Goal: Transaction & Acquisition: Purchase product/service

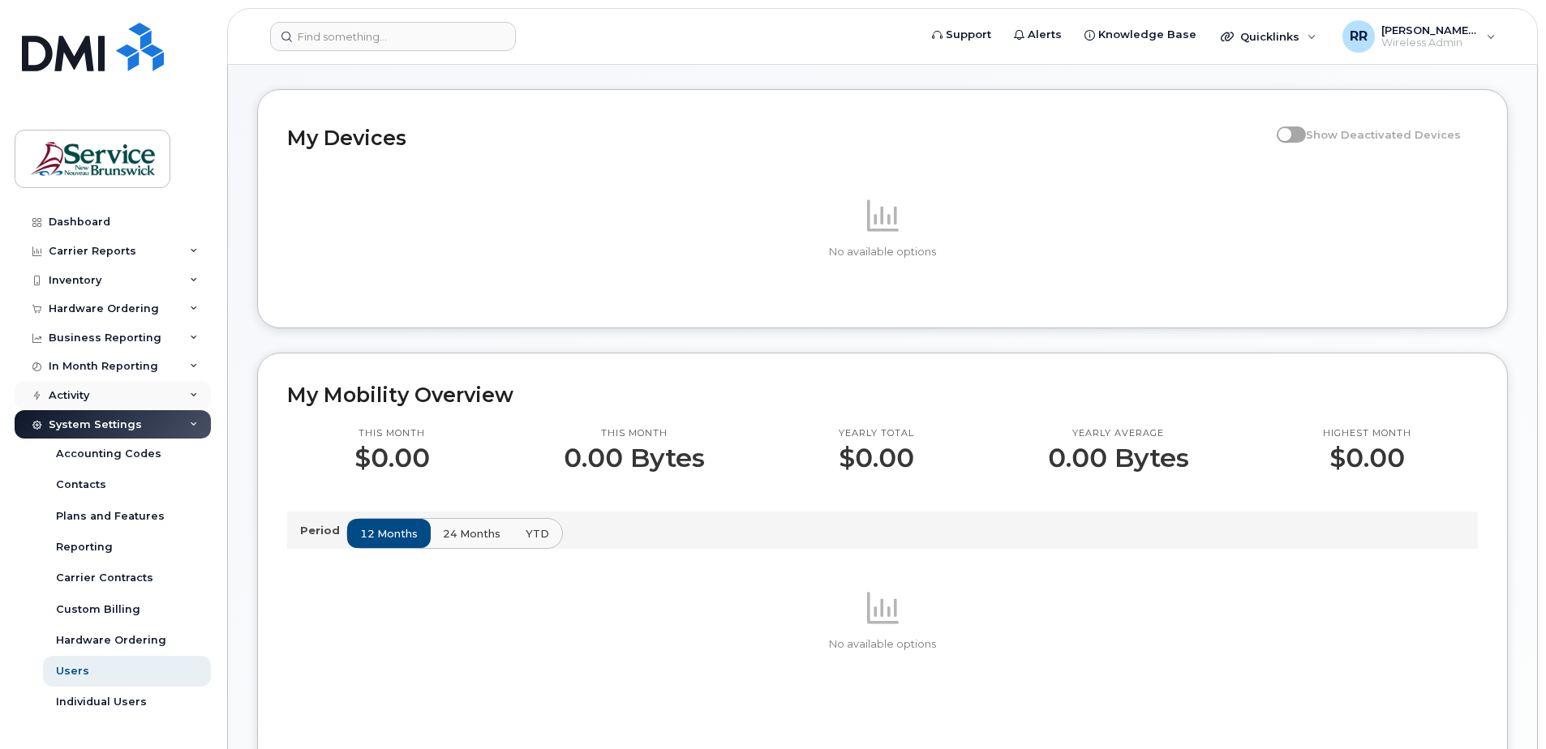
scroll to position [162, 0]
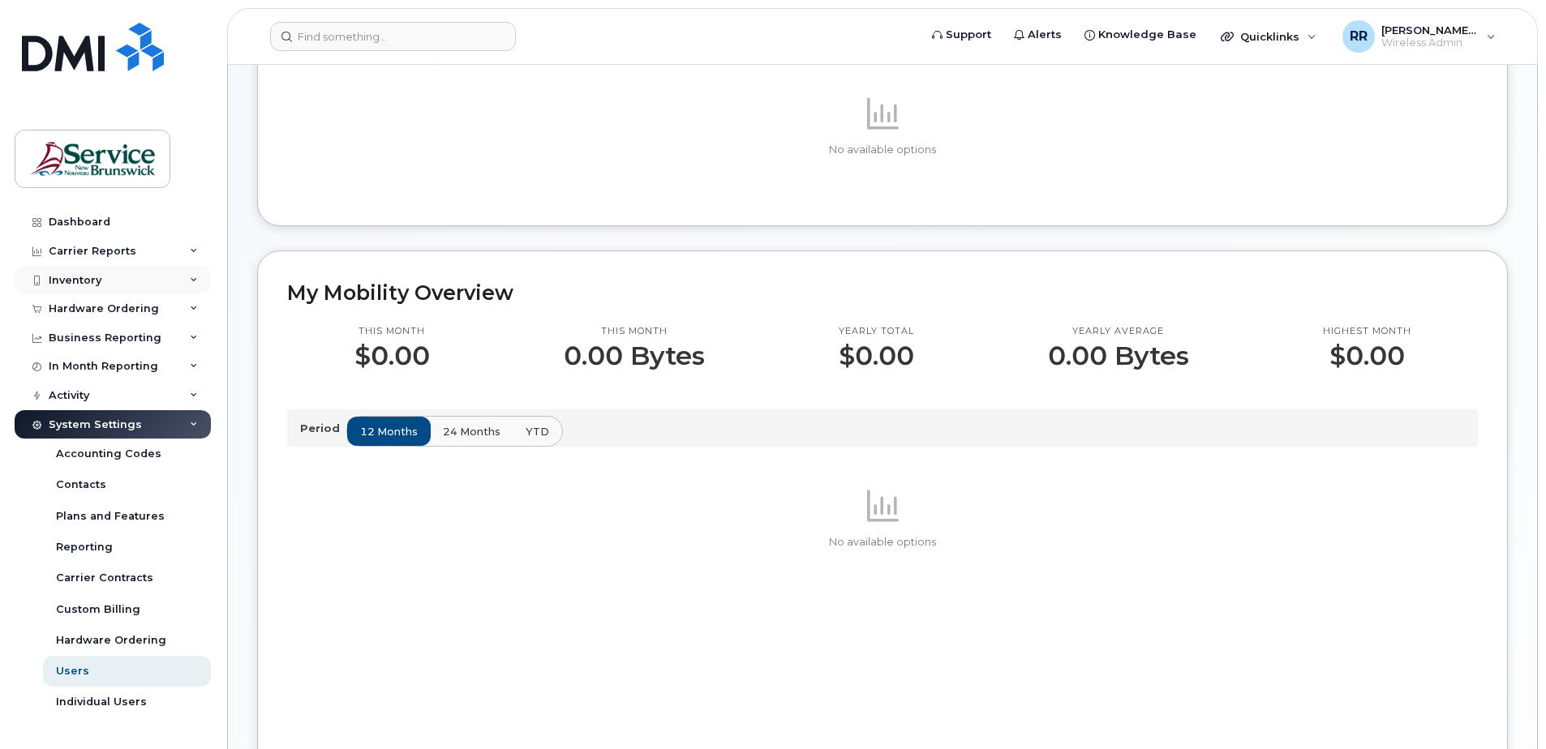
click at [90, 280] on div "Inventory" at bounding box center [75, 280] width 53 height 13
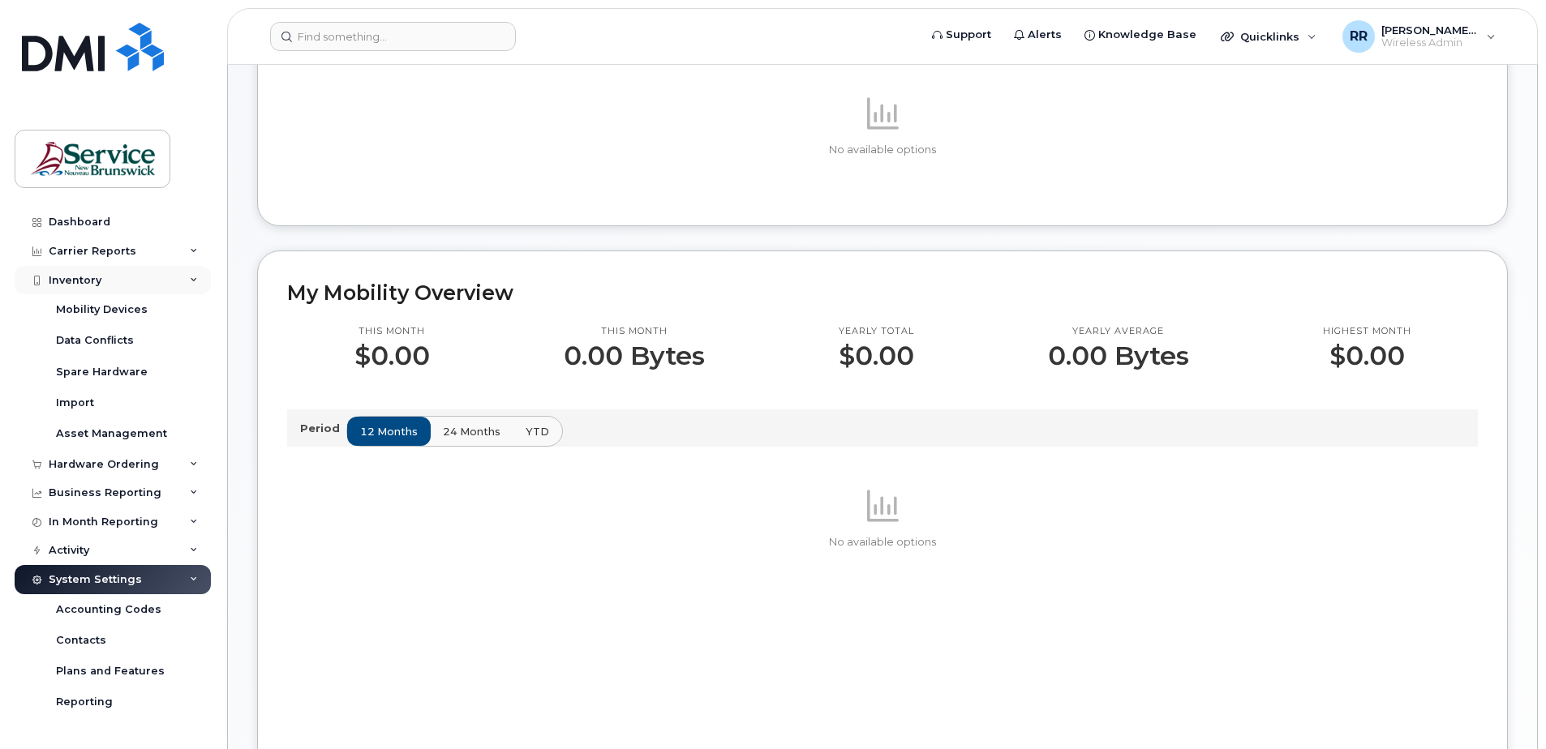
click at [90, 279] on div "Inventory" at bounding box center [75, 280] width 53 height 13
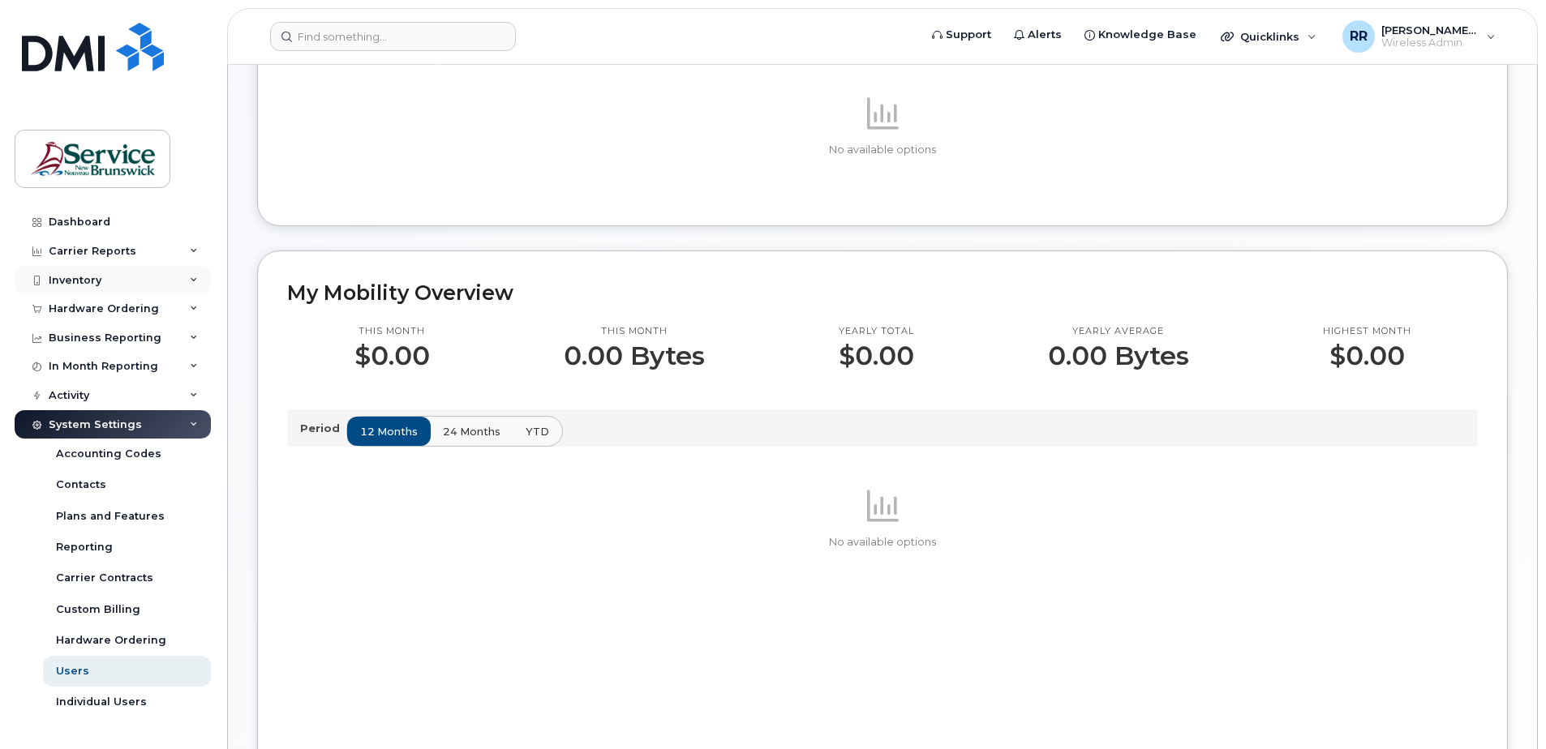
click at [84, 281] on div "Inventory" at bounding box center [75, 280] width 53 height 13
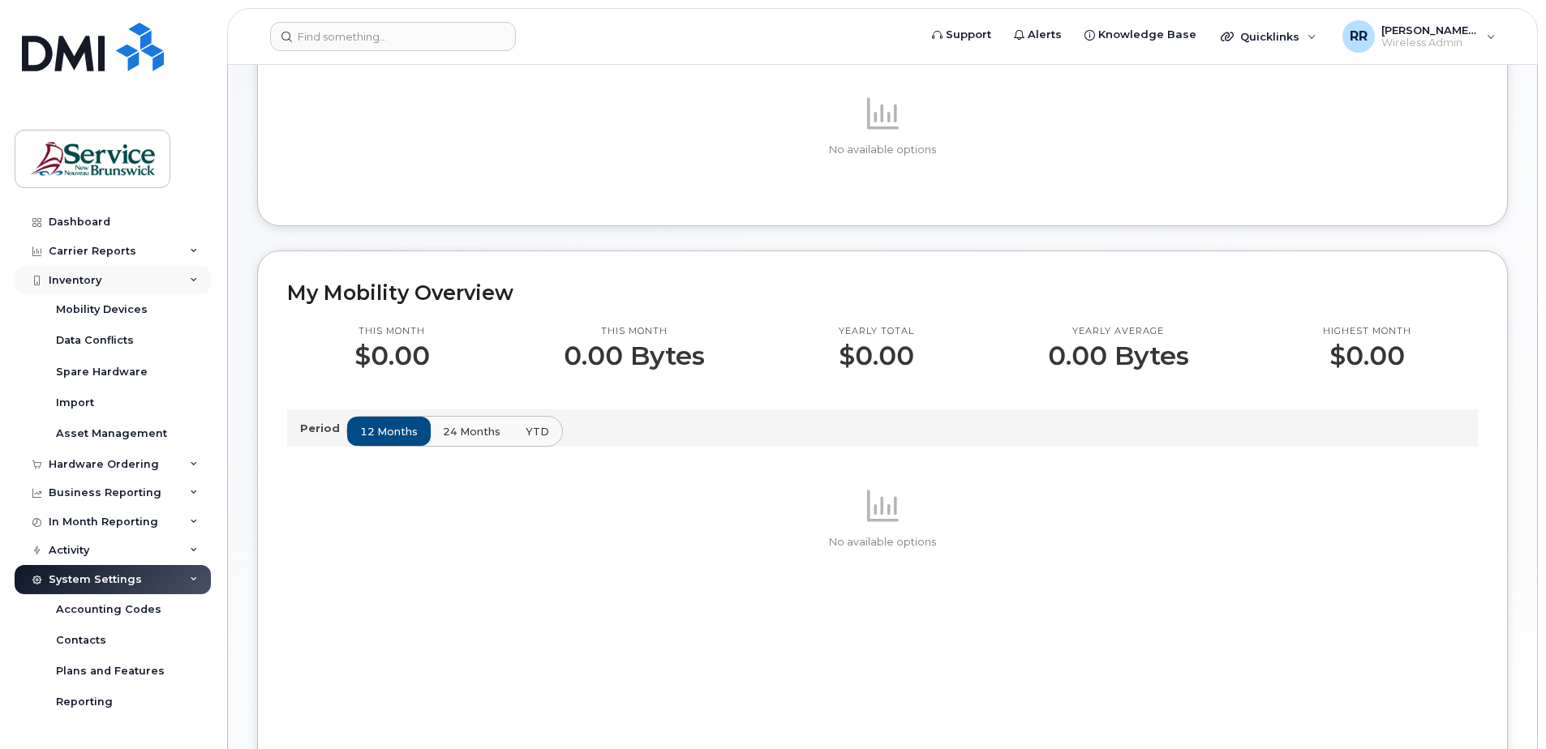
click at [86, 281] on div "Inventory" at bounding box center [75, 280] width 53 height 13
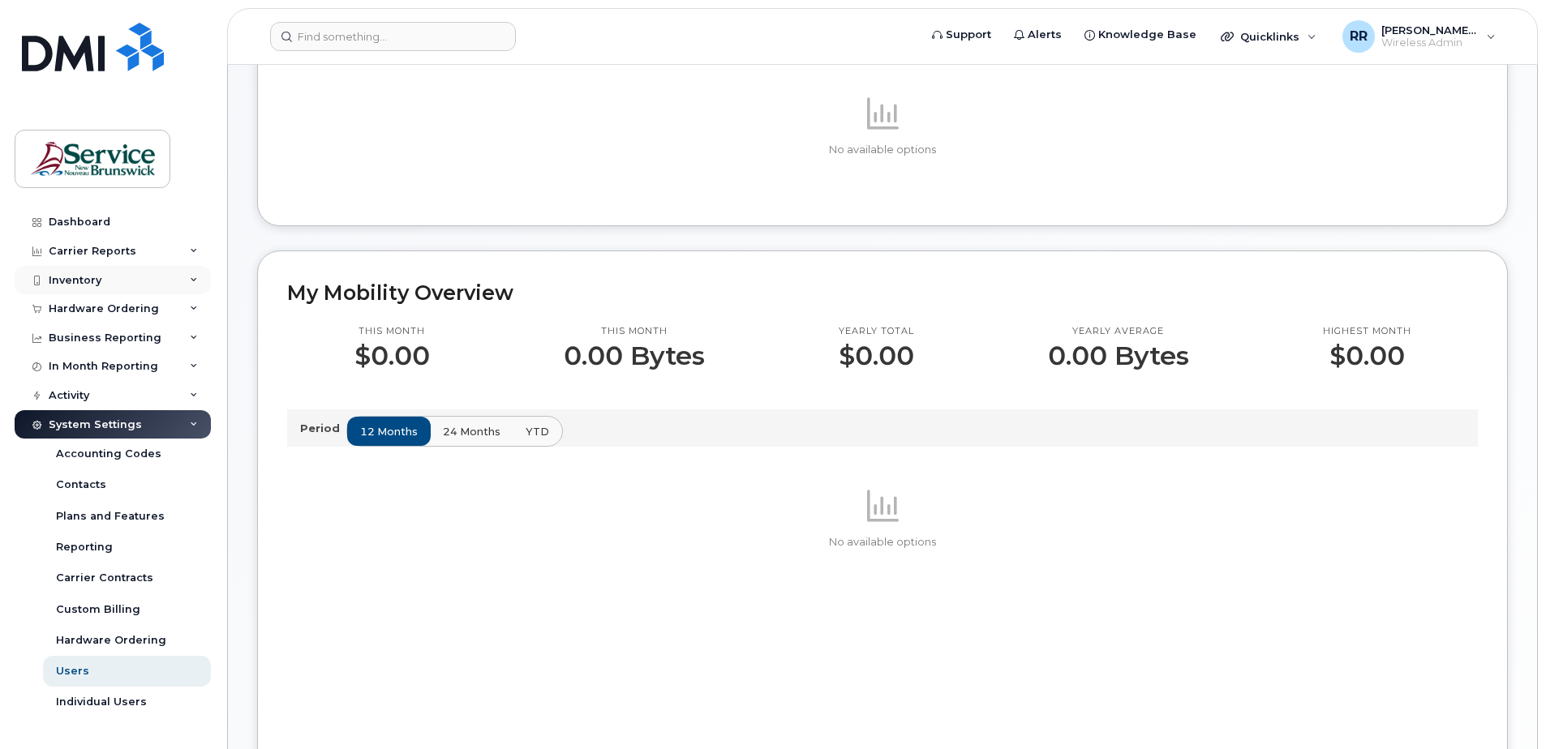
click at [151, 275] on div "Inventory" at bounding box center [113, 280] width 196 height 29
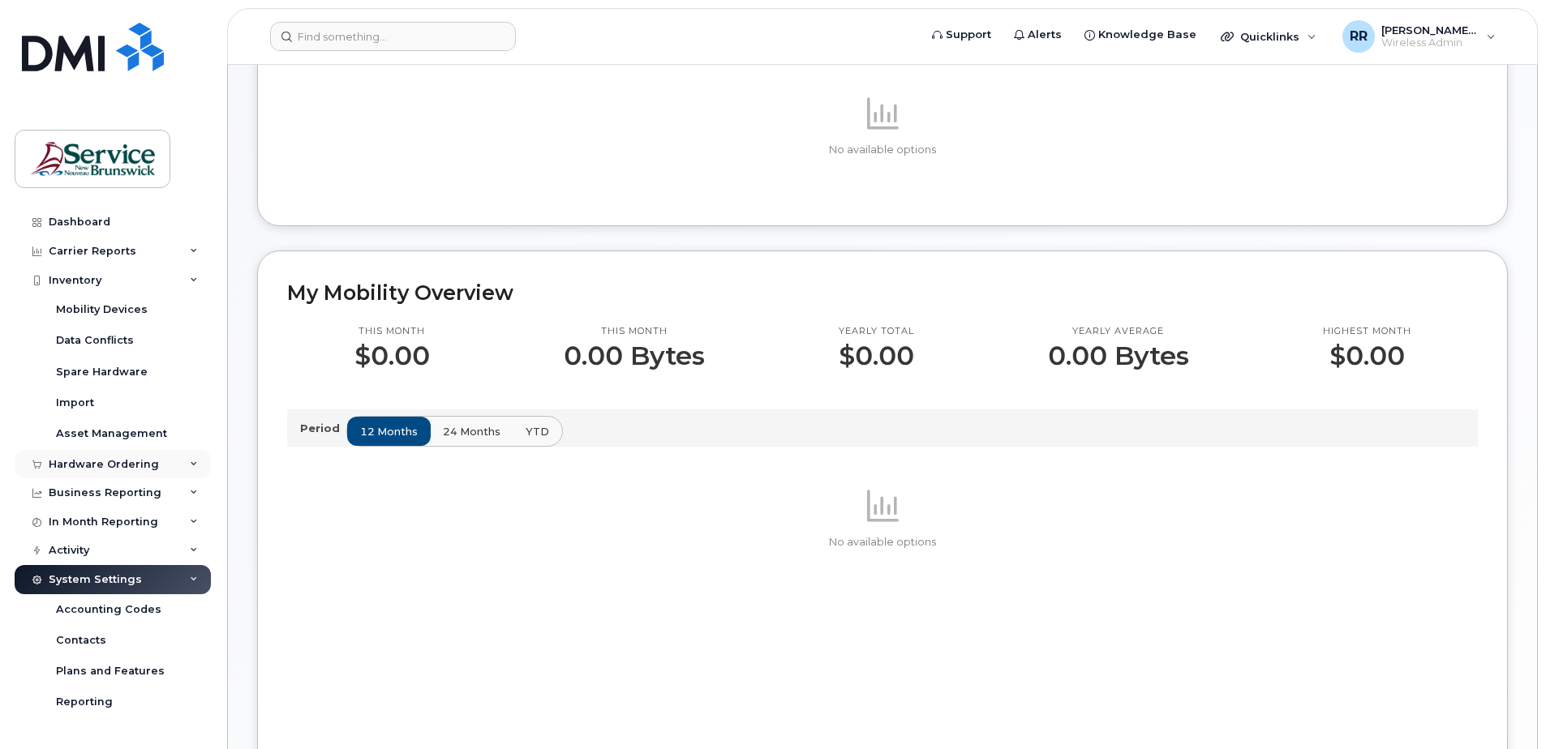
click at [102, 464] on div "Hardware Ordering" at bounding box center [104, 464] width 110 height 13
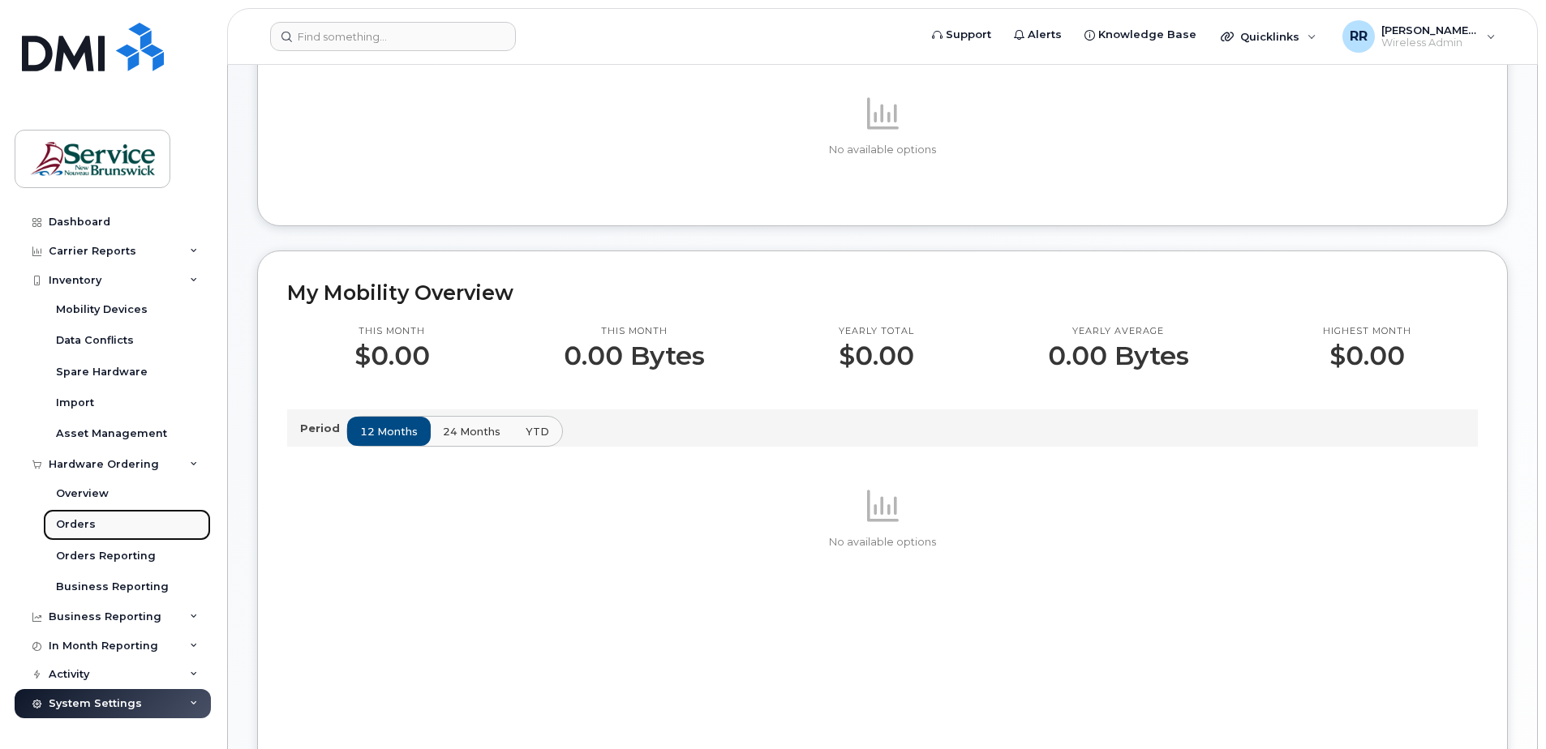
click at [79, 522] on div "Orders" at bounding box center [76, 524] width 40 height 15
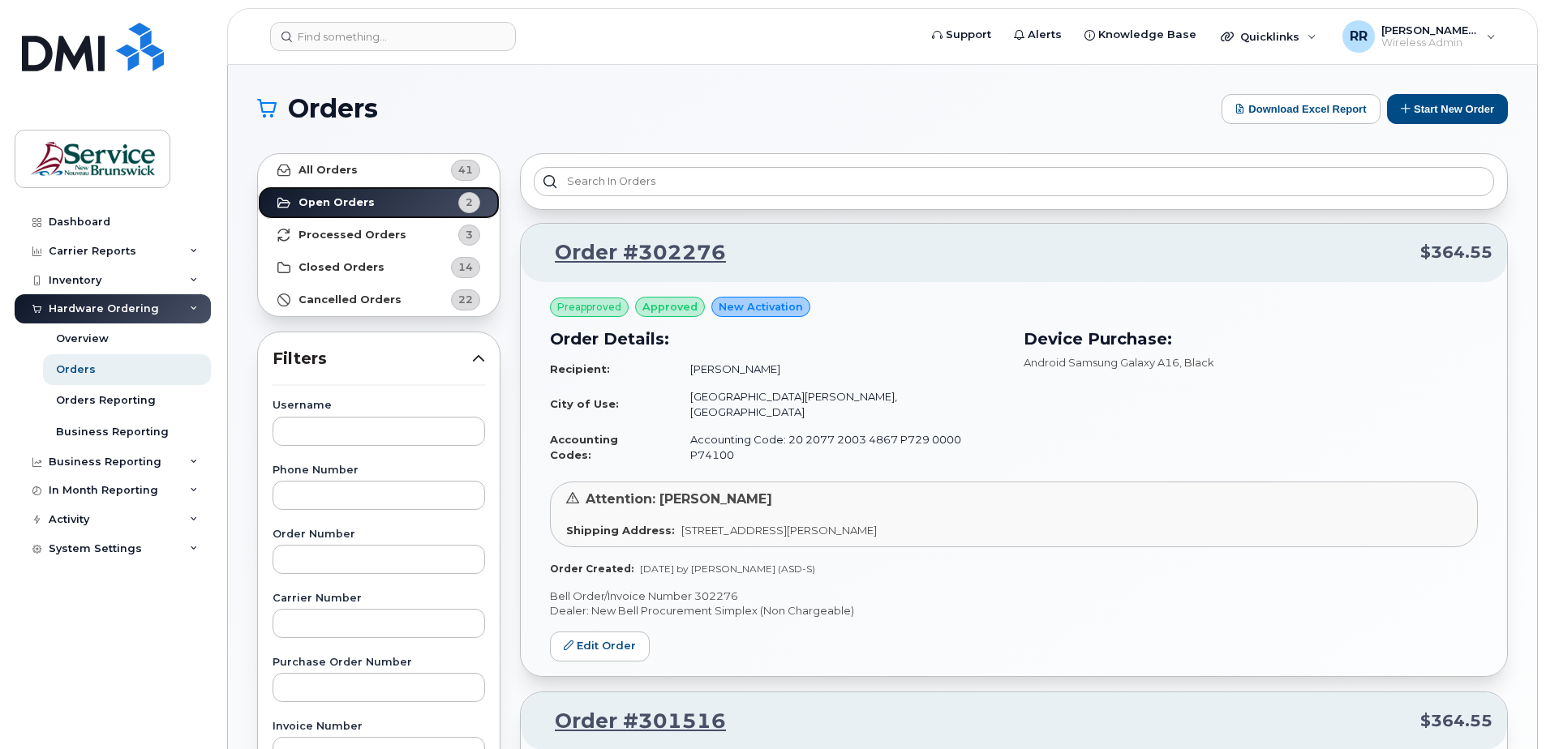
click at [350, 198] on strong "Open Orders" at bounding box center [336, 202] width 76 height 13
click at [349, 234] on strong "Processed Orders" at bounding box center [352, 235] width 108 height 13
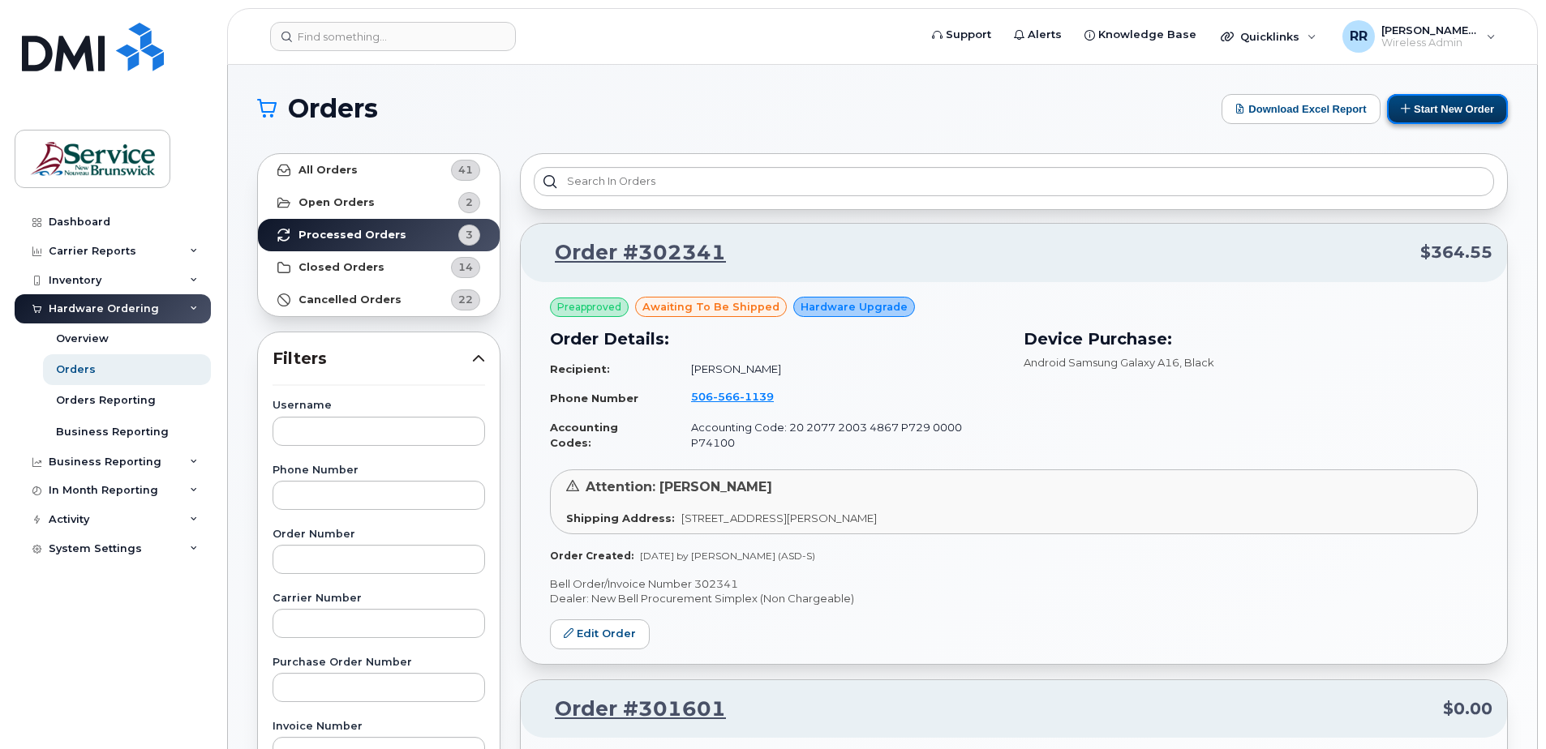
click at [1436, 109] on button "Start New Order" at bounding box center [1447, 109] width 121 height 30
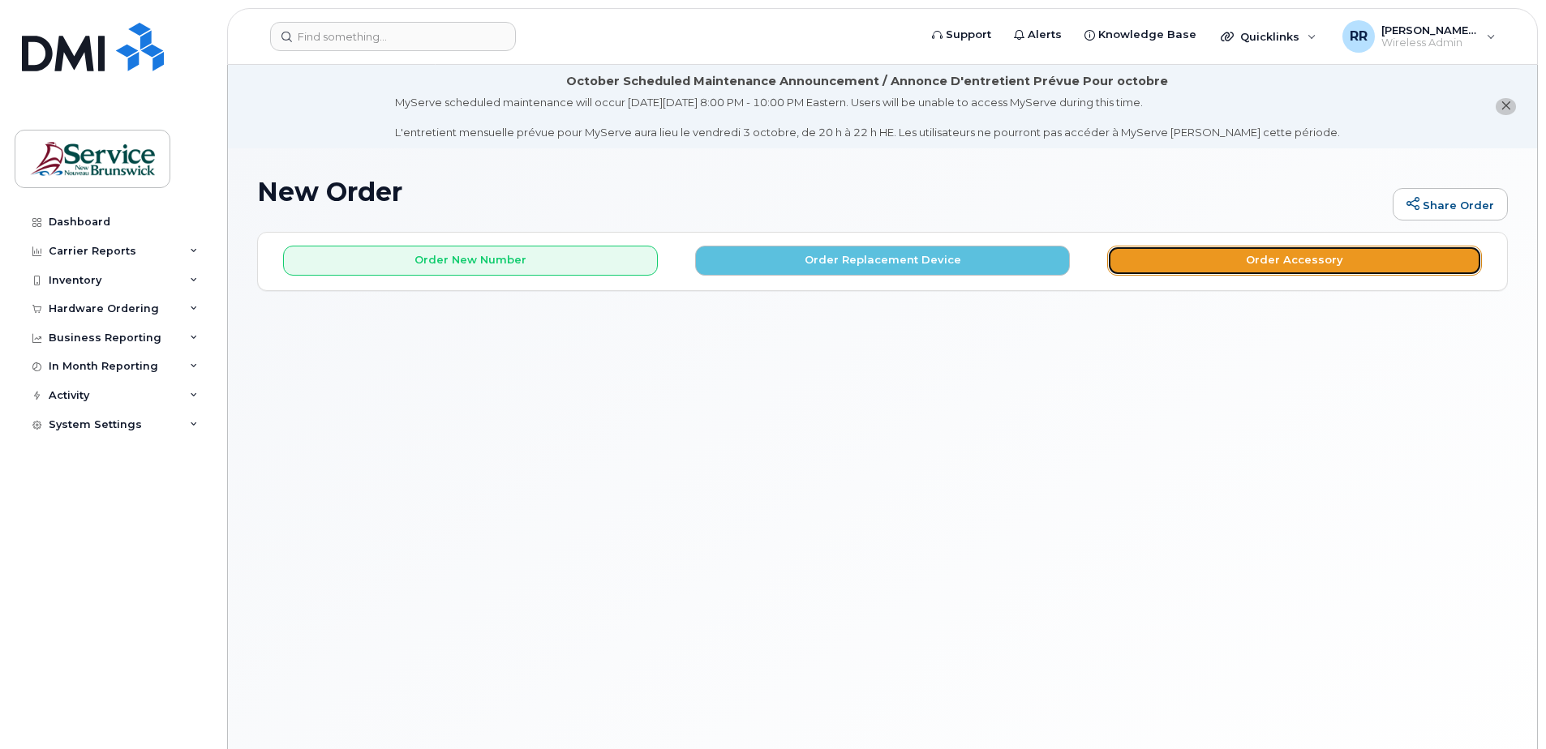
click at [1287, 255] on button "Order Accessory" at bounding box center [1294, 261] width 375 height 30
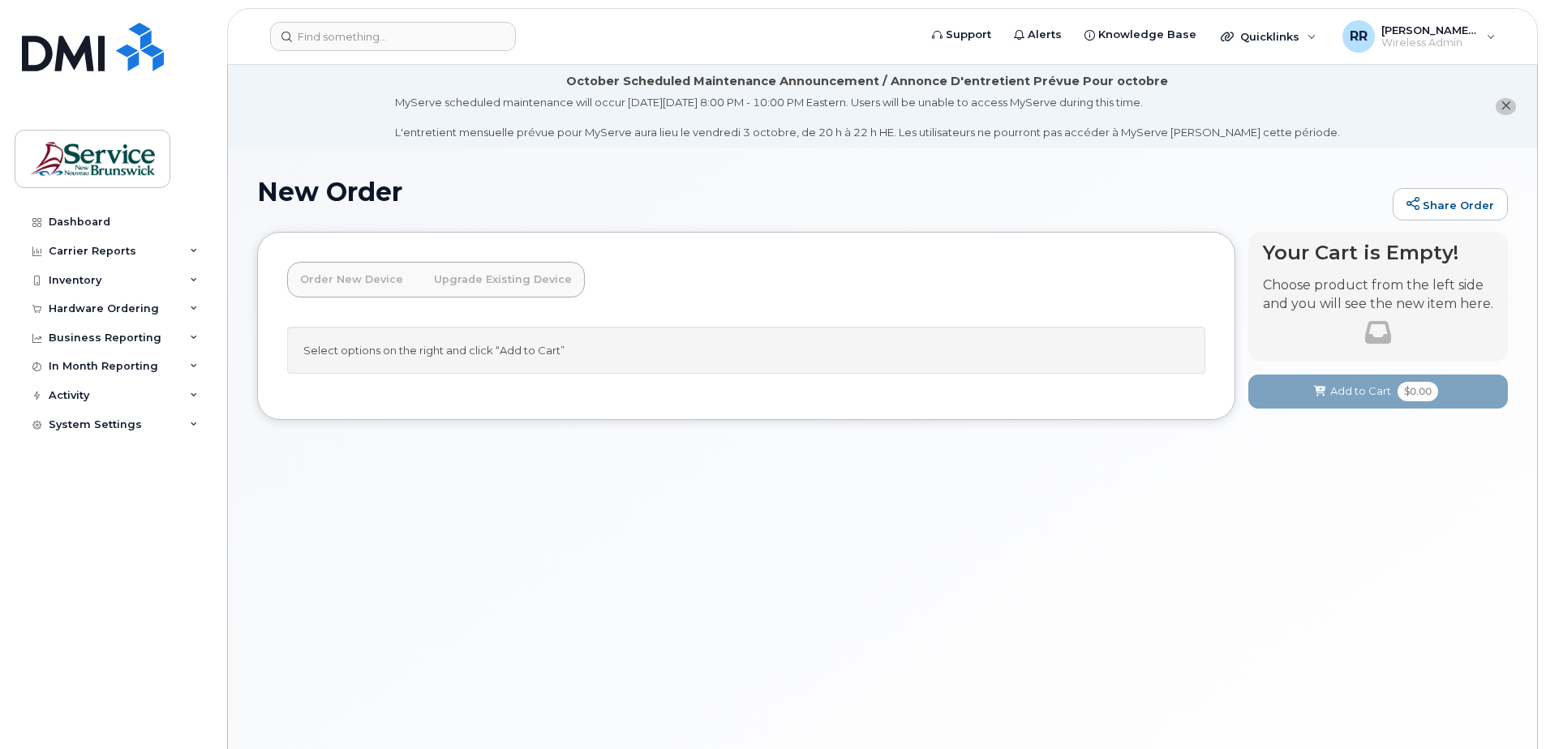
click at [477, 279] on link "Upgrade Existing Device" at bounding box center [503, 280] width 164 height 36
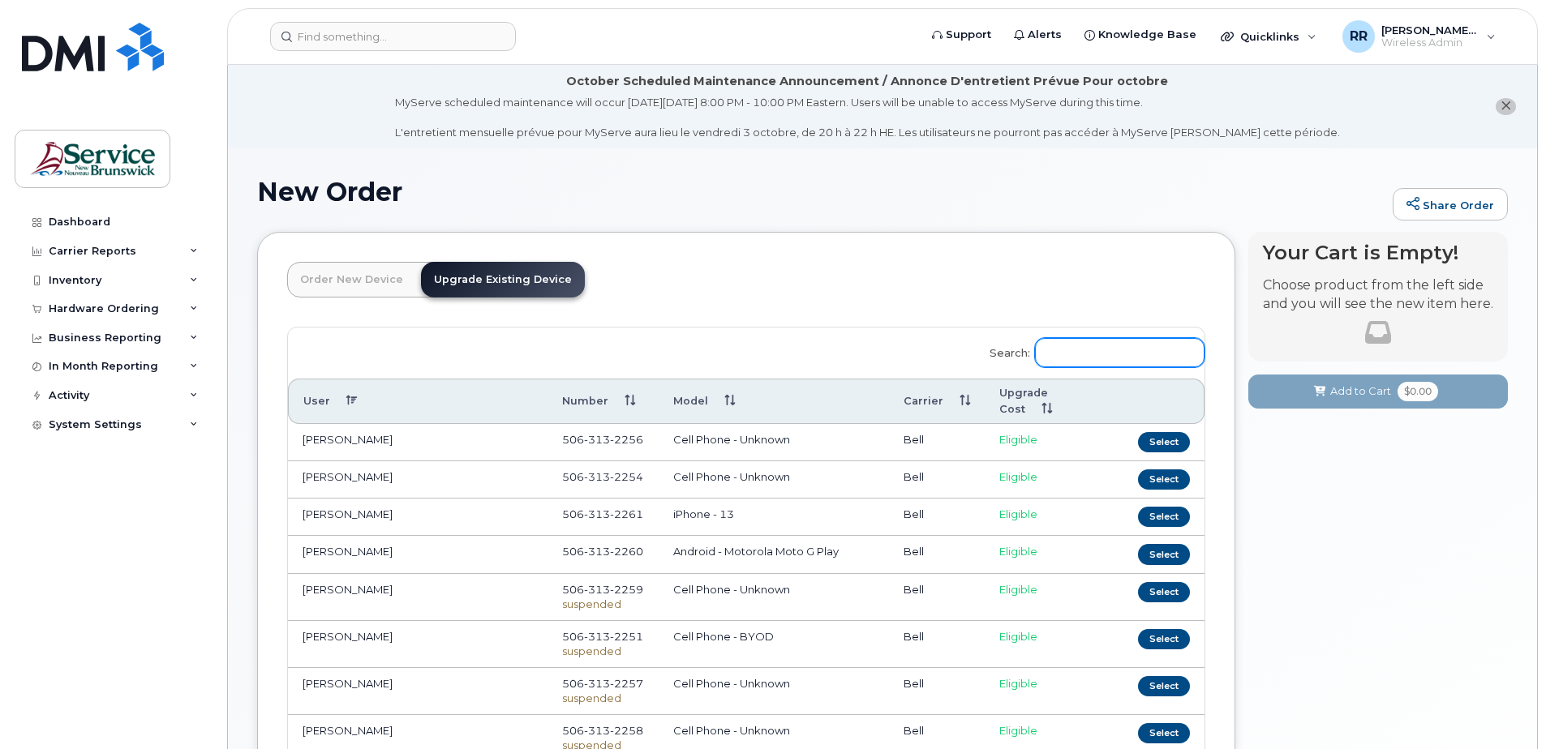
click at [1067, 359] on input "Search:" at bounding box center [1120, 352] width 170 height 29
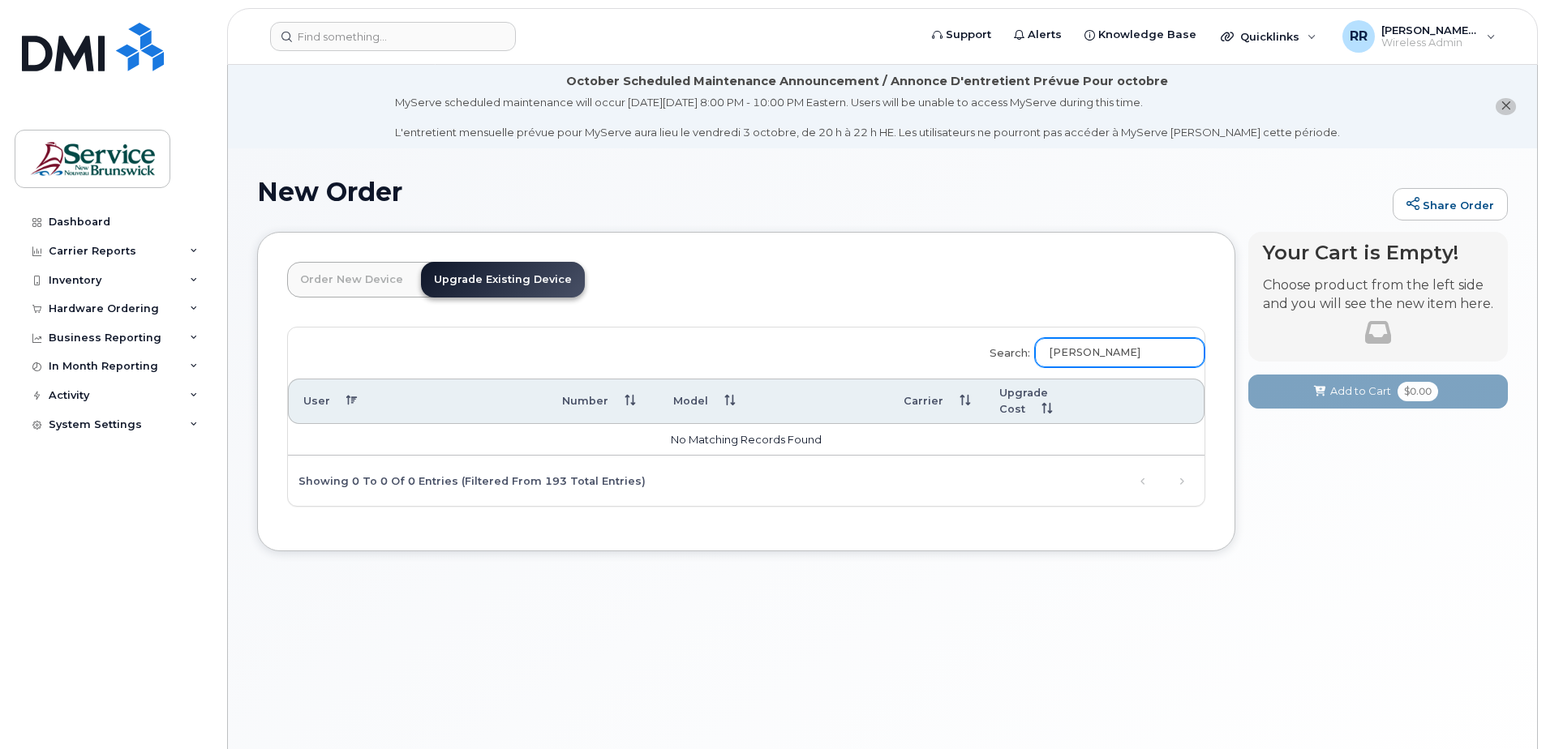
click at [1154, 350] on input "macdonald brad" at bounding box center [1120, 352] width 170 height 29
drag, startPoint x: 1154, startPoint y: 350, endPoint x: 911, endPoint y: 383, distance: 245.5
click at [911, 383] on div "Search: macdonald brad User Number Model Carrier Upgrade Cost No matching recor…" at bounding box center [746, 417] width 917 height 178
click at [1164, 350] on input "[PERSON_NAME]" at bounding box center [1120, 352] width 170 height 29
click at [1095, 358] on input "[PERSON_NAME]" at bounding box center [1120, 352] width 170 height 29
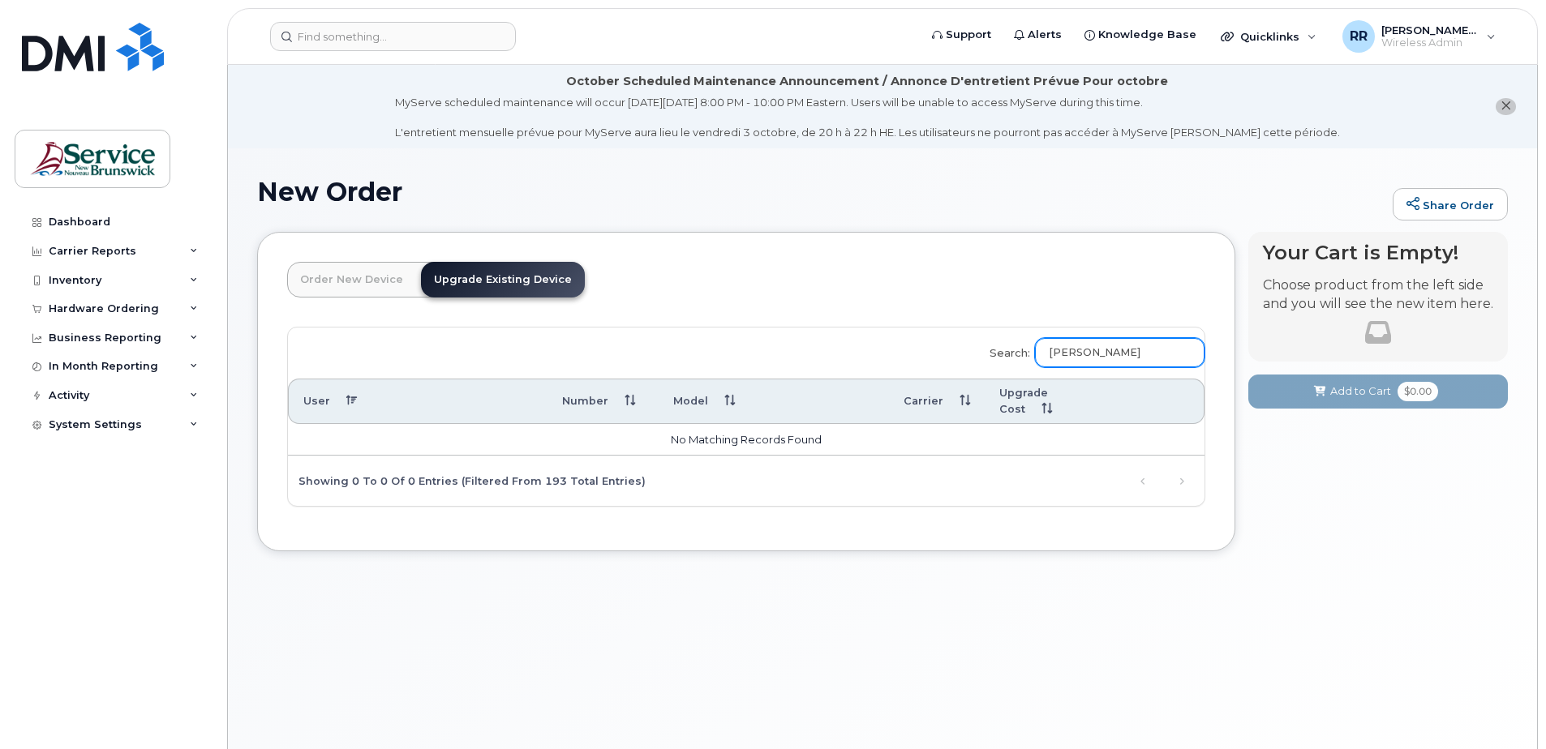
drag, startPoint x: 1157, startPoint y: 351, endPoint x: 1046, endPoint y: 378, distance: 115.1
click at [1046, 377] on div "Search: Brad MacDonald" at bounding box center [1091, 354] width 225 height 52
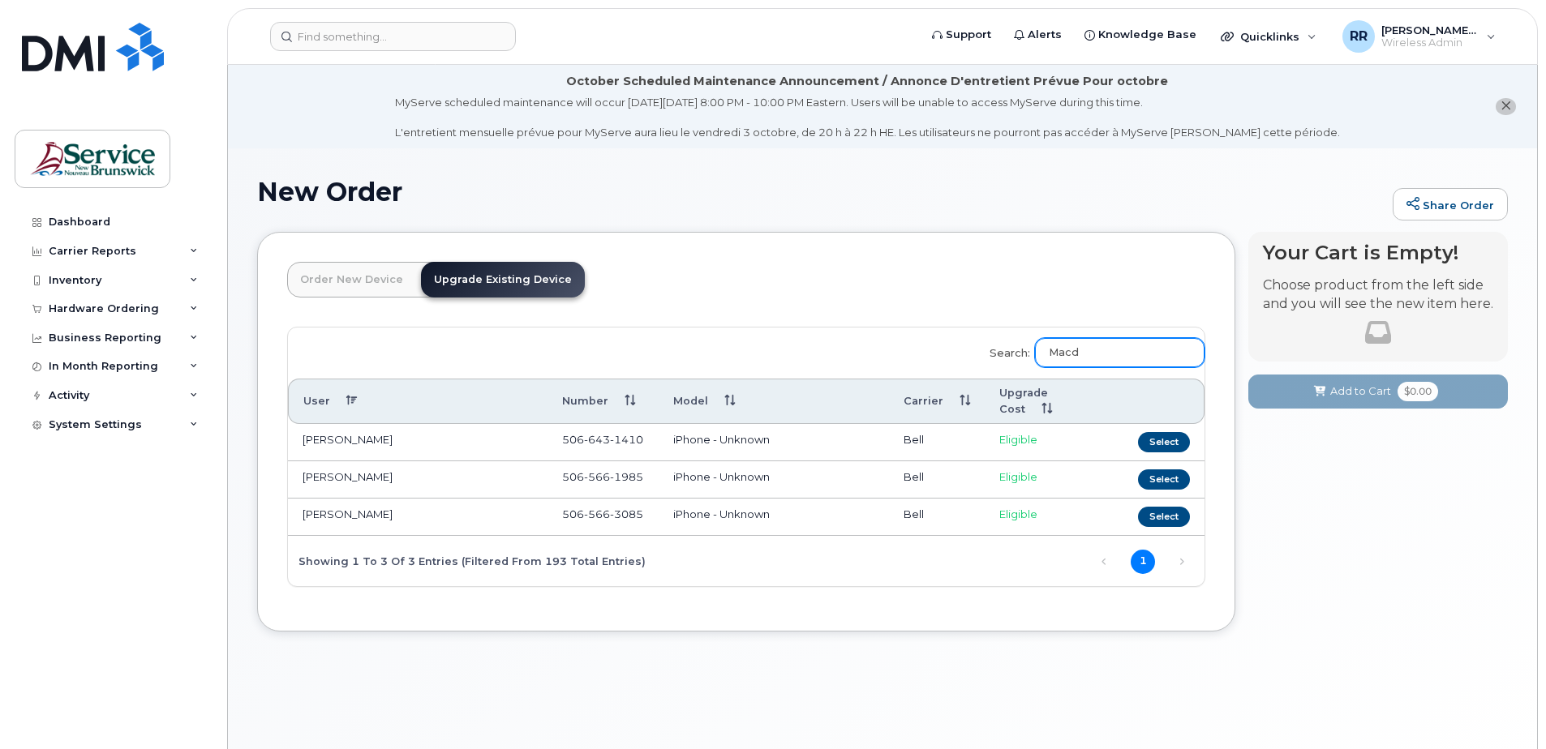
type input "Macd"
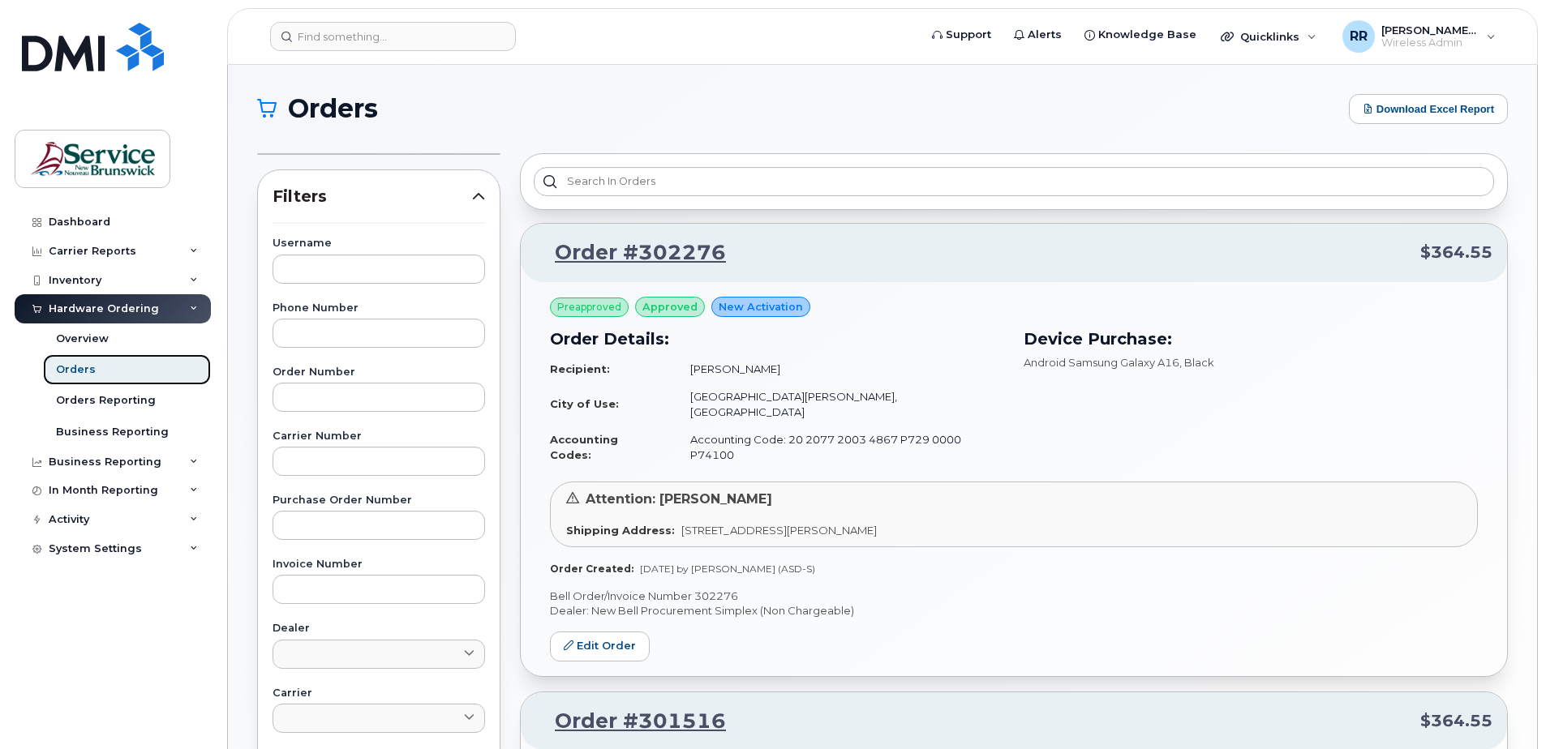
click at [76, 371] on div "Orders" at bounding box center [76, 370] width 40 height 15
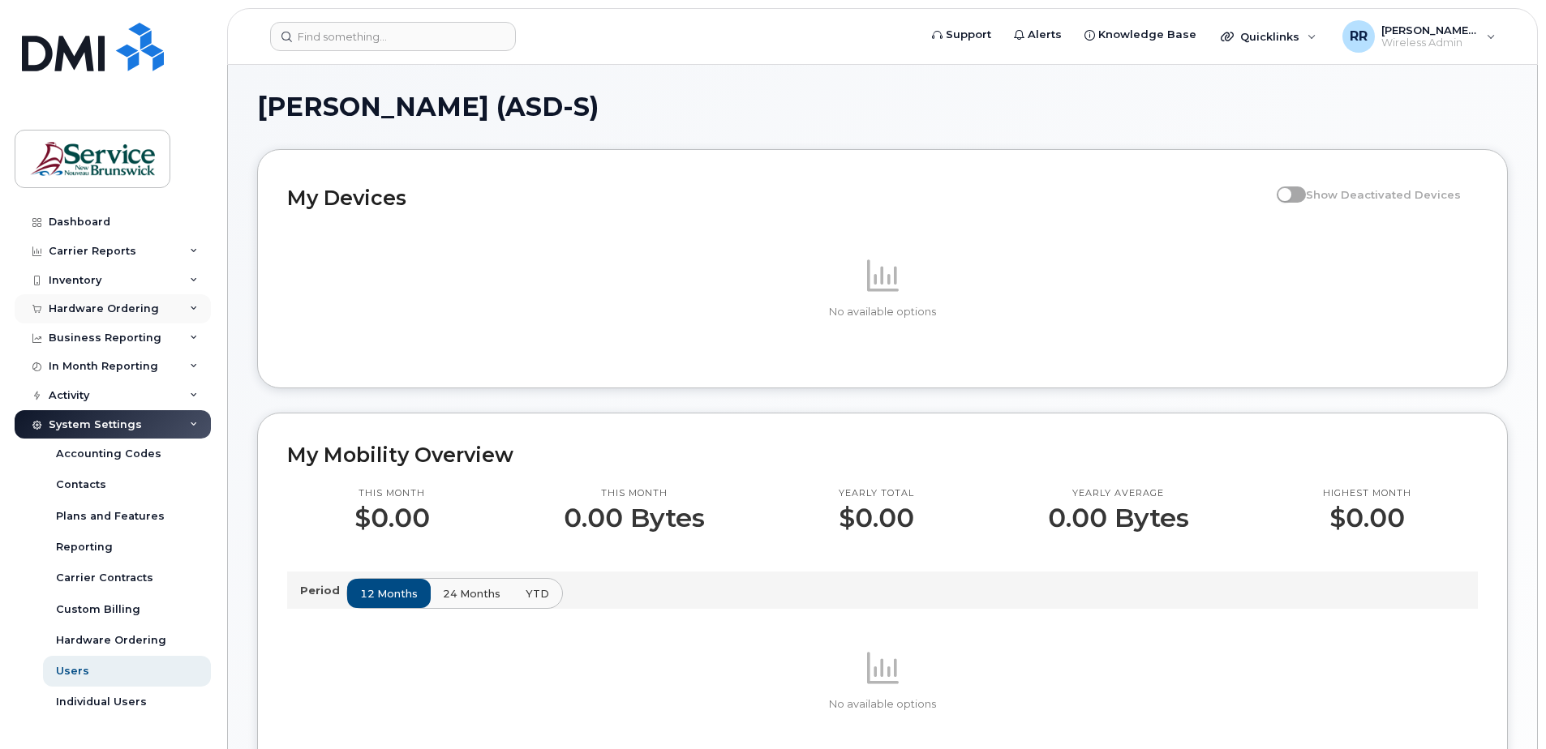
click at [77, 304] on div "Hardware Ordering" at bounding box center [104, 309] width 110 height 13
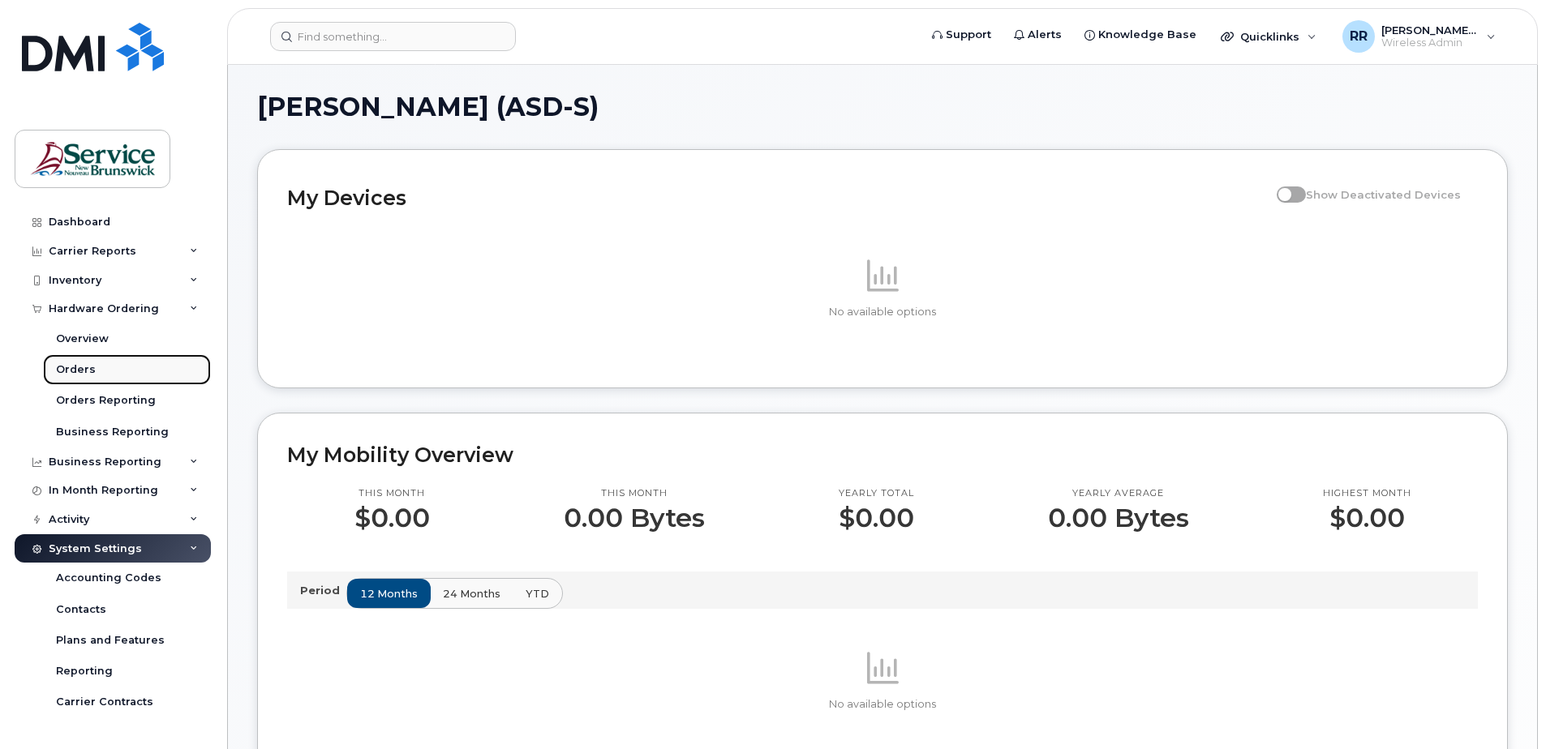
click at [77, 365] on div "Orders" at bounding box center [76, 370] width 40 height 15
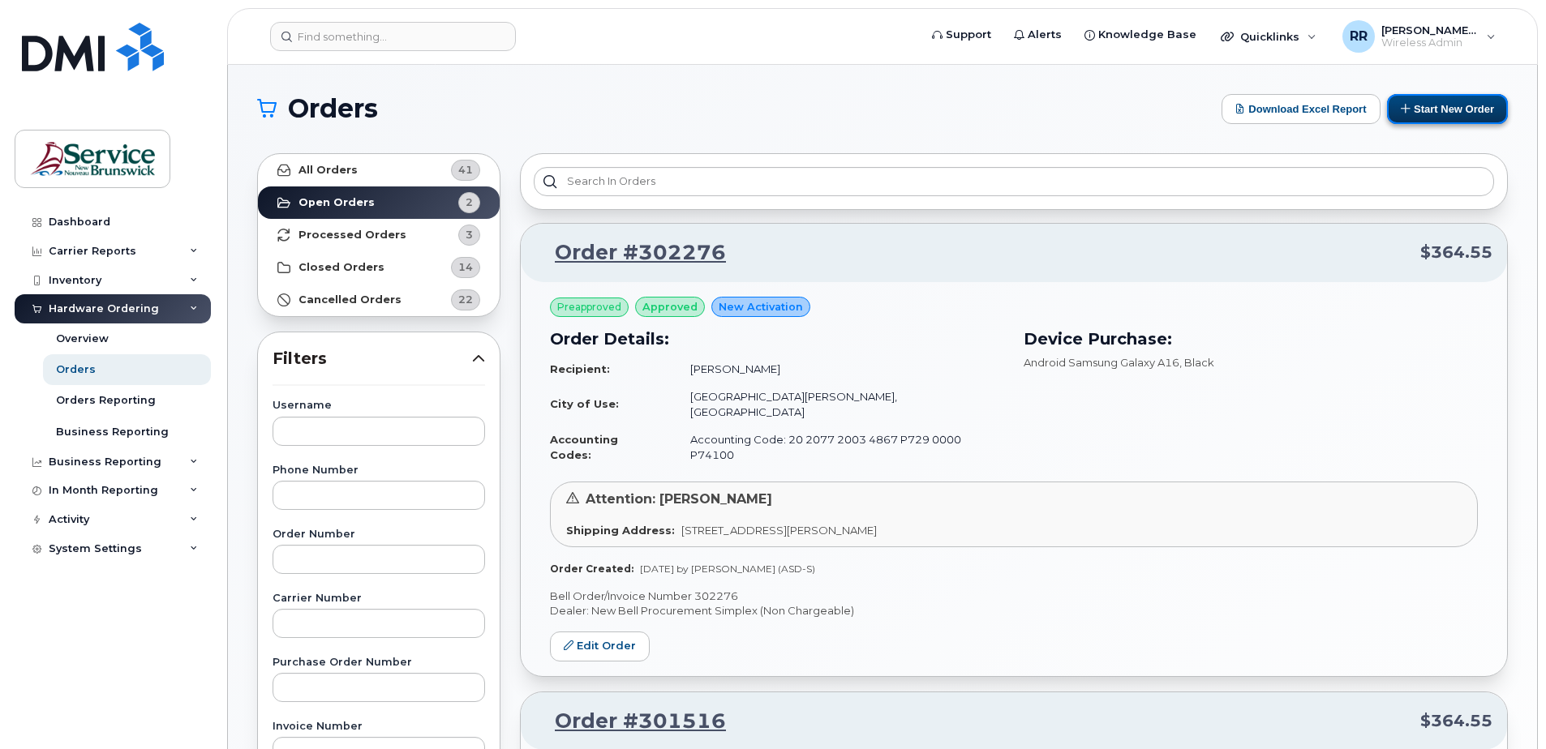
click at [1417, 106] on button "Start New Order" at bounding box center [1447, 109] width 121 height 30
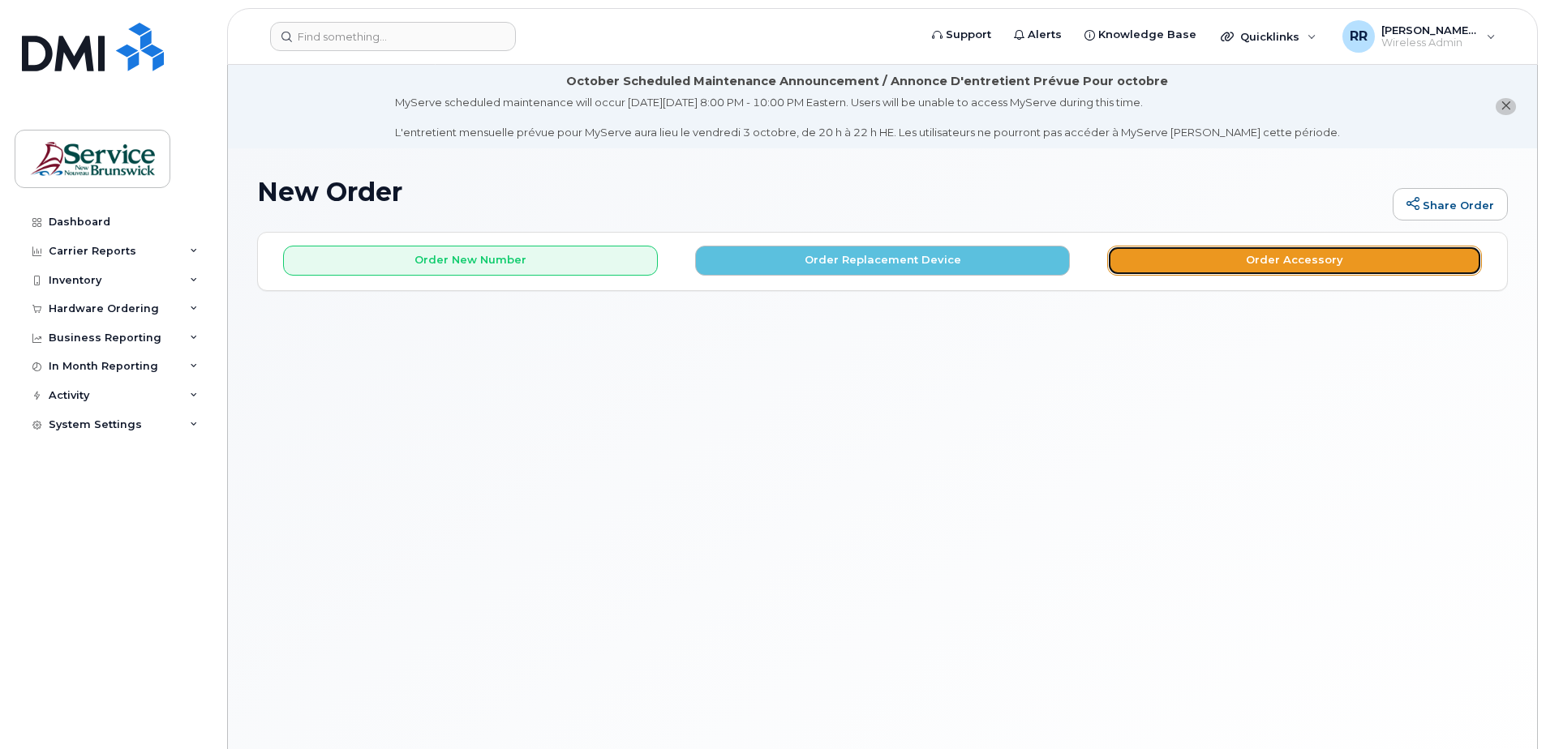
click at [1177, 261] on button "Order Accessory" at bounding box center [1294, 261] width 375 height 30
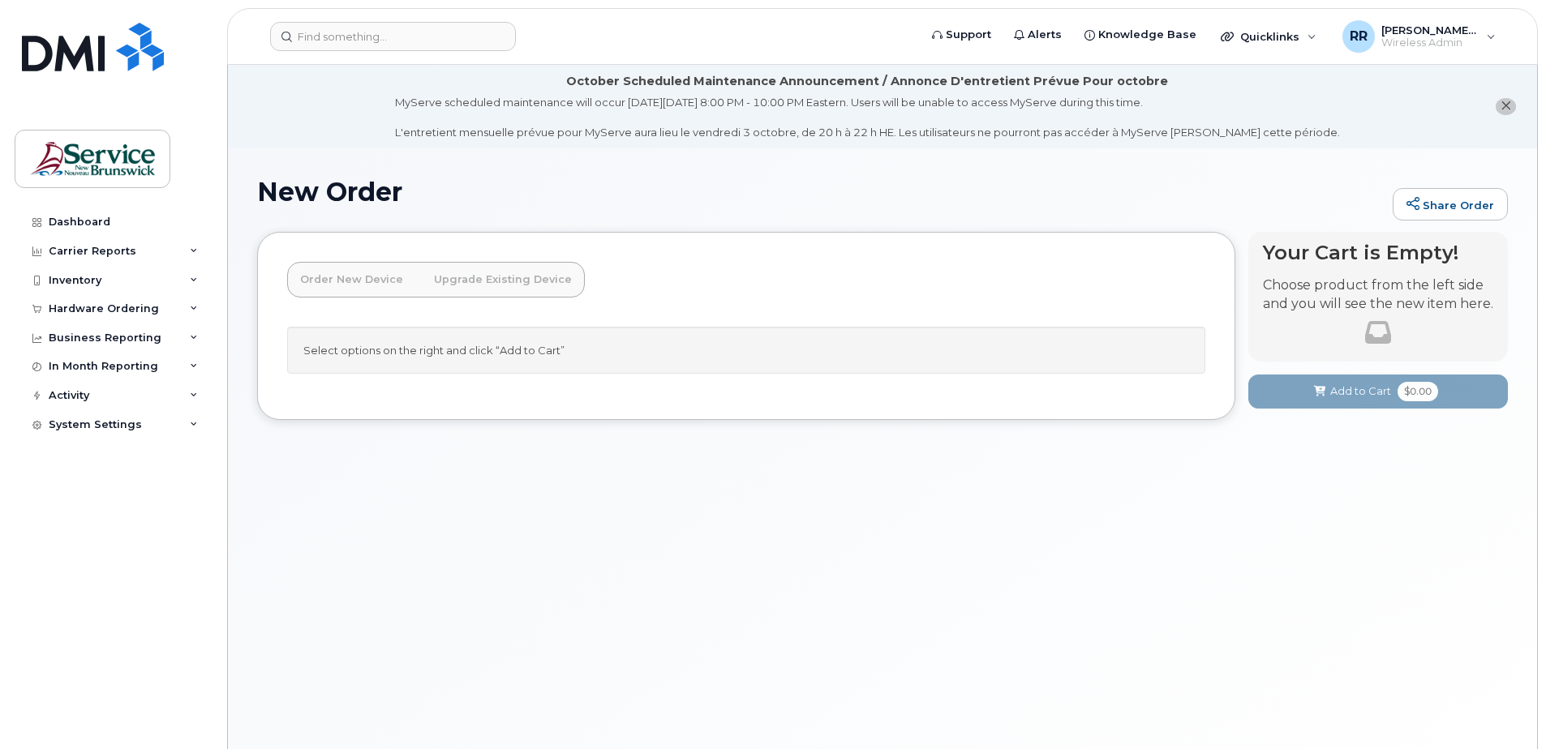
click at [499, 282] on link "Upgrade Existing Device" at bounding box center [503, 280] width 164 height 36
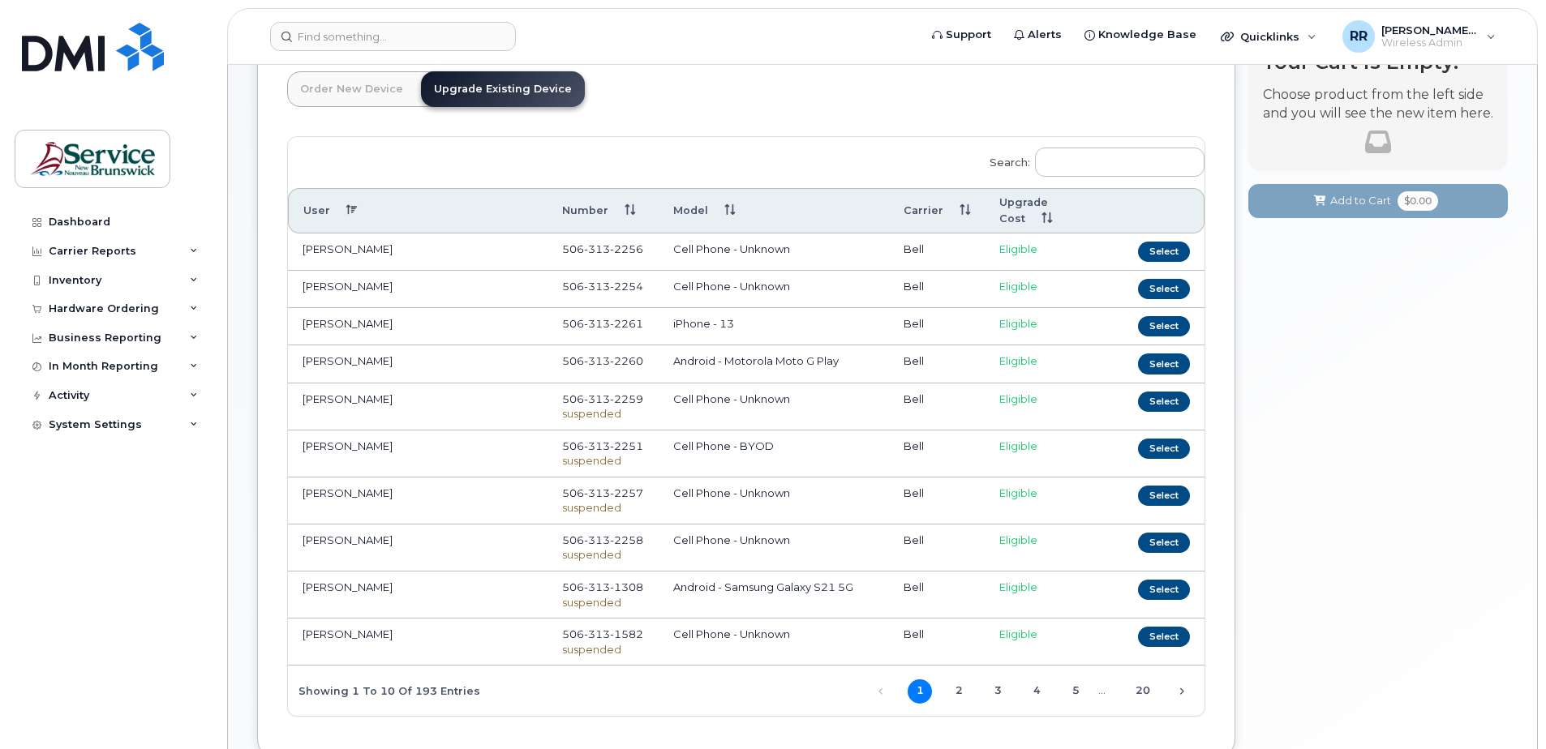
scroll to position [162, 0]
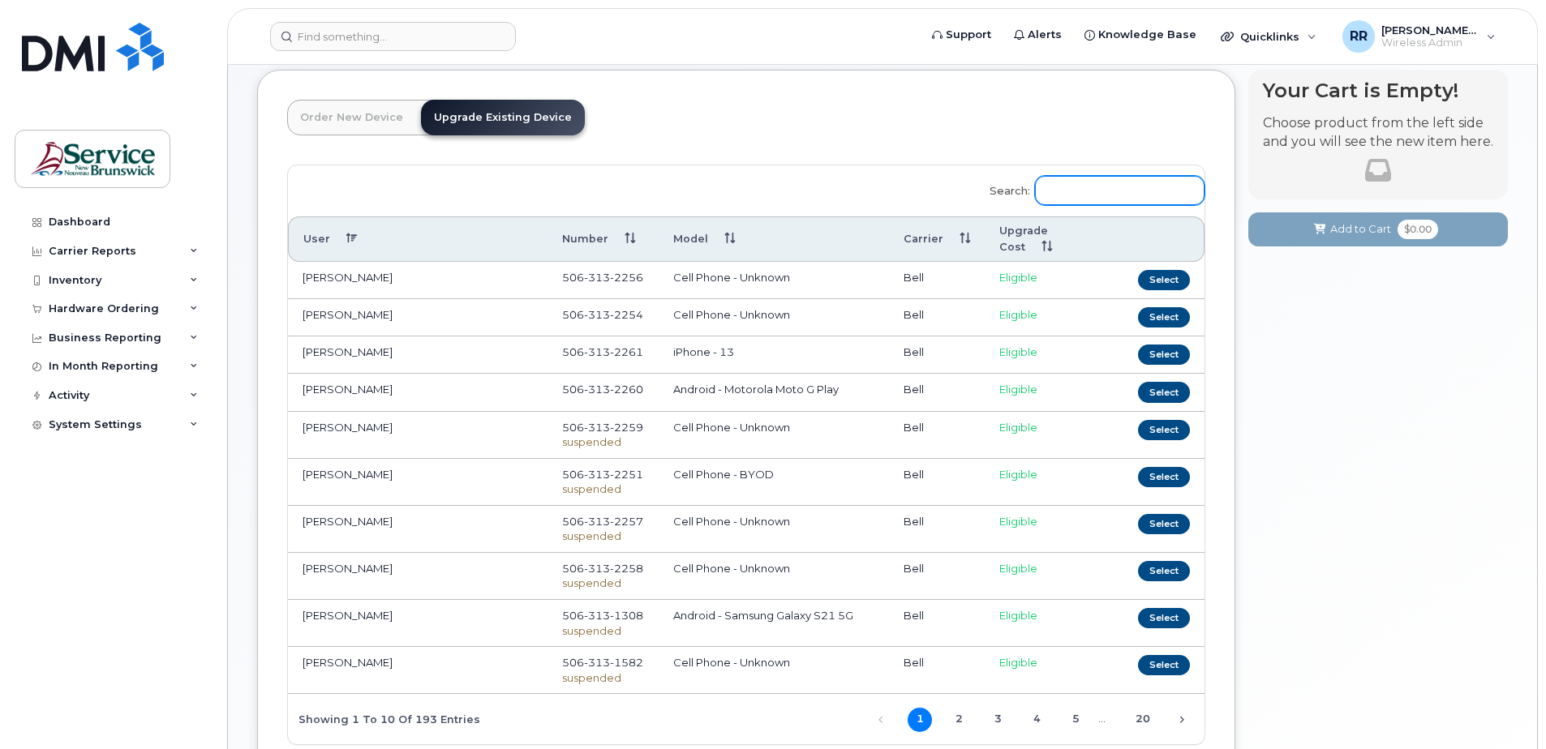
click at [1075, 199] on input "Search:" at bounding box center [1120, 190] width 170 height 29
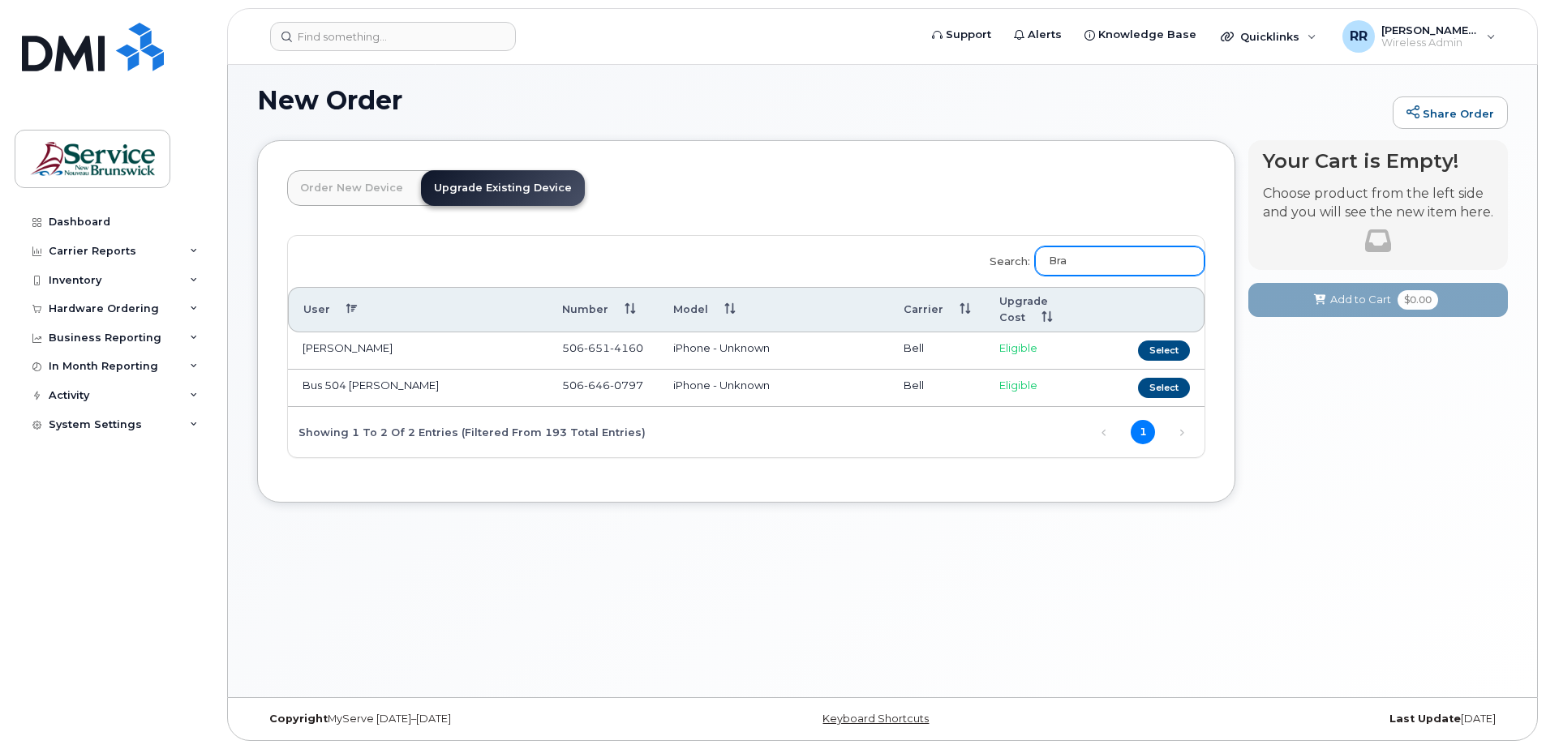
scroll to position [92, 0]
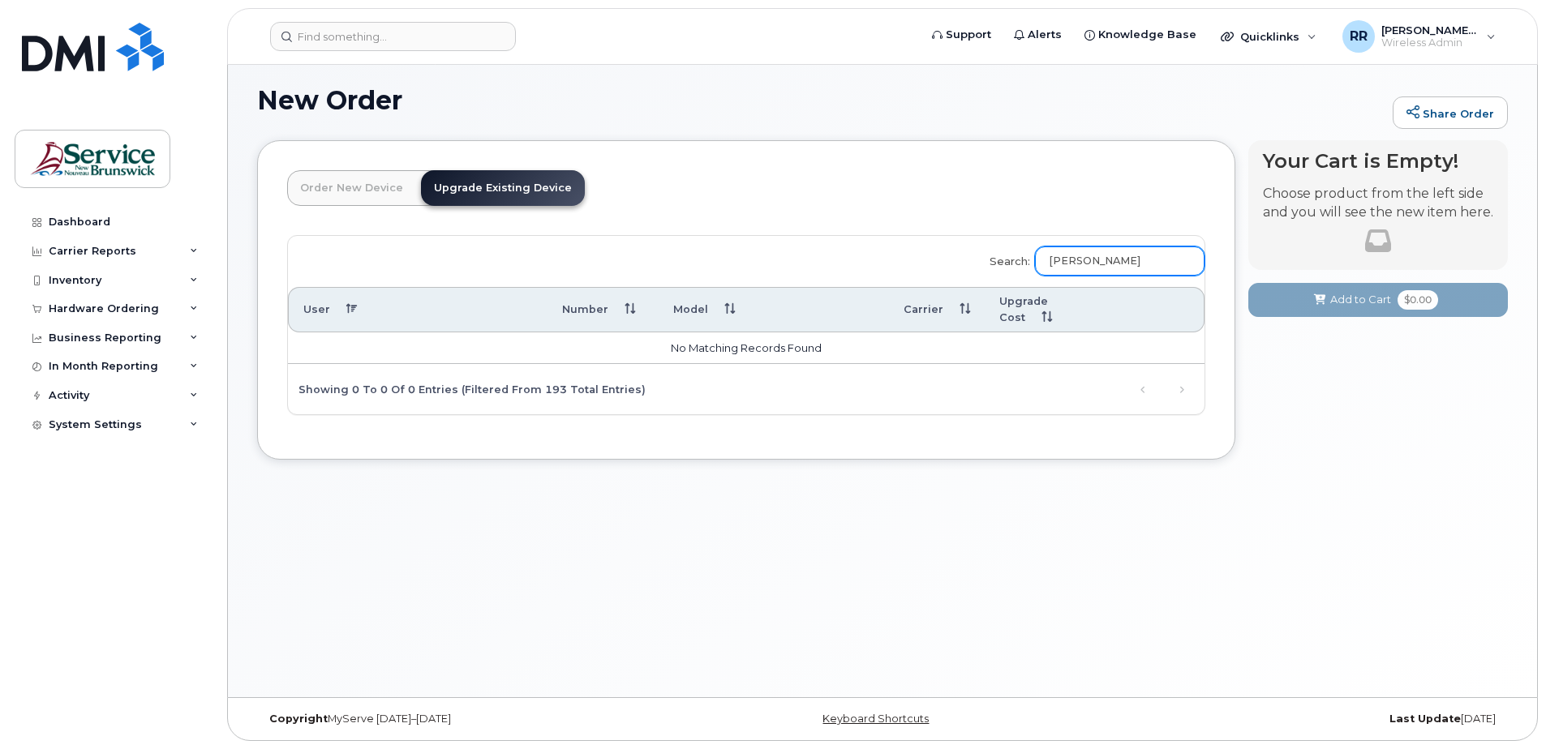
type input "Brad Macdonald"
drag, startPoint x: 1155, startPoint y: 264, endPoint x: 1053, endPoint y: 272, distance: 102.5
click at [1053, 272] on input "Brad Macdonald" at bounding box center [1120, 261] width 170 height 29
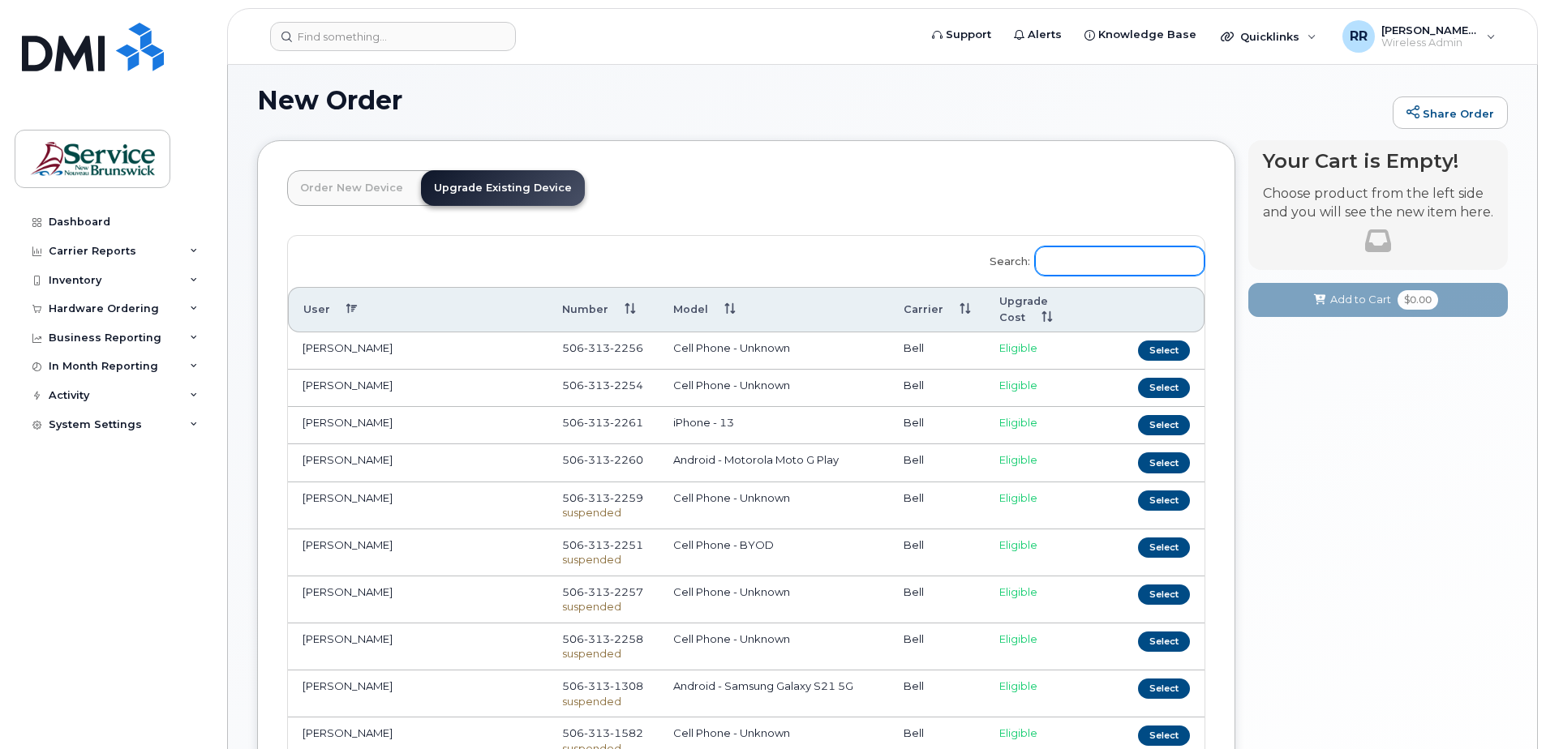
scroll to position [162, 0]
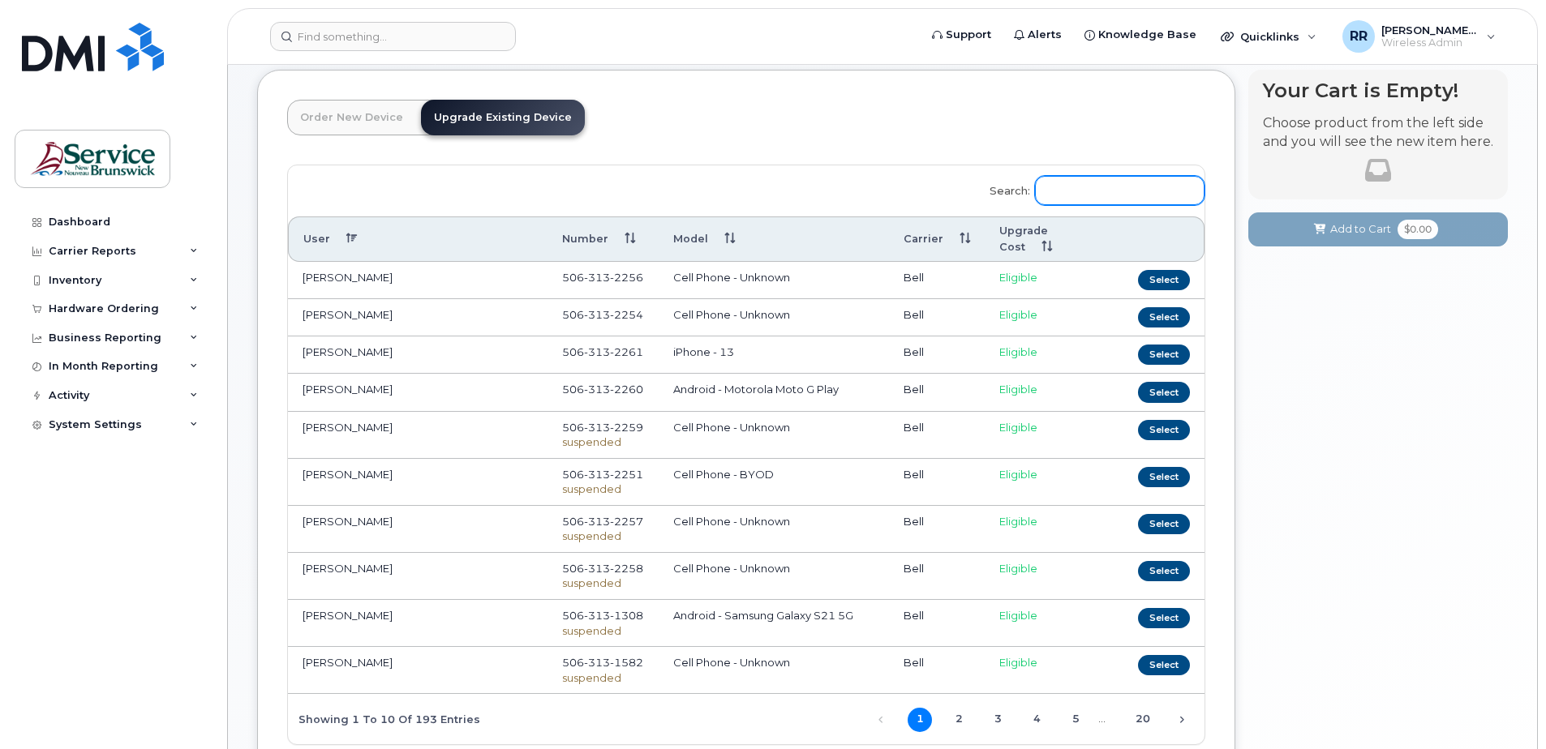
click at [1063, 194] on input "Search:" at bounding box center [1120, 190] width 170 height 29
drag, startPoint x: 1114, startPoint y: 187, endPoint x: 1054, endPoint y: 203, distance: 62.0
click at [1054, 203] on input "waters" at bounding box center [1120, 190] width 170 height 29
type input "a"
click at [1147, 200] on input "Aaron Waters" at bounding box center [1120, 190] width 170 height 29
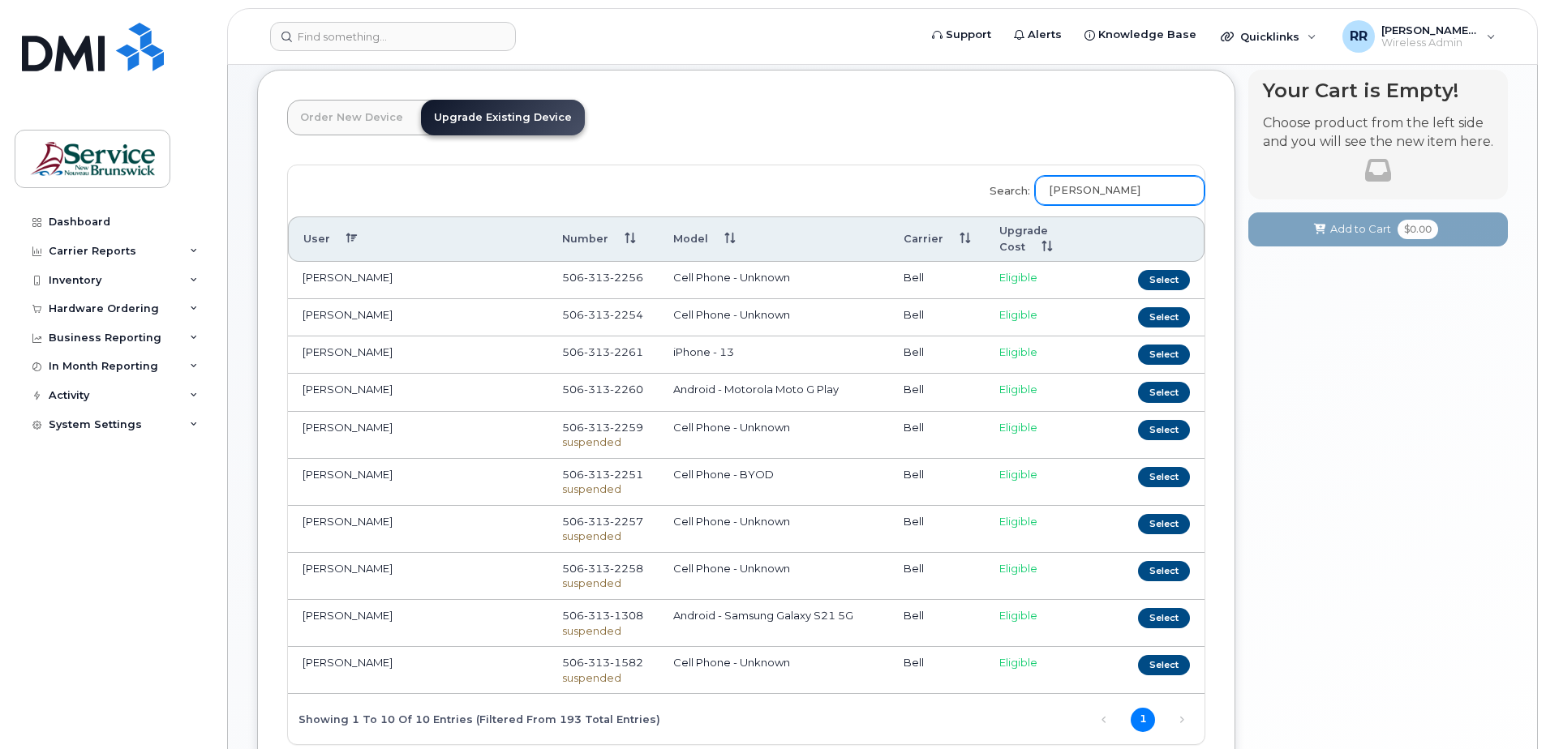
drag, startPoint x: 1151, startPoint y: 189, endPoint x: 1050, endPoint y: 205, distance: 101.9
click at [1050, 205] on label "Search: Aaron Waters" at bounding box center [1091, 187] width 225 height 45
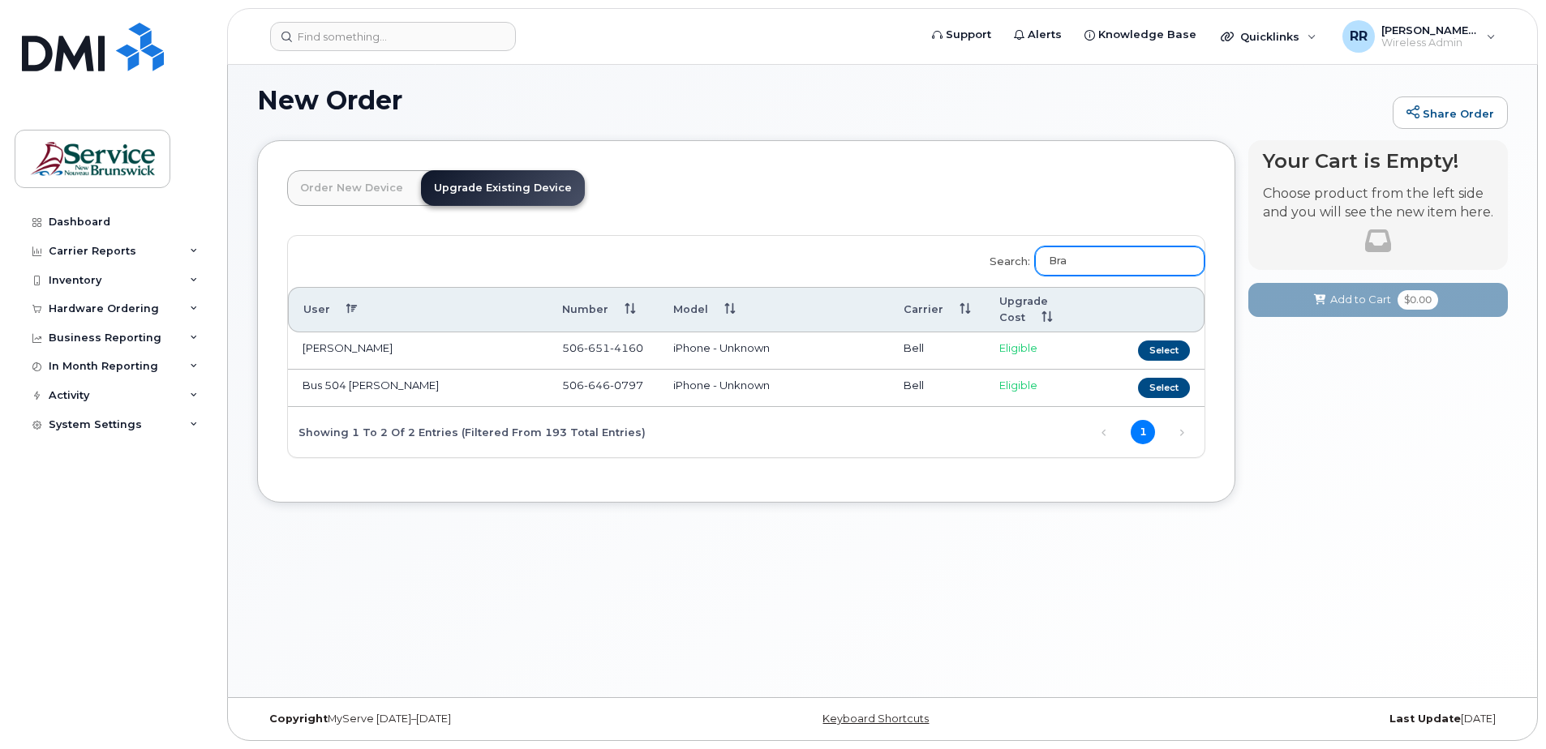
scroll to position [92, 0]
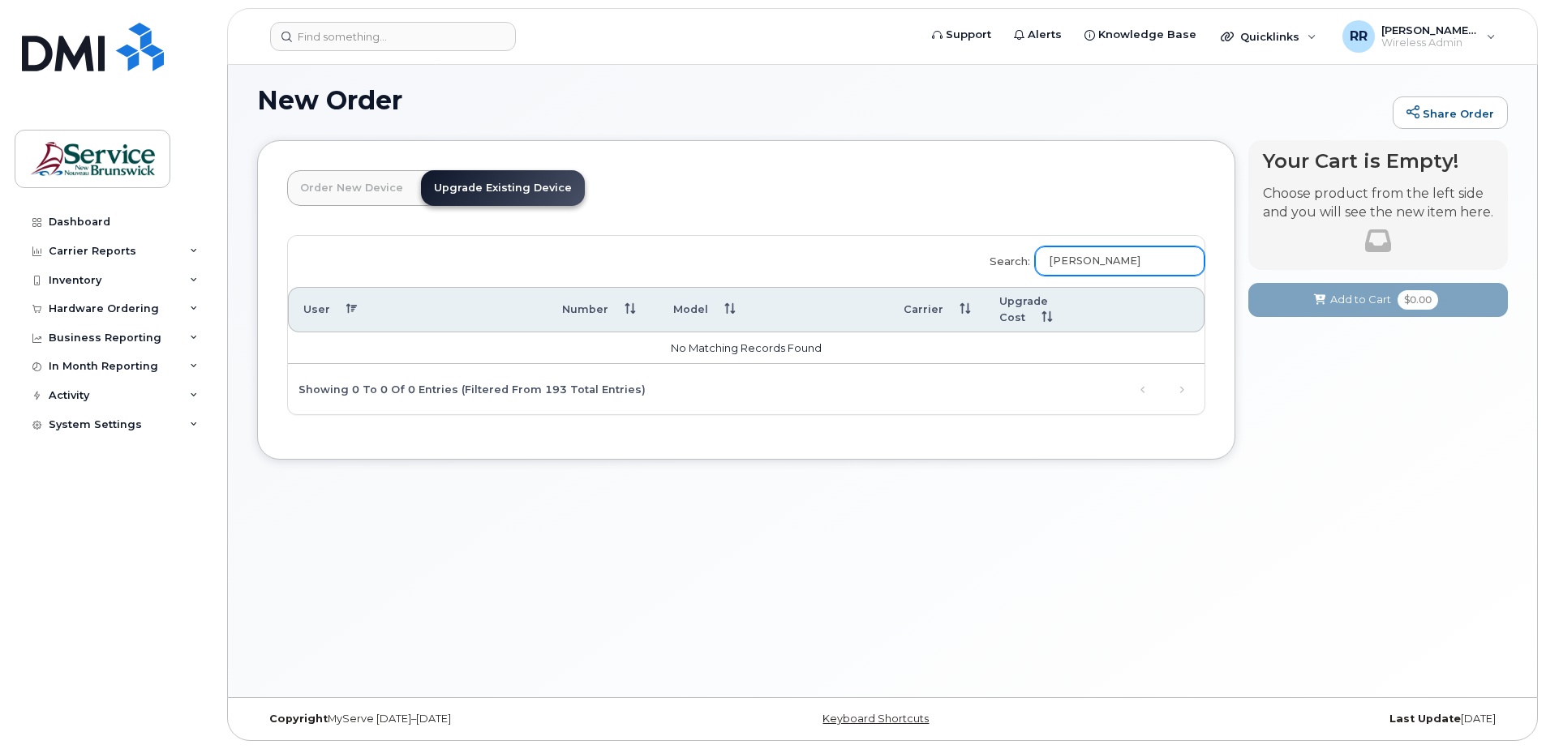
drag, startPoint x: 1175, startPoint y: 258, endPoint x: 1064, endPoint y: 277, distance: 111.9
click at [1064, 277] on label "Search: Brad MacDonald" at bounding box center [1091, 258] width 225 height 45
type input "Brad MacDonald"
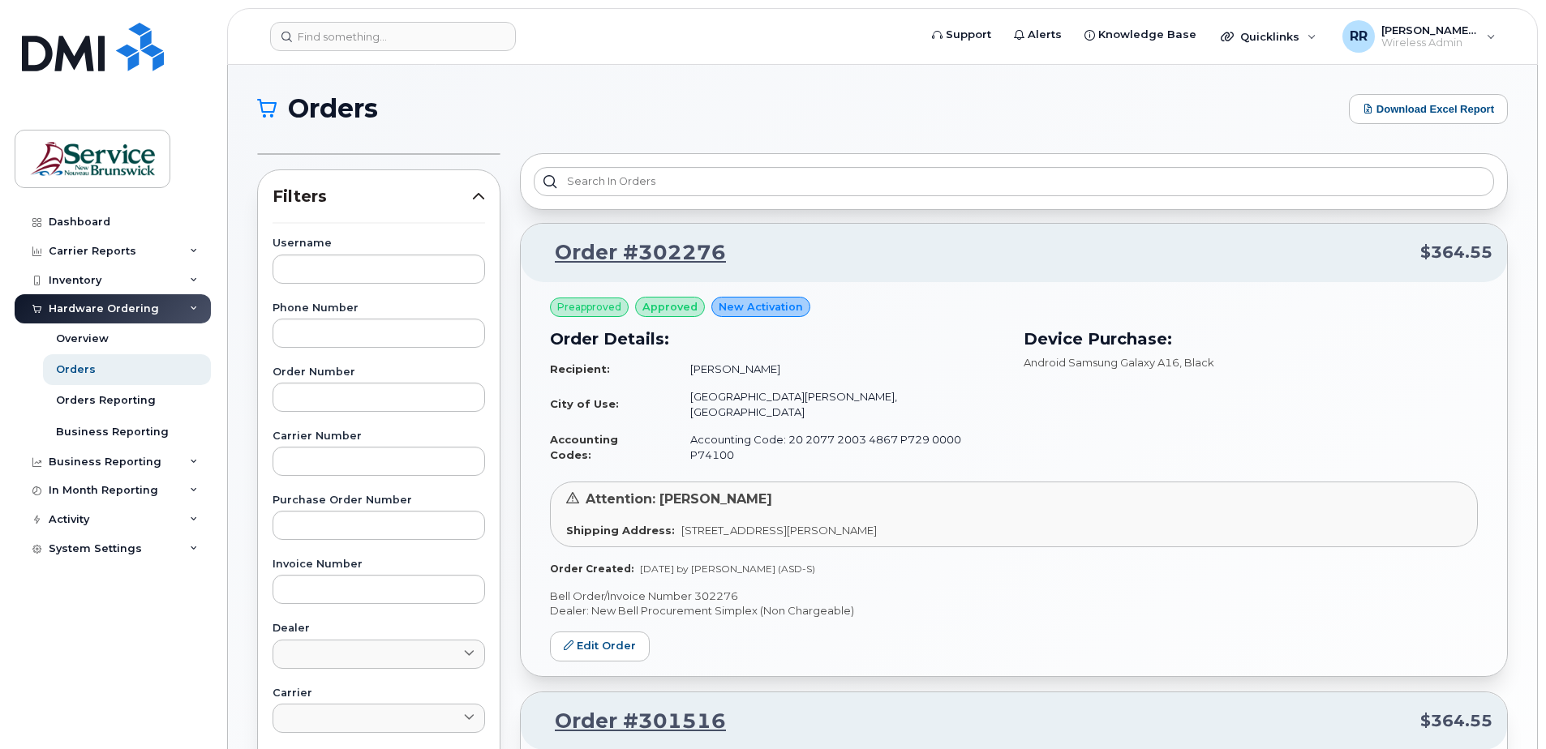
click at [101, 311] on div "Hardware Ordering" at bounding box center [104, 309] width 110 height 13
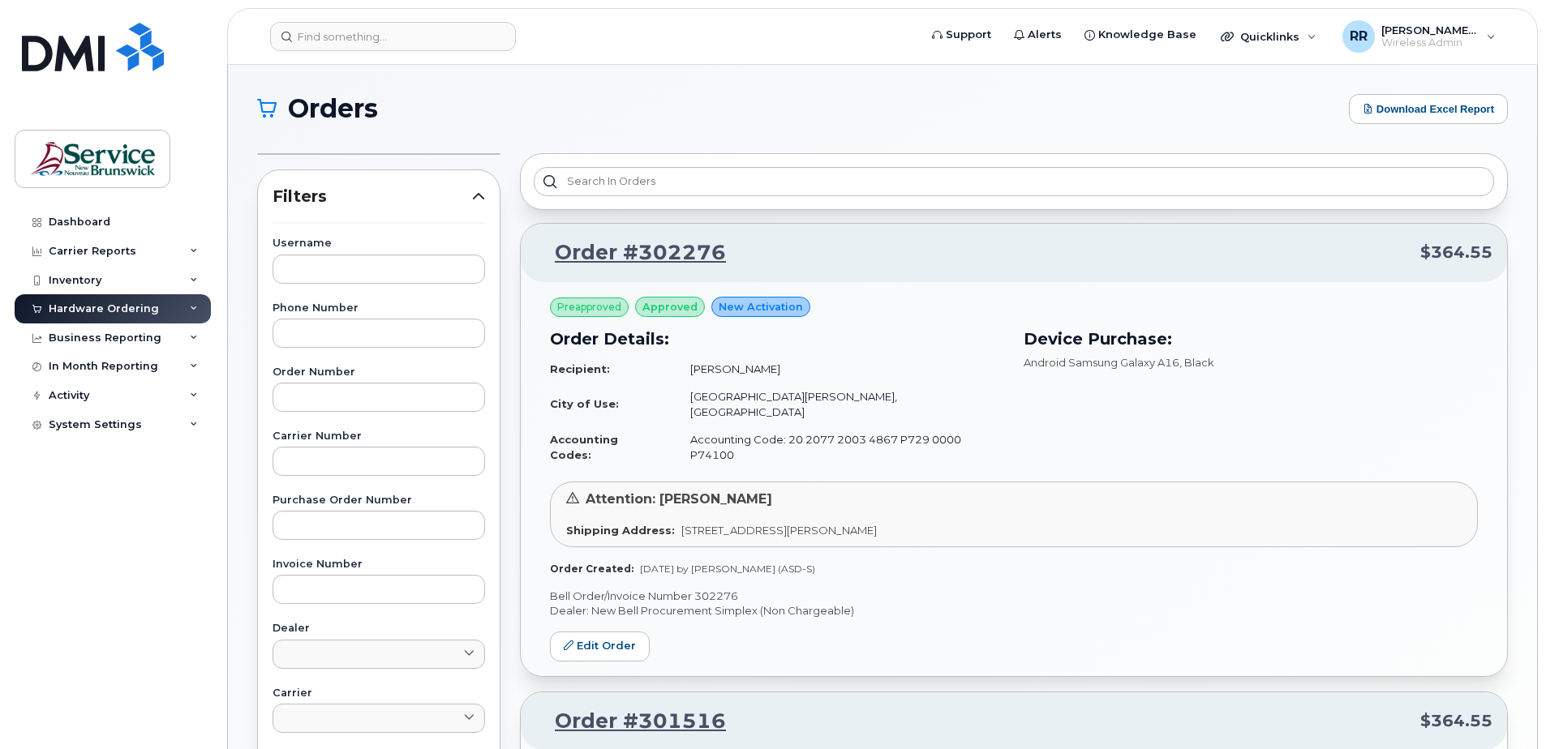
click at [115, 301] on div "Hardware Ordering" at bounding box center [113, 308] width 196 height 29
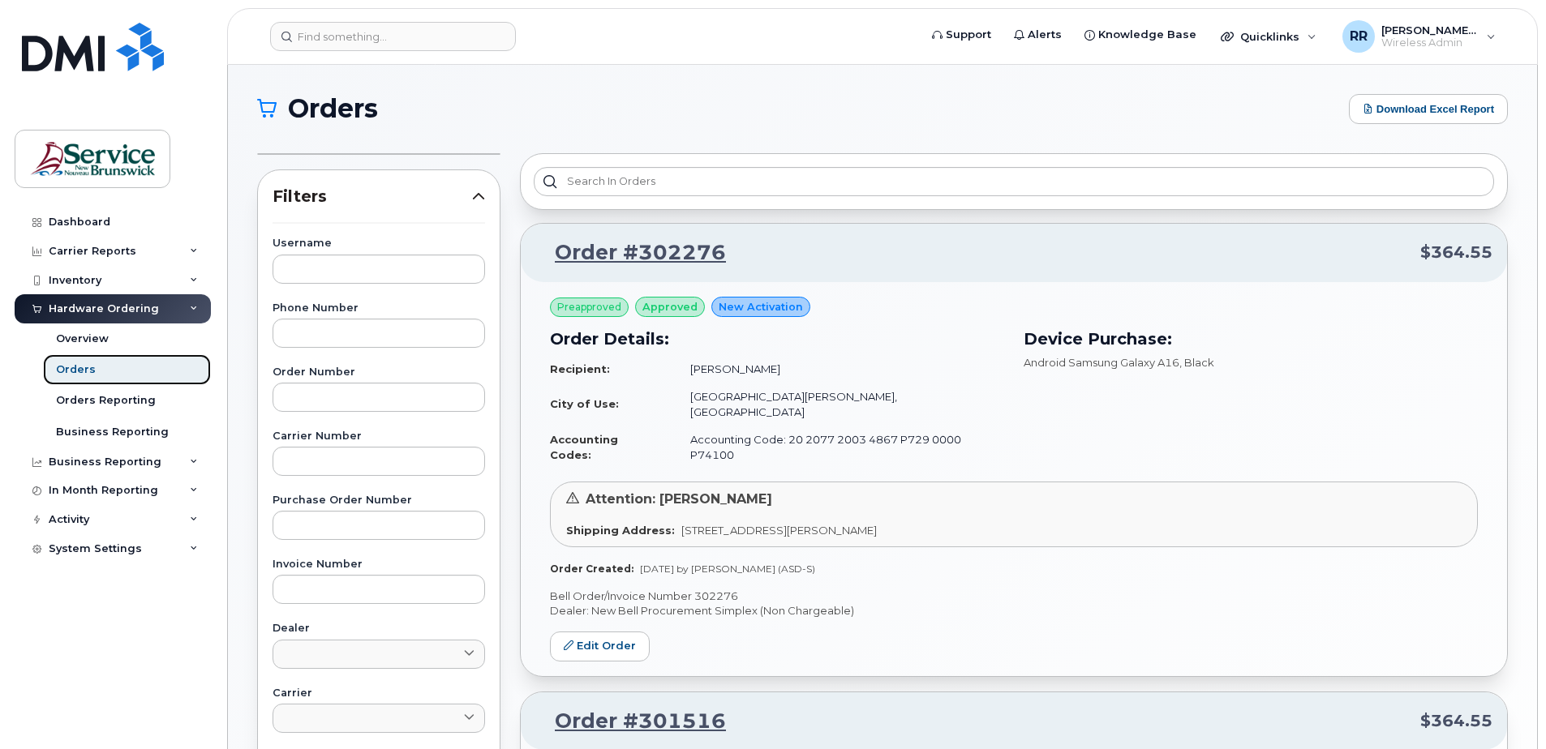
click at [77, 367] on div "Orders" at bounding box center [76, 370] width 40 height 15
click at [85, 372] on div "Orders" at bounding box center [76, 370] width 40 height 15
click at [83, 369] on div "Orders" at bounding box center [76, 370] width 40 height 15
click at [69, 366] on div "Orders" at bounding box center [76, 370] width 40 height 15
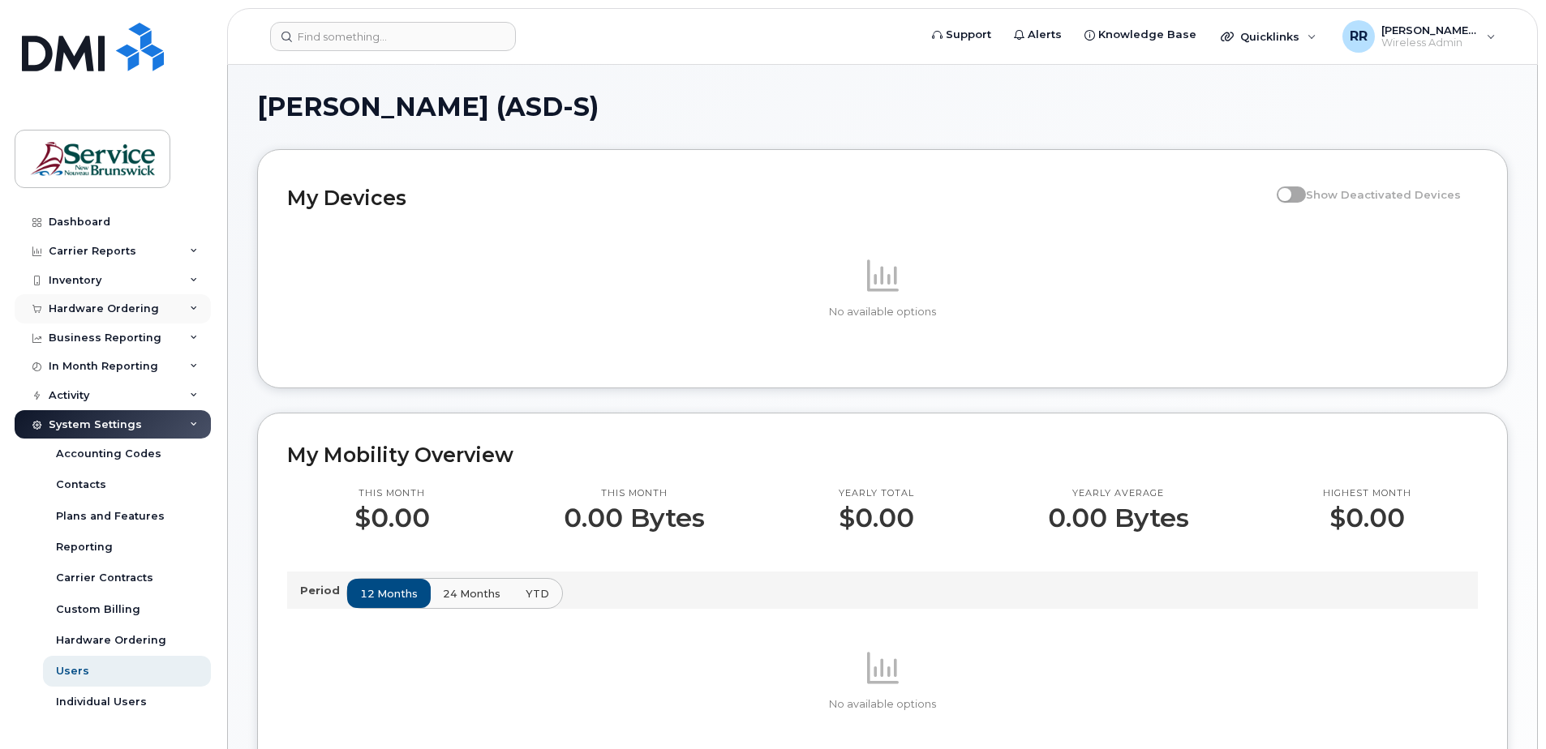
click at [140, 301] on div "Hardware Ordering" at bounding box center [113, 308] width 196 height 29
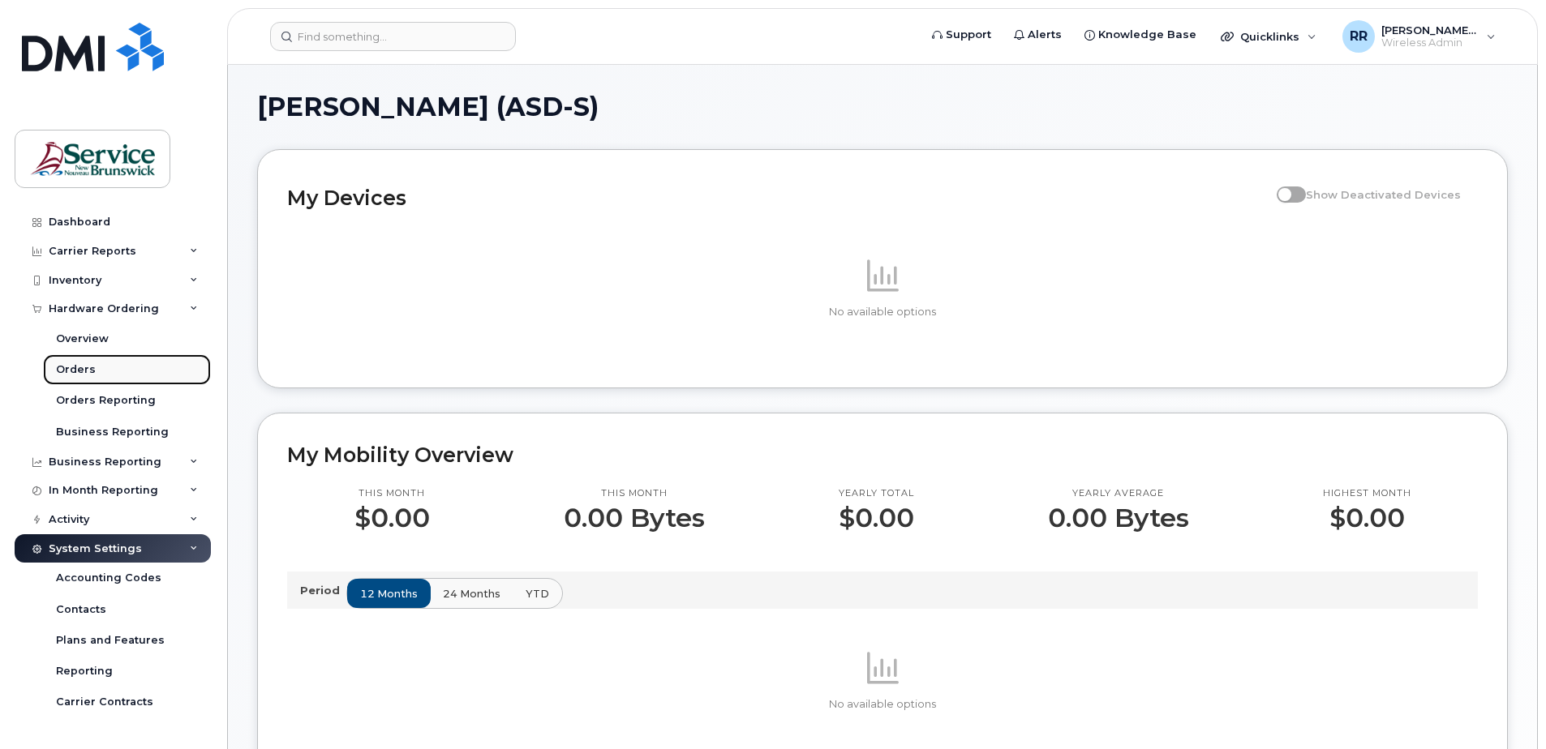
click at [68, 368] on div "Orders" at bounding box center [76, 370] width 40 height 15
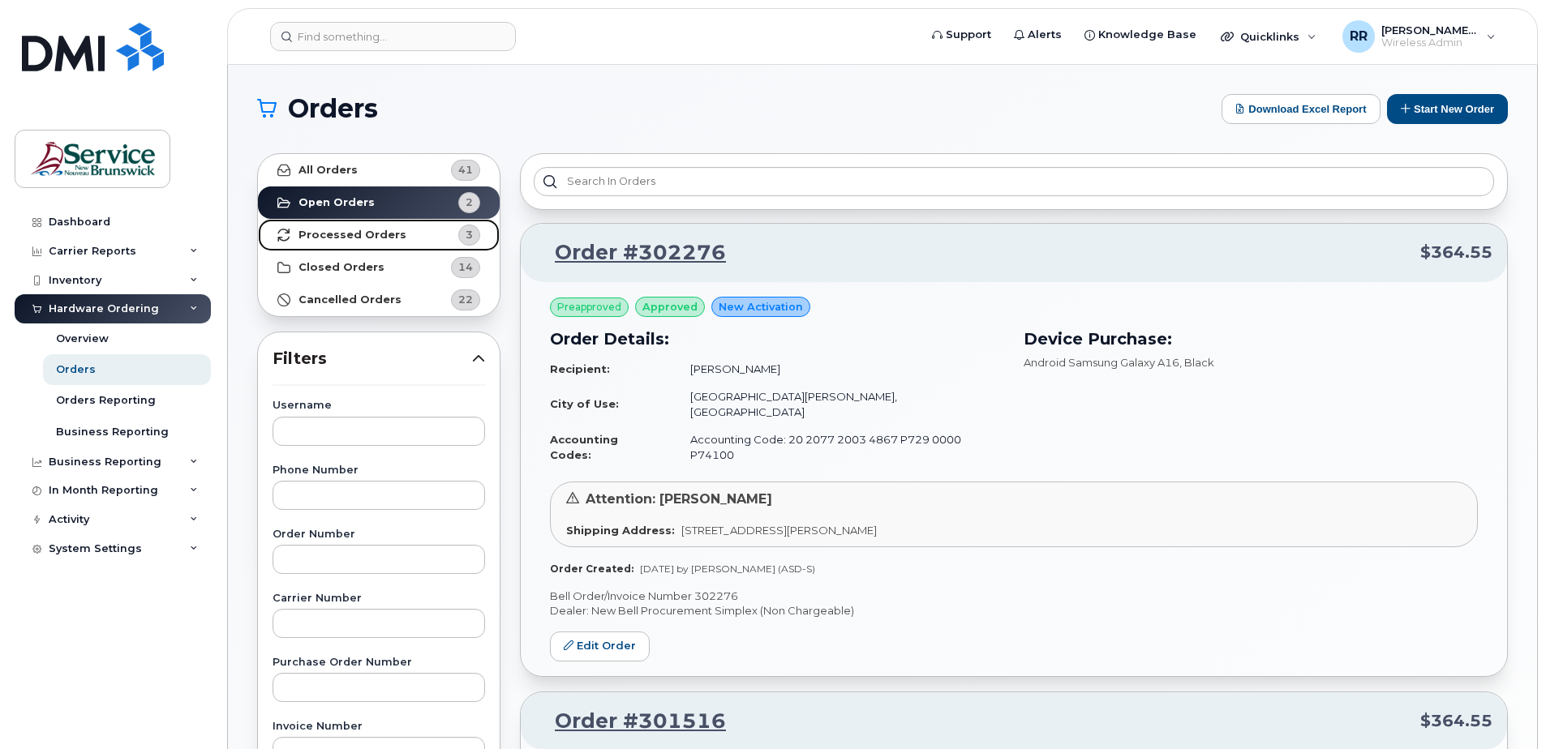
click at [357, 234] on strong "Processed Orders" at bounding box center [352, 235] width 108 height 13
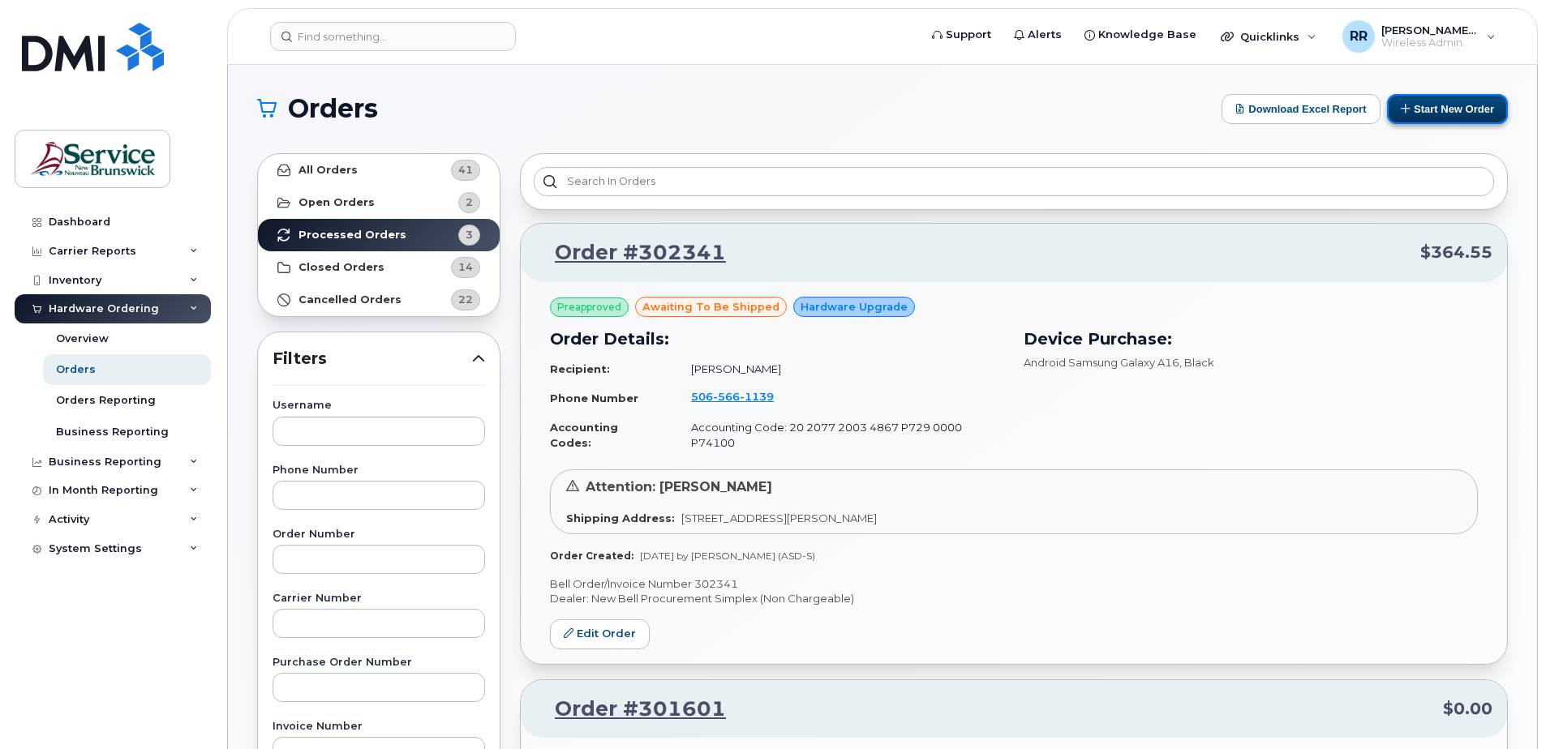
click at [1449, 105] on button "Start New Order" at bounding box center [1447, 109] width 121 height 30
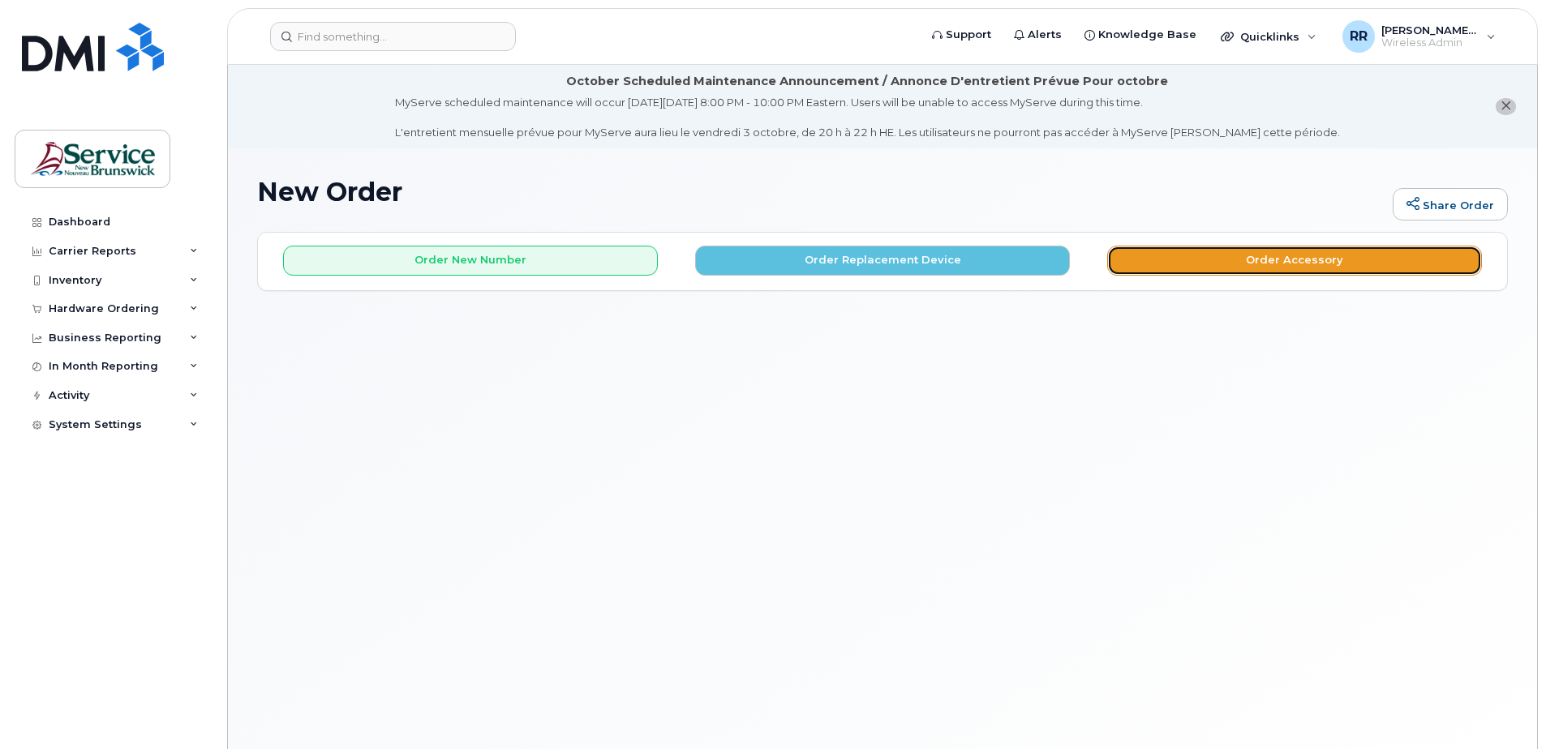
click at [1220, 255] on button "Order Accessory" at bounding box center [1294, 261] width 375 height 30
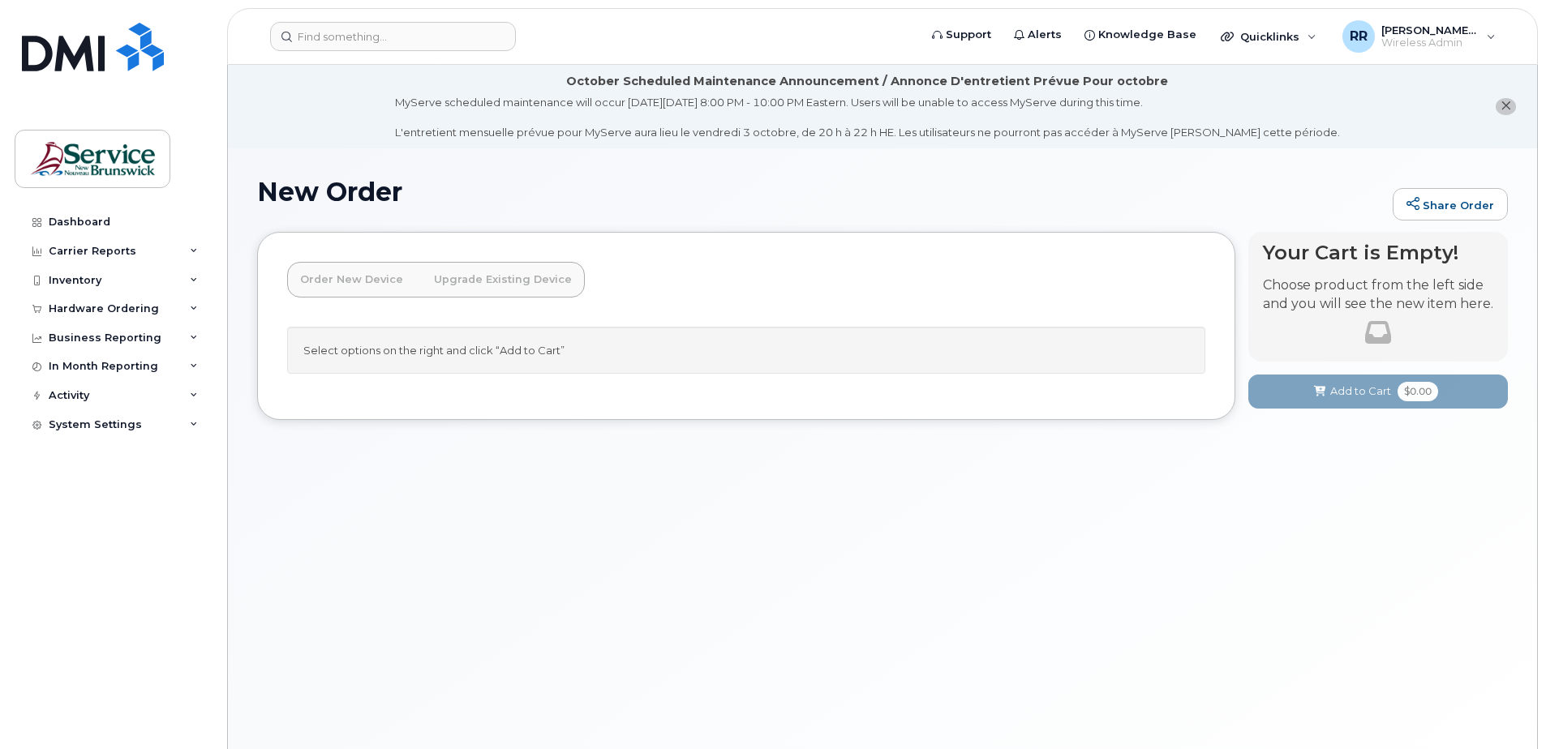
click at [488, 278] on link "Upgrade Existing Device" at bounding box center [503, 280] width 164 height 36
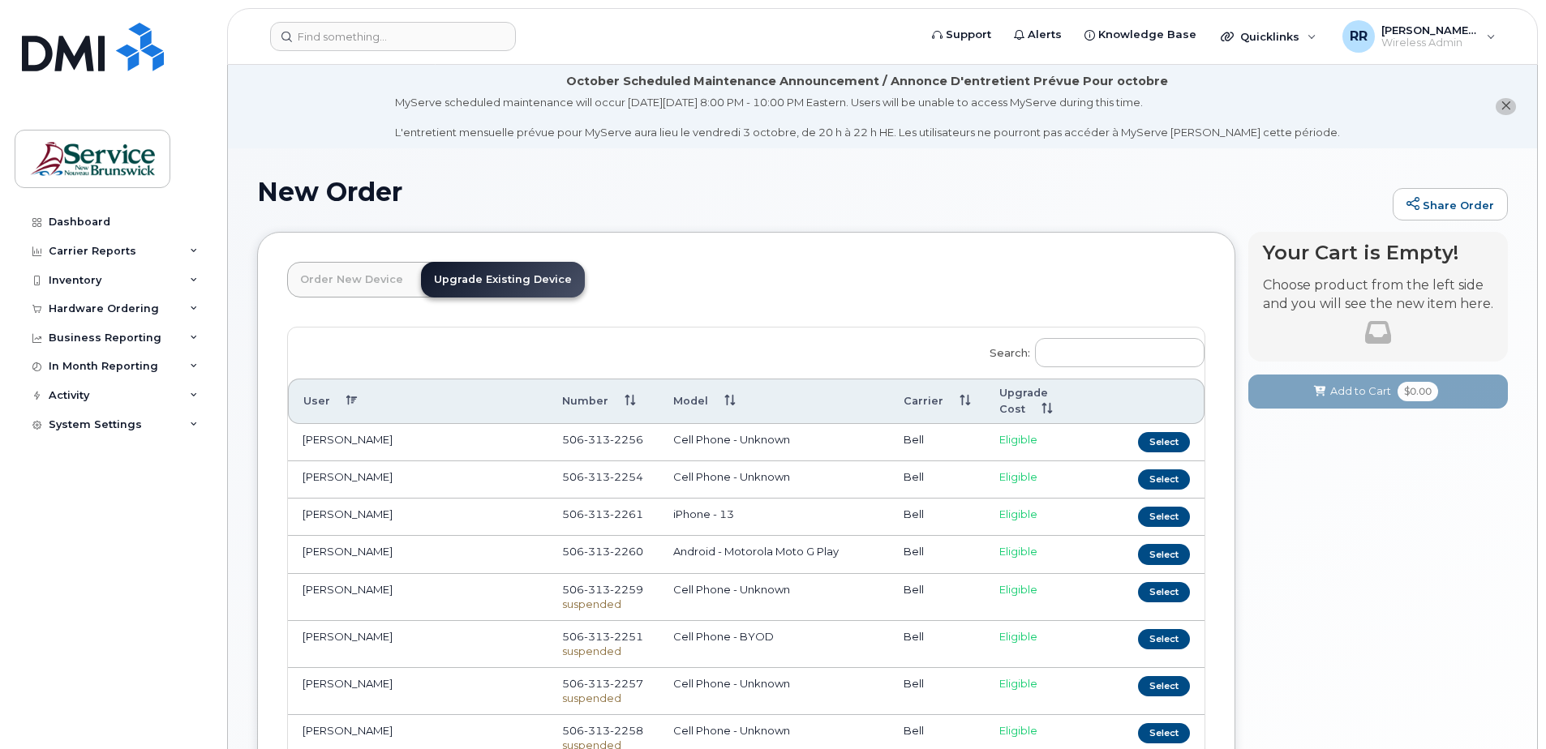
click at [367, 284] on link "Order New Device" at bounding box center [351, 280] width 129 height 36
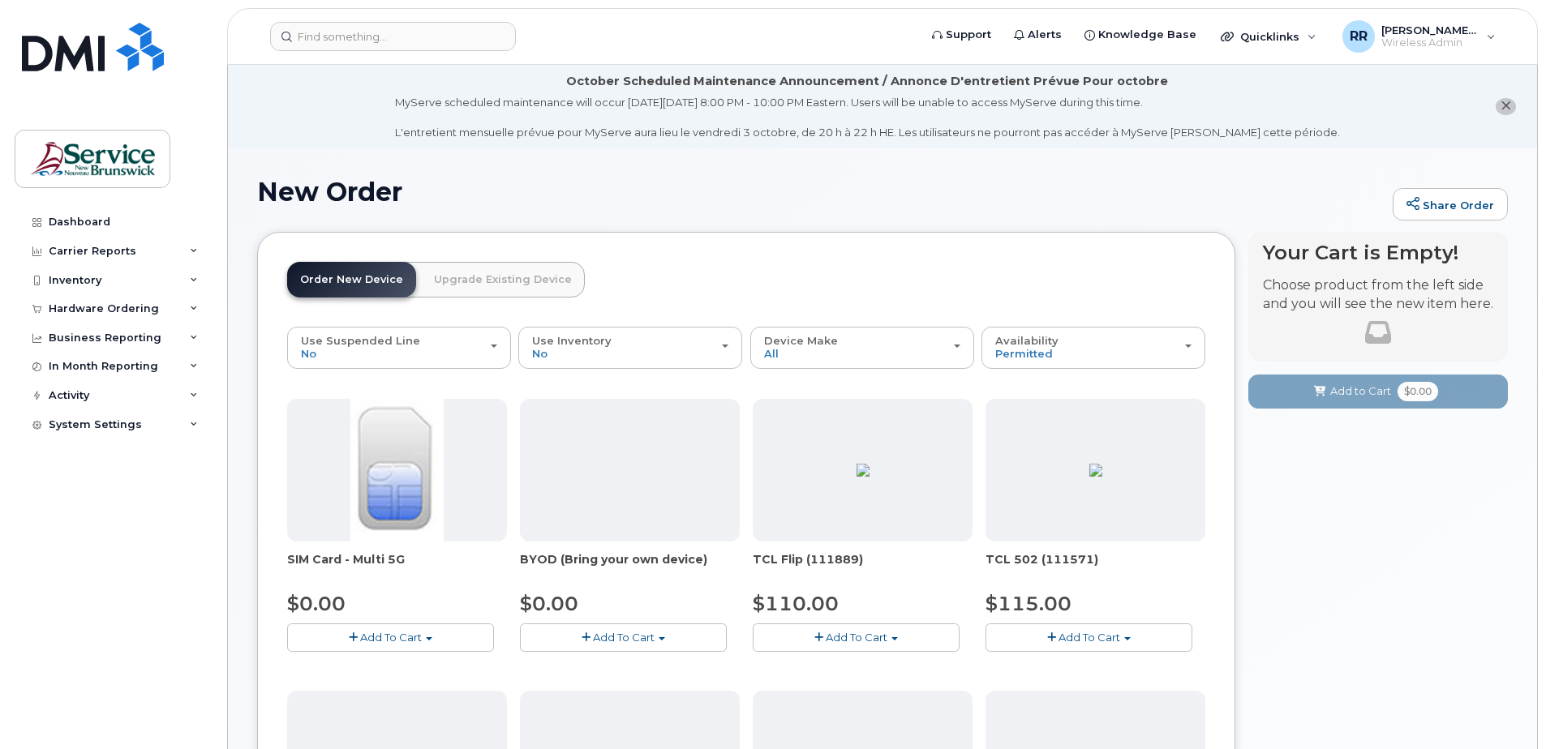
scroll to position [81, 0]
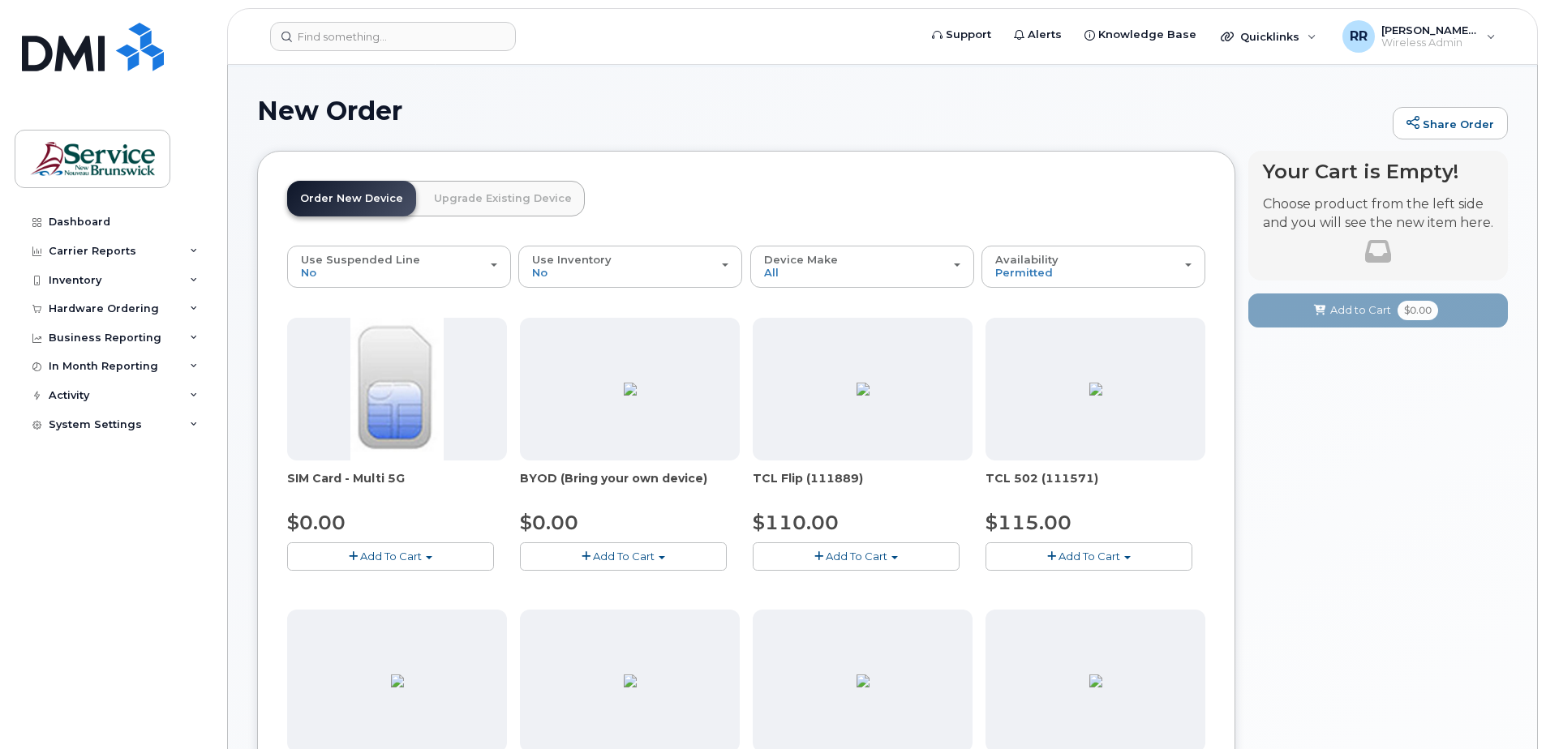
click at [406, 557] on span "Add To Cart" at bounding box center [391, 556] width 62 height 13
click at [395, 549] on button "Add To Cart" at bounding box center [390, 557] width 207 height 28
click at [379, 554] on span "Add To Cart" at bounding box center [391, 556] width 62 height 13
click at [638, 555] on span "Add To Cart" at bounding box center [624, 556] width 62 height 13
click at [583, 607] on link "$0.00 - 30-day activation" at bounding box center [606, 607] width 165 height 20
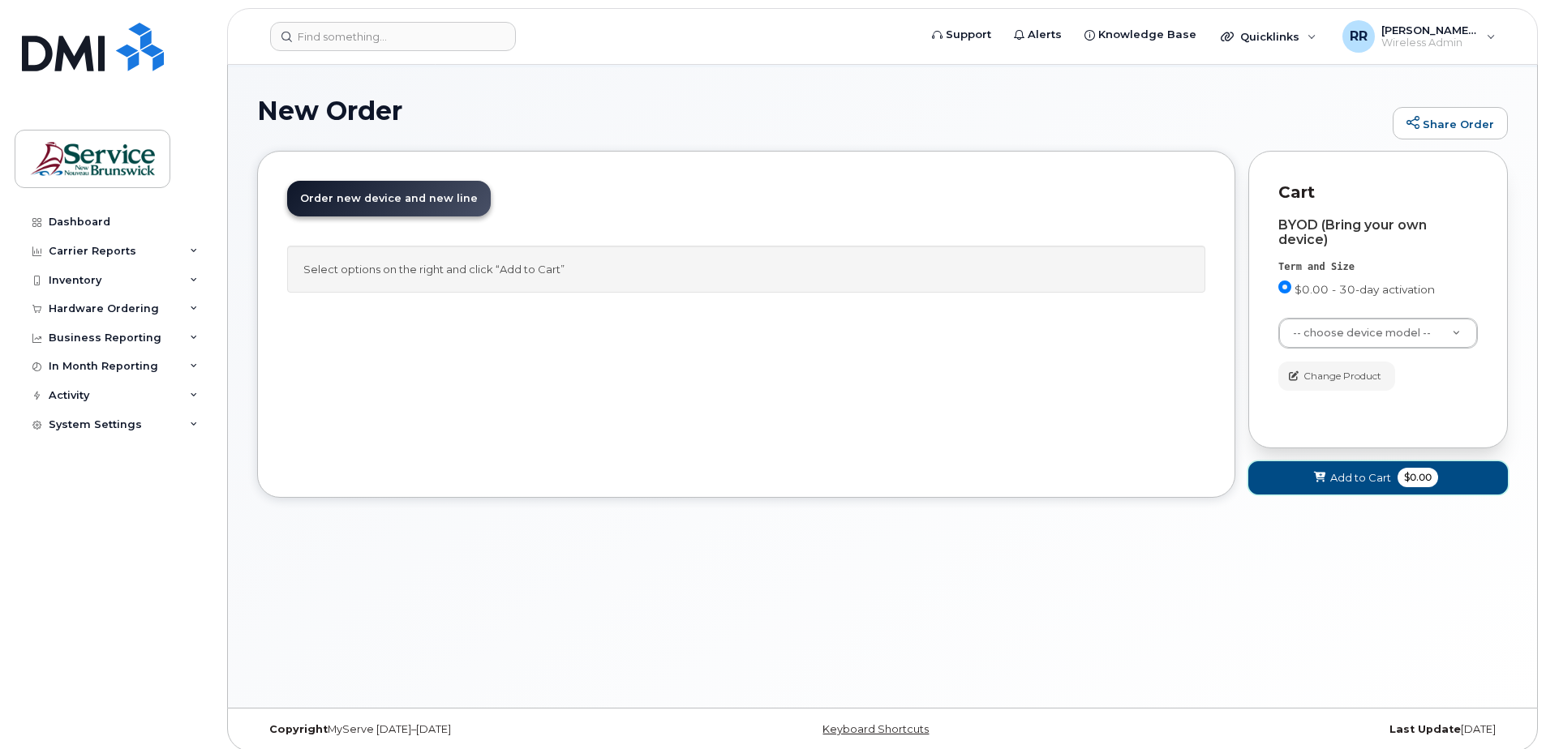
click at [1314, 476] on icon at bounding box center [1319, 478] width 11 height 11
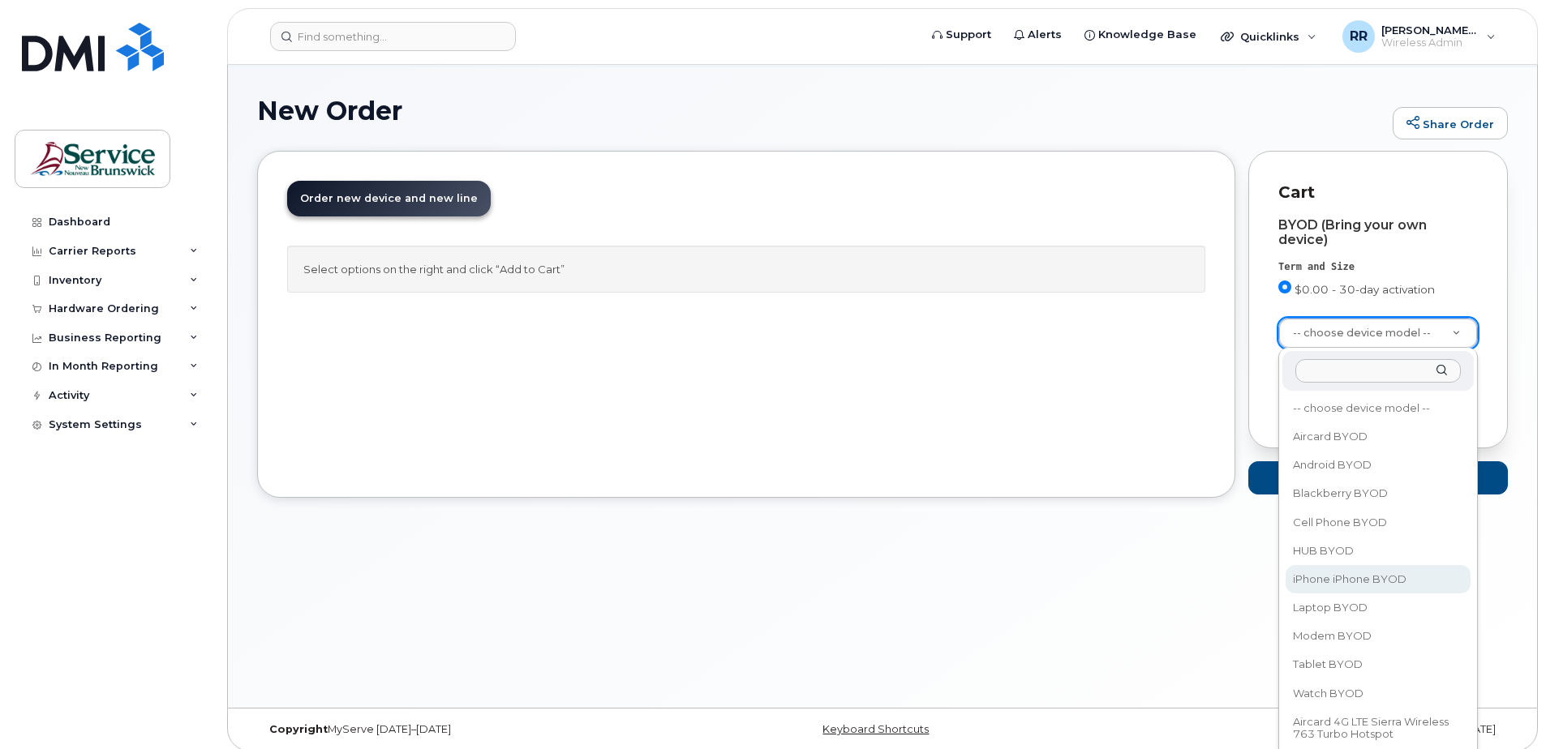
select select "2421"
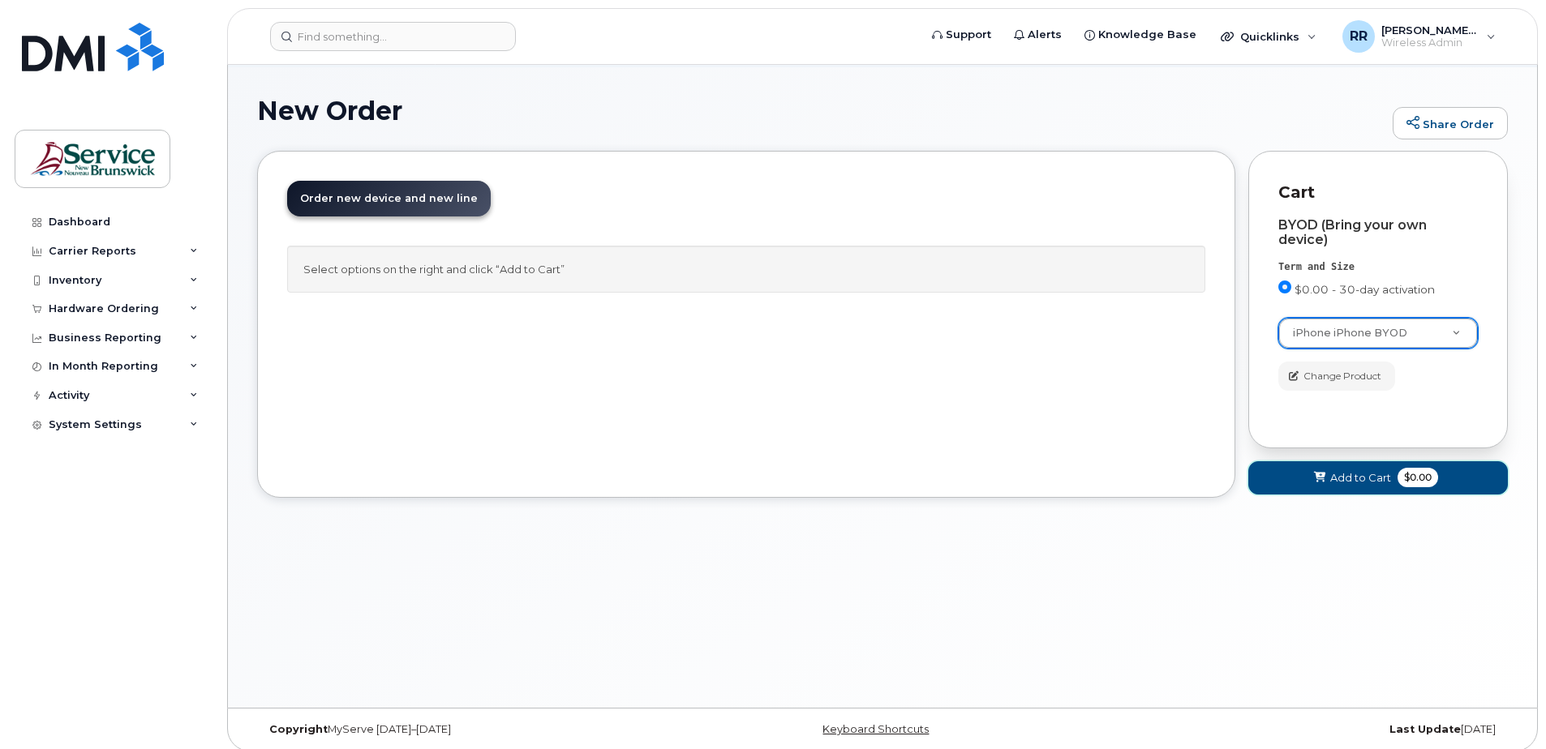
click at [1351, 475] on span "Add to Cart" at bounding box center [1360, 477] width 61 height 15
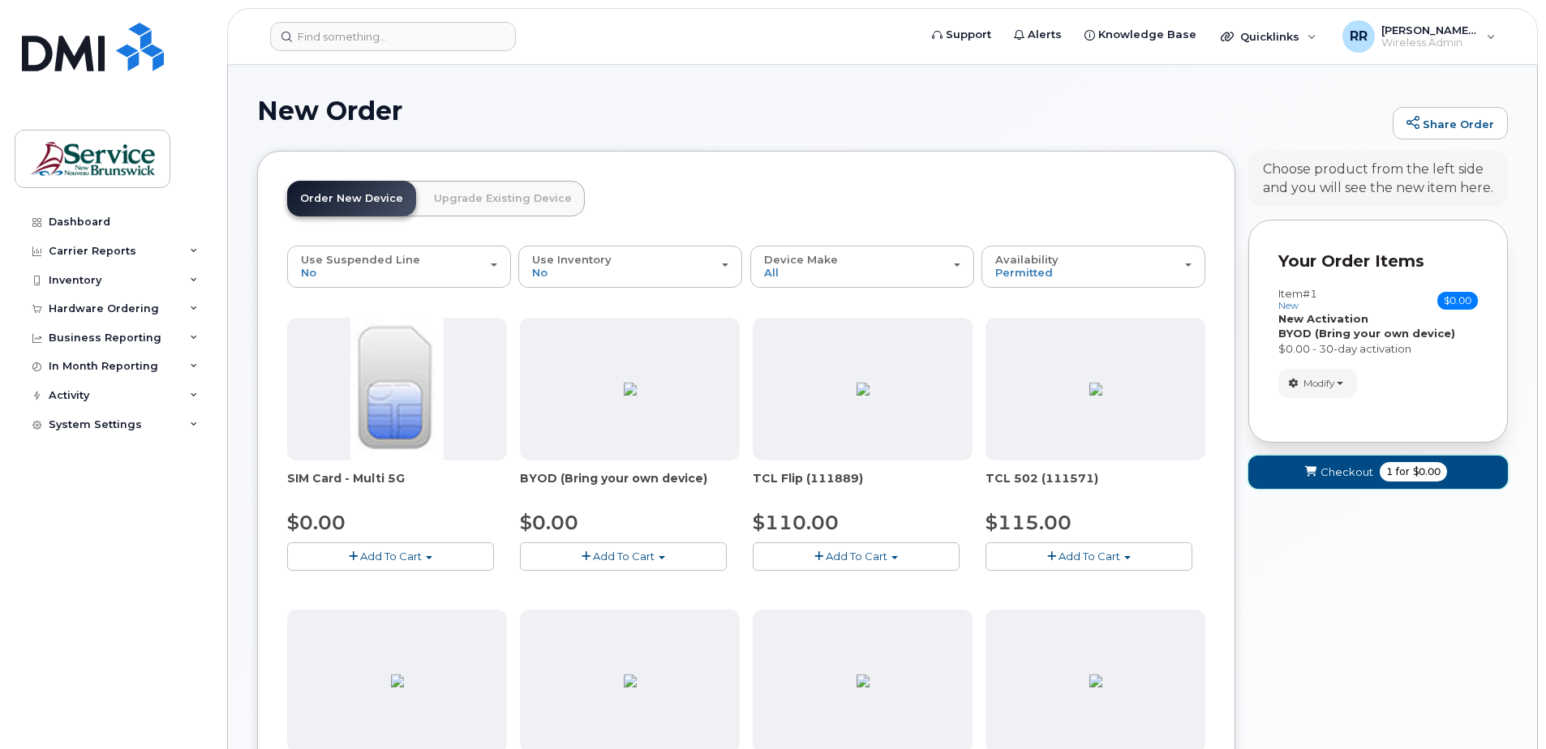
click at [1349, 474] on span "Checkout" at bounding box center [1347, 472] width 53 height 15
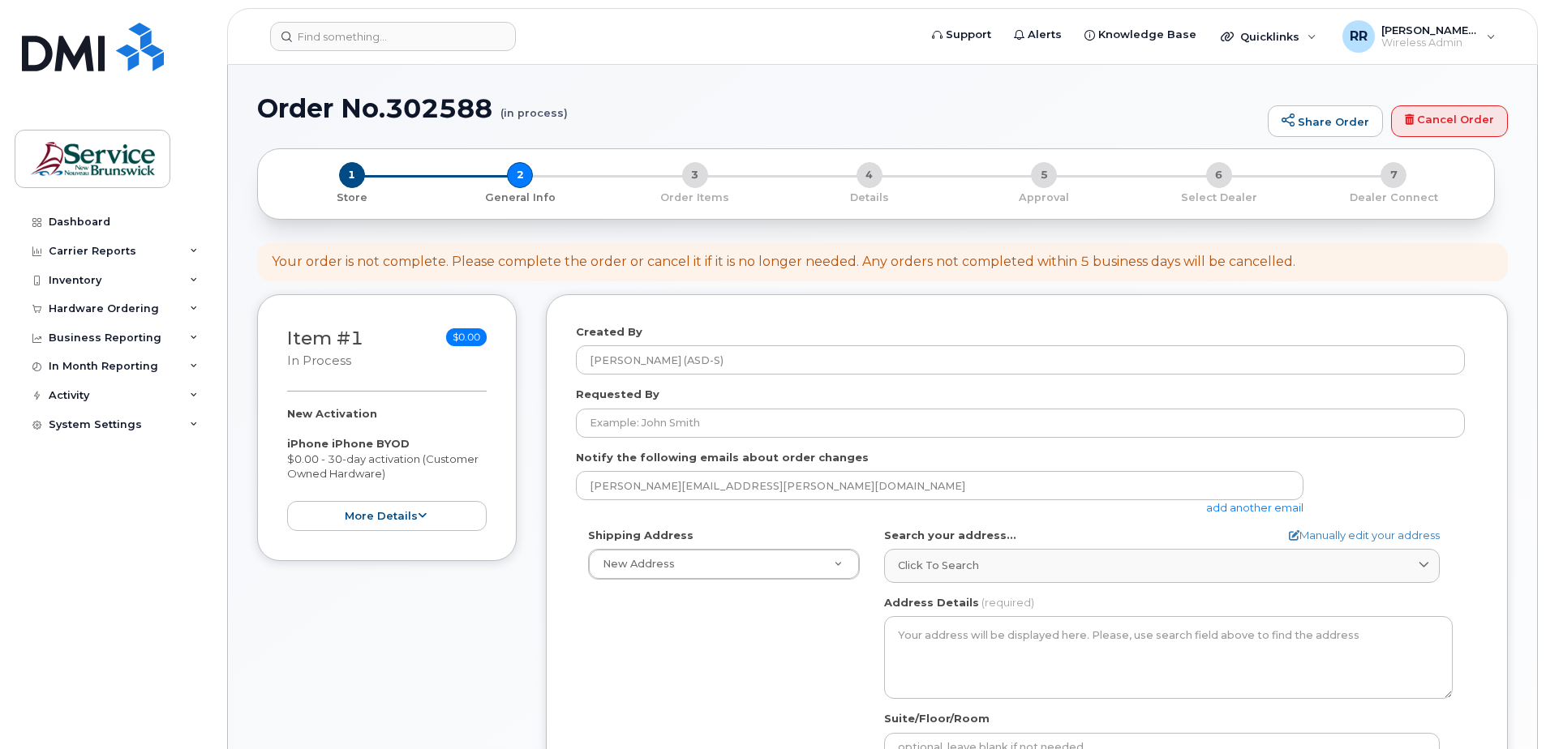
select select
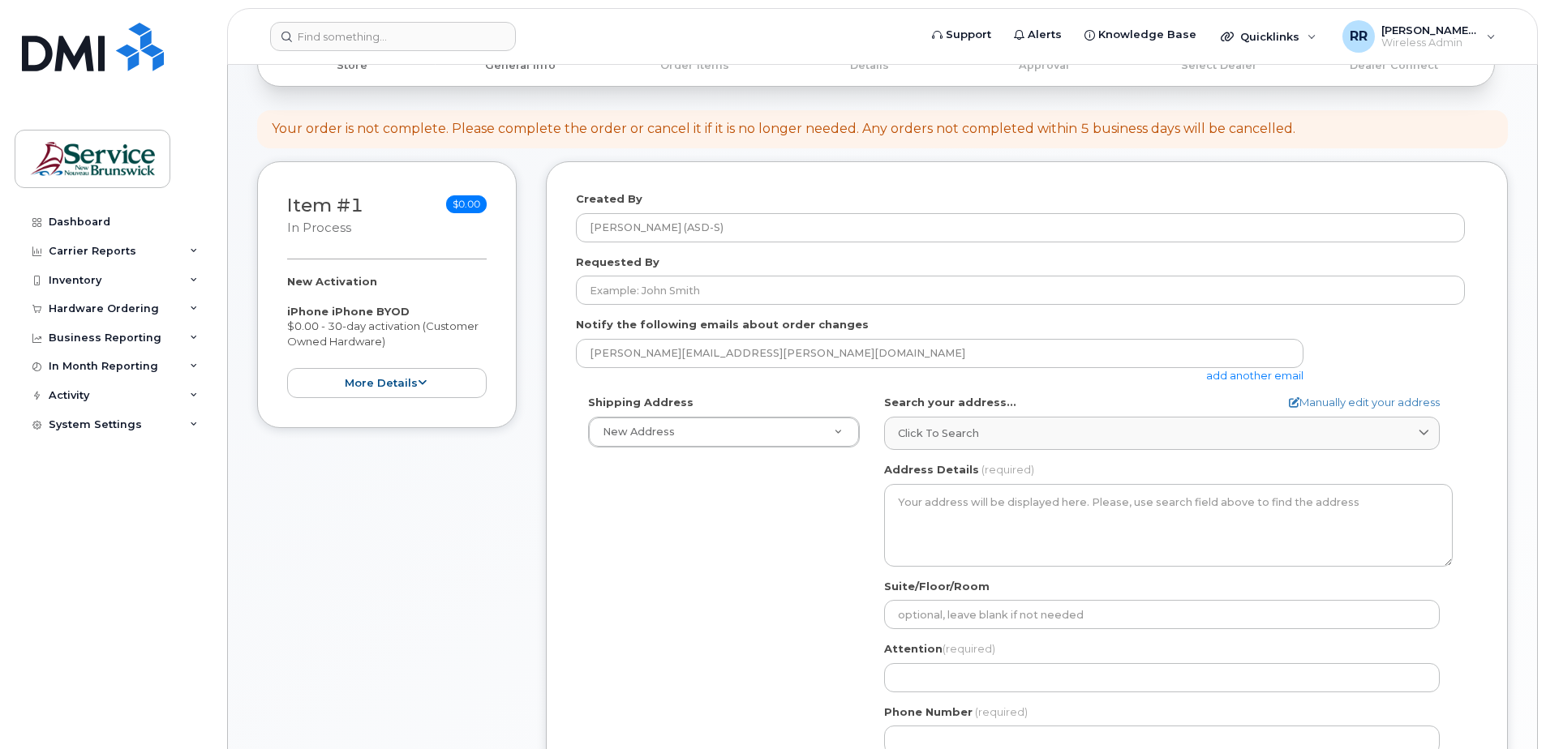
scroll to position [243, 0]
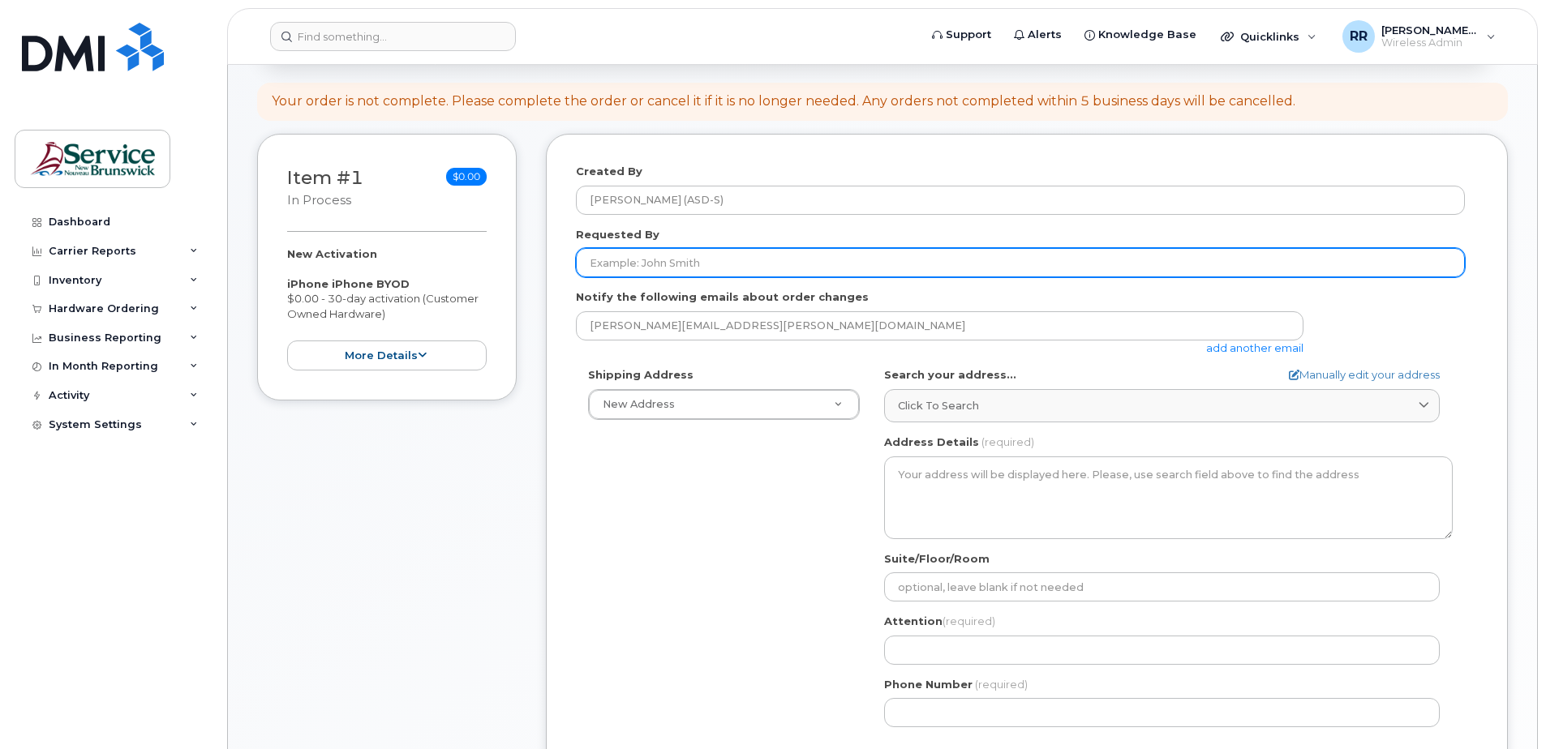
click at [701, 257] on input "Requested By" at bounding box center [1020, 262] width 889 height 29
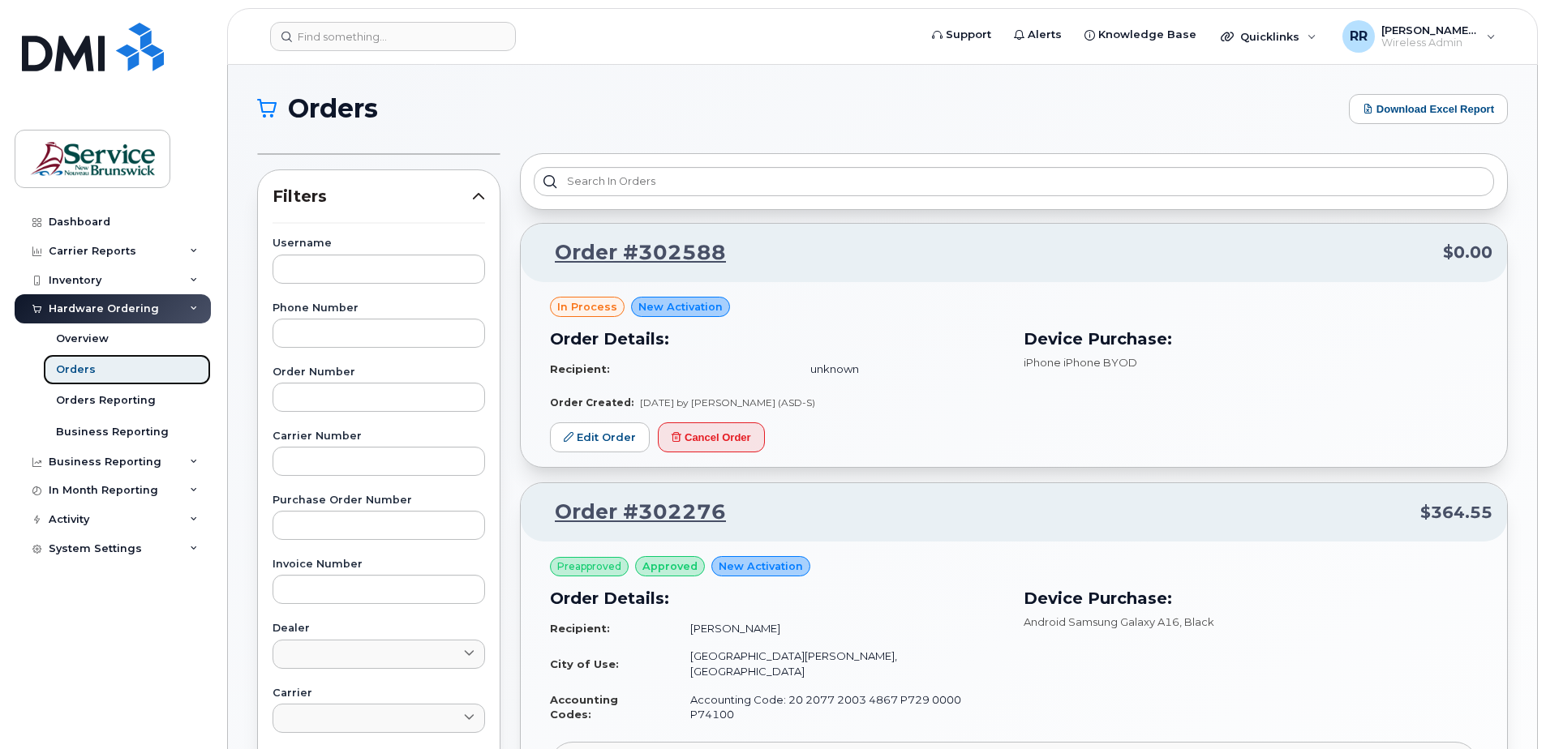
click at [89, 370] on div "Orders" at bounding box center [76, 370] width 40 height 15
click at [74, 373] on div "Orders" at bounding box center [76, 370] width 40 height 15
click at [74, 370] on div "Orders" at bounding box center [76, 370] width 40 height 15
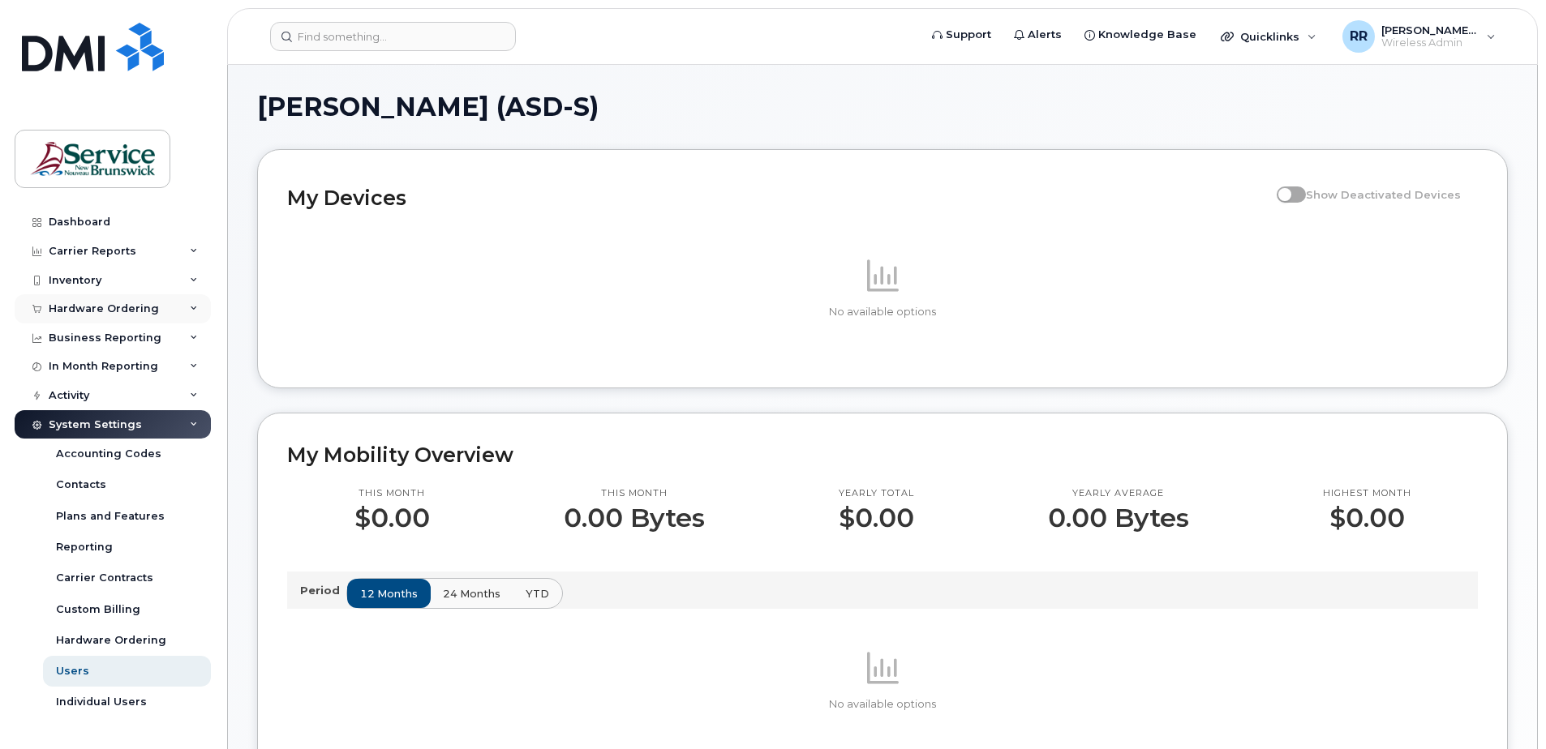
click at [78, 312] on div "Hardware Ordering" at bounding box center [104, 309] width 110 height 13
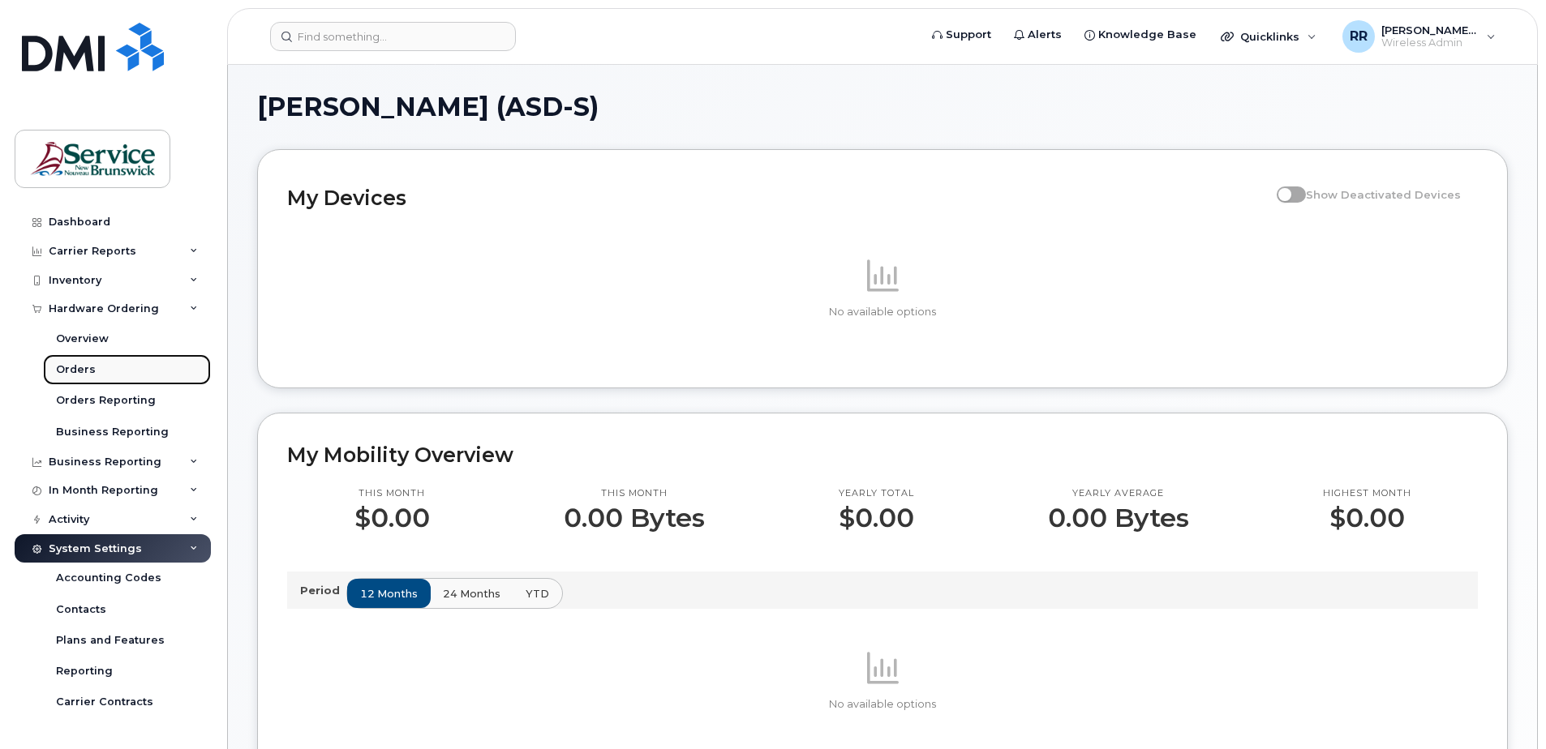
click at [72, 367] on div "Orders" at bounding box center [76, 370] width 40 height 15
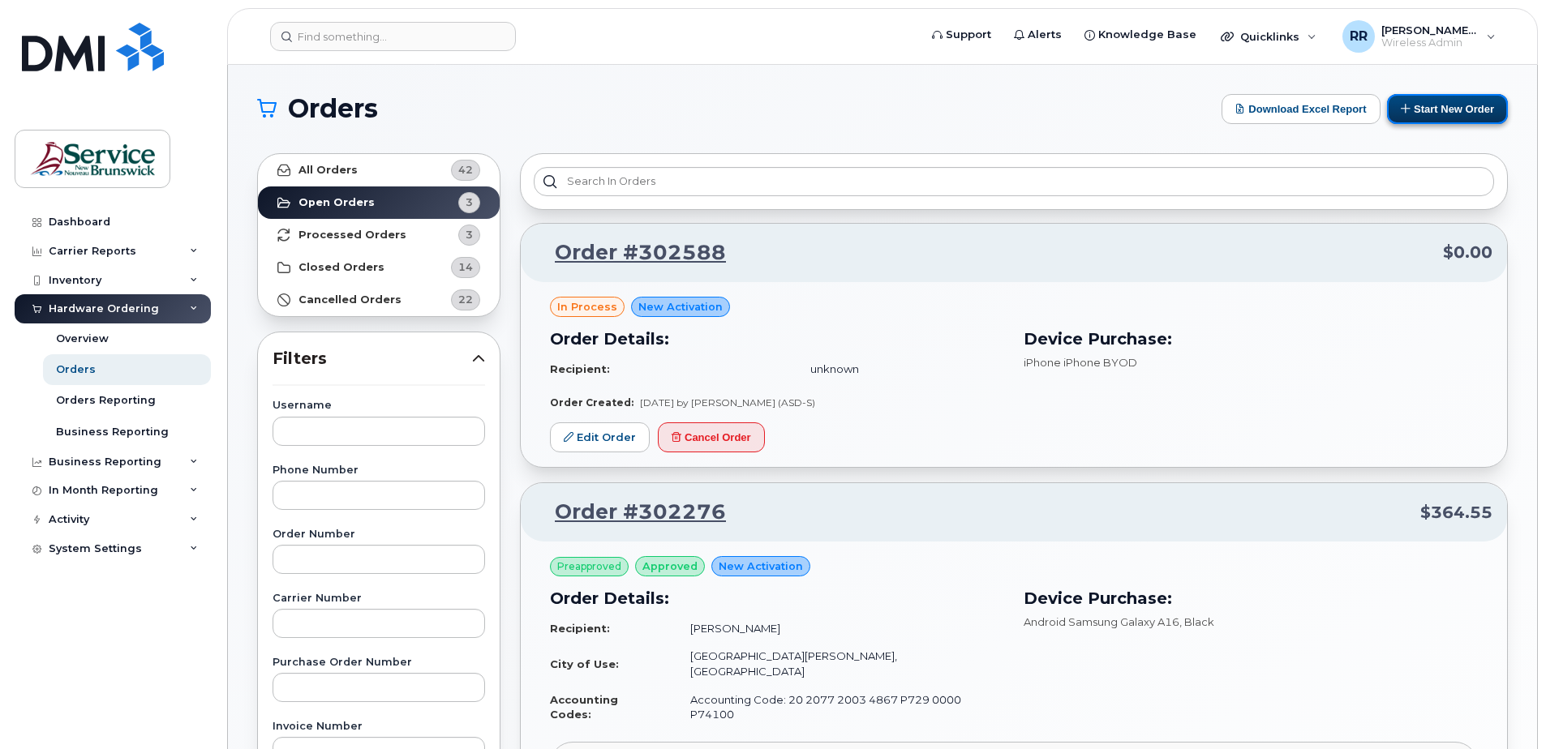
click at [1414, 110] on button "Start New Order" at bounding box center [1447, 109] width 121 height 30
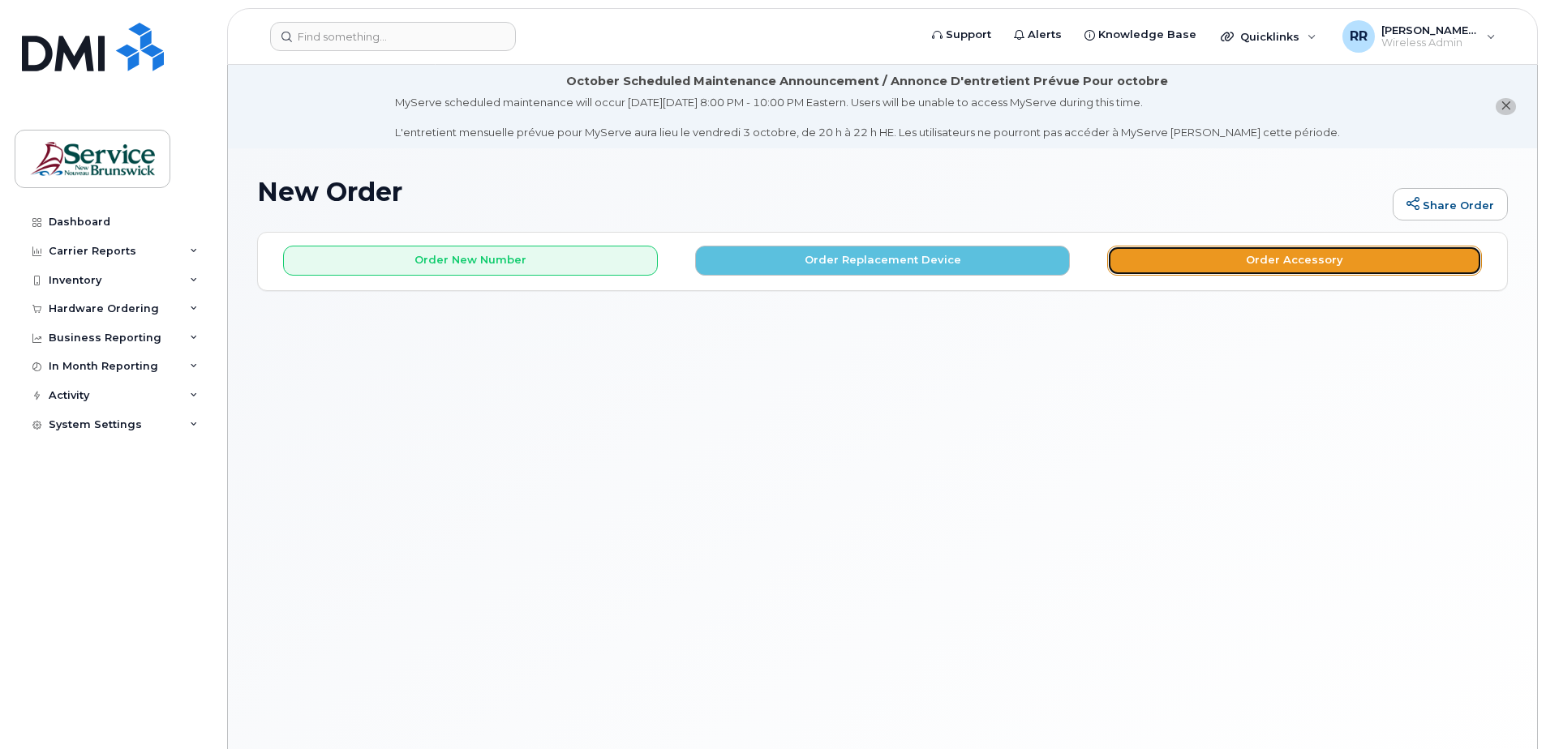
click at [1239, 259] on button "Order Accessory" at bounding box center [1294, 261] width 375 height 30
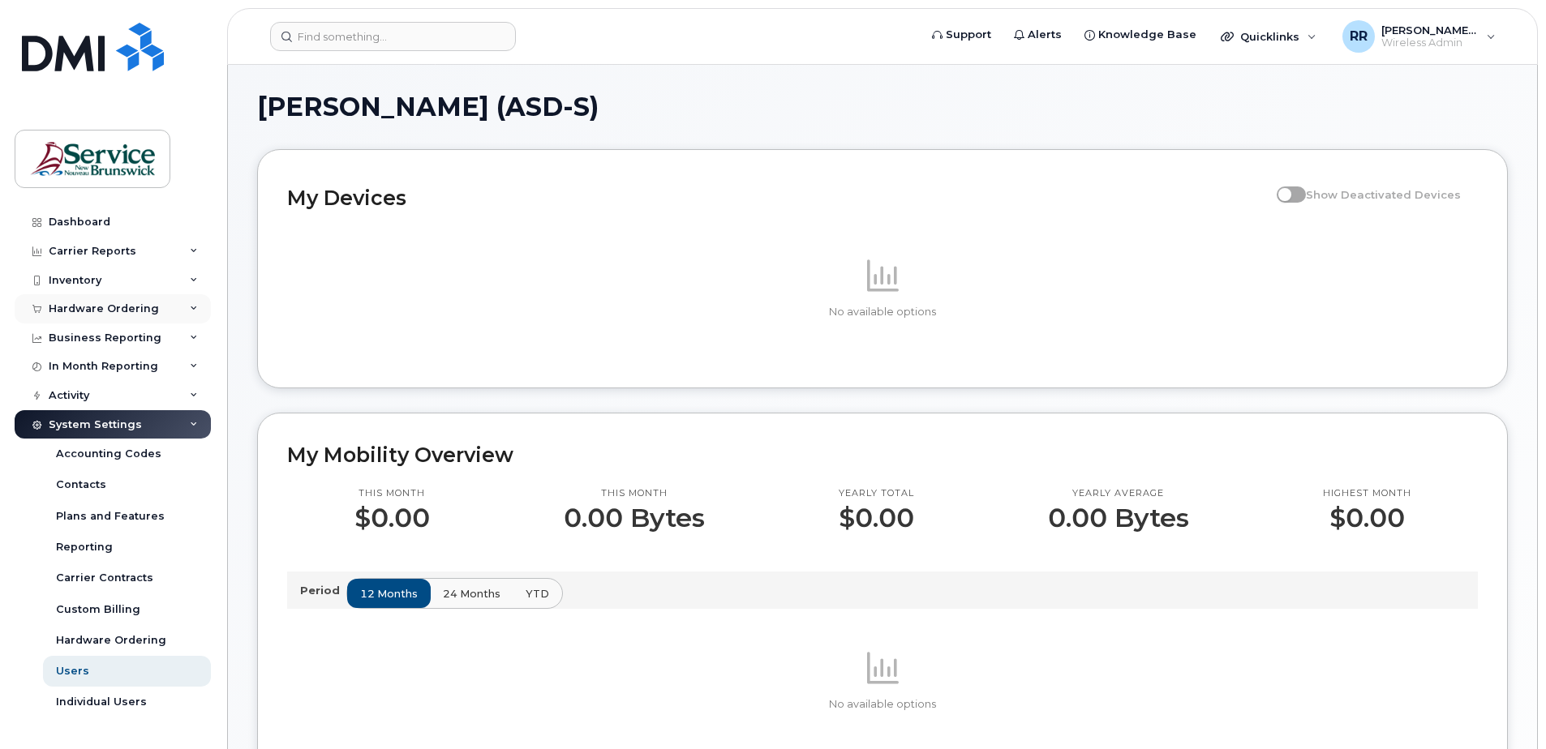
click at [78, 313] on div "Hardware Ordering" at bounding box center [104, 309] width 110 height 13
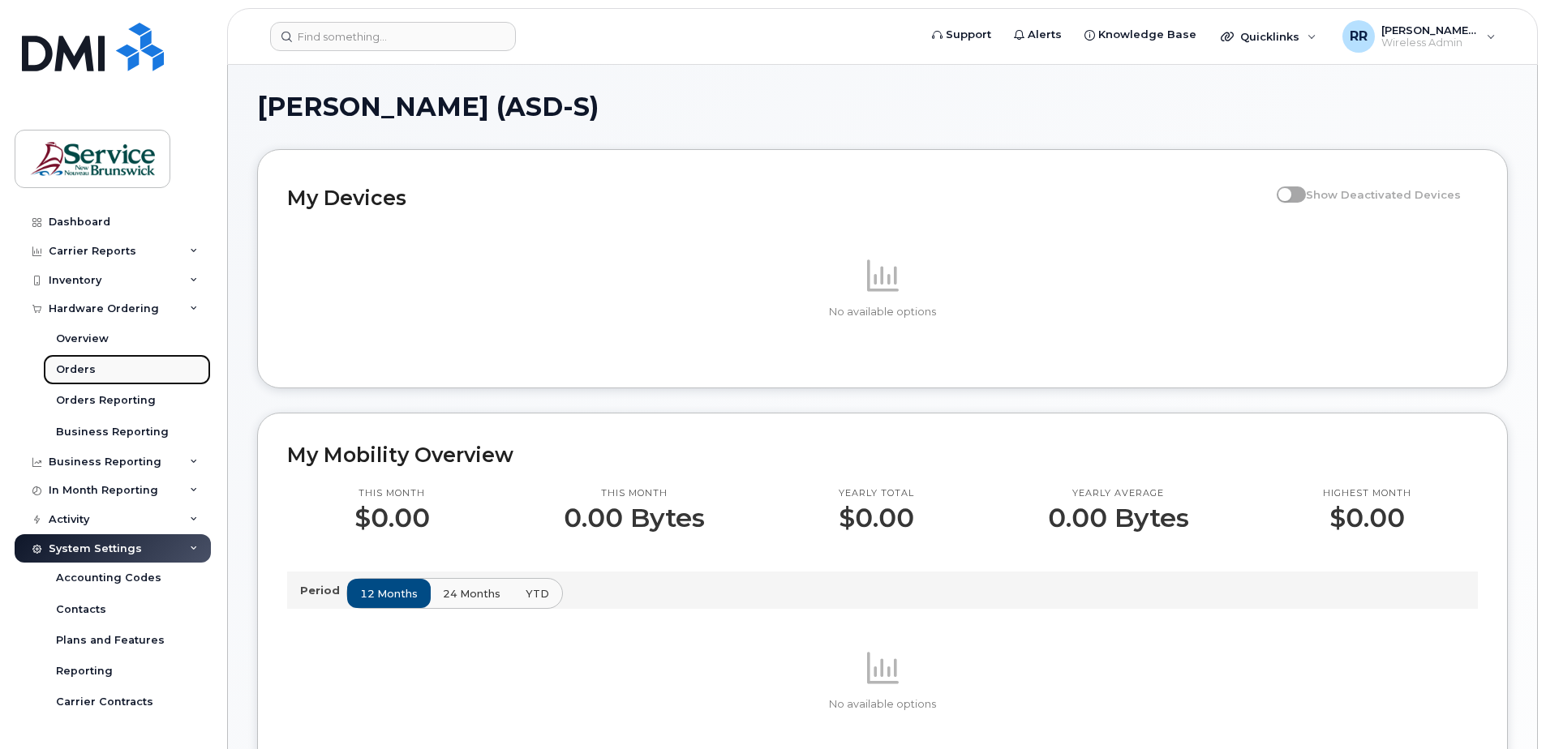
click at [78, 365] on div "Orders" at bounding box center [76, 370] width 40 height 15
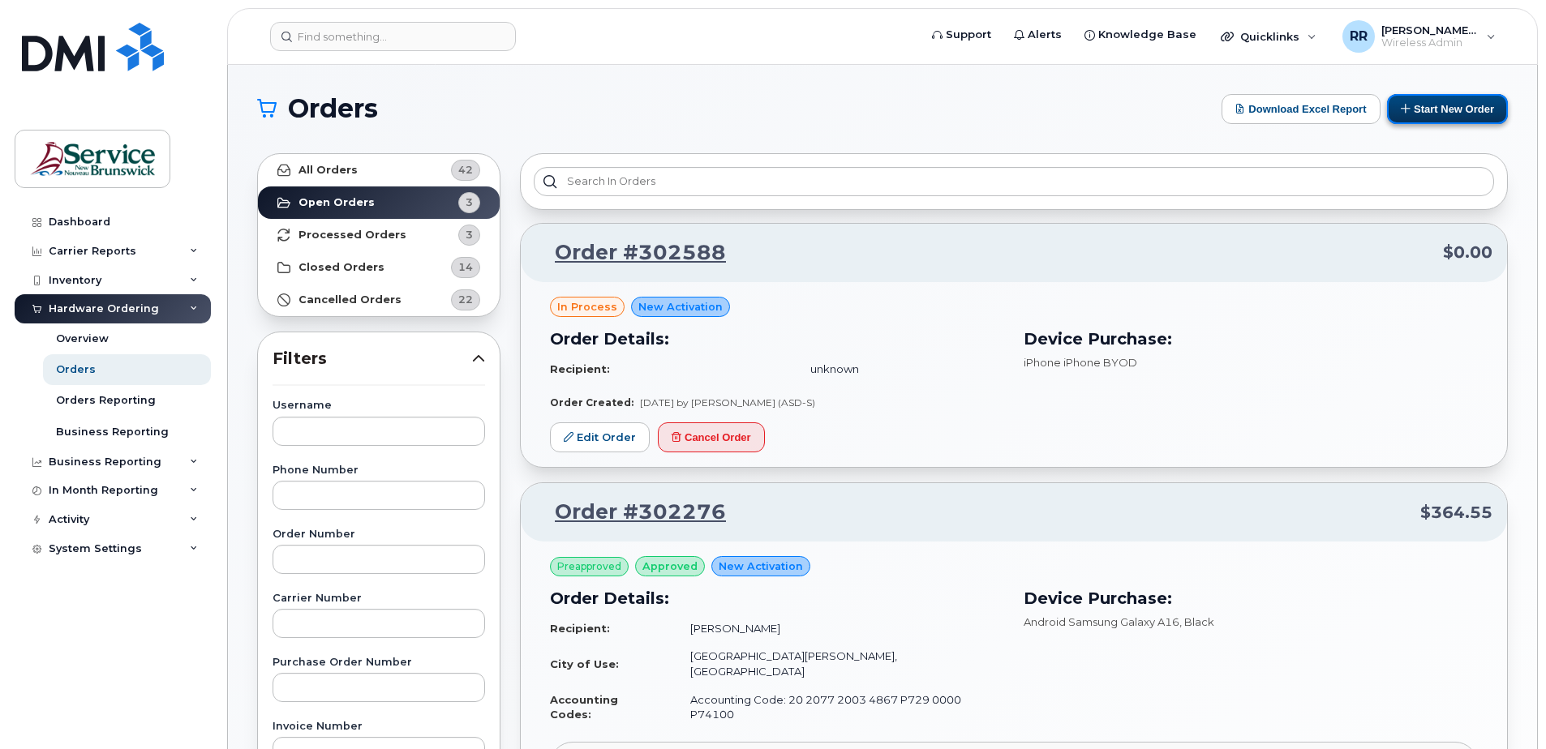
click at [1480, 105] on button "Start New Order" at bounding box center [1447, 109] width 121 height 30
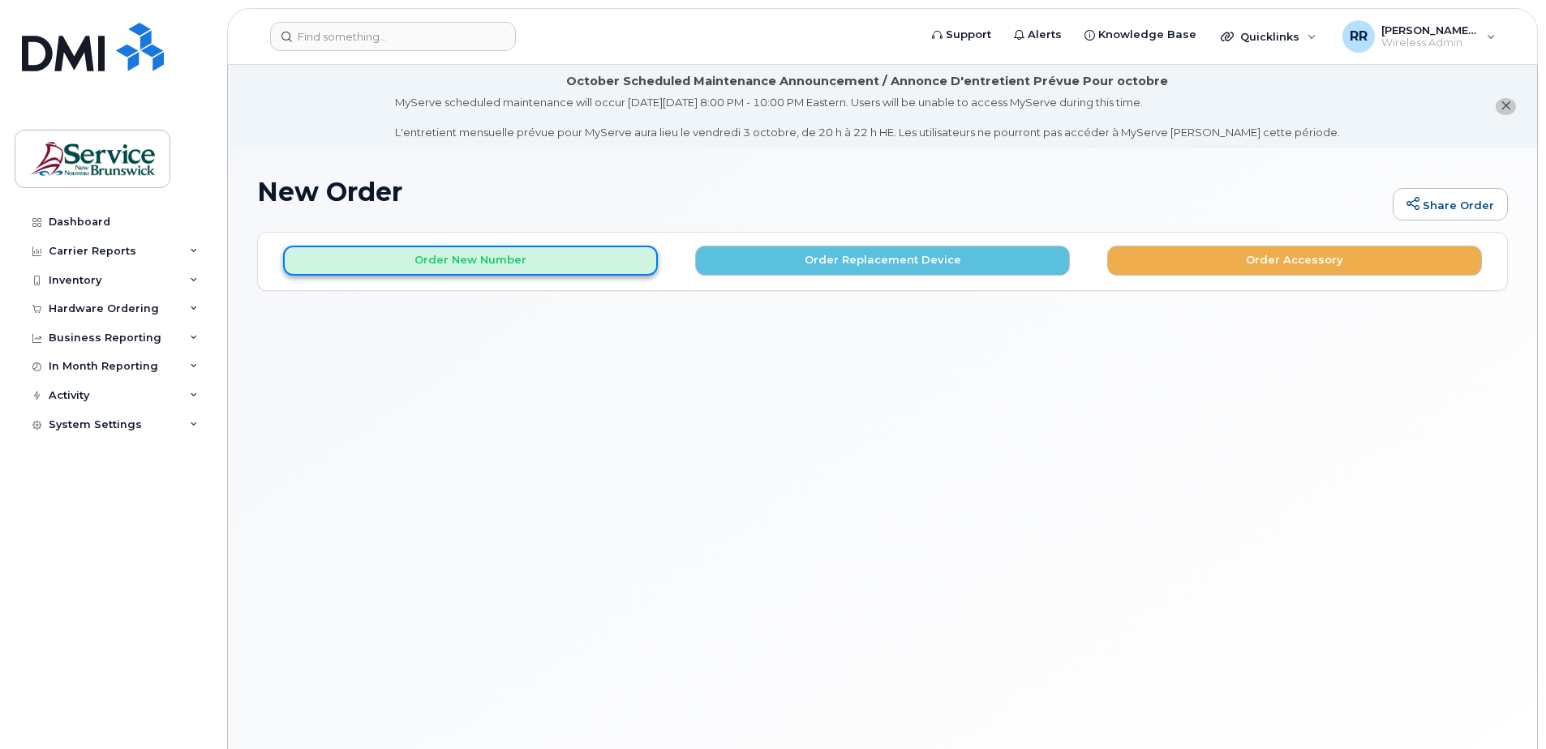
click at [438, 265] on button "Order New Number" at bounding box center [470, 261] width 375 height 30
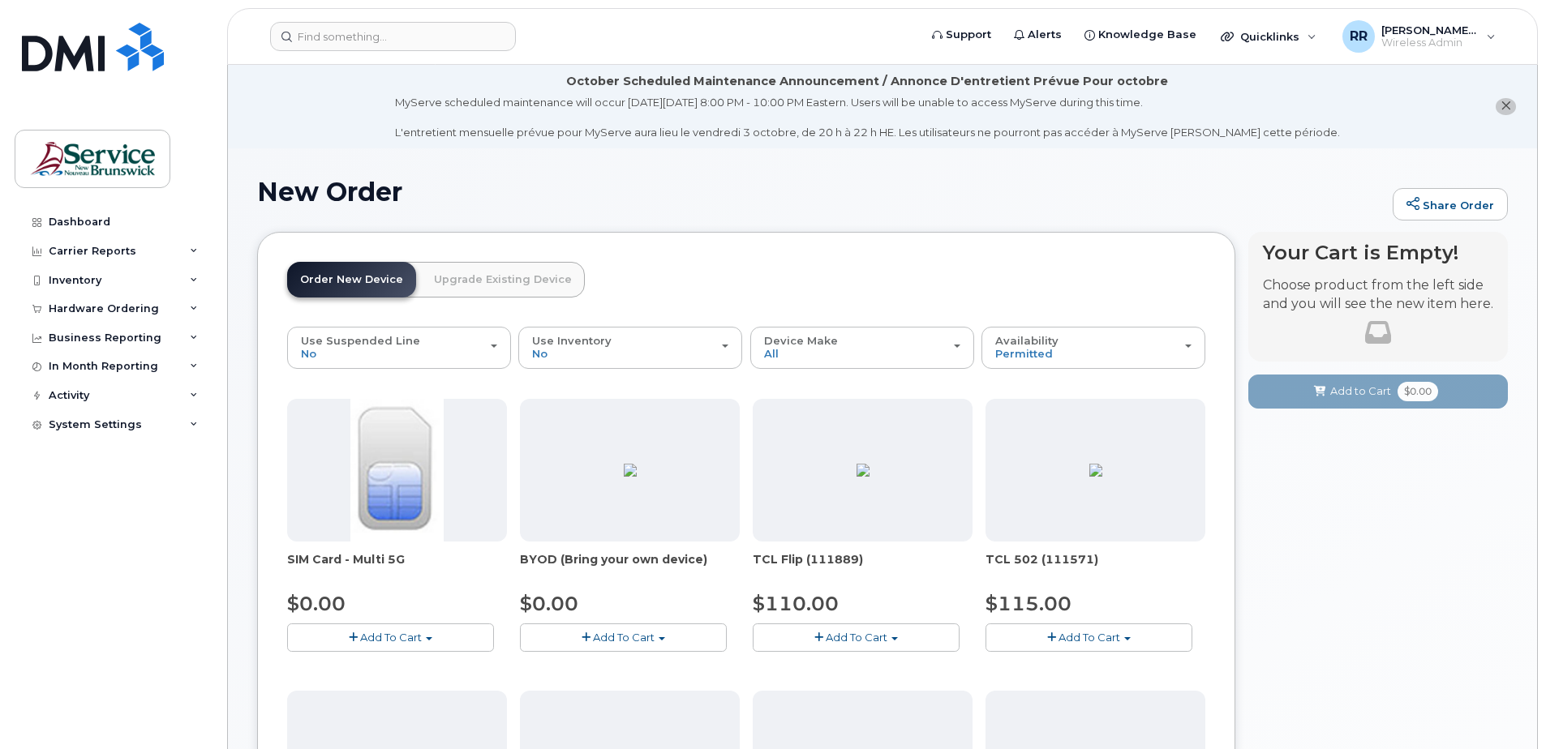
click at [353, 636] on span "button" at bounding box center [353, 638] width 9 height 11
click at [353, 637] on span "button" at bounding box center [353, 638] width 9 height 11
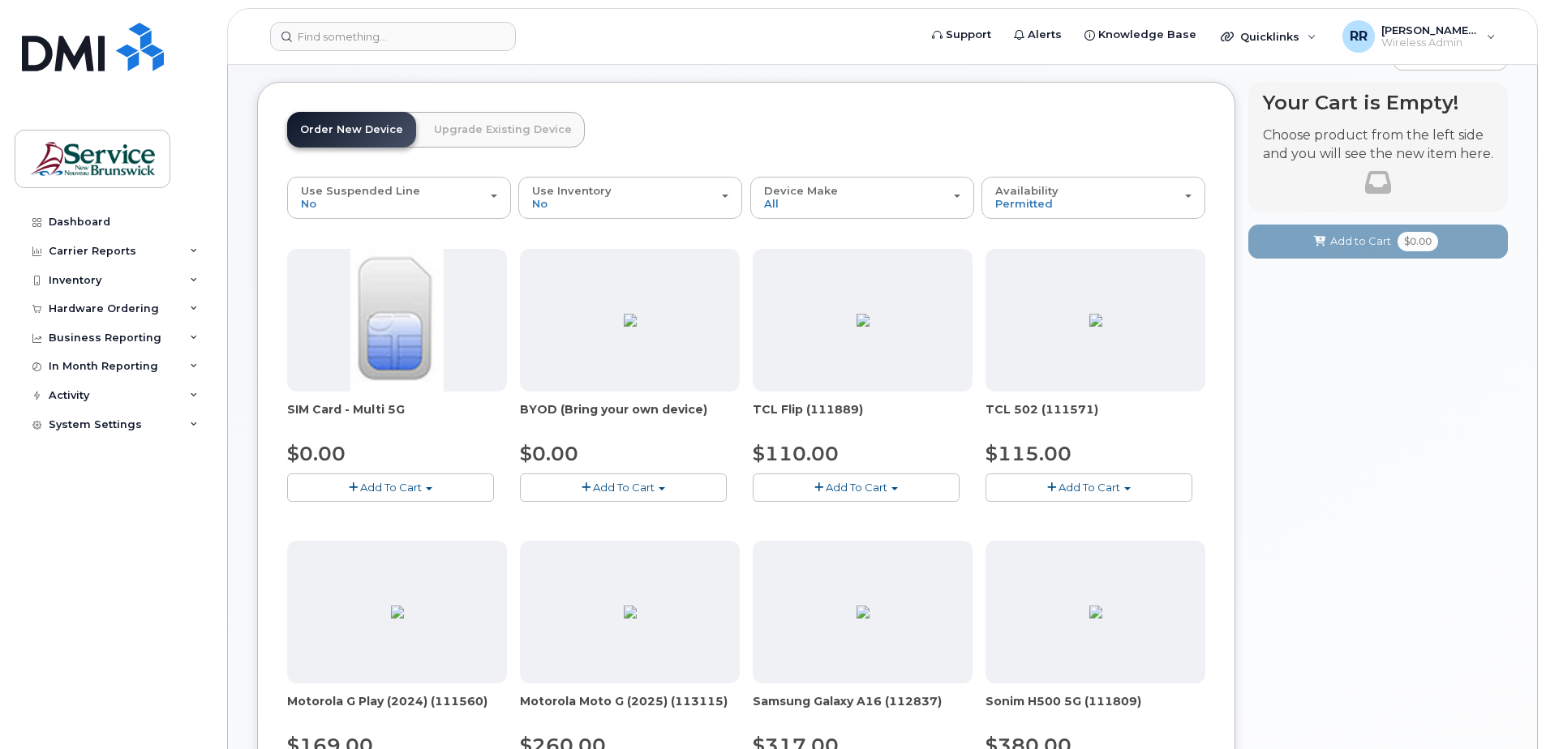
scroll to position [162, 0]
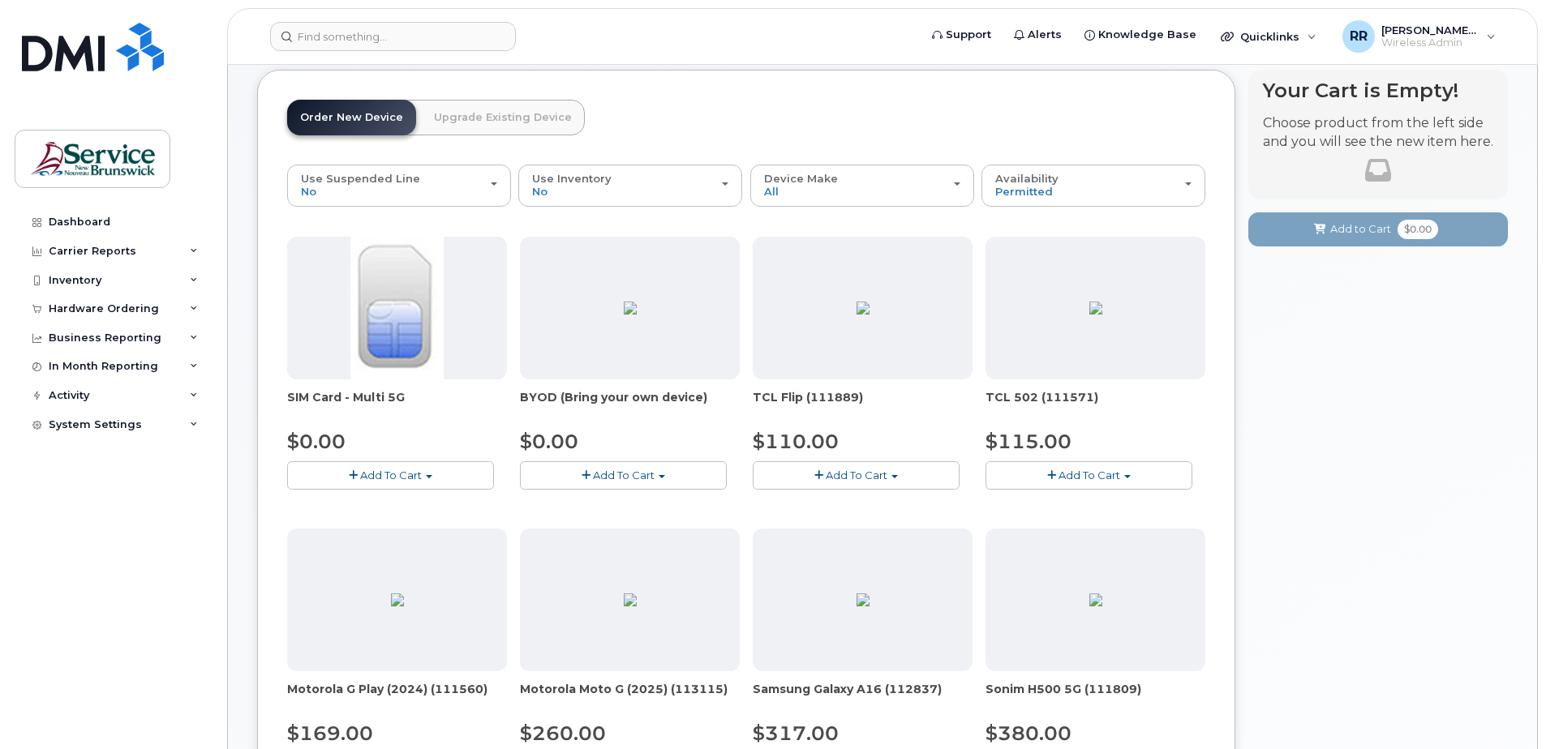
click at [392, 482] on span "Add To Cart" at bounding box center [391, 475] width 62 height 13
click at [364, 511] on link "$0.00 - New Activation" at bounding box center [368, 506] width 154 height 20
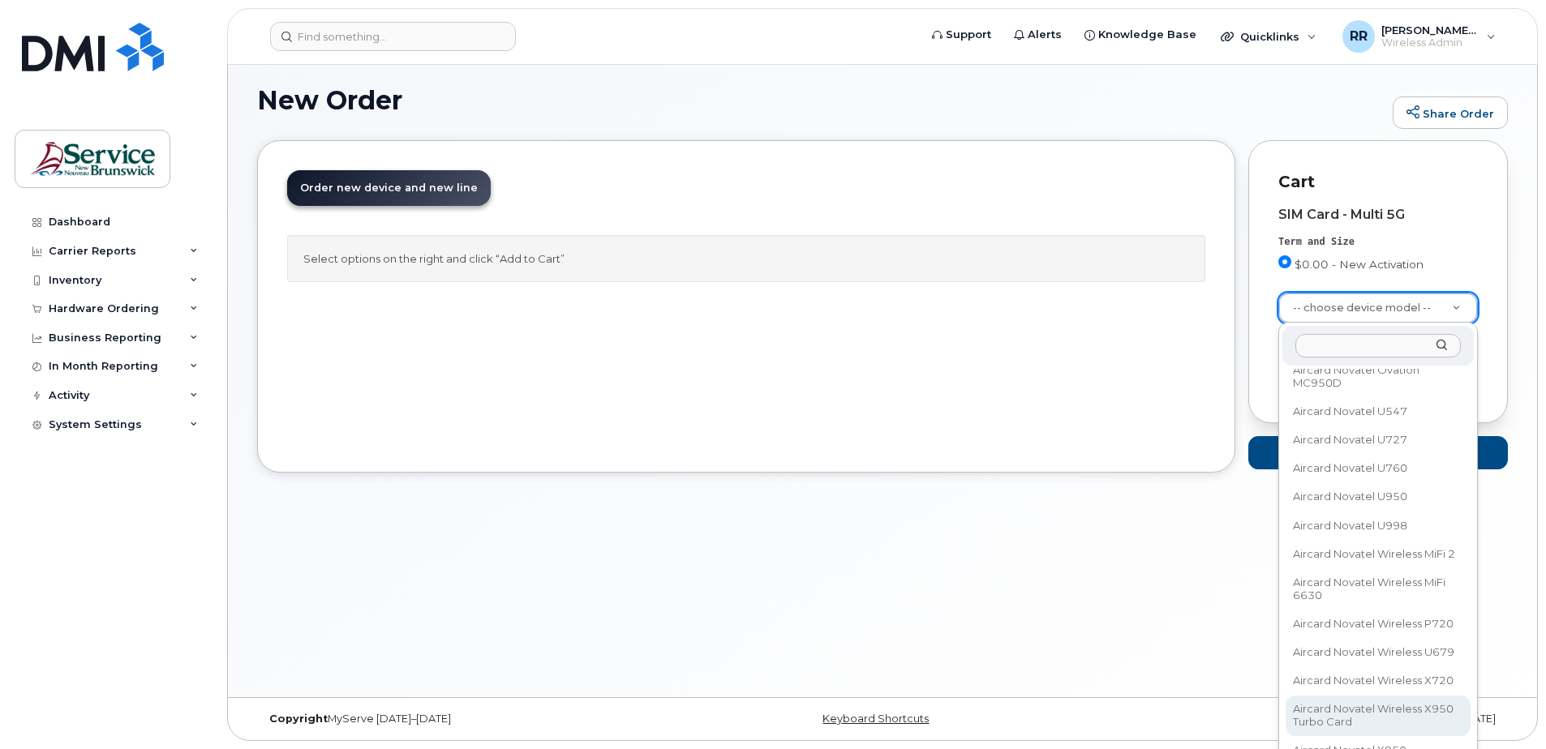
scroll to position [2997, 0]
click at [1347, 347] on input "text" at bounding box center [1377, 346] width 165 height 24
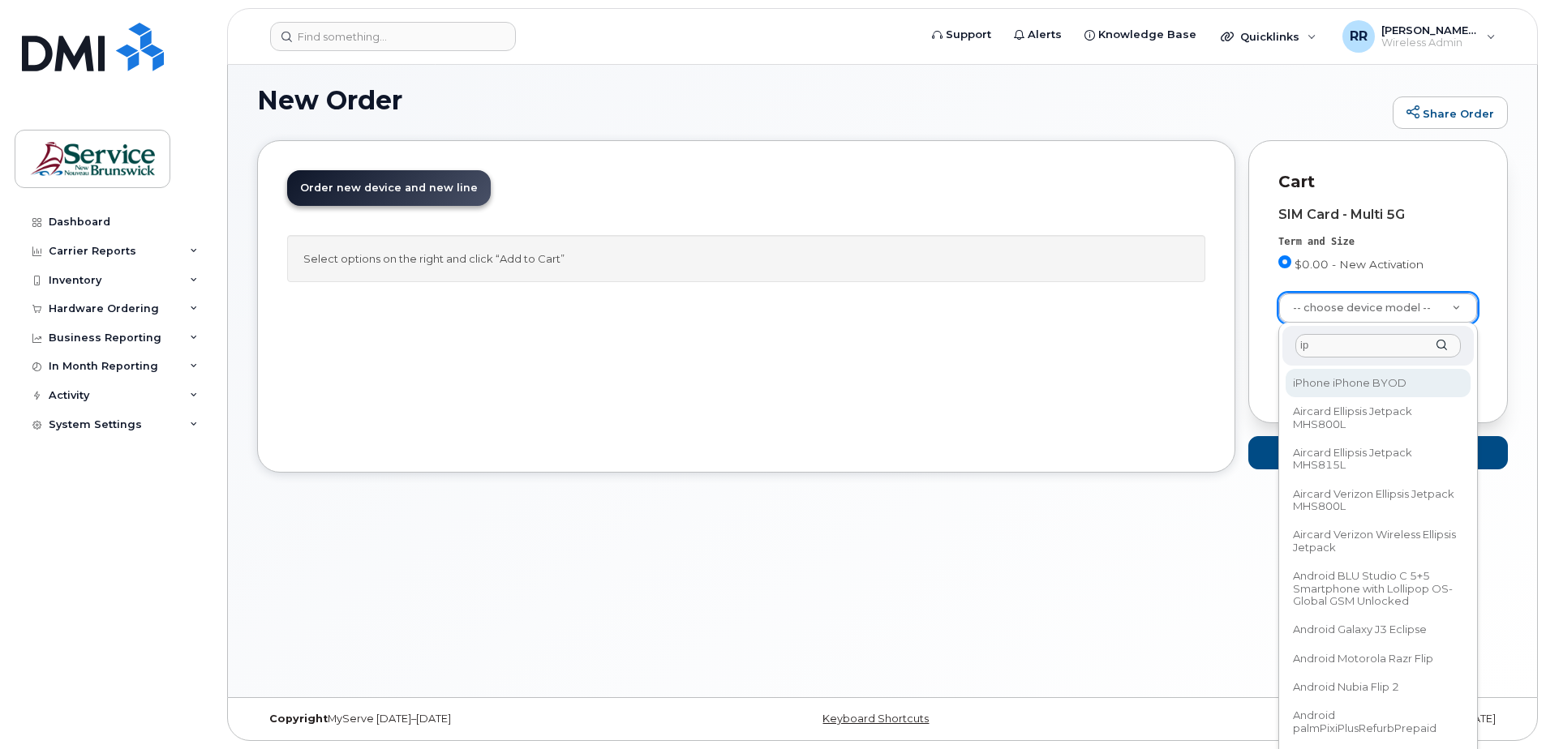
type input "ip"
select select "2421"
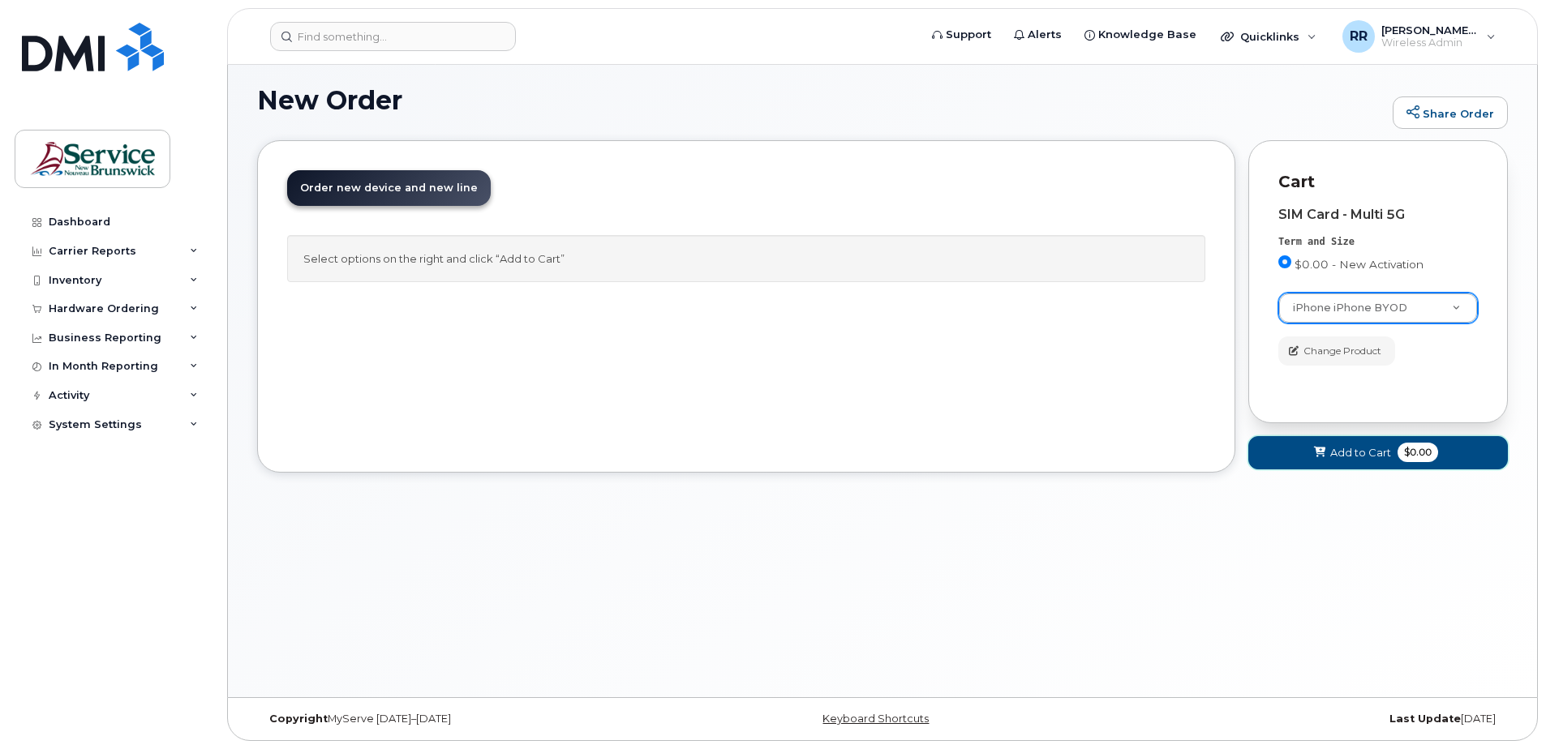
click at [1346, 456] on span "Add to Cart" at bounding box center [1360, 452] width 61 height 15
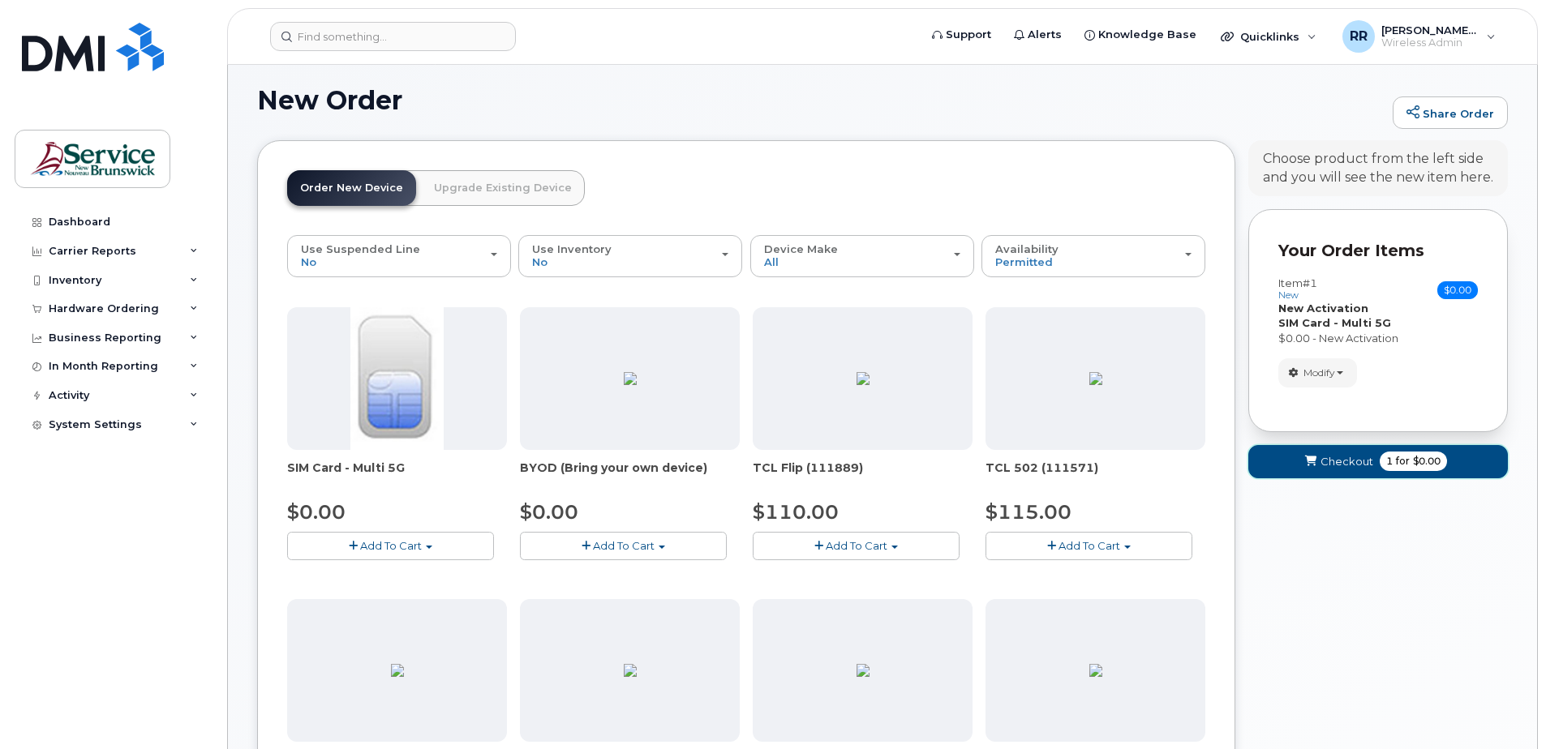
click at [1348, 465] on span "Checkout" at bounding box center [1347, 461] width 53 height 15
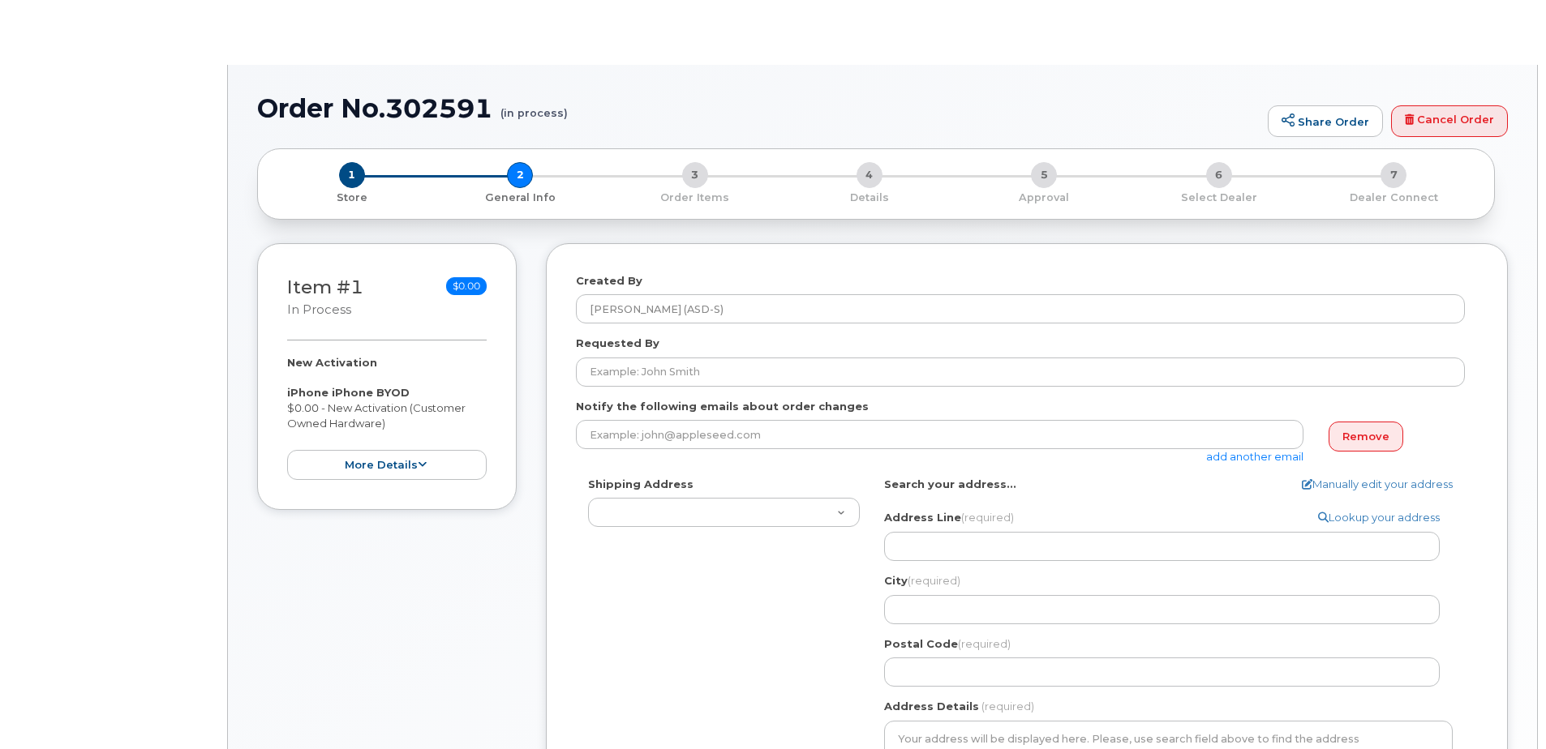
select select
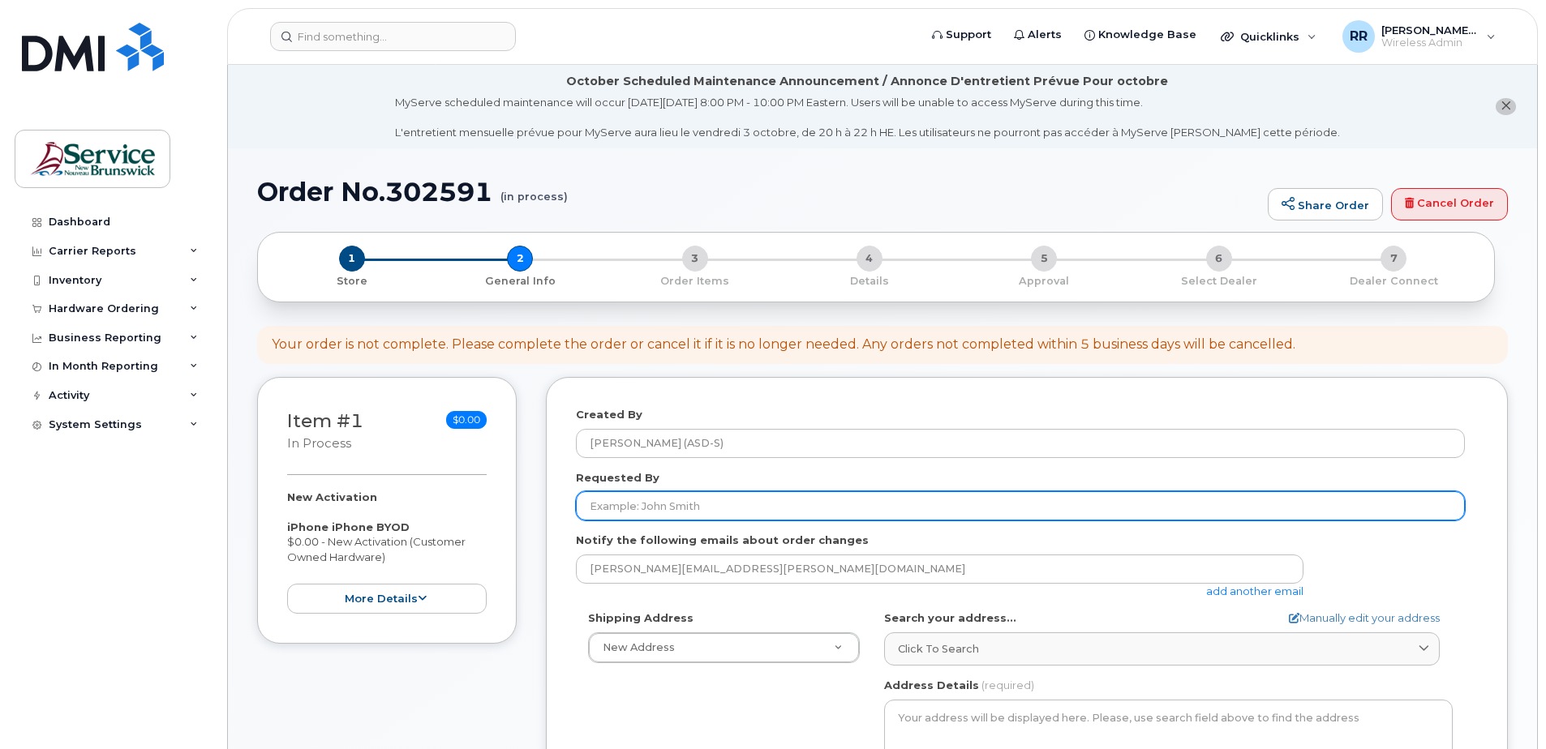
click at [655, 499] on input "Requested By" at bounding box center [1020, 506] width 889 height 29
click at [654, 509] on input "Requested By" at bounding box center [1020, 506] width 889 height 29
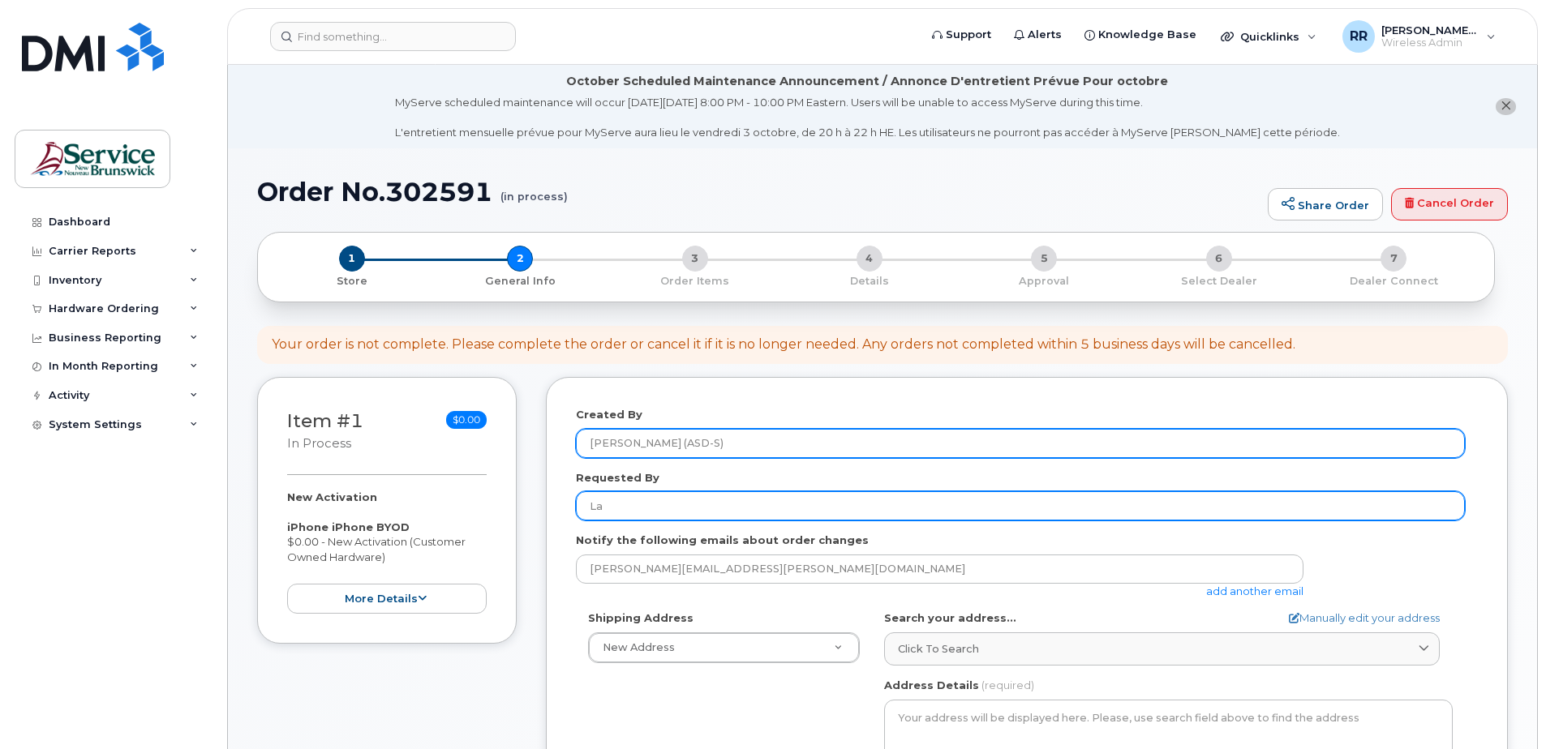
type input "L"
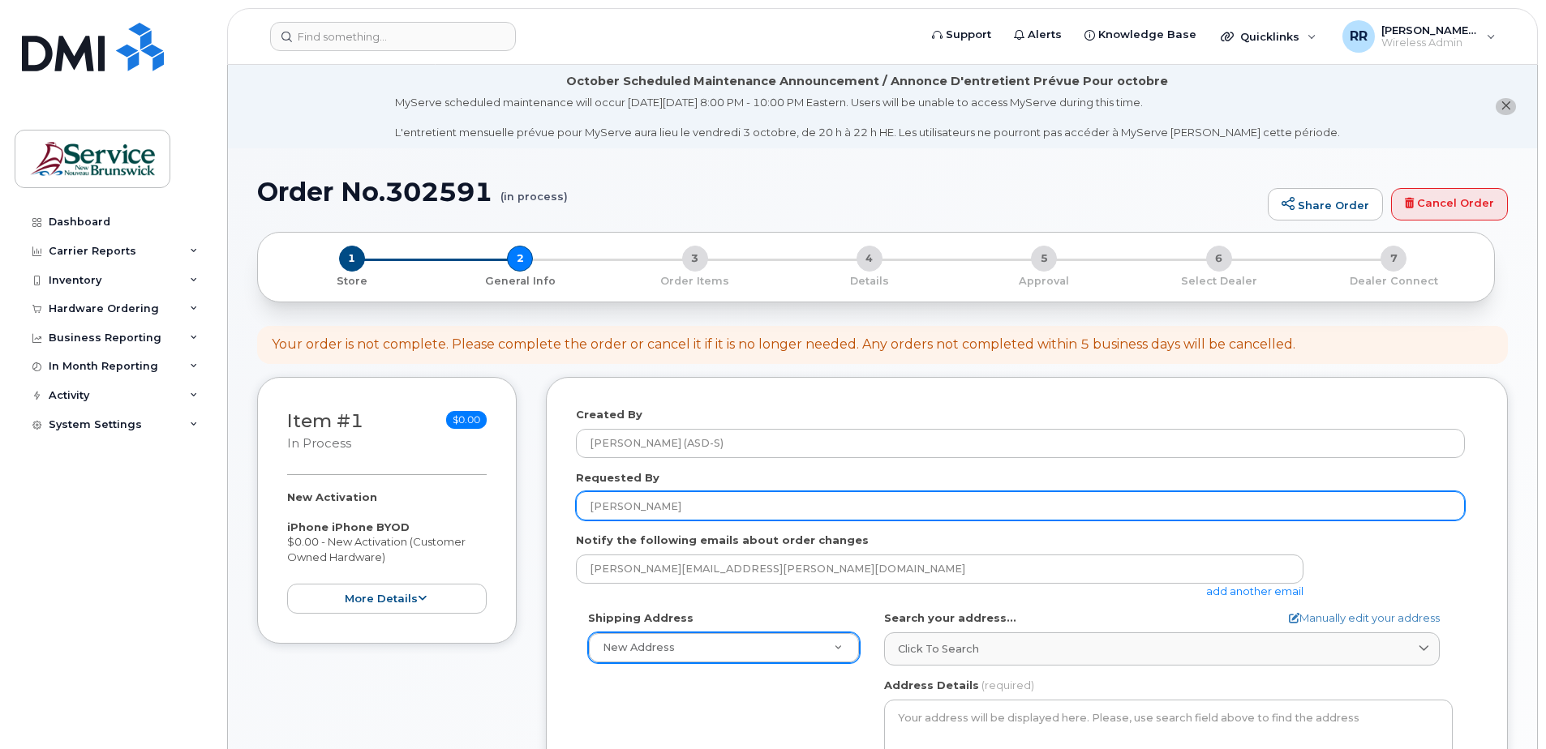
type input "[PERSON_NAME]"
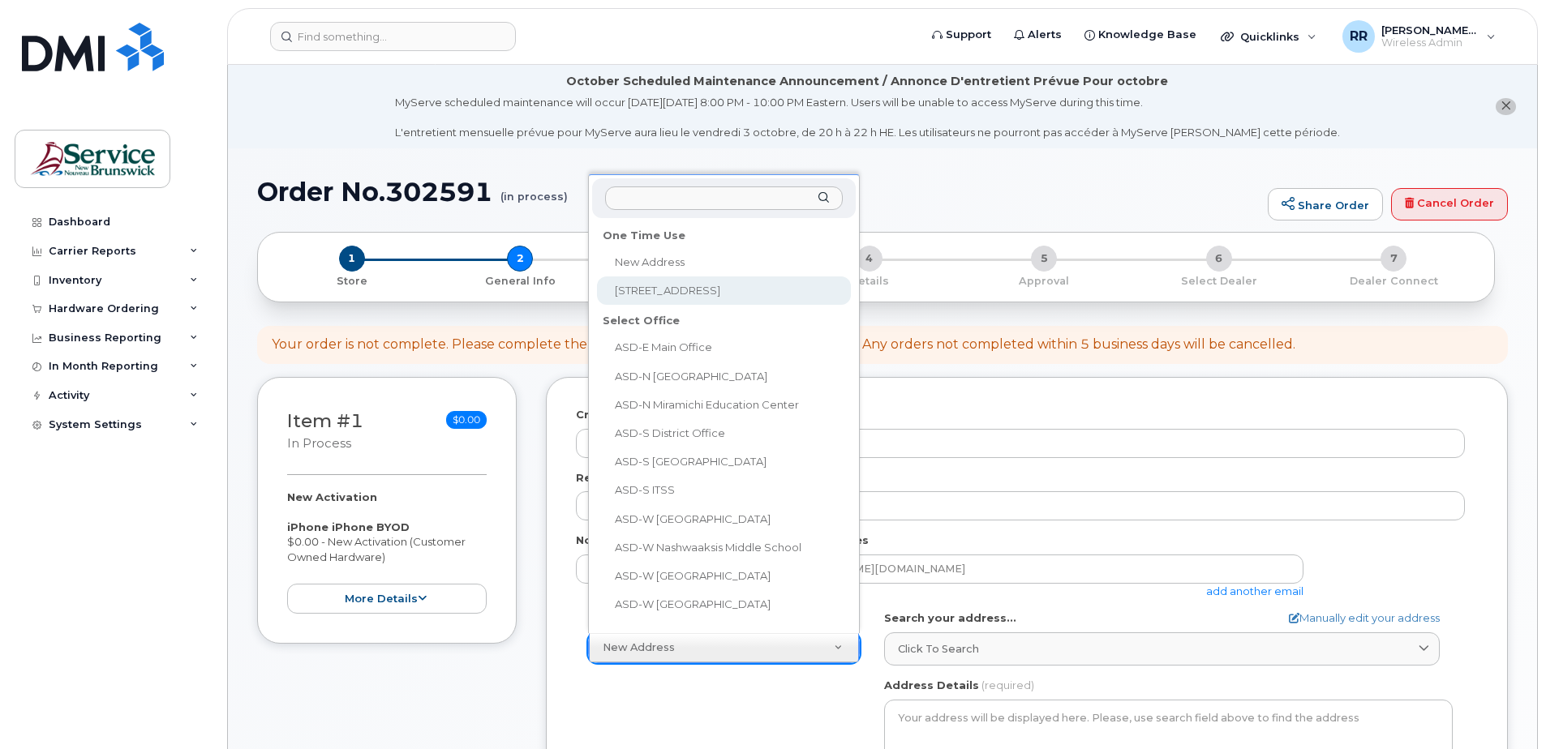
select select "[STREET_ADDRESS]"
type textarea "[STREET_ADDRESS][PERSON_NAME]"
type input "[PERSON_NAME]"
type input "5068326432"
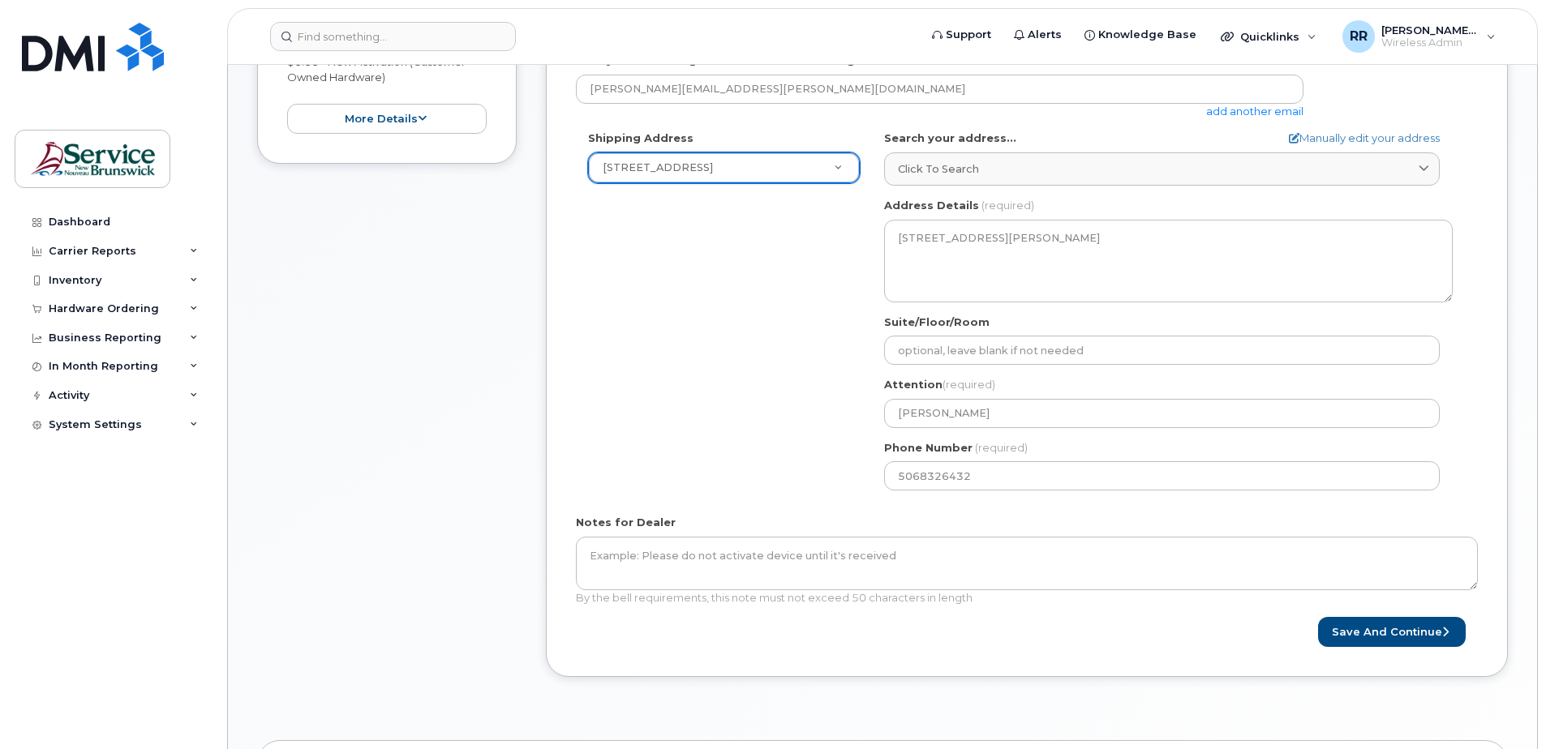
scroll to position [487, 0]
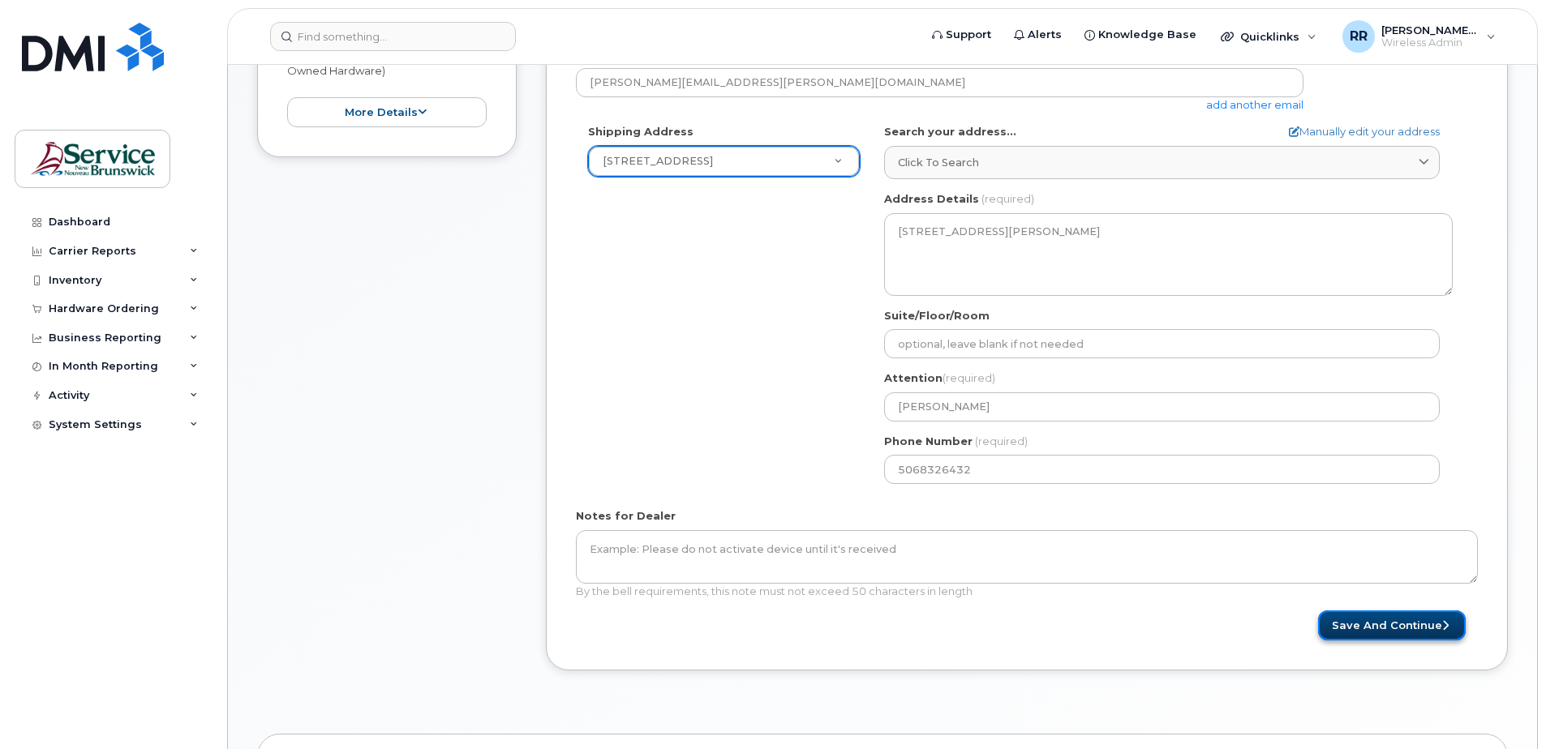
click at [1348, 629] on button "Save and Continue" at bounding box center [1392, 626] width 148 height 30
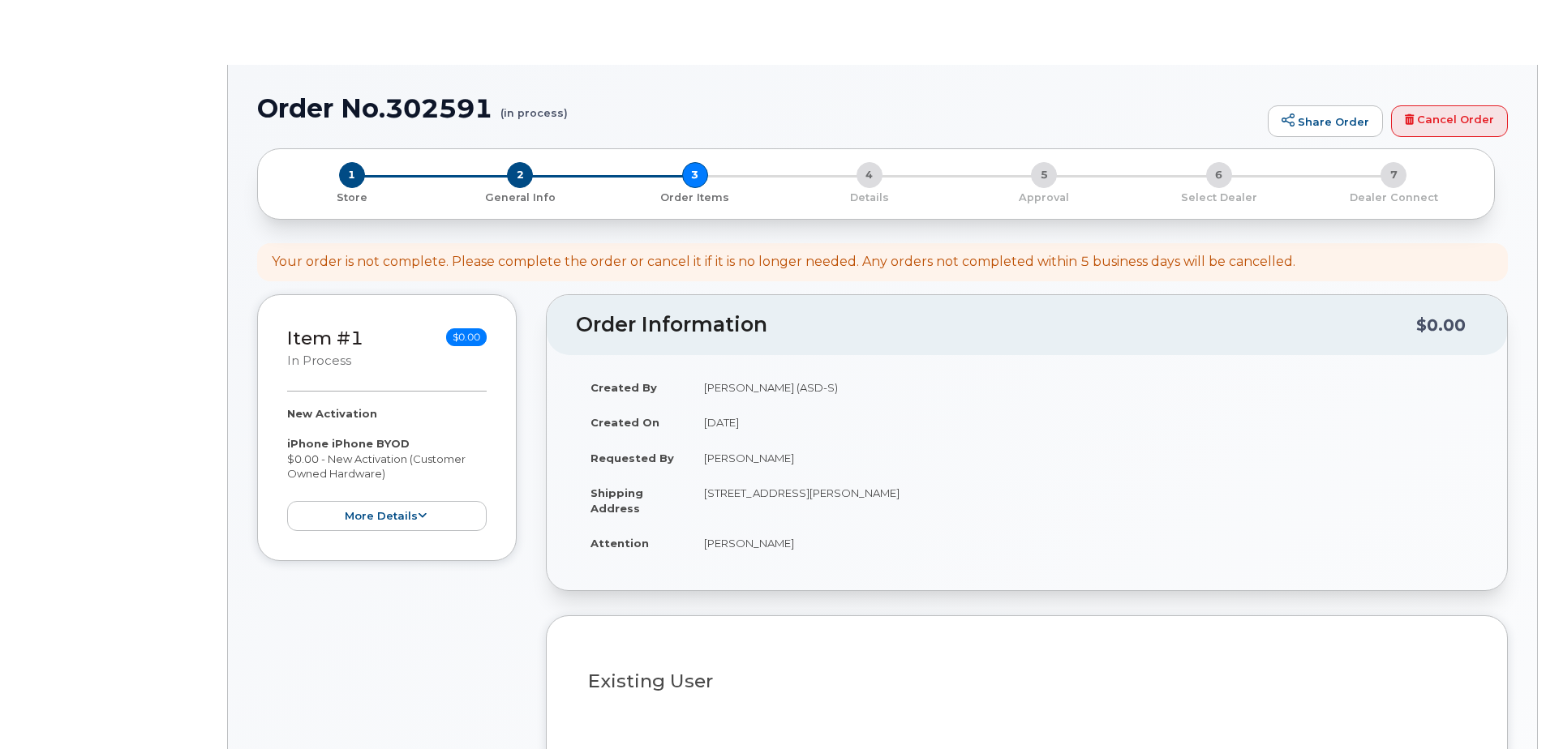
select select
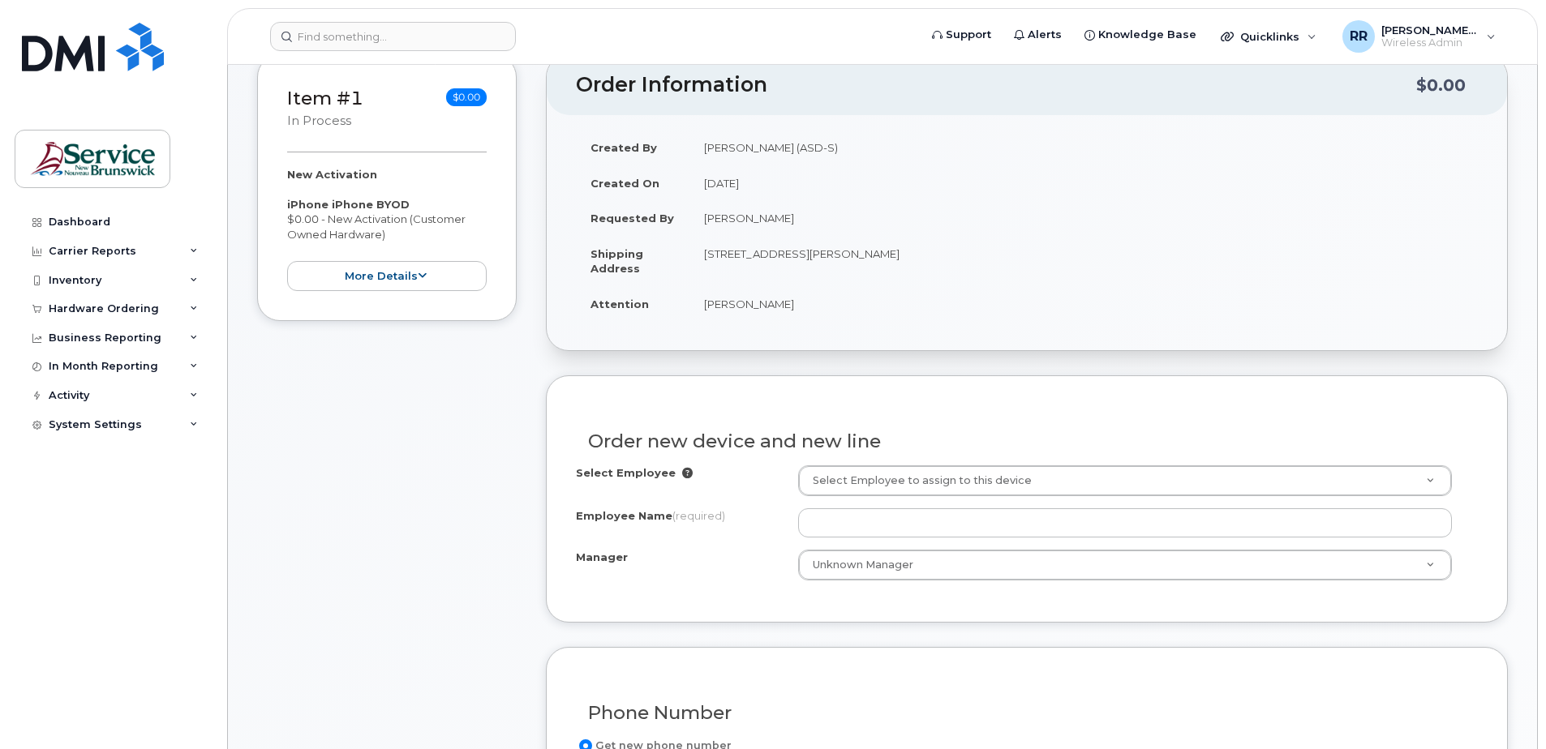
scroll to position [324, 0]
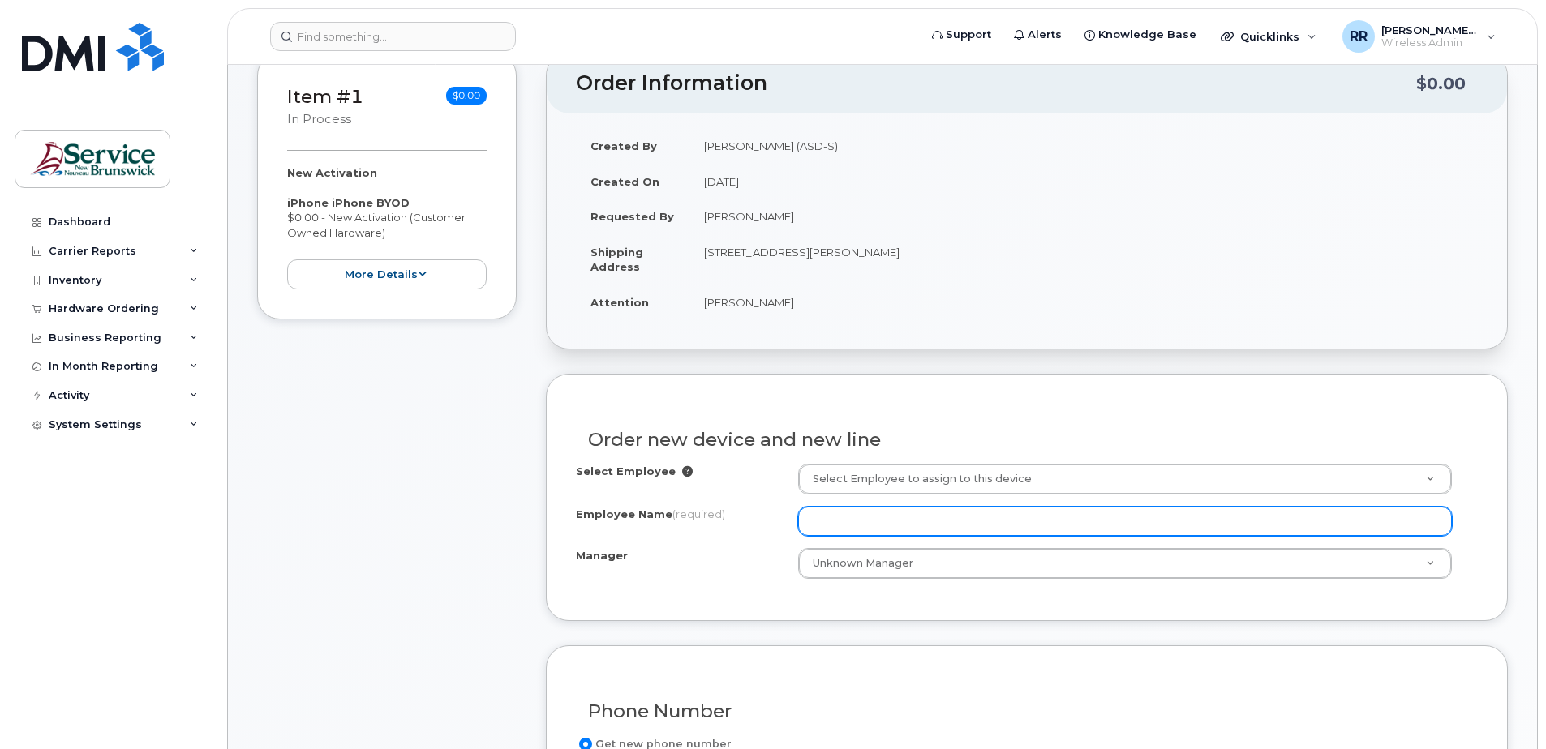
click at [836, 516] on input "Employee Name (required)" at bounding box center [1125, 521] width 654 height 29
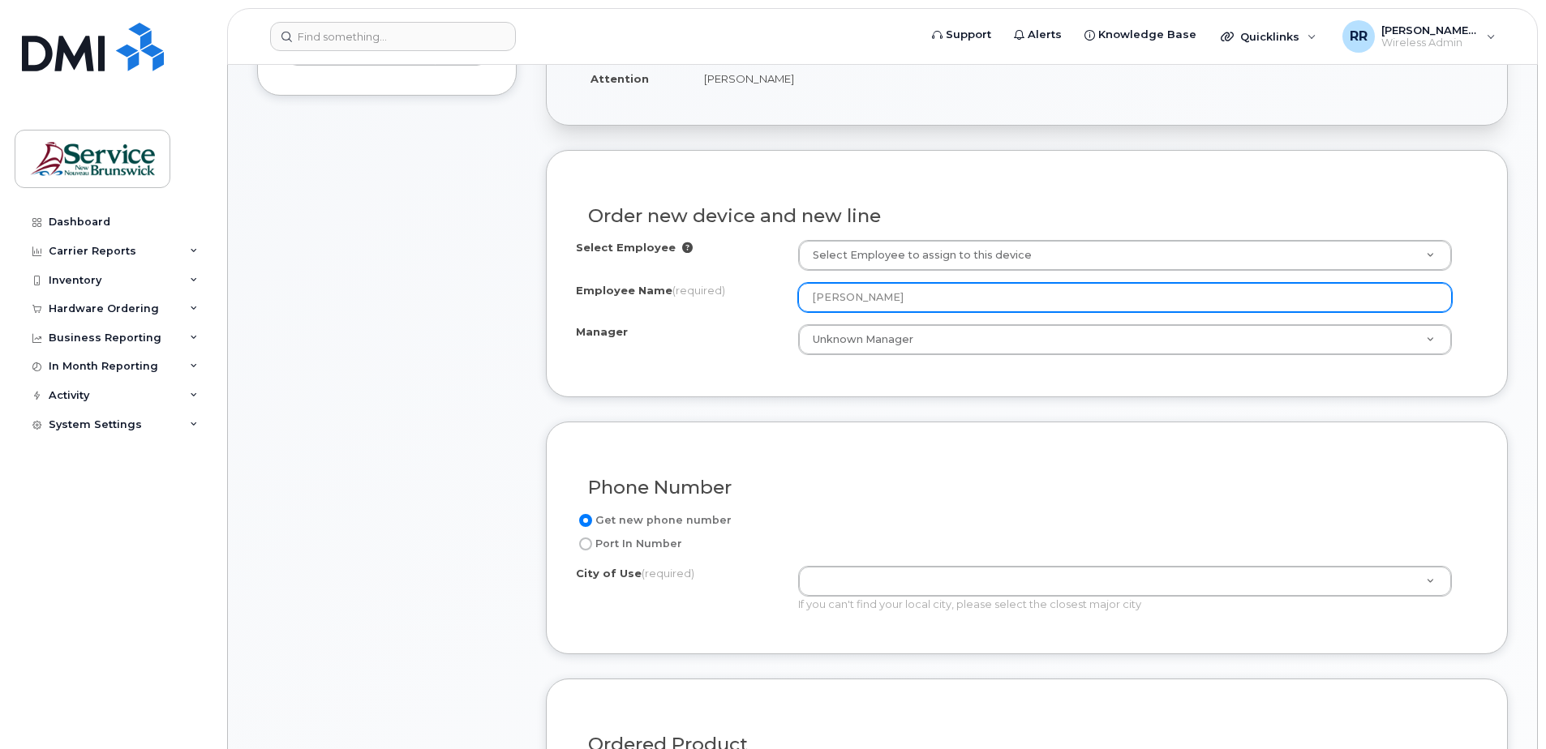
scroll to position [568, 0]
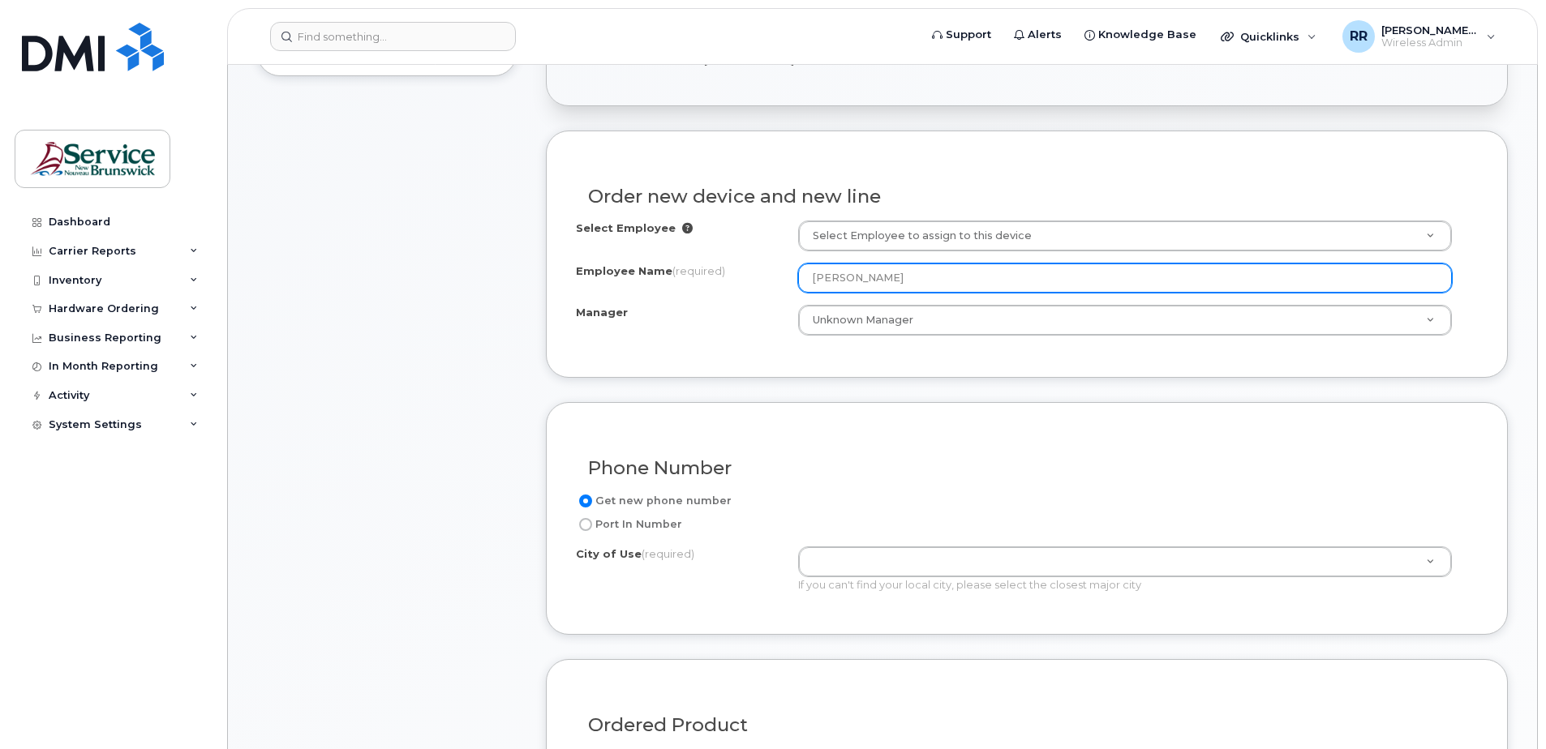
type input "[PERSON_NAME]"
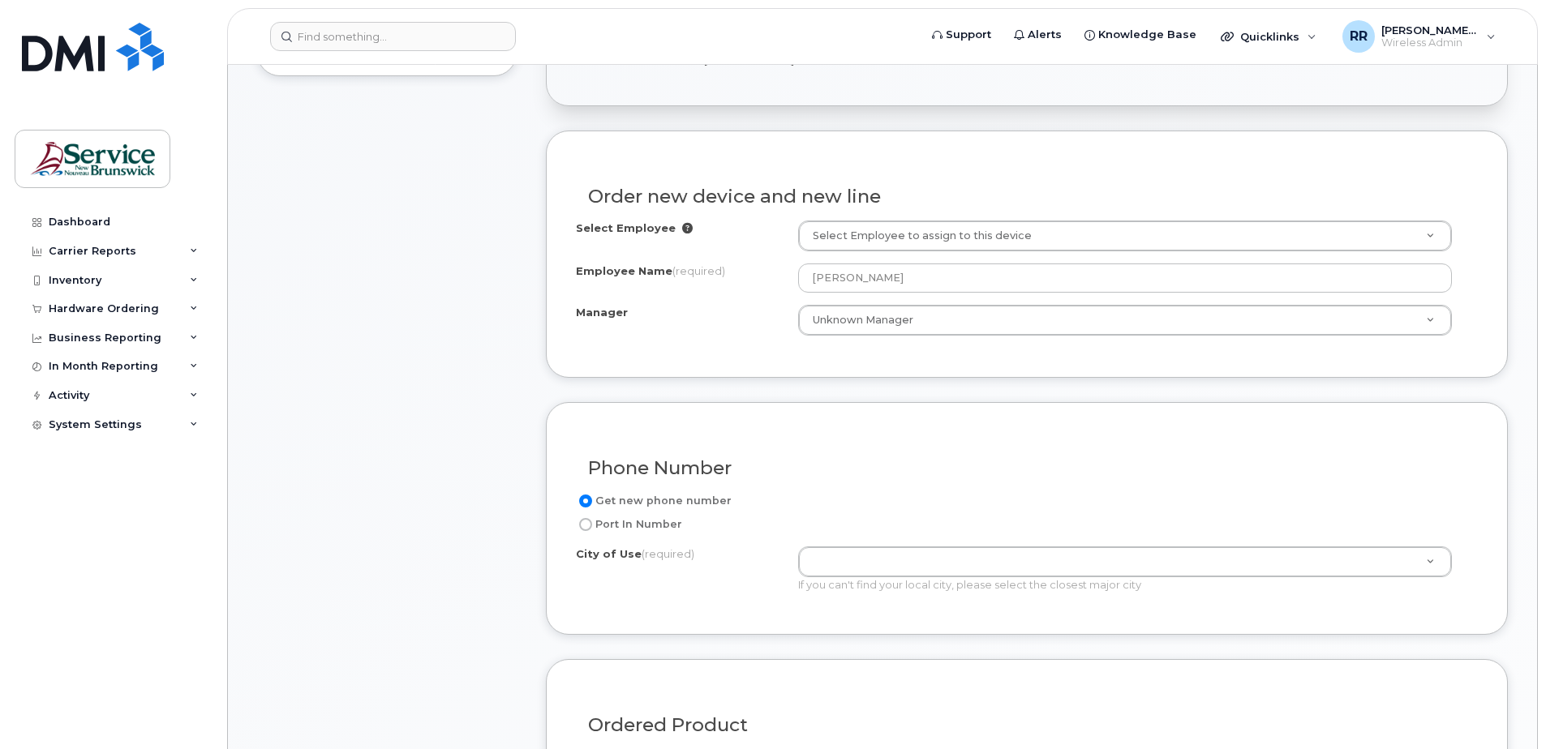
click at [589, 527] on input "Port In Number" at bounding box center [585, 524] width 13 height 13
radio input "true"
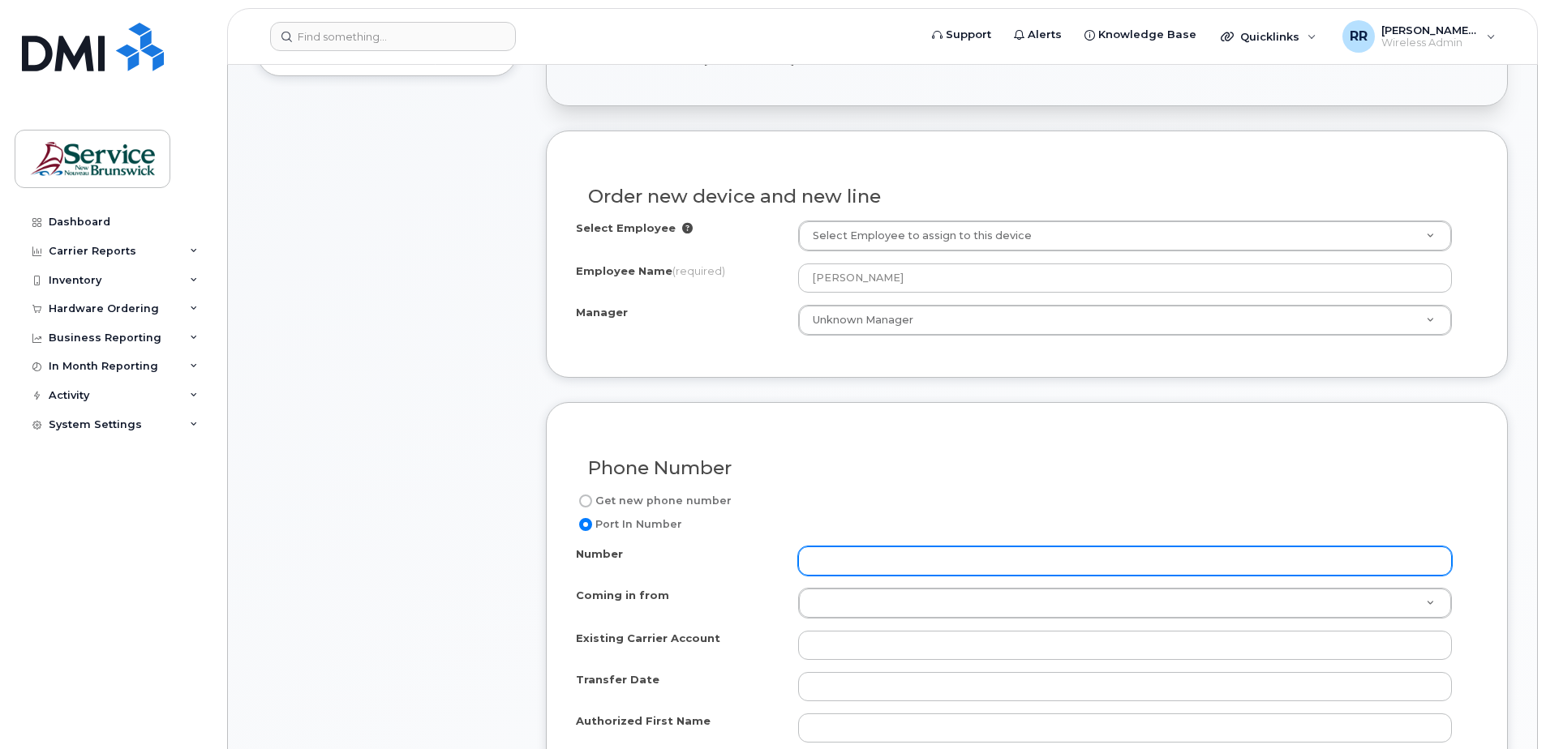
click at [847, 565] on input "Number" at bounding box center [1125, 561] width 654 height 29
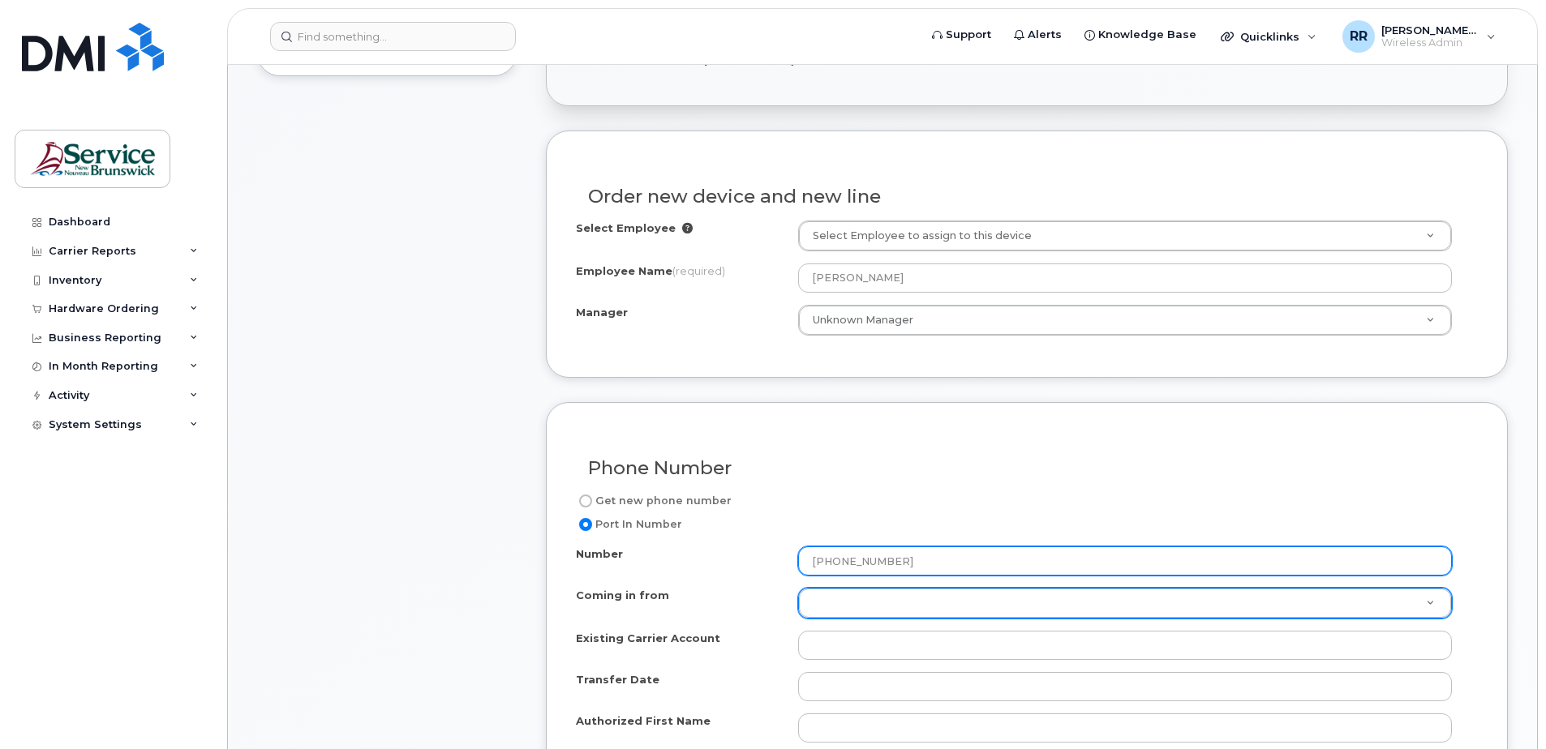
type input "[PHONE_NUMBER]"
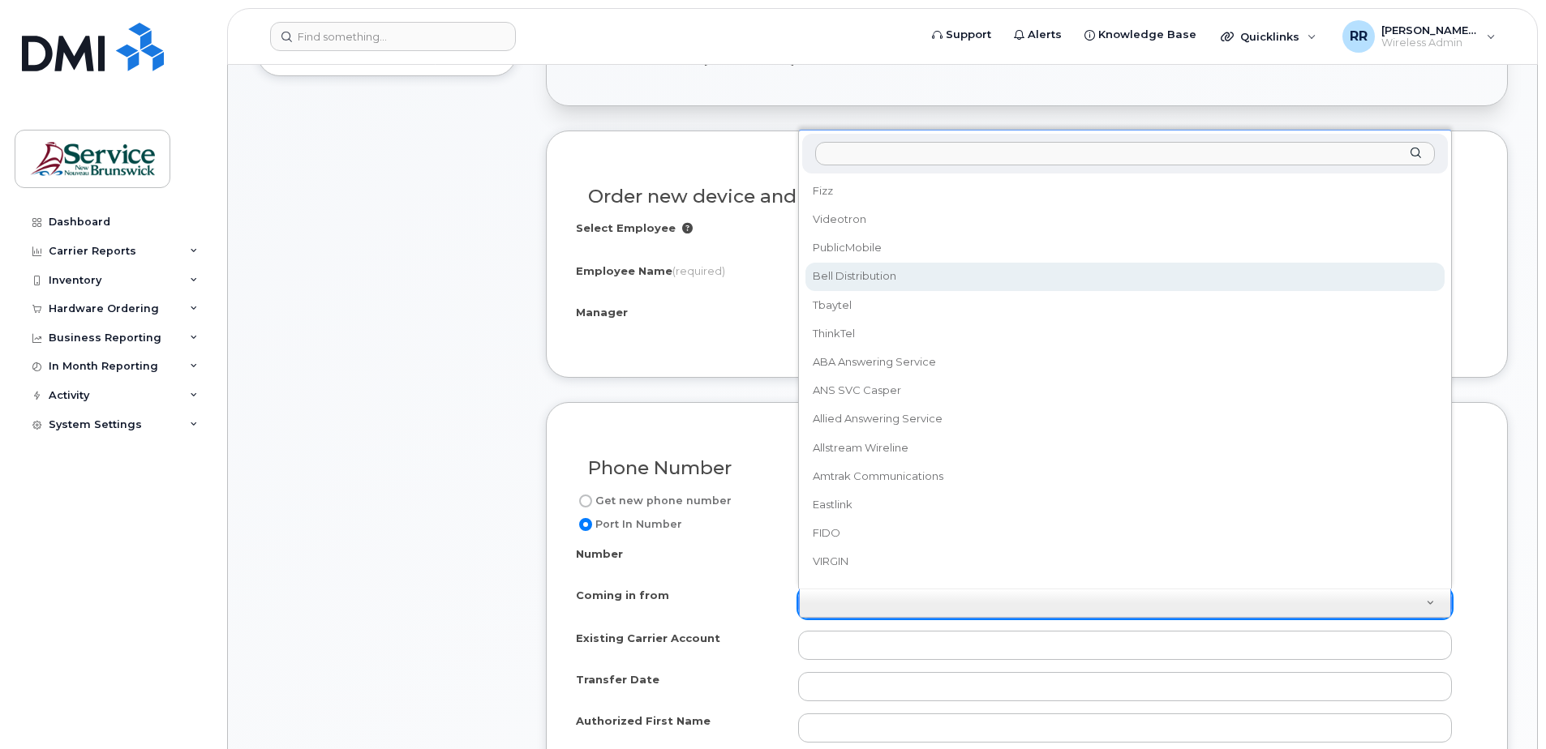
select select "Bell Distribution"
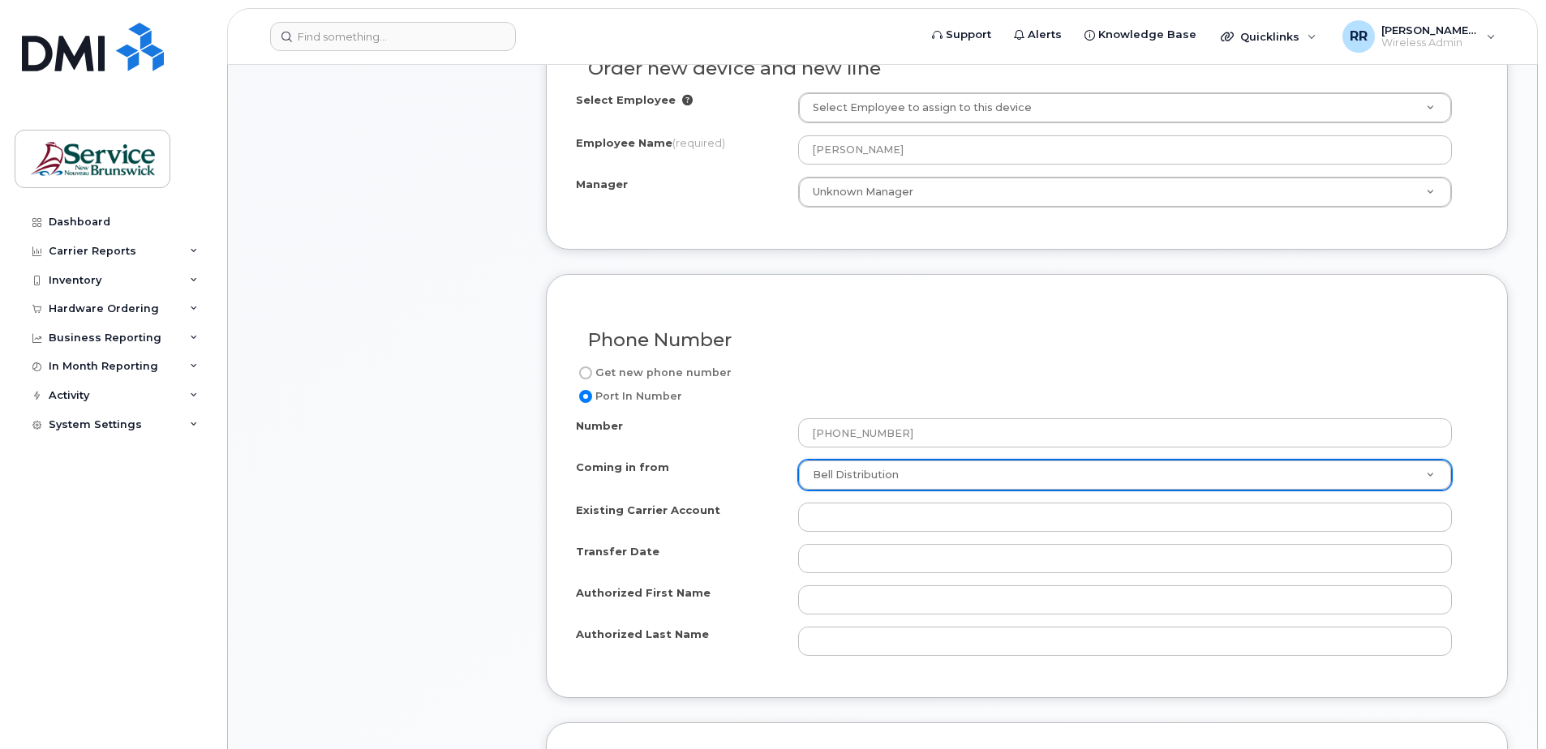
scroll to position [730, 0]
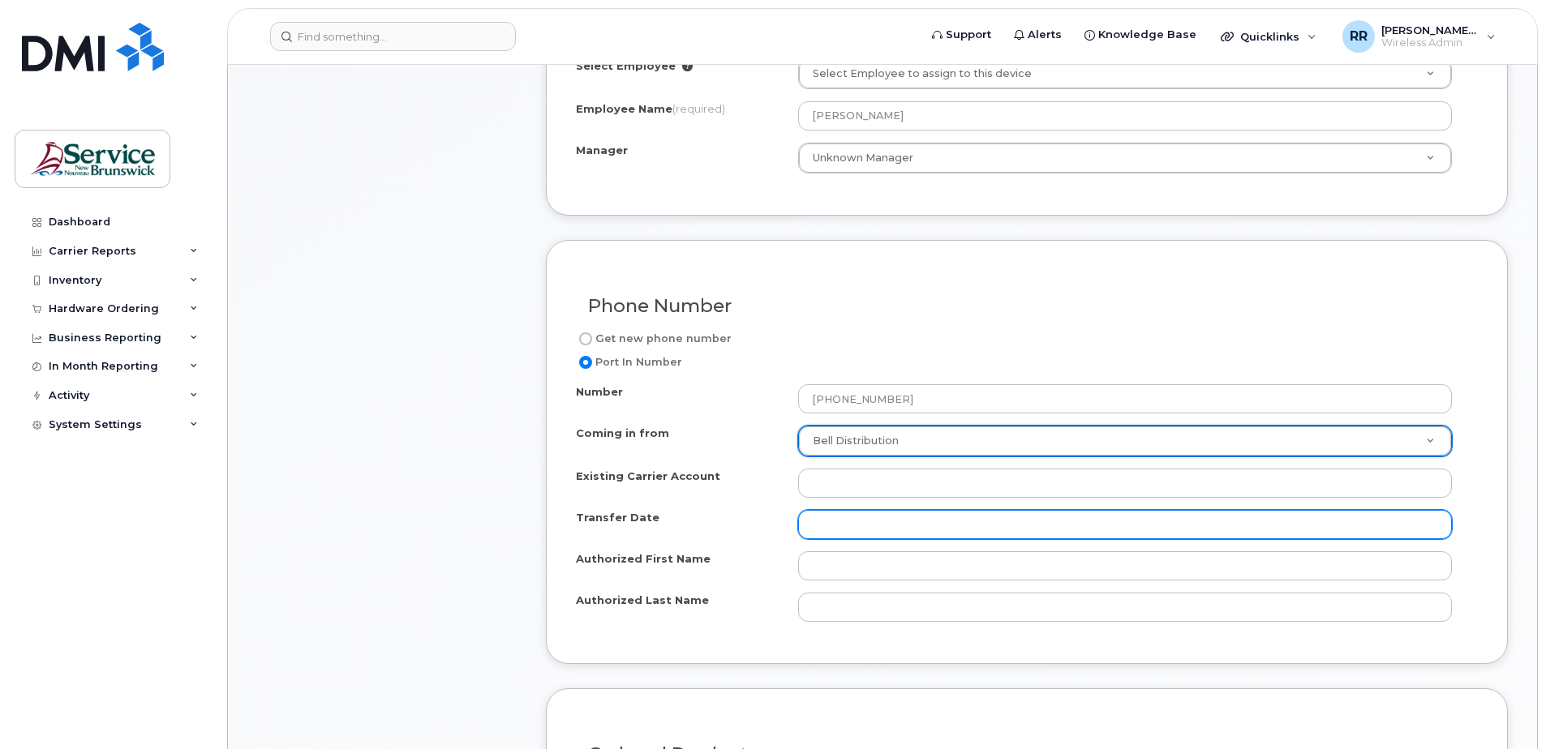
click at [814, 533] on input "Transfer Date" at bounding box center [1125, 524] width 654 height 29
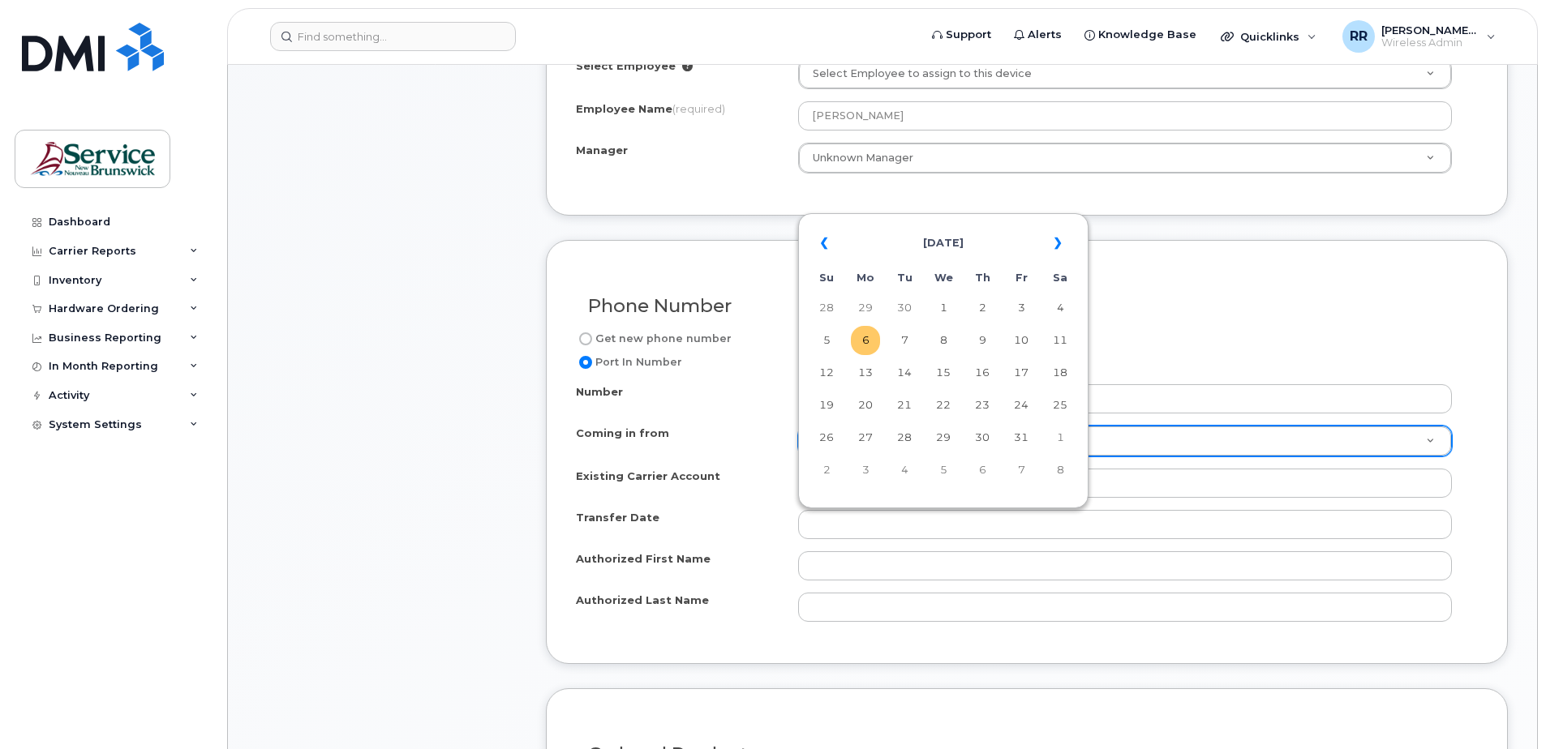
click at [873, 343] on td "6" at bounding box center [865, 340] width 29 height 29
type input "2025-10-06"
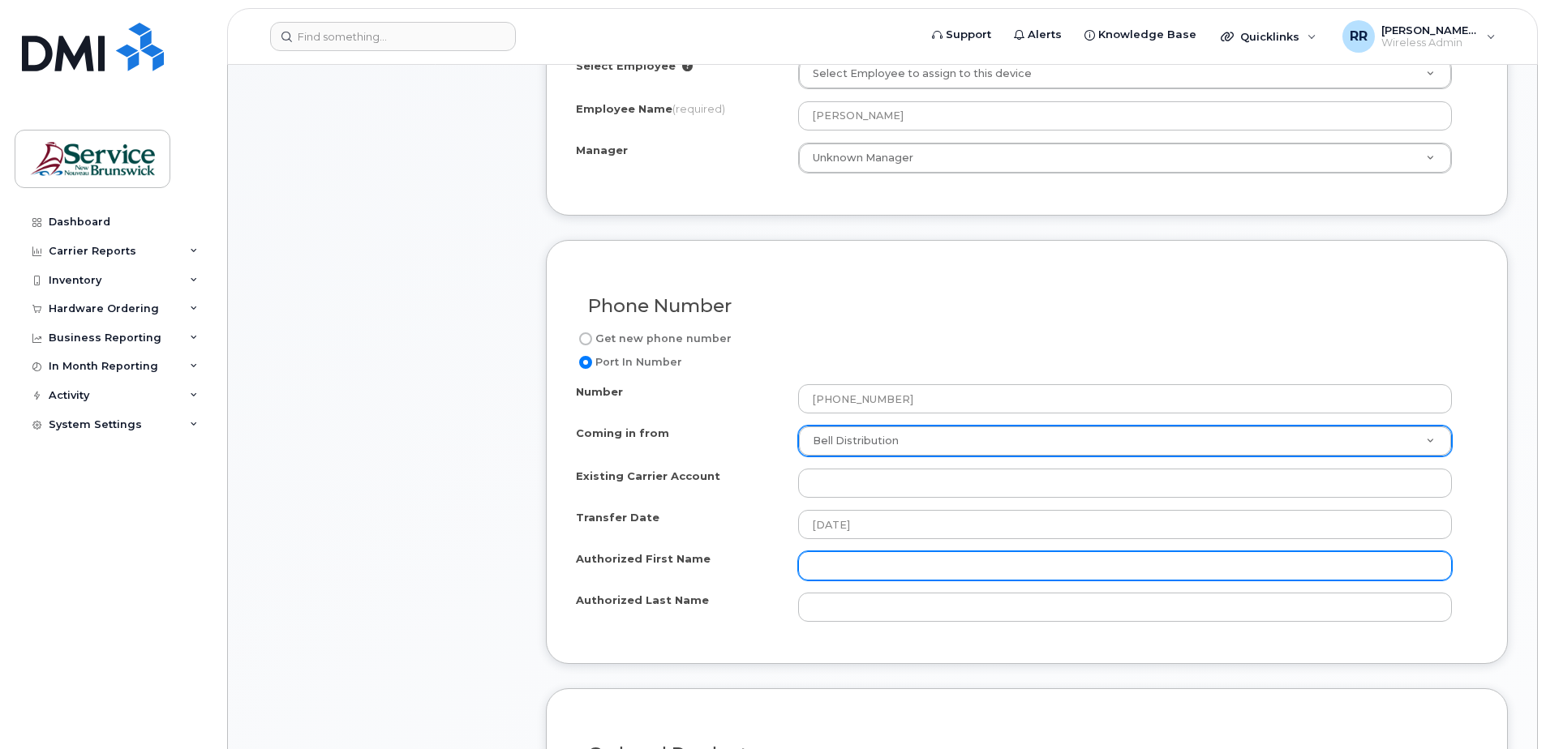
click at [832, 568] on input "Authorized First Name" at bounding box center [1125, 566] width 654 height 29
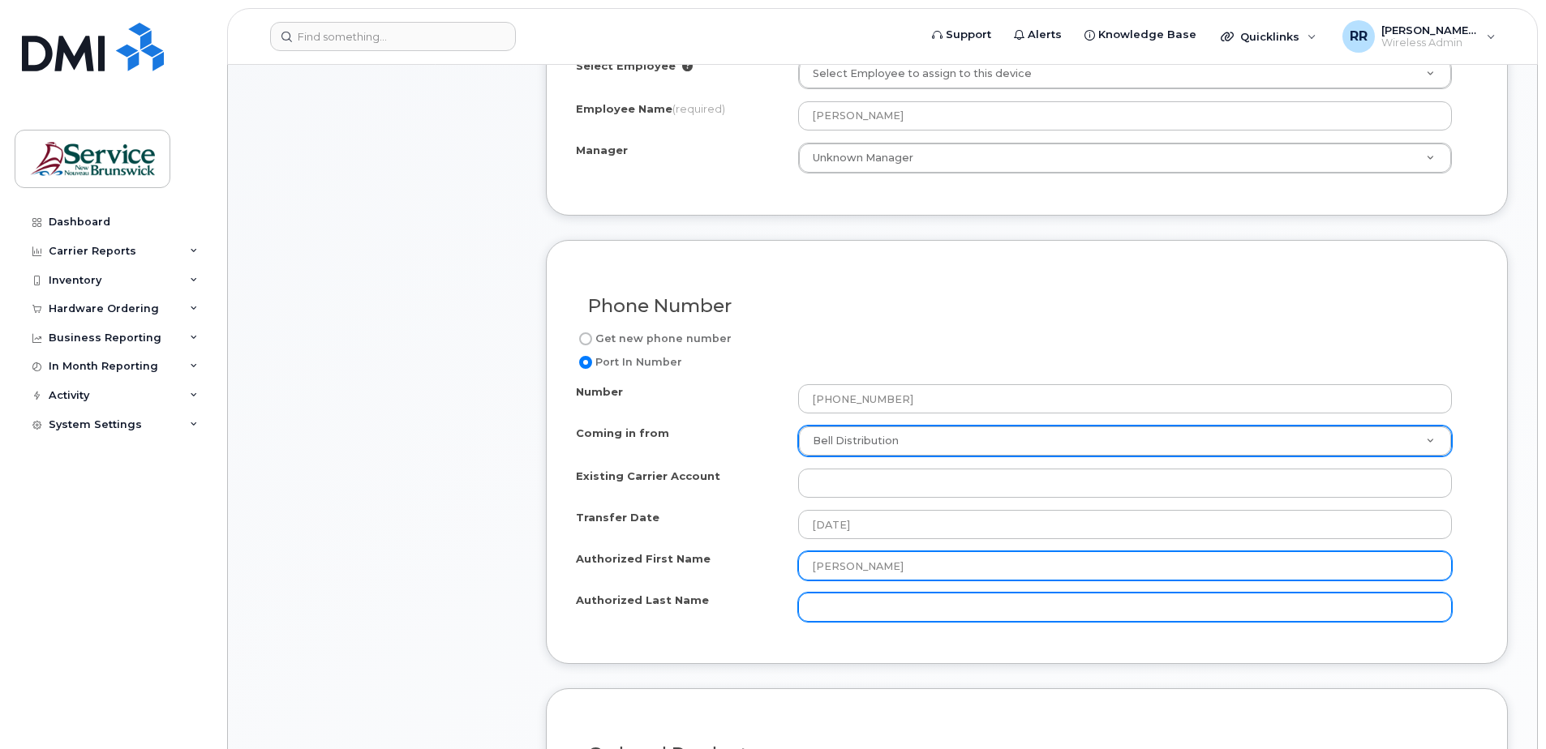
type input "Rhonda"
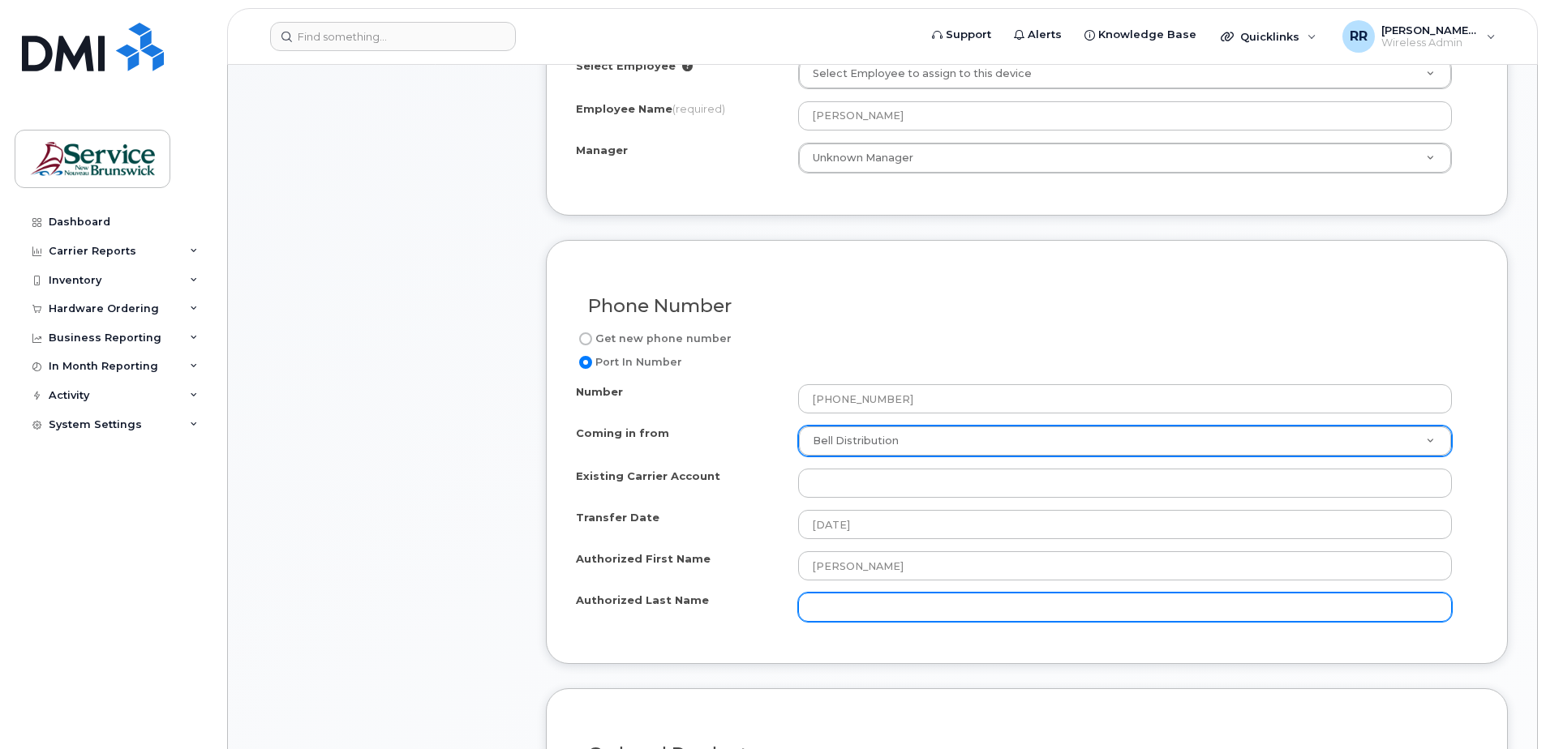
click at [818, 604] on input "Authorized Last Name" at bounding box center [1125, 607] width 654 height 29
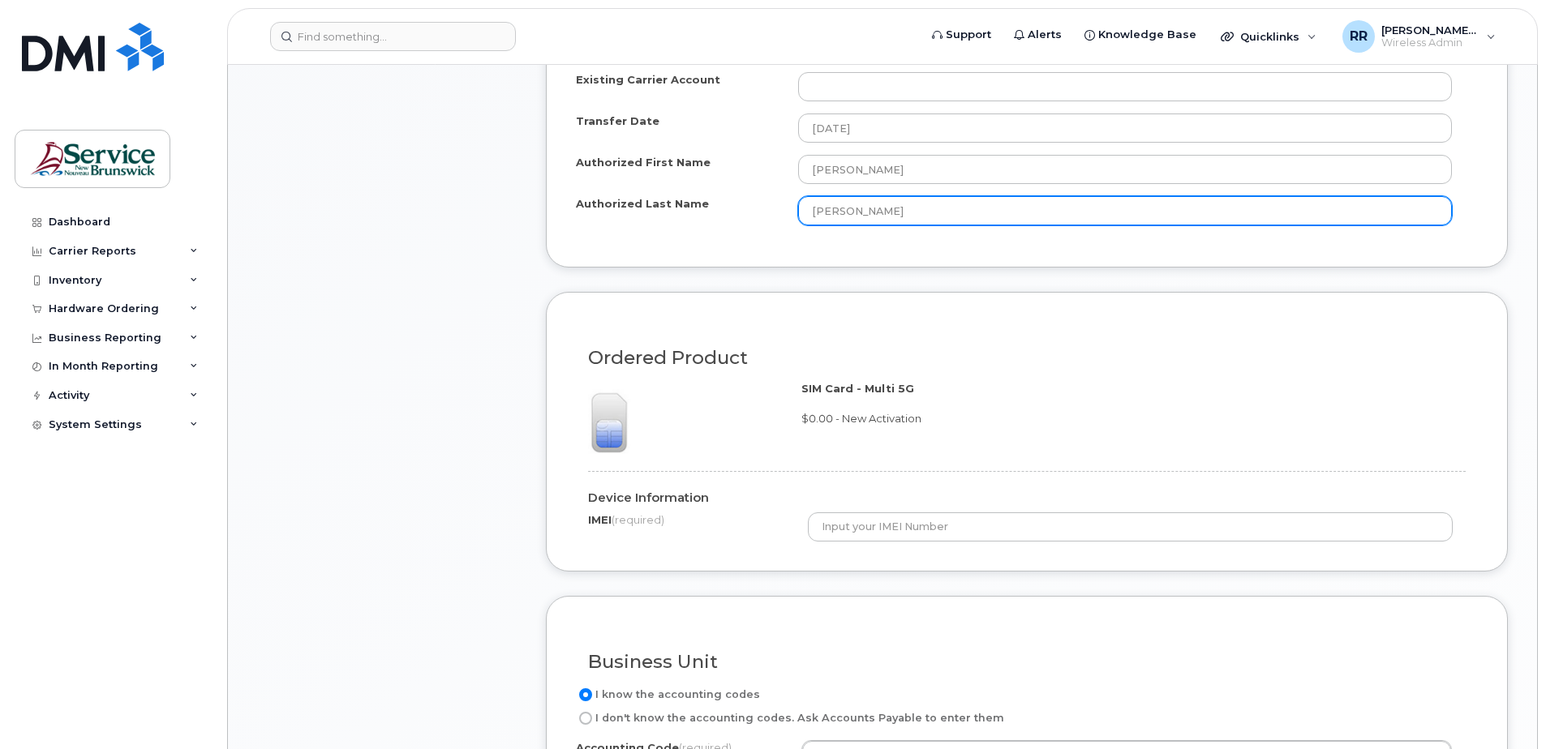
scroll to position [1136, 0]
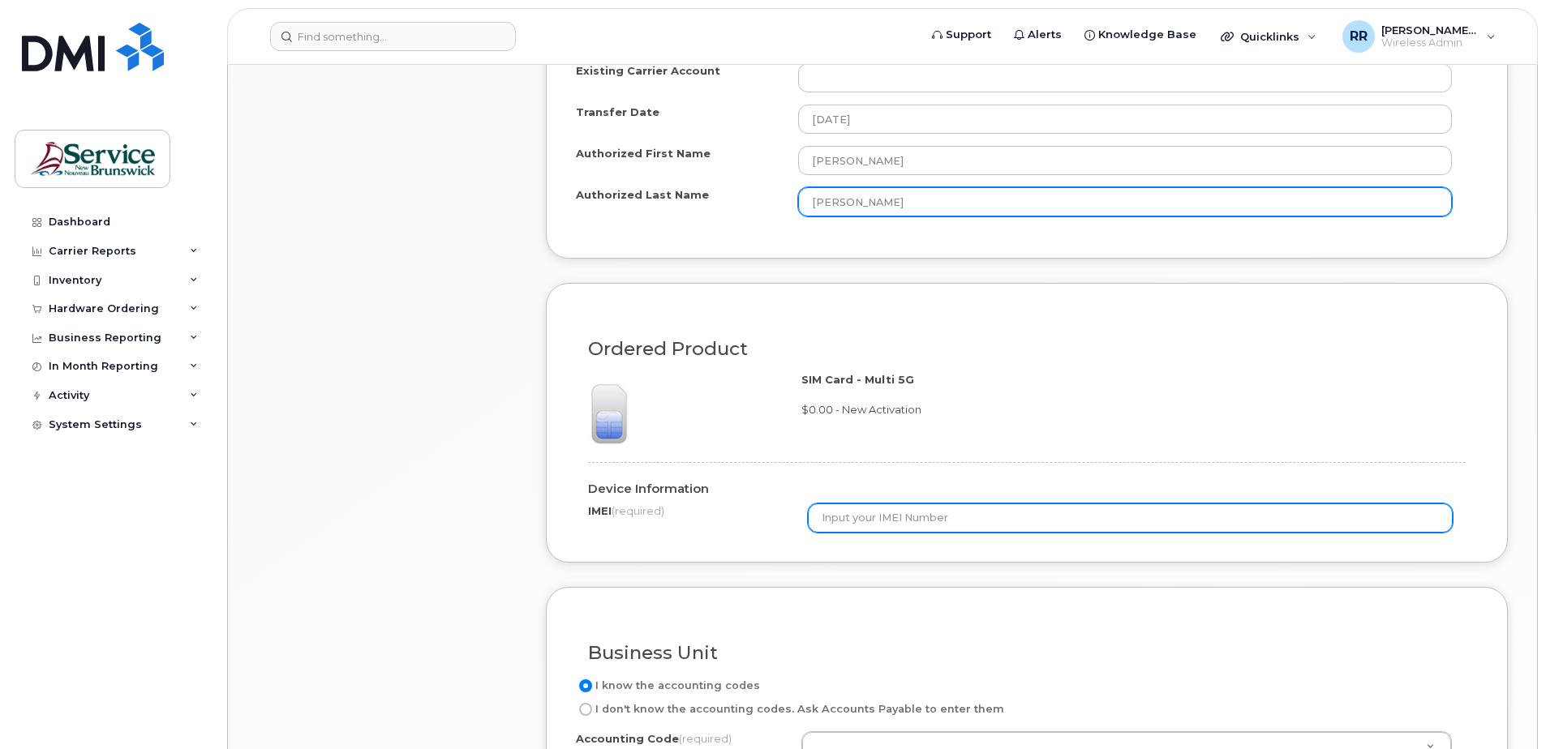
type input "Roy"
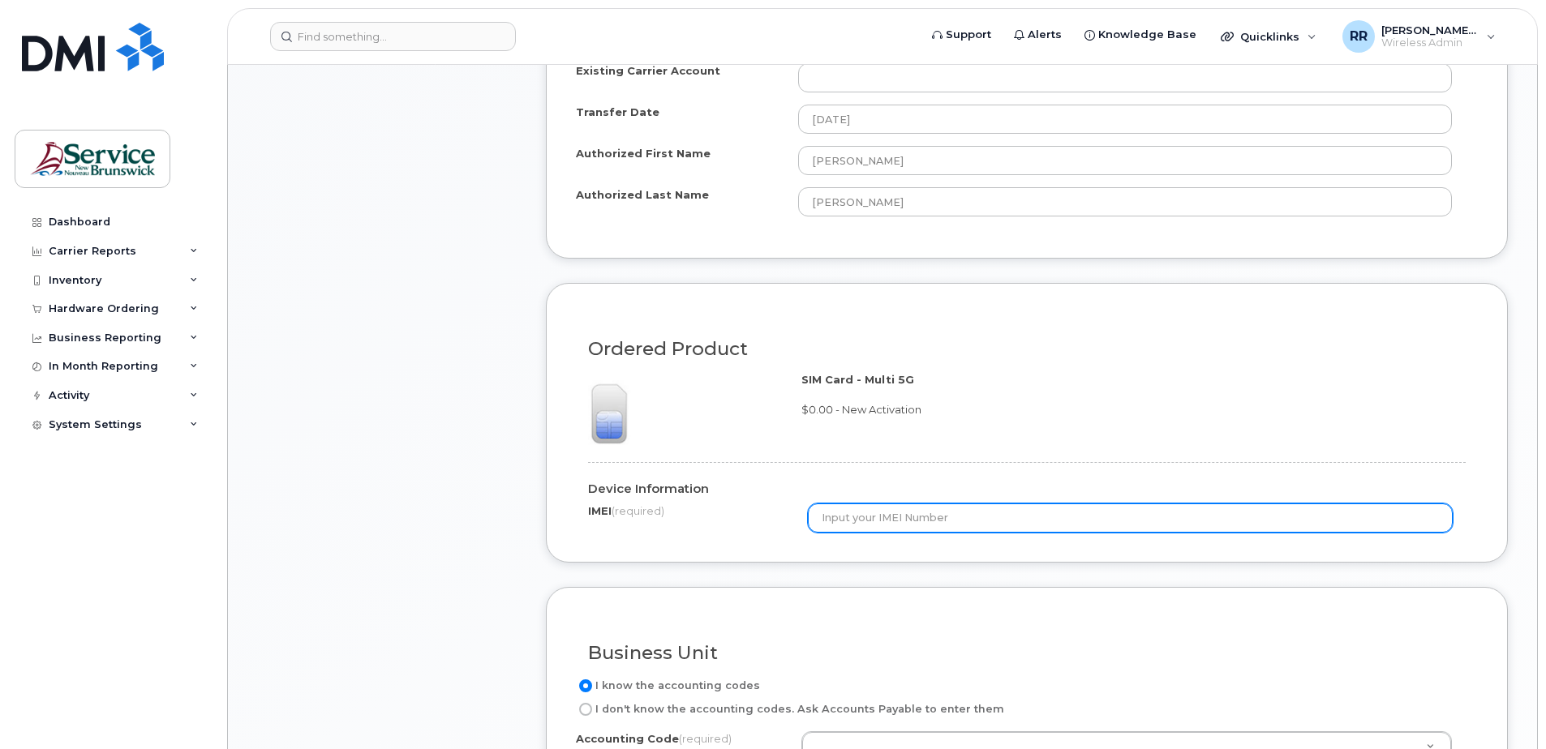
click at [900, 524] on input "text" at bounding box center [1131, 518] width 646 height 29
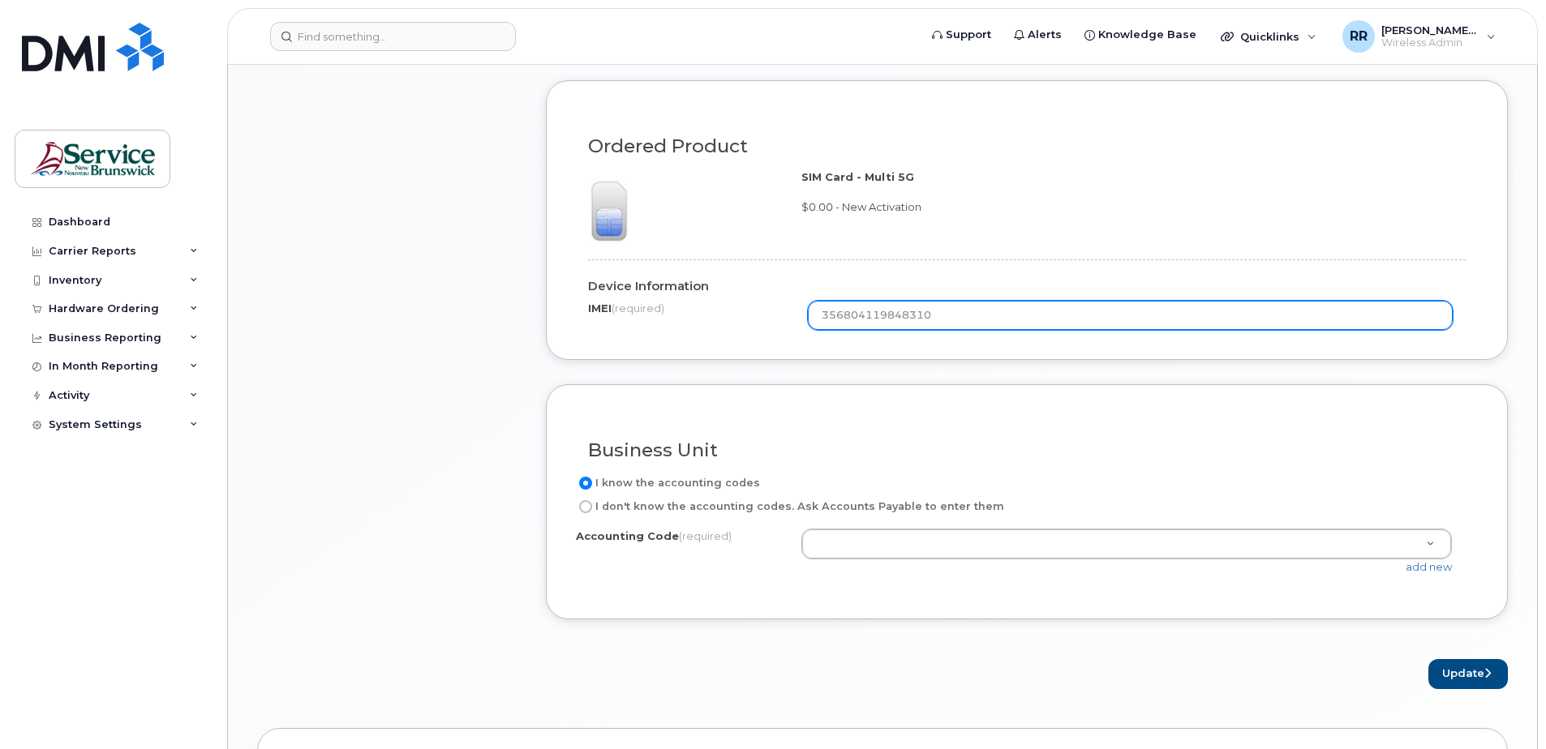
scroll to position [1379, 0]
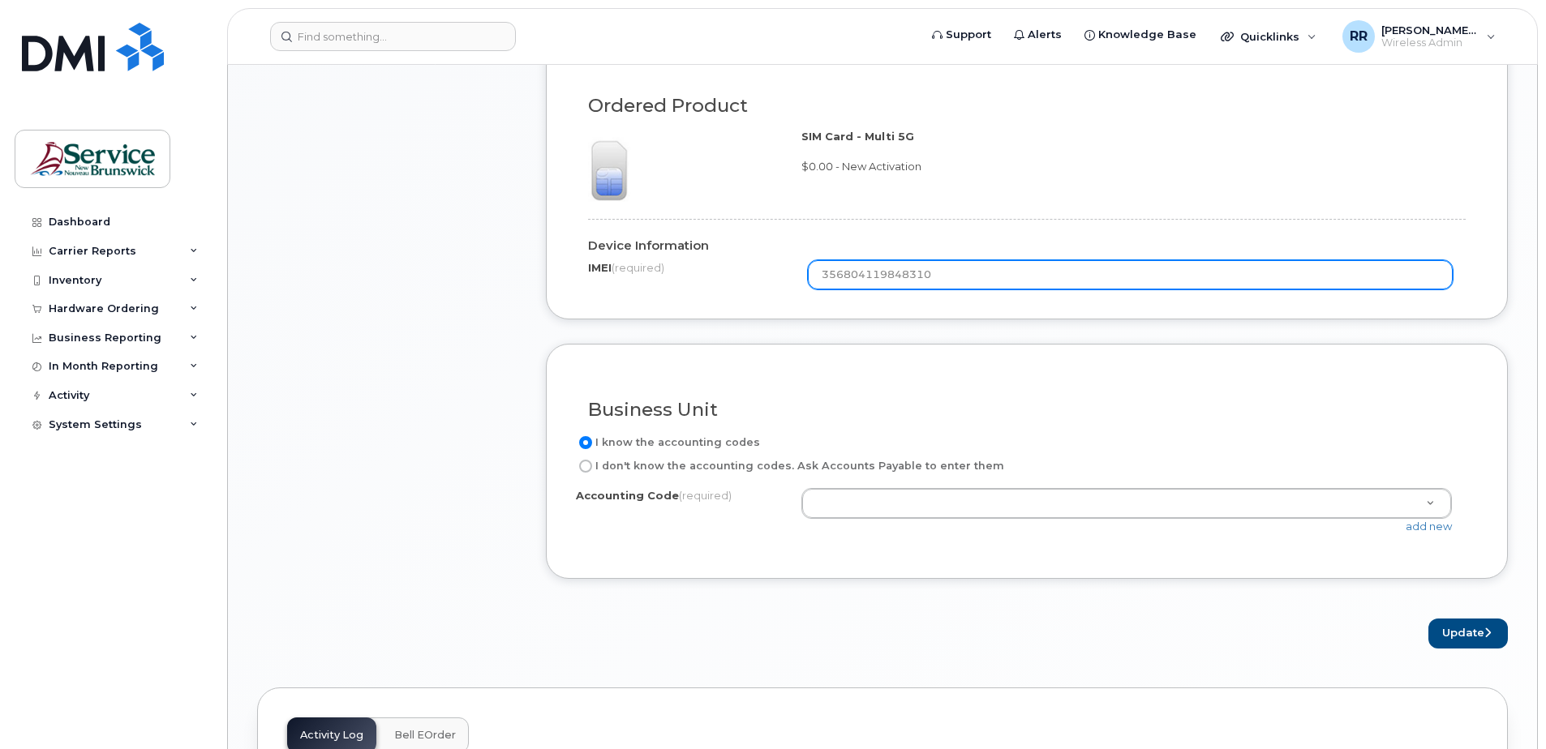
type input "356804119848310"
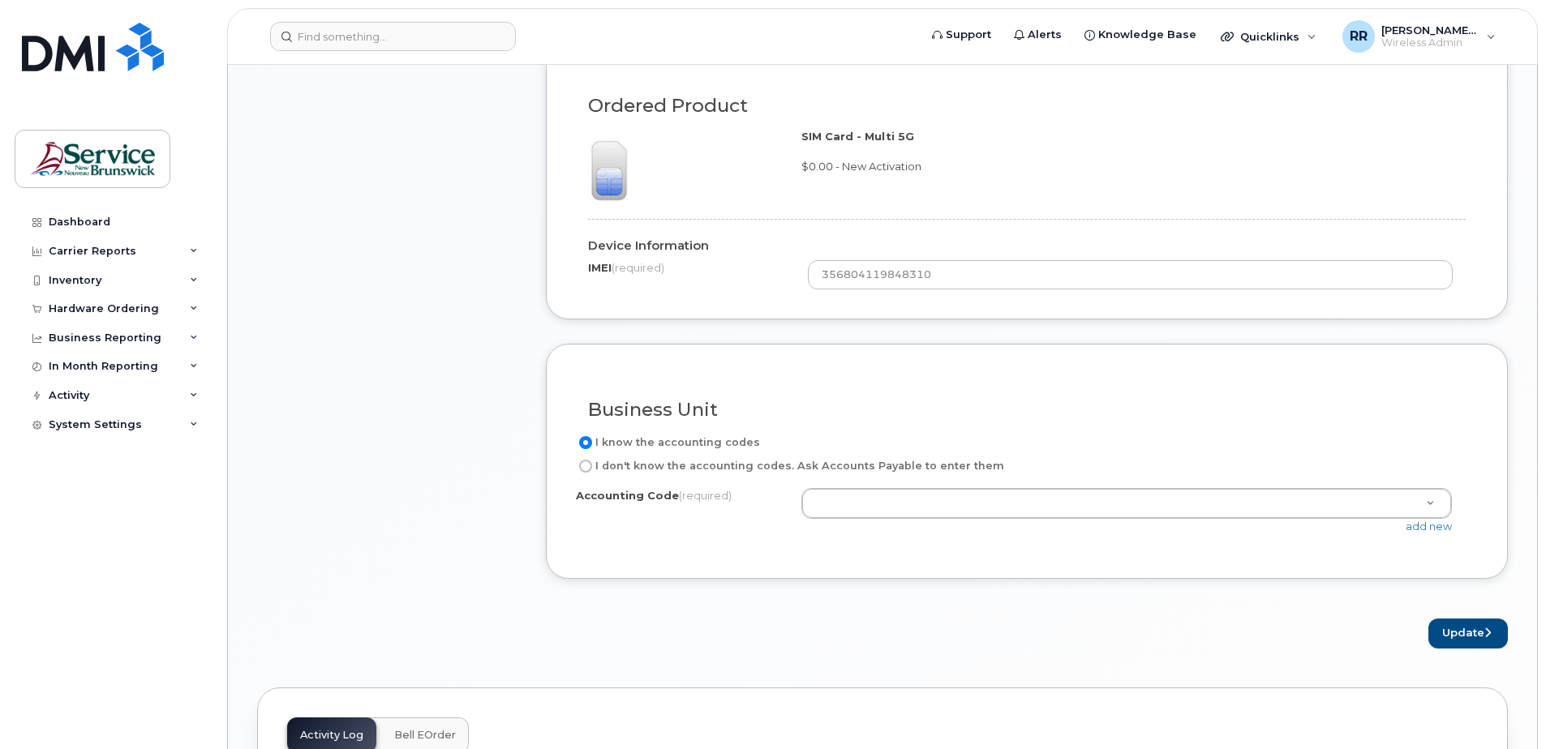
click at [584, 470] on input "I don't know the accounting codes. Ask Accounts Payable to enter them" at bounding box center [585, 466] width 13 height 13
radio input "true"
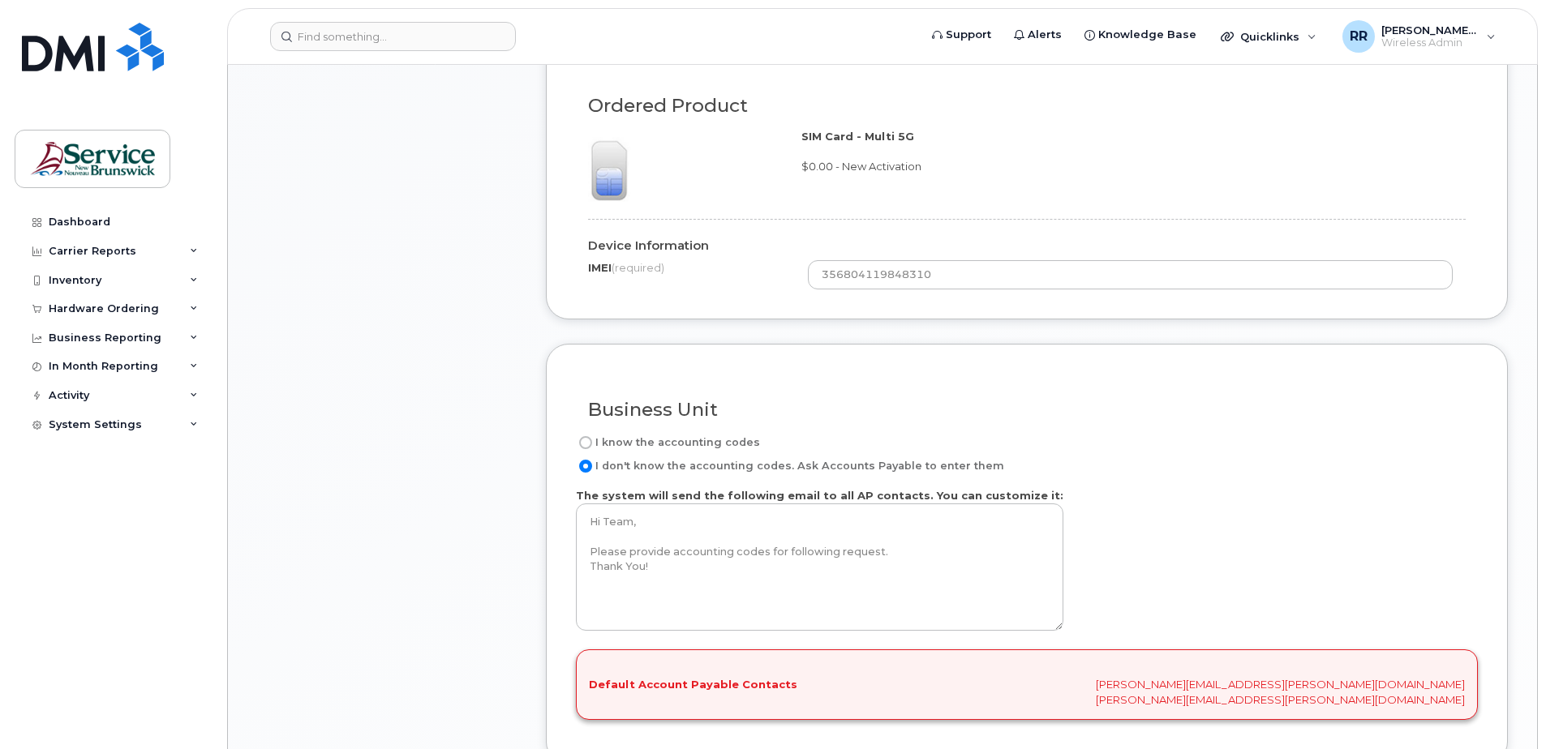
click at [590, 439] on input "I know the accounting codes" at bounding box center [585, 442] width 13 height 13
radio input "true"
select select
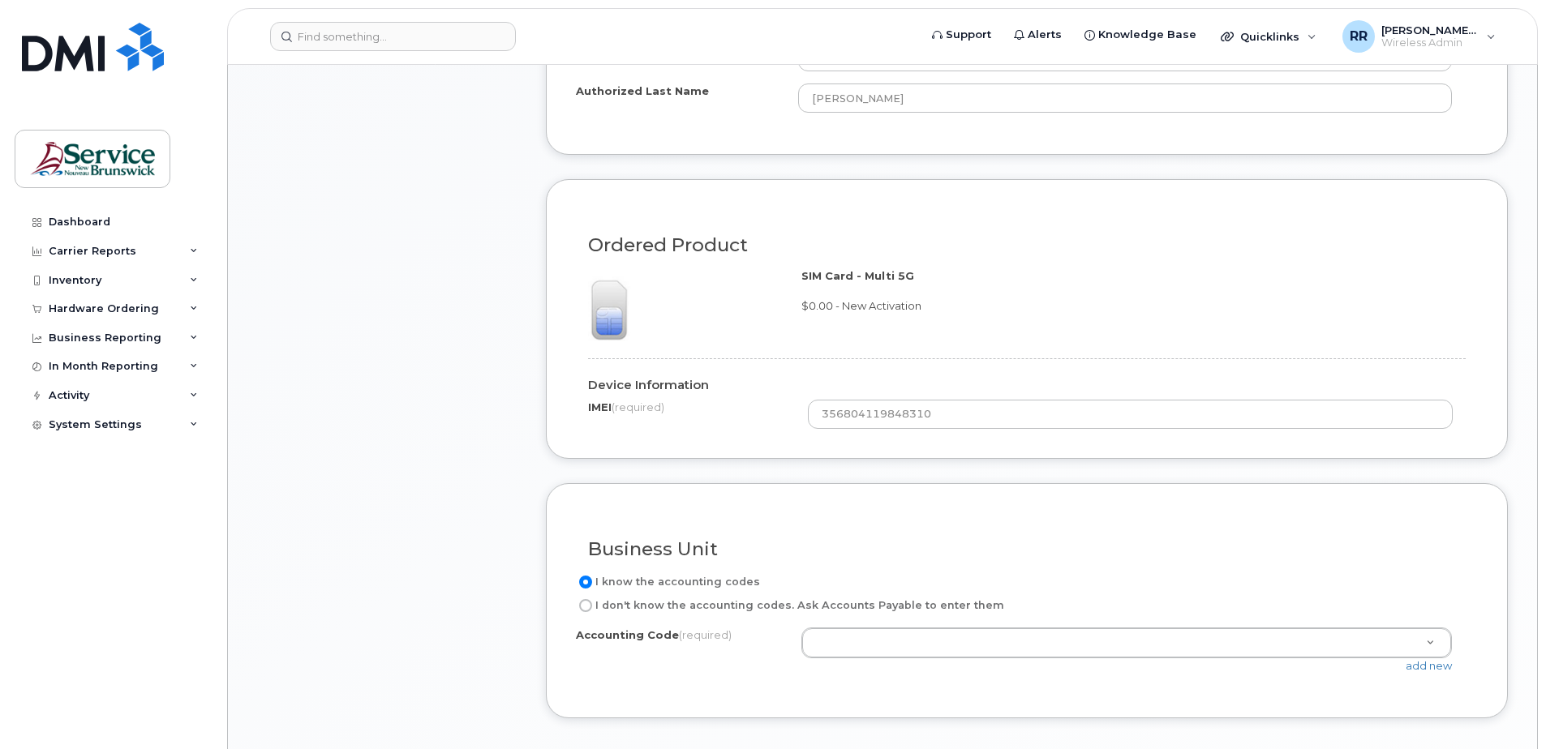
scroll to position [1217, 0]
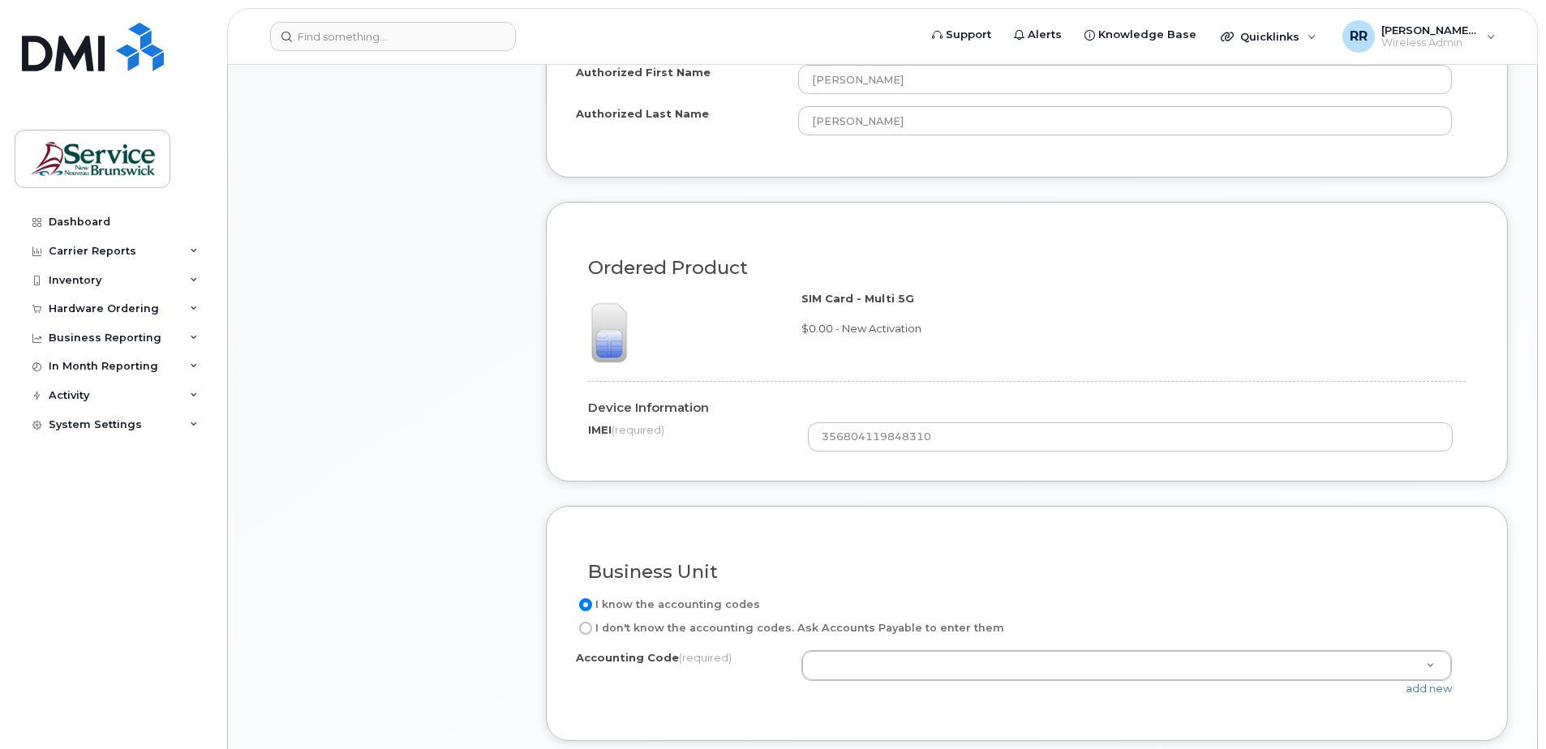
click at [590, 629] on input "I don't know the accounting codes. Ask Accounts Payable to enter them" at bounding box center [585, 628] width 13 height 13
radio input "true"
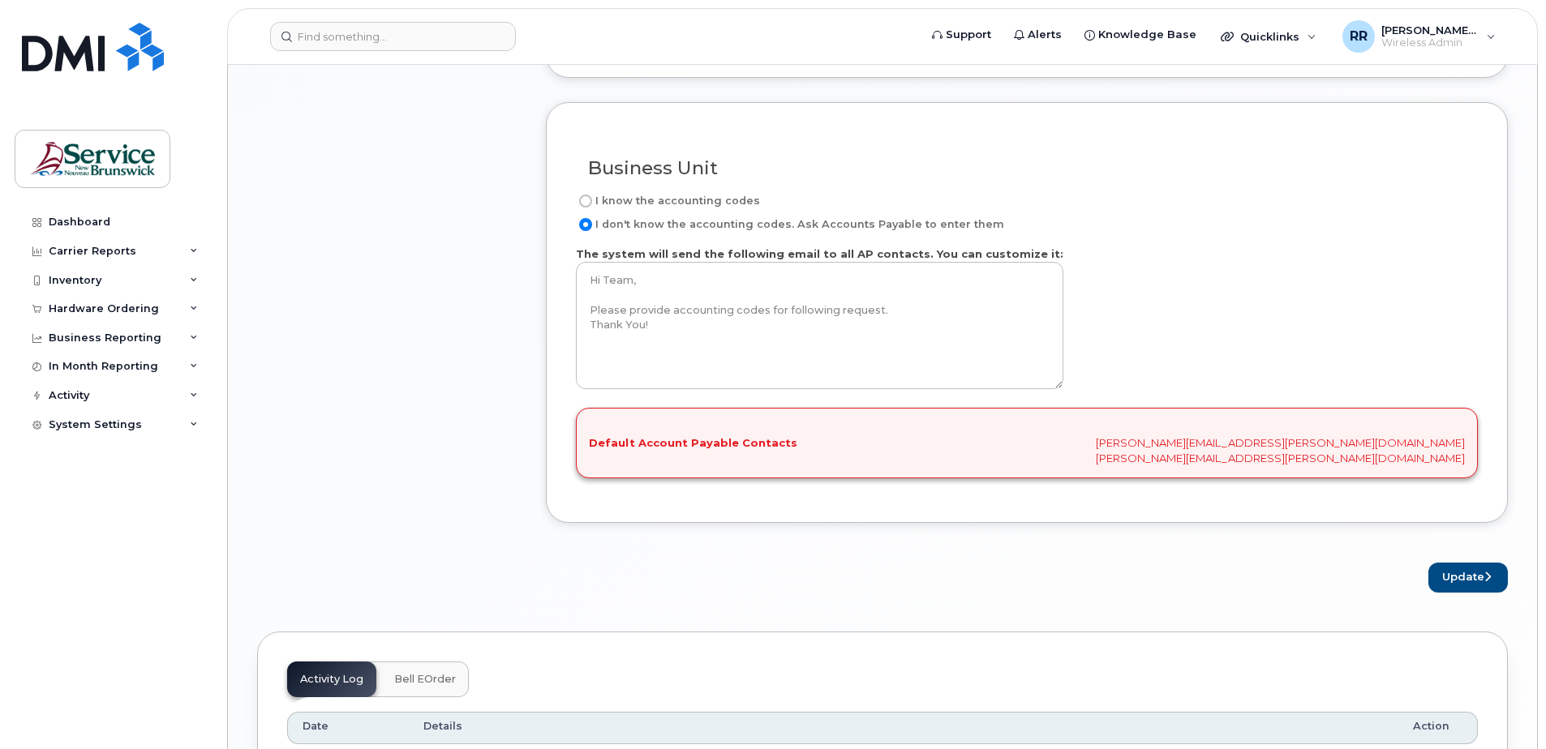
scroll to position [1622, 0]
click at [1447, 577] on button "Update" at bounding box center [1467, 576] width 79 height 30
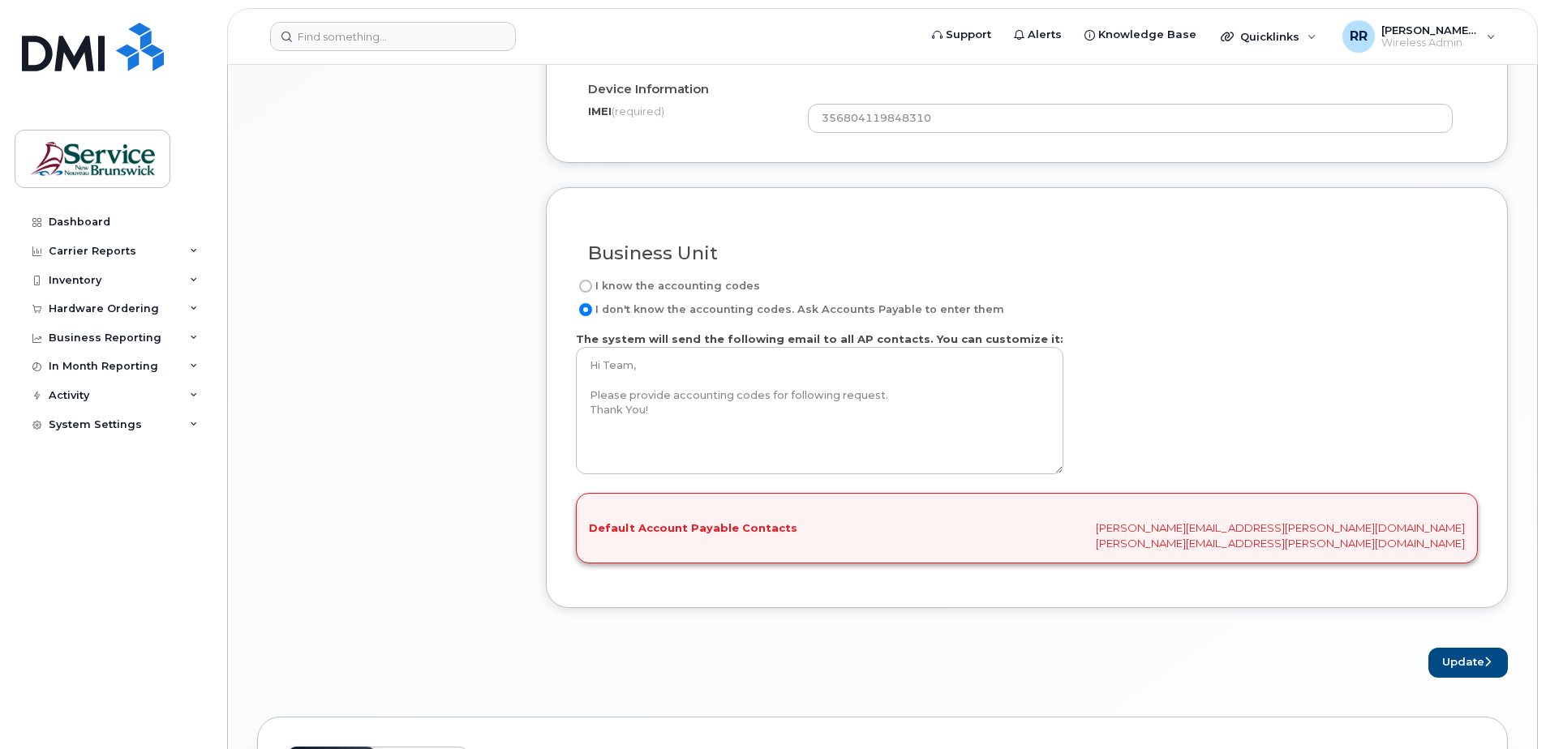
scroll to position [1604, 0]
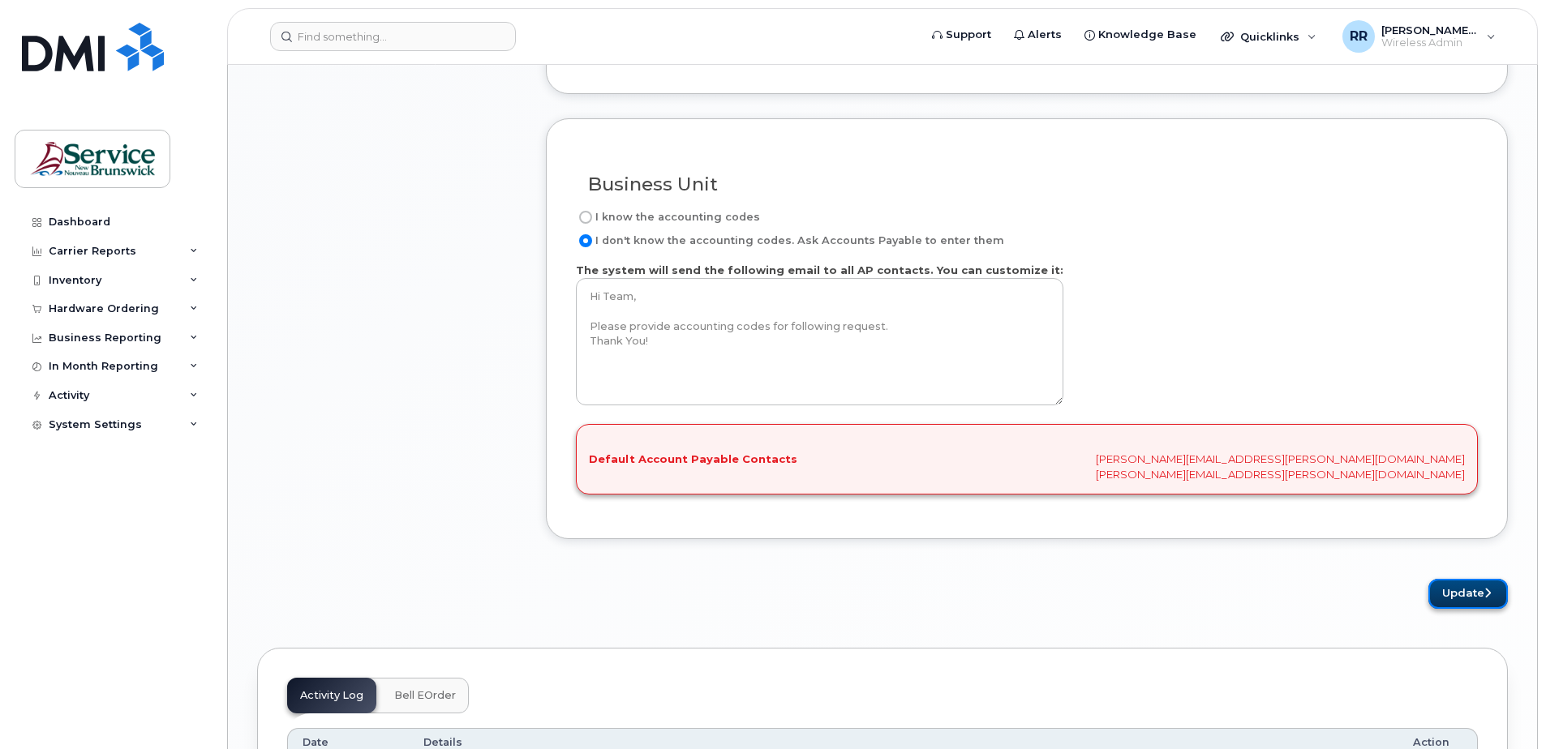
click at [1468, 590] on button "Update" at bounding box center [1467, 594] width 79 height 30
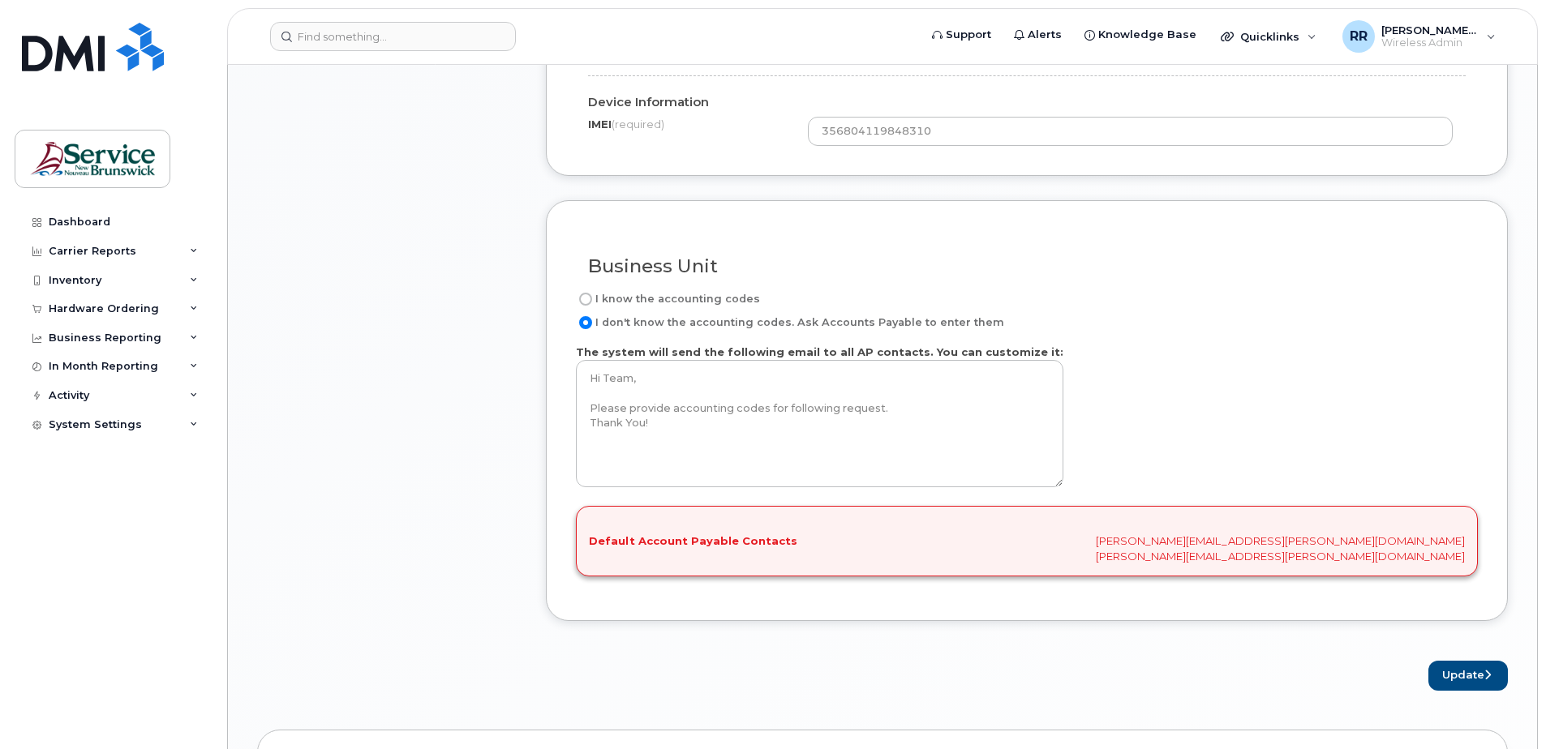
scroll to position [1523, 0]
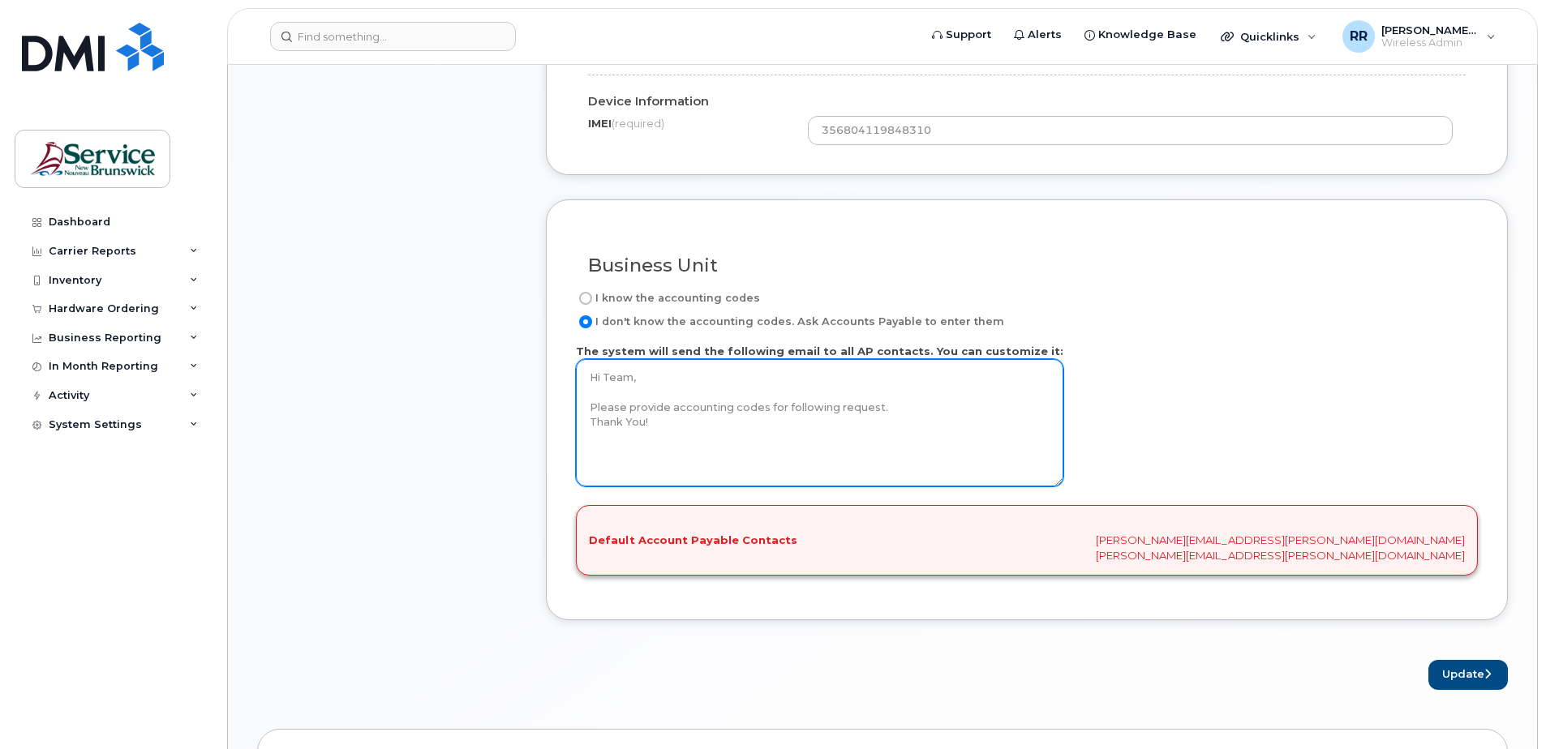
click at [682, 427] on textarea "Hi Team, Please provide accounting codes for following request. Thank You!" at bounding box center [819, 422] width 487 height 127
click at [593, 465] on textarea "Hi Team, Please provide accounting codes for following request. Thank You!" at bounding box center [819, 422] width 487 height 127
drag, startPoint x: 659, startPoint y: 426, endPoint x: 582, endPoint y: 404, distance: 79.3
click at [582, 404] on textarea "Hi Team, Please provide accounting codes for following request. Thank You!" at bounding box center [819, 422] width 487 height 127
click at [896, 412] on textarea "Hi Team, Please provide accounting codes for following request. Thank You!" at bounding box center [819, 422] width 487 height 127
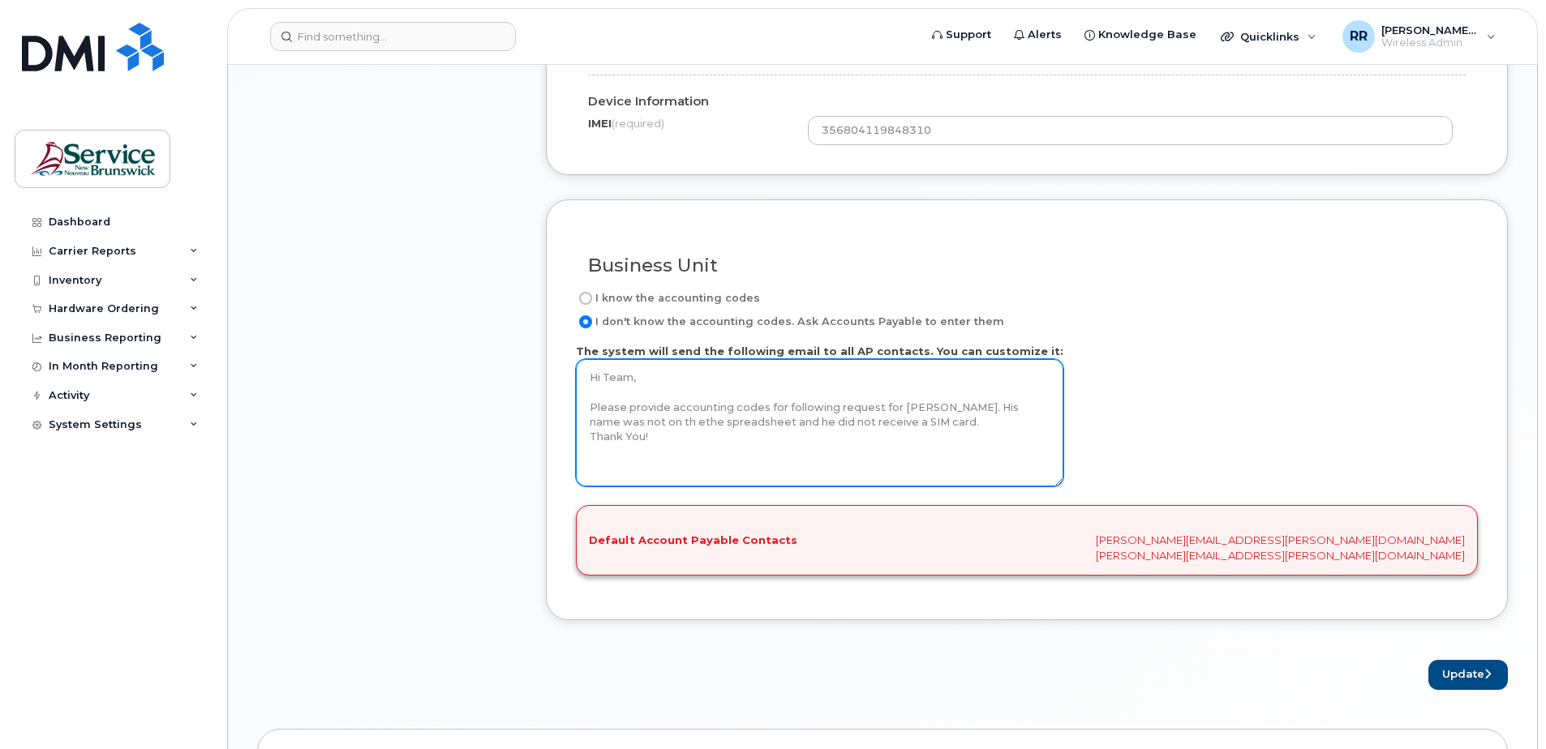
click at [760, 409] on textarea "Hi Team, Please provide accounting codes for following request. Thank You!" at bounding box center [819, 422] width 487 height 127
click at [762, 408] on textarea "Hi Team, Please provide accounting codes for following request. Thank You!" at bounding box center [819, 422] width 487 height 127
click at [780, 410] on textarea "Hi Team, Please provide accounting codes for following request. Thank You!" at bounding box center [819, 422] width 487 height 127
click at [871, 408] on textarea "Hi Team, Please provide accounting codes for following request. Thank You!" at bounding box center [819, 422] width 487 height 127
click at [935, 404] on textarea "Hi Team, Please provide accounting codes for following request. Thank You!" at bounding box center [819, 422] width 487 height 127
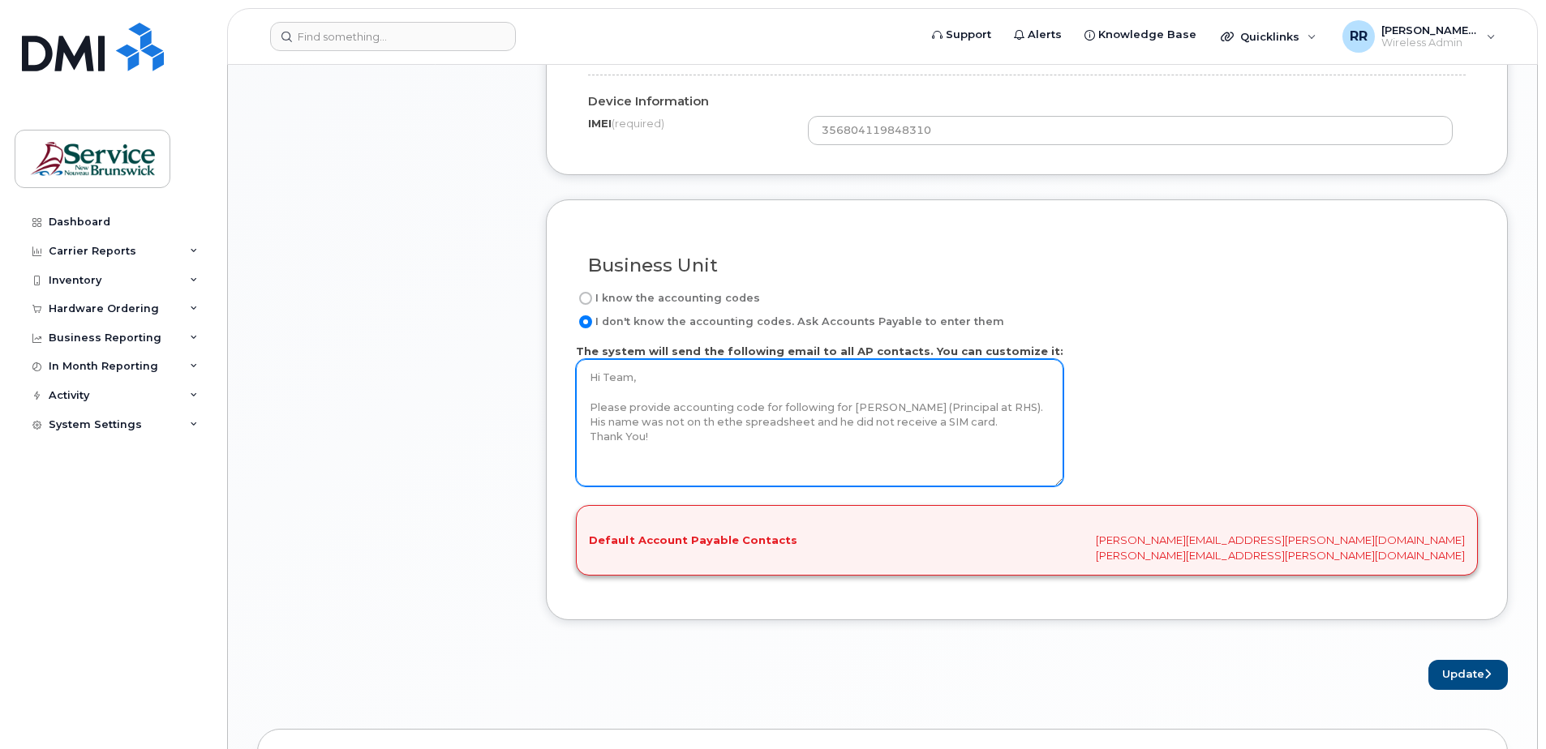
click at [754, 429] on textarea "Hi Team, Please provide accounting codes for following request. Thank You!" at bounding box center [819, 422] width 487 height 127
click at [775, 418] on textarea "Hi Team, Please provide accounting codes for following request. Thank You!" at bounding box center [819, 422] width 487 height 127
click at [752, 428] on textarea "Hi Team, Please provide accounting codes for following request. Thank You!" at bounding box center [819, 422] width 487 height 127
click at [631, 422] on textarea "Hi Team, Please provide accounting codes for following request. Thank You!" at bounding box center [819, 422] width 487 height 127
click at [778, 419] on textarea "Hi Team, Please provide accounting codes for following request. Thank You!" at bounding box center [819, 422] width 487 height 127
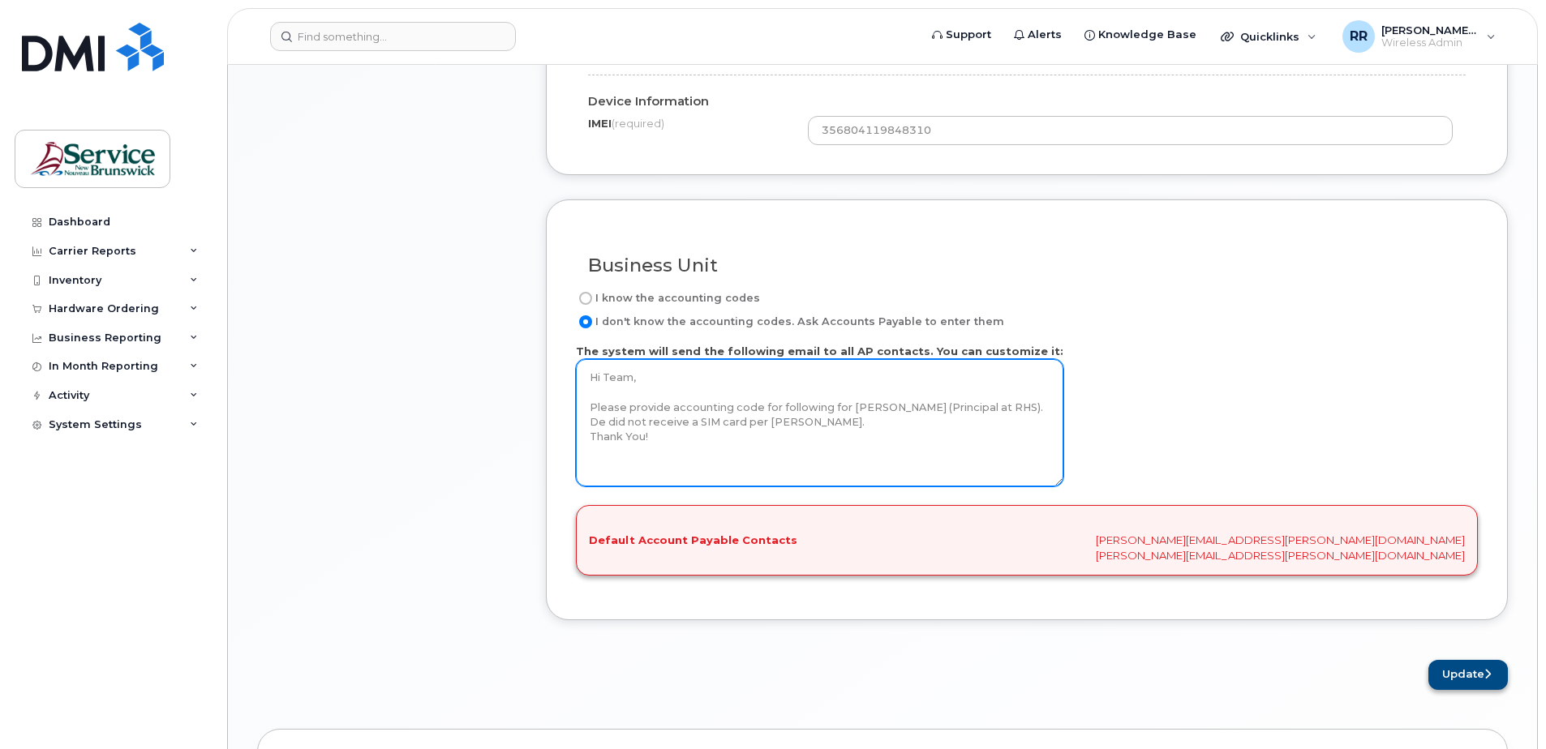
type textarea "Hi Team, Please provide accounting code for following for Brad MacDonald (Princ…"
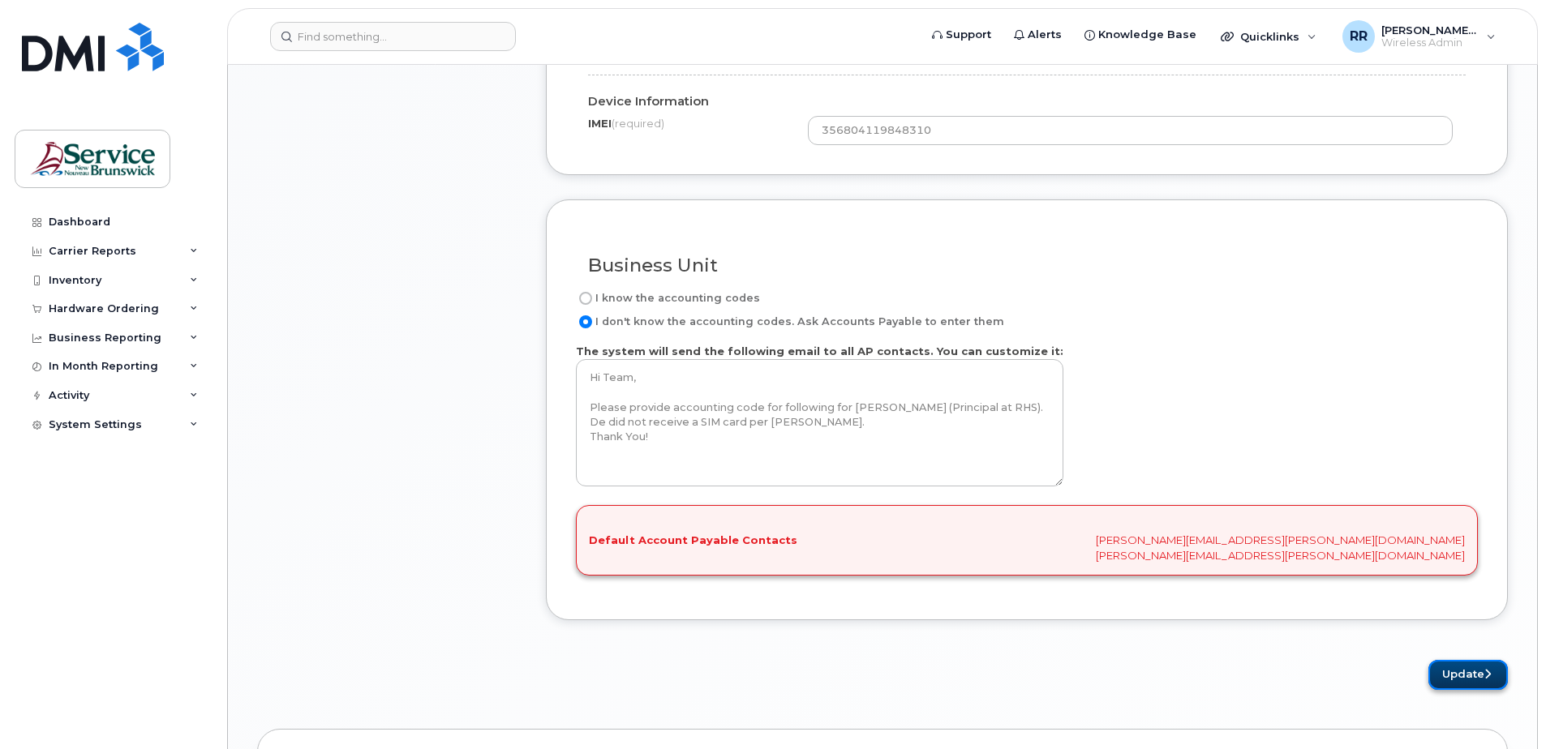
click at [1463, 668] on button "Update" at bounding box center [1467, 675] width 79 height 30
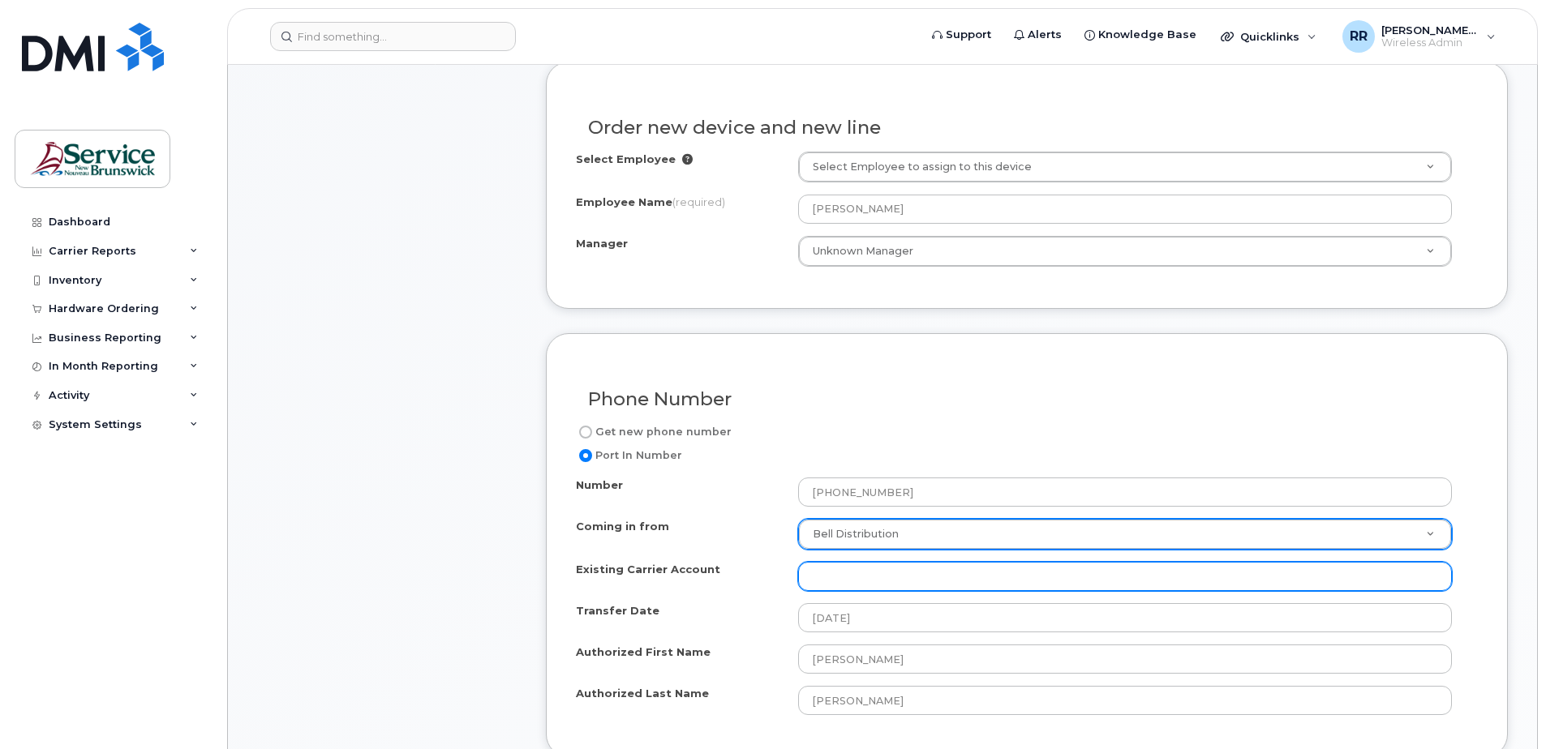
scroll to position [649, 0]
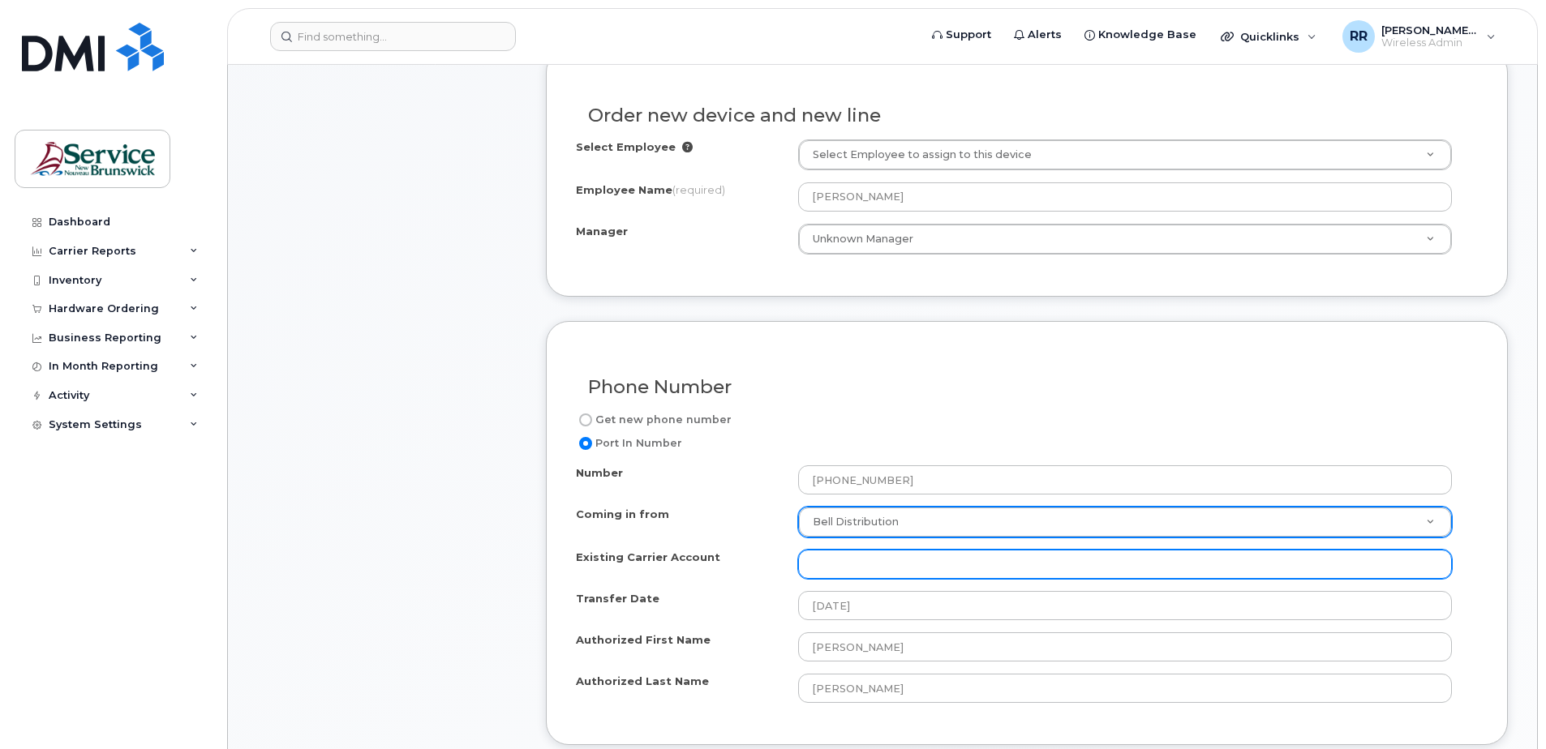
click at [812, 566] on input "Existing Carrier Account" at bounding box center [1125, 564] width 654 height 29
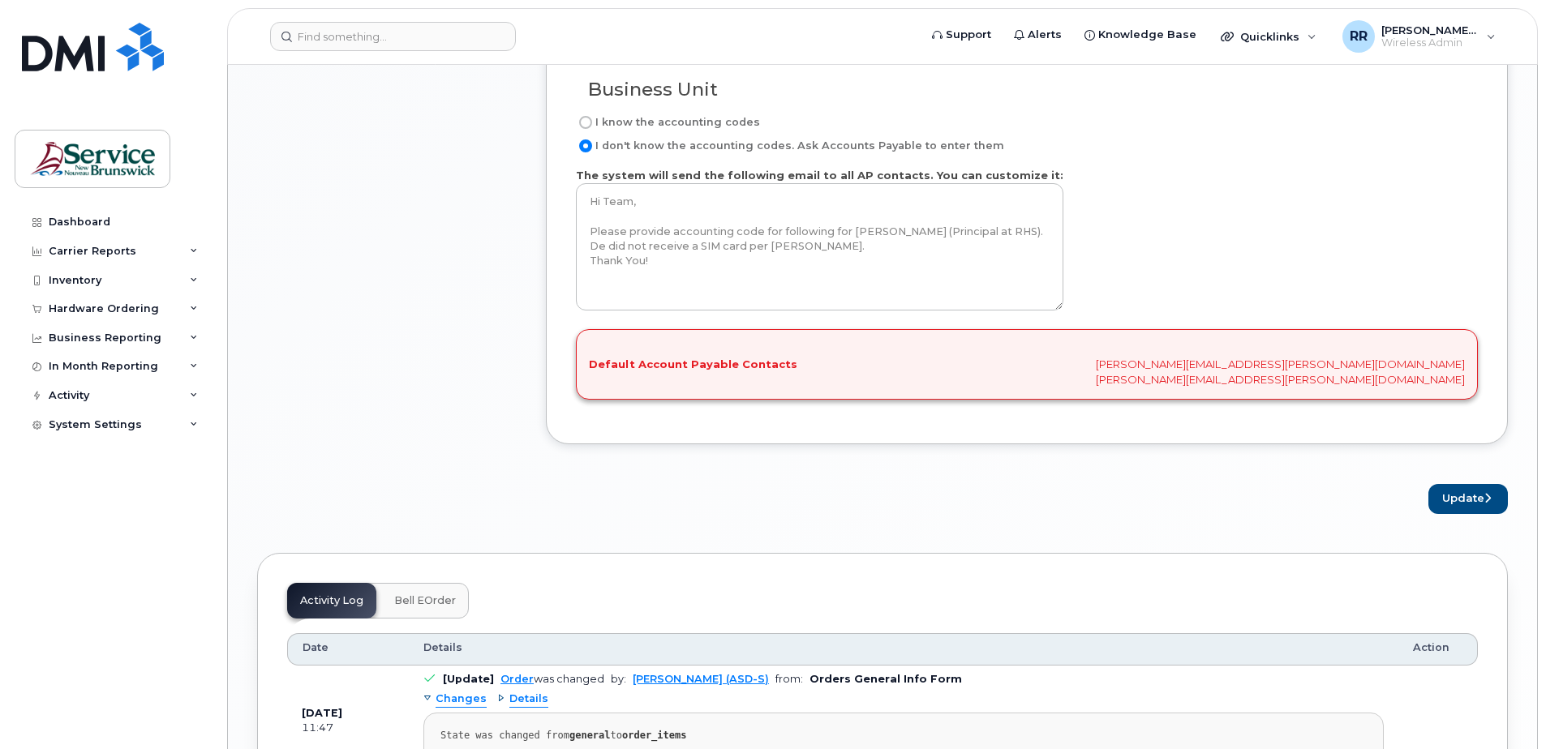
scroll to position [1703, 0]
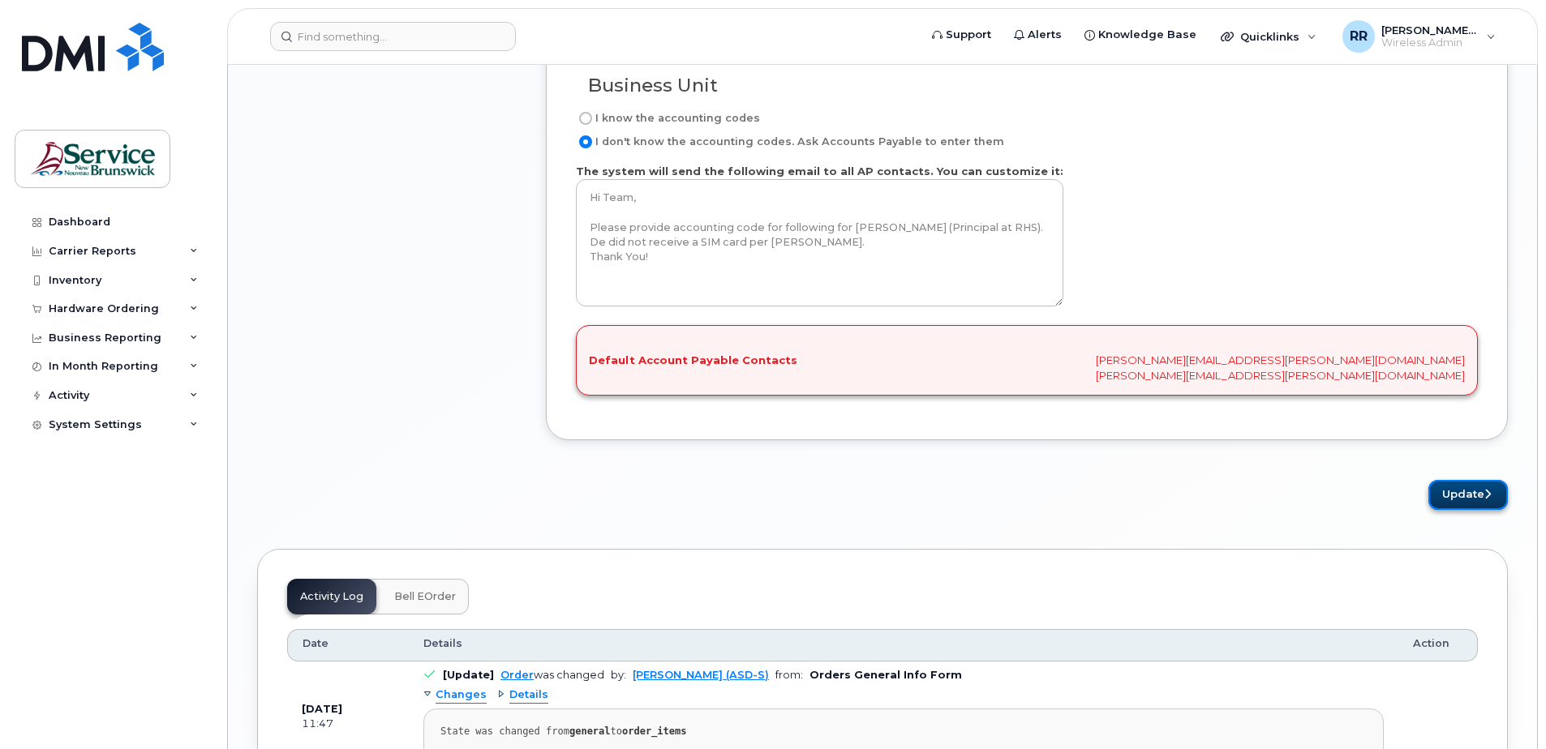
click at [1485, 502] on button "Update" at bounding box center [1467, 495] width 79 height 30
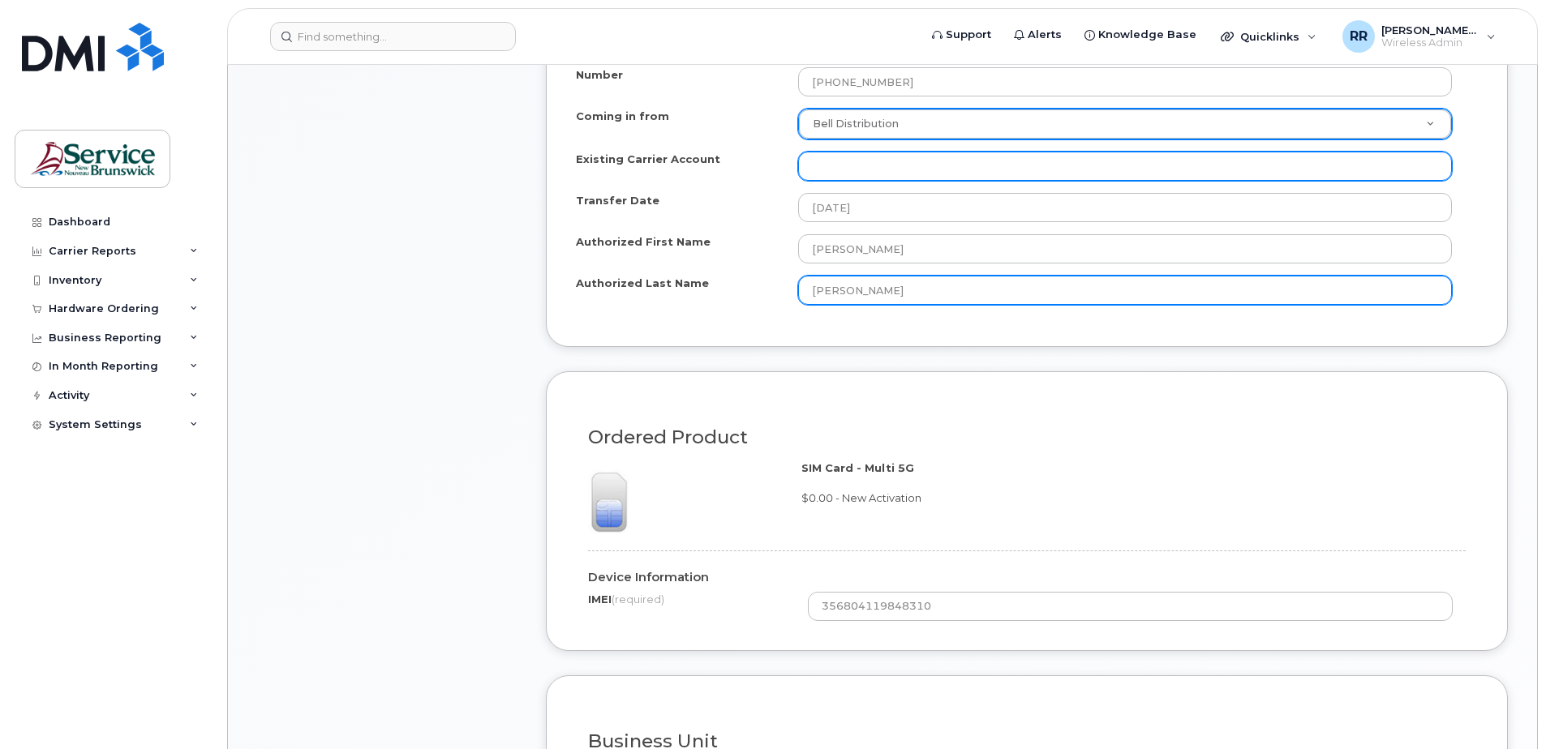
scroll to position [1037, 0]
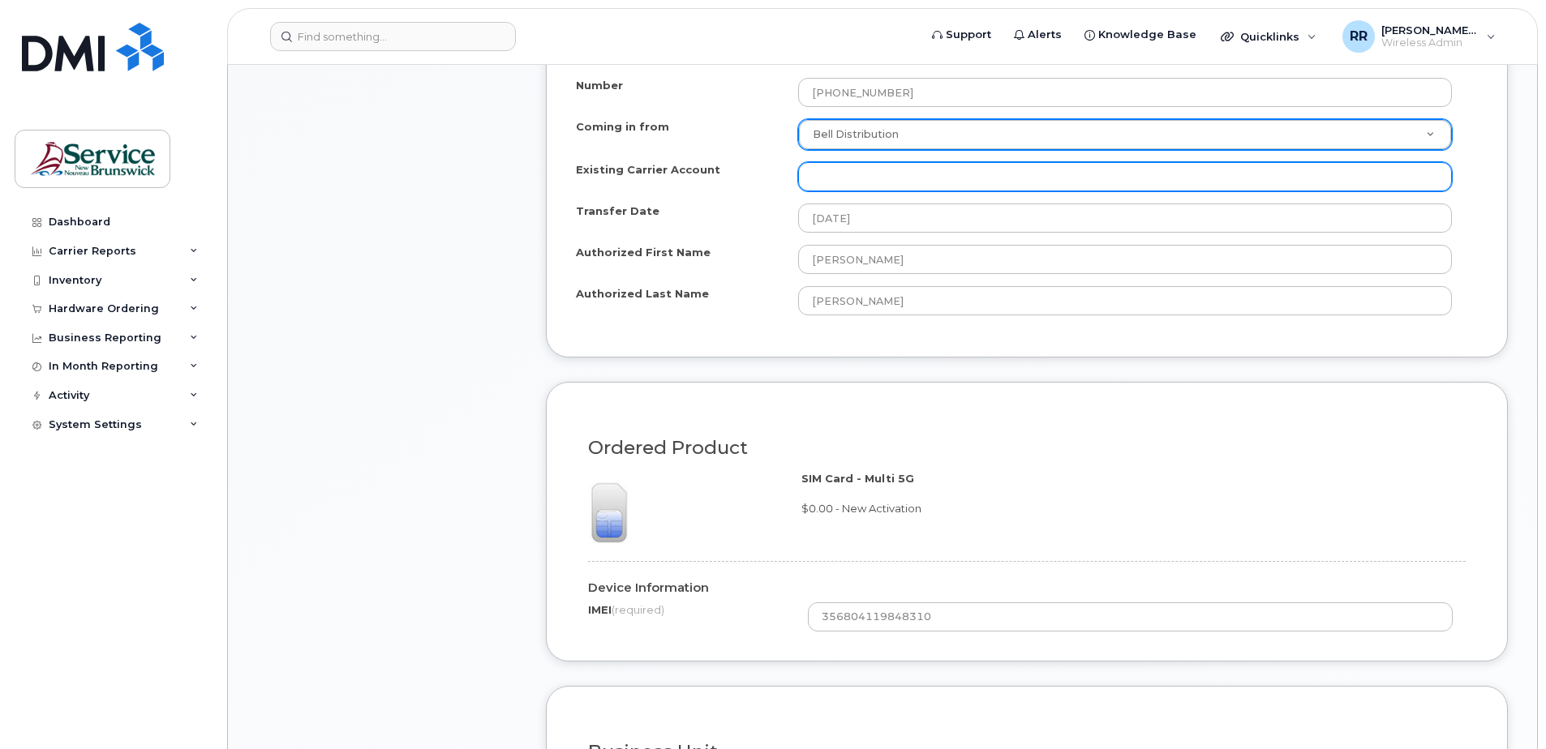
click at [884, 172] on input "Existing Carrier Account" at bounding box center [1125, 176] width 654 height 29
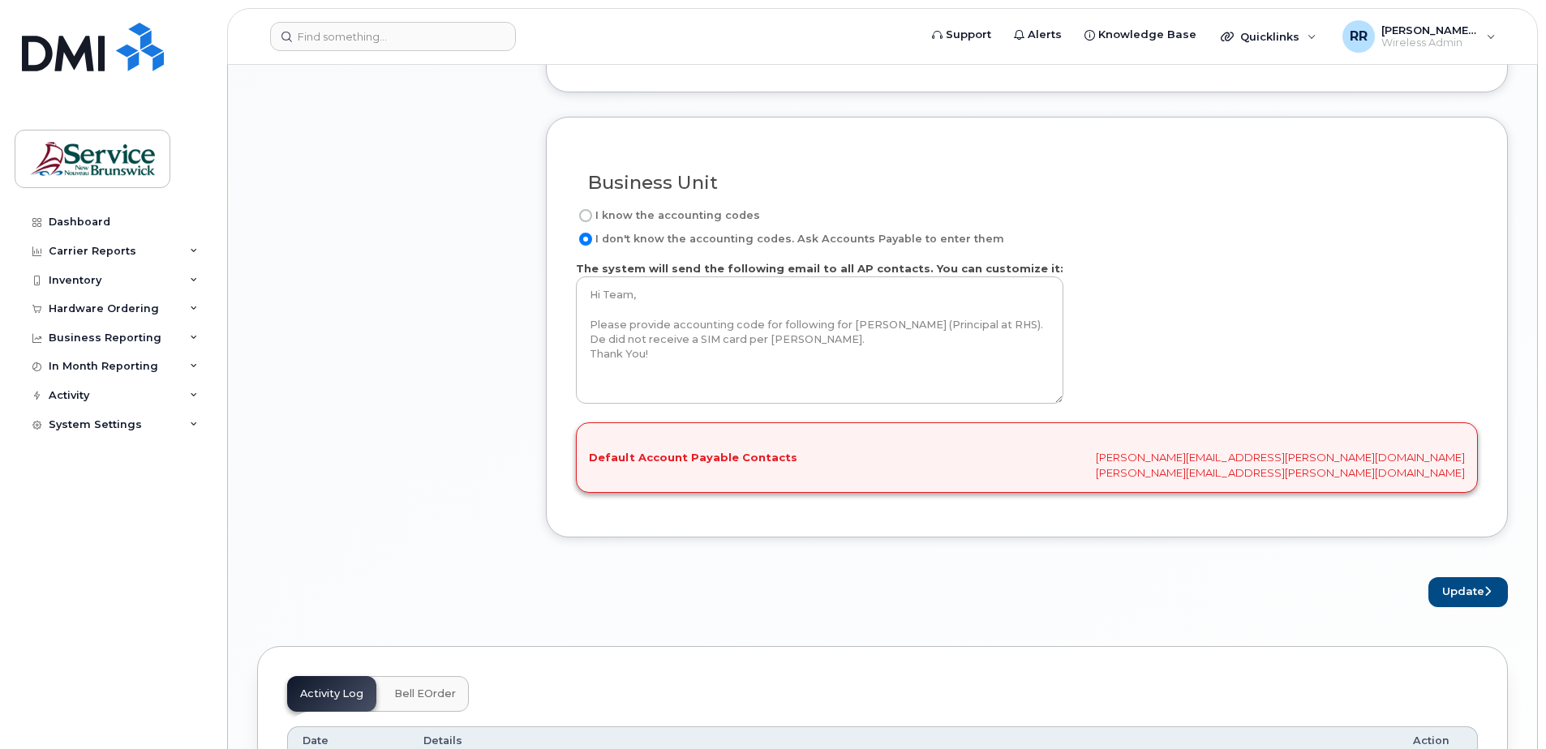
scroll to position [1767, 0]
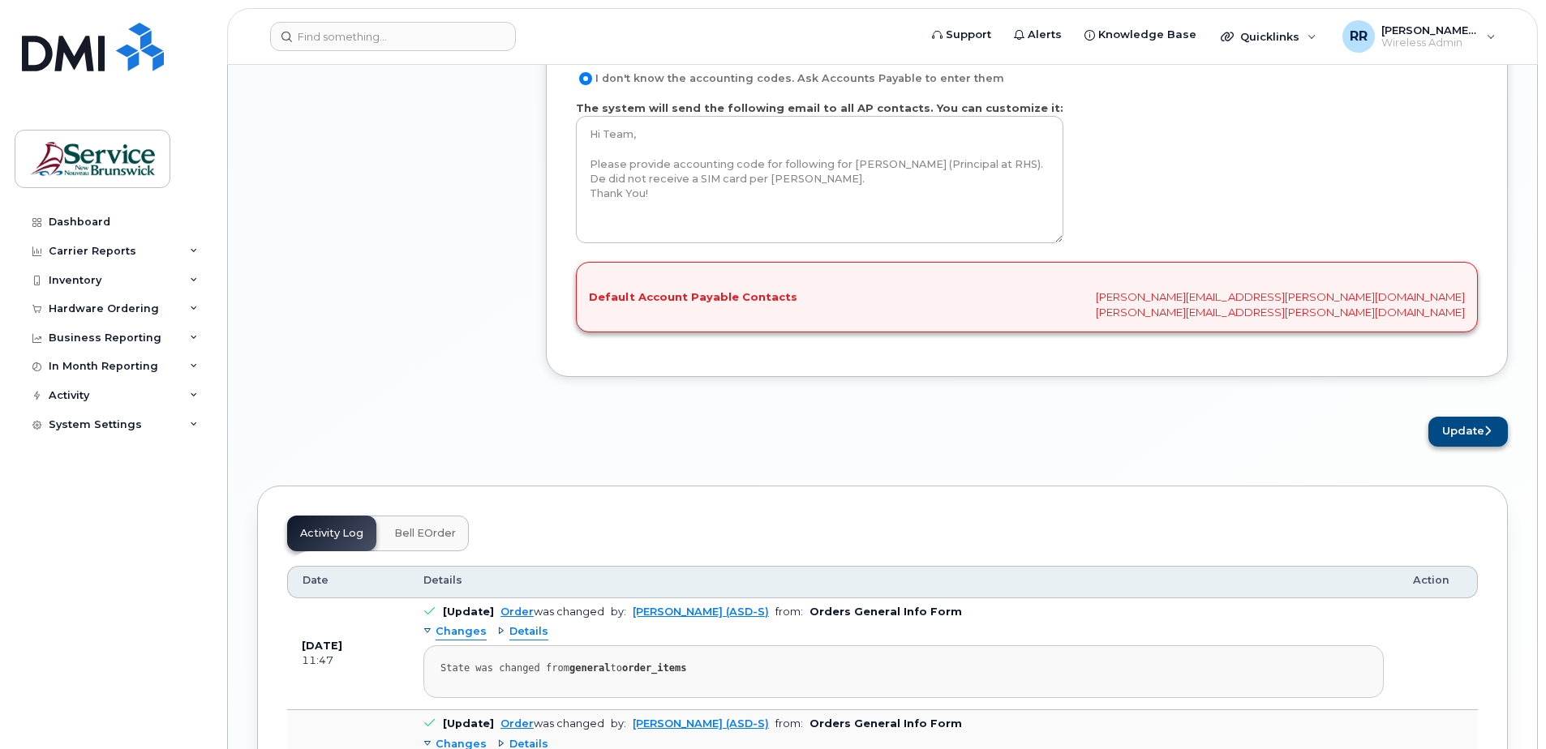
type input "Bell"
click at [1475, 428] on button "Update" at bounding box center [1467, 432] width 79 height 30
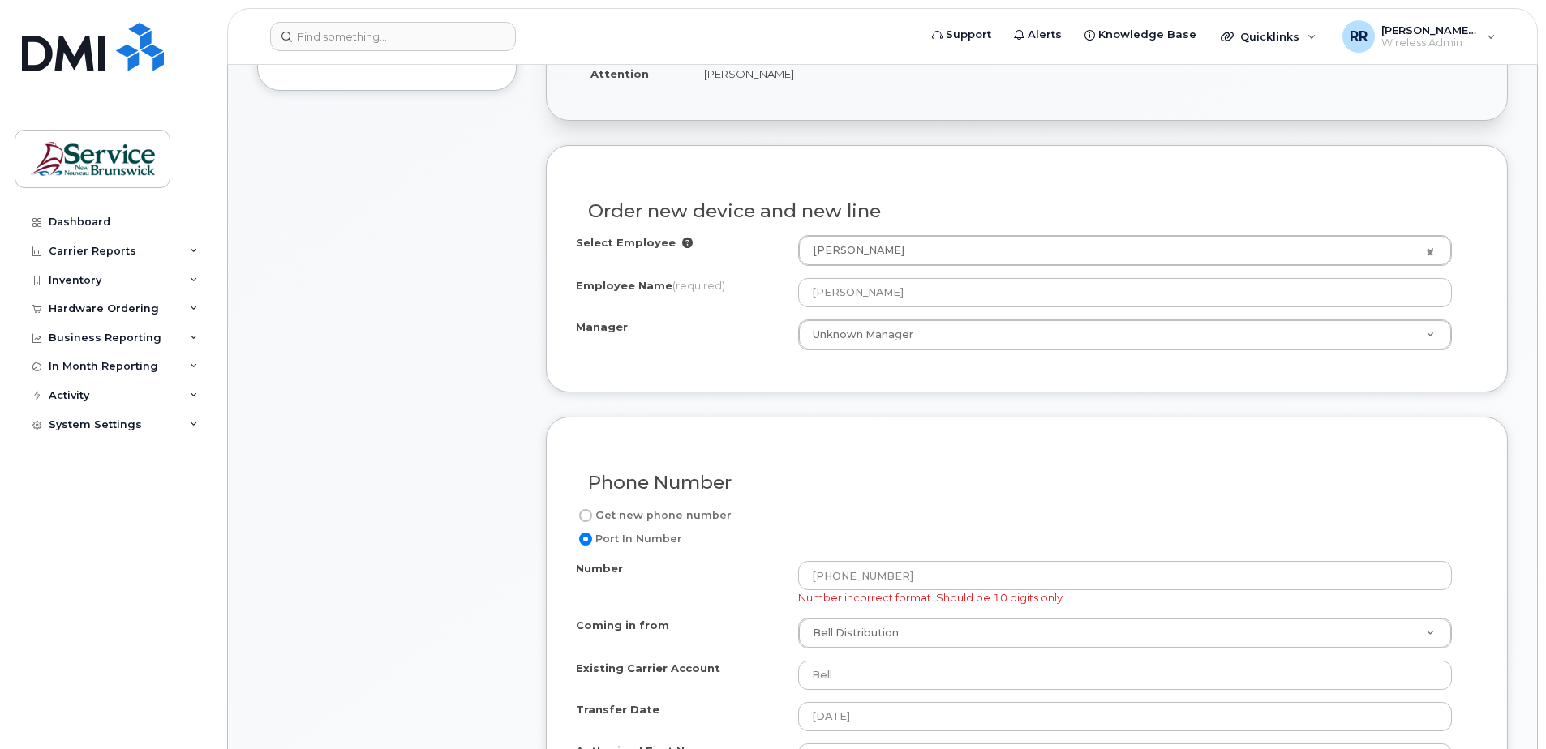
scroll to position [568, 0]
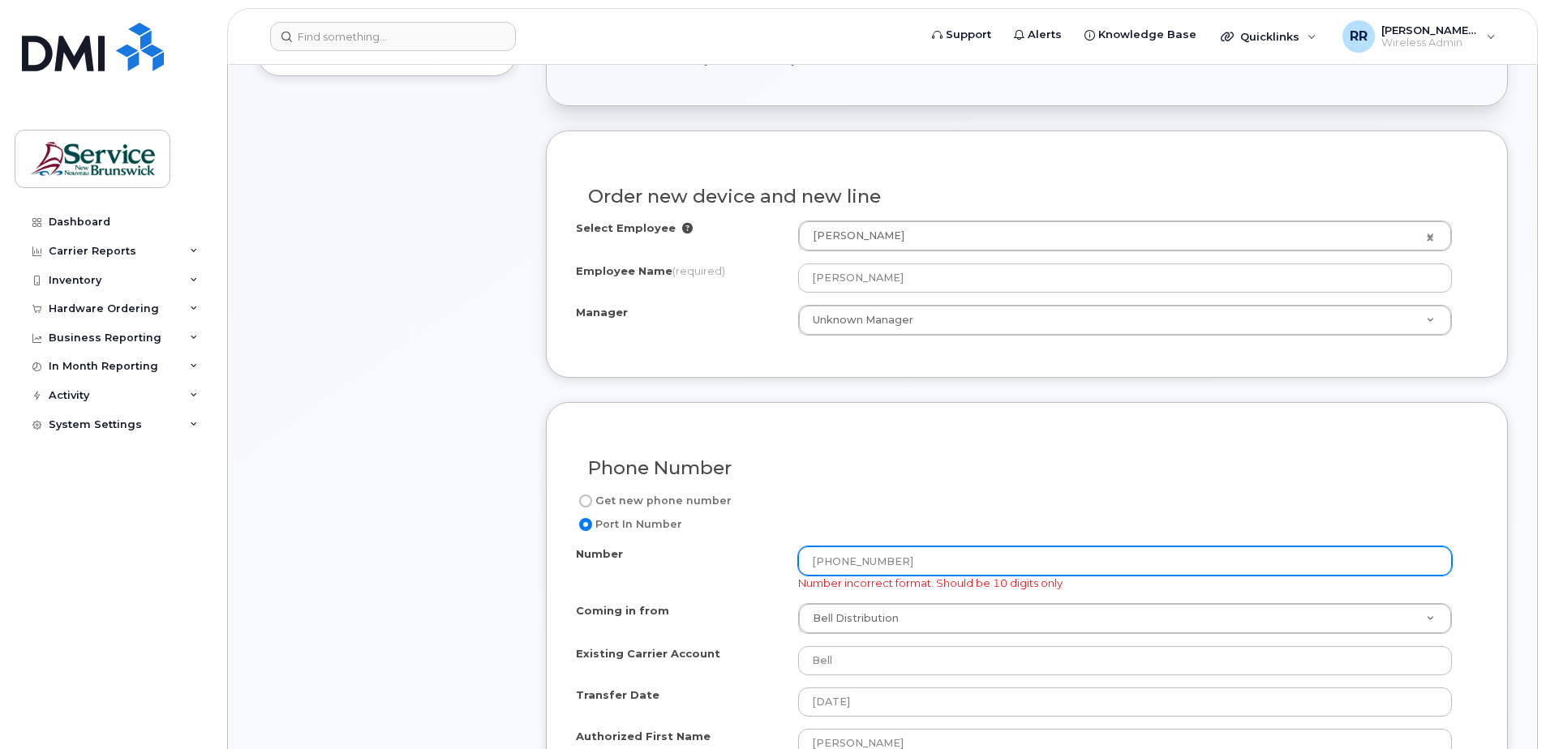
click at [840, 561] on input "[PHONE_NUMBER]" at bounding box center [1125, 561] width 654 height 29
click at [861, 556] on input "506566-1452" at bounding box center [1125, 561] width 654 height 29
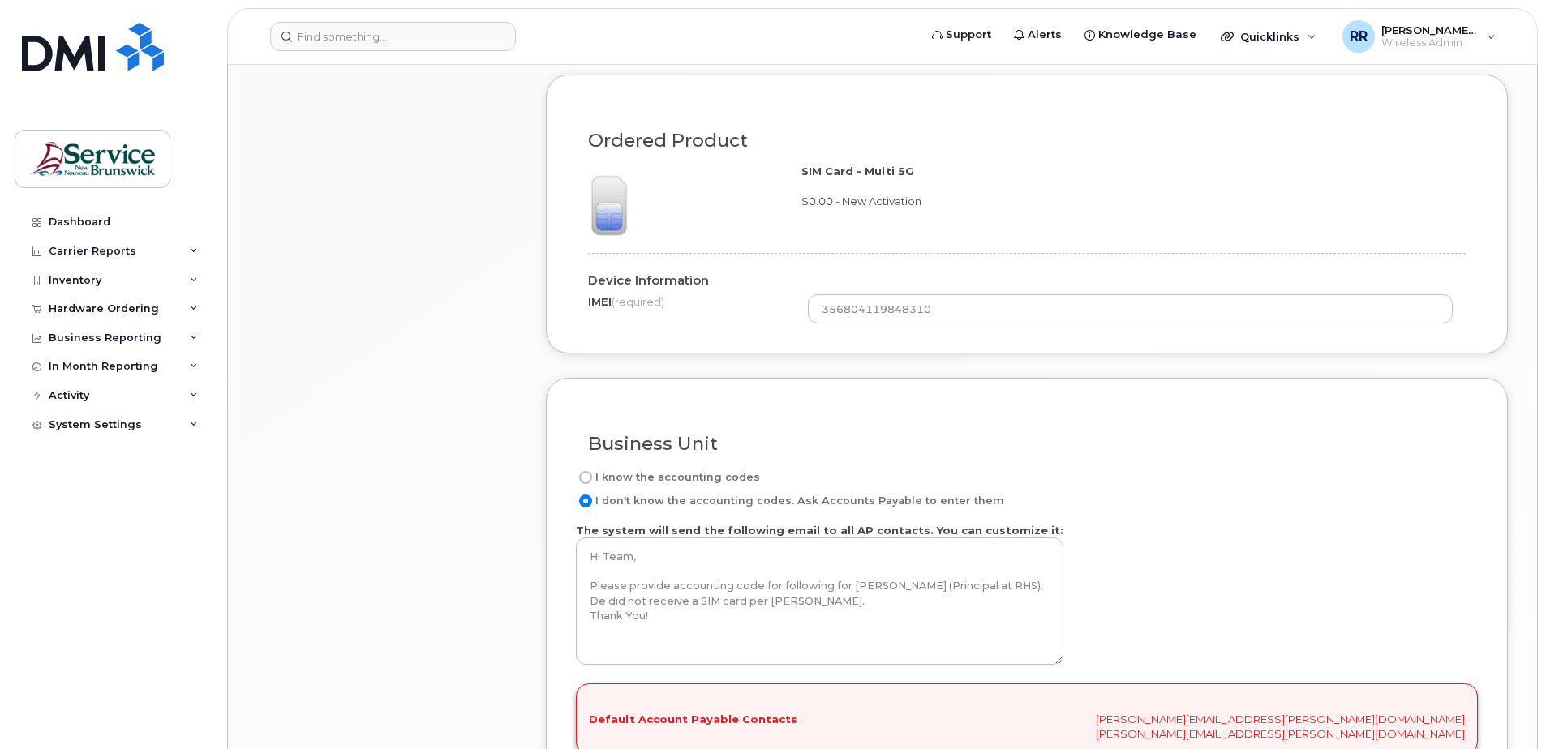
scroll to position [1541, 0]
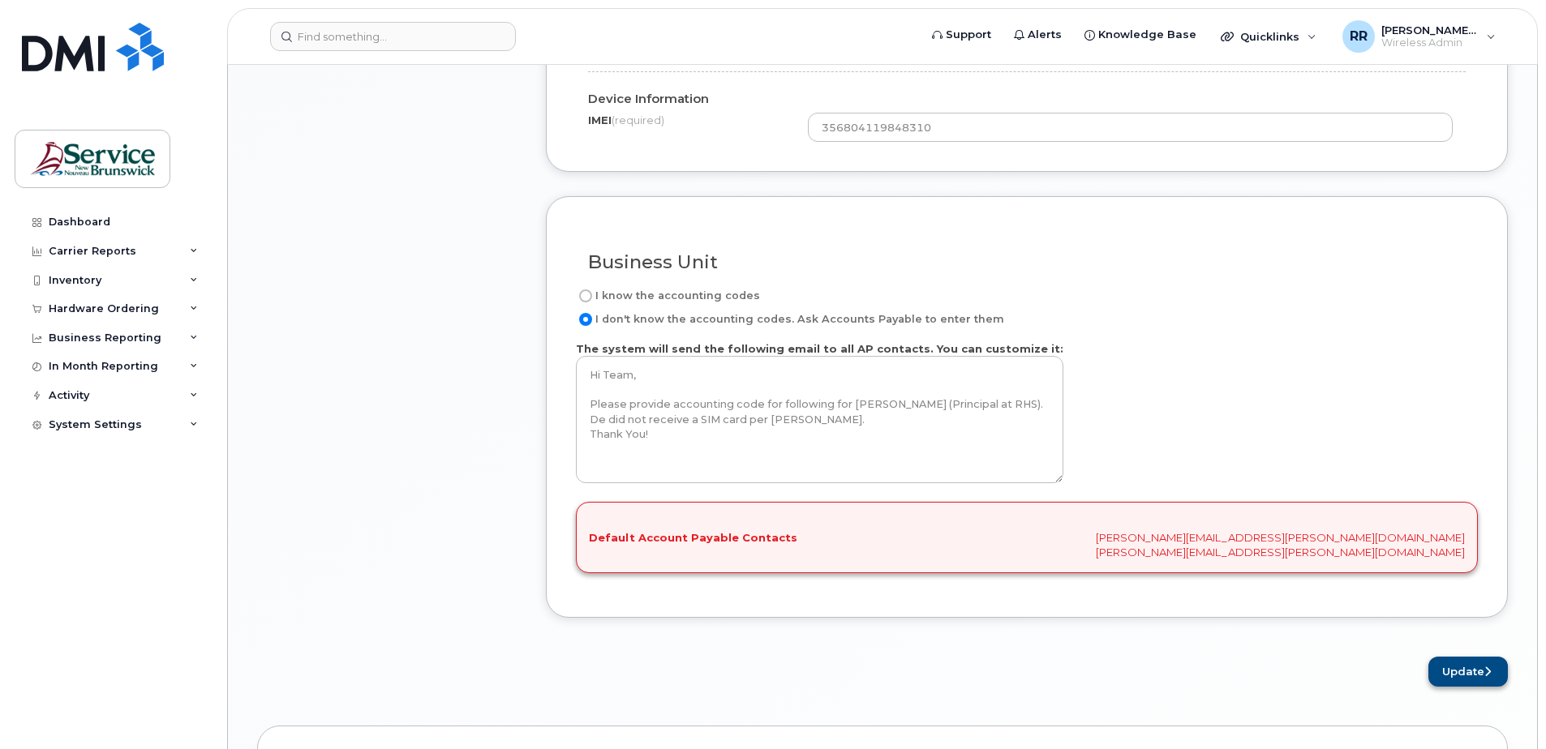
type input "5065661452"
click at [1450, 672] on button "Update" at bounding box center [1467, 672] width 79 height 30
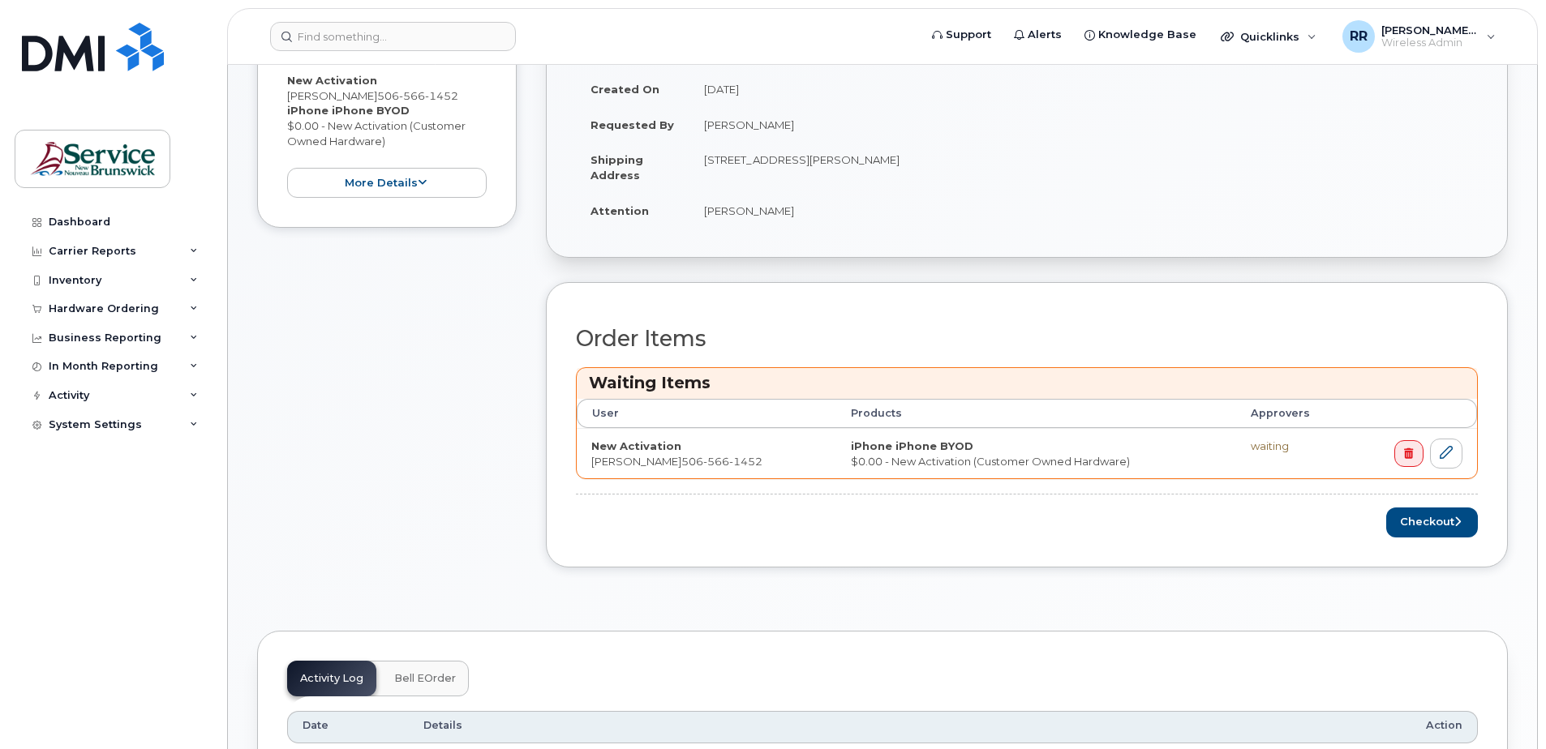
scroll to position [487, 0]
click at [1415, 520] on button "Checkout" at bounding box center [1432, 522] width 92 height 30
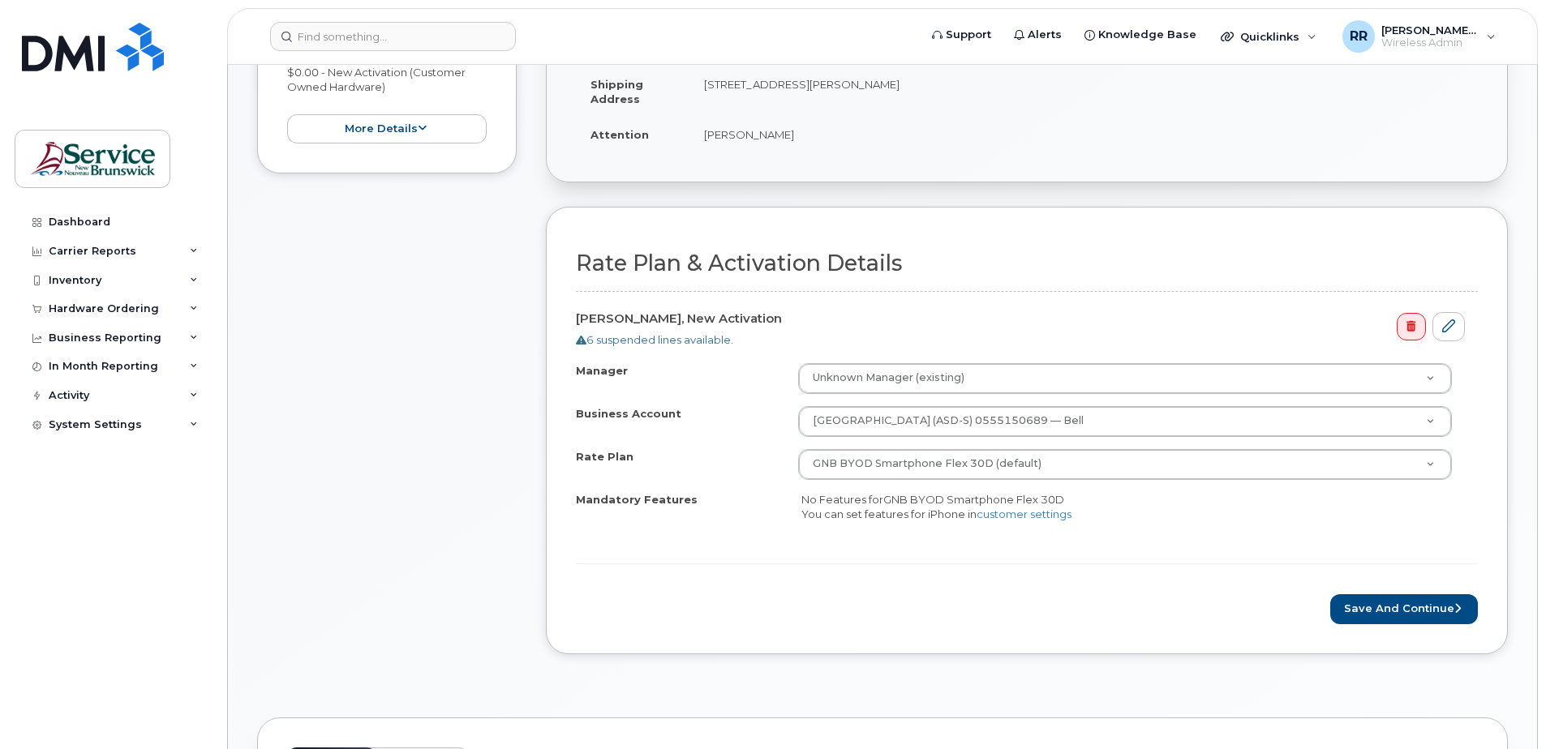
scroll to position [487, 0]
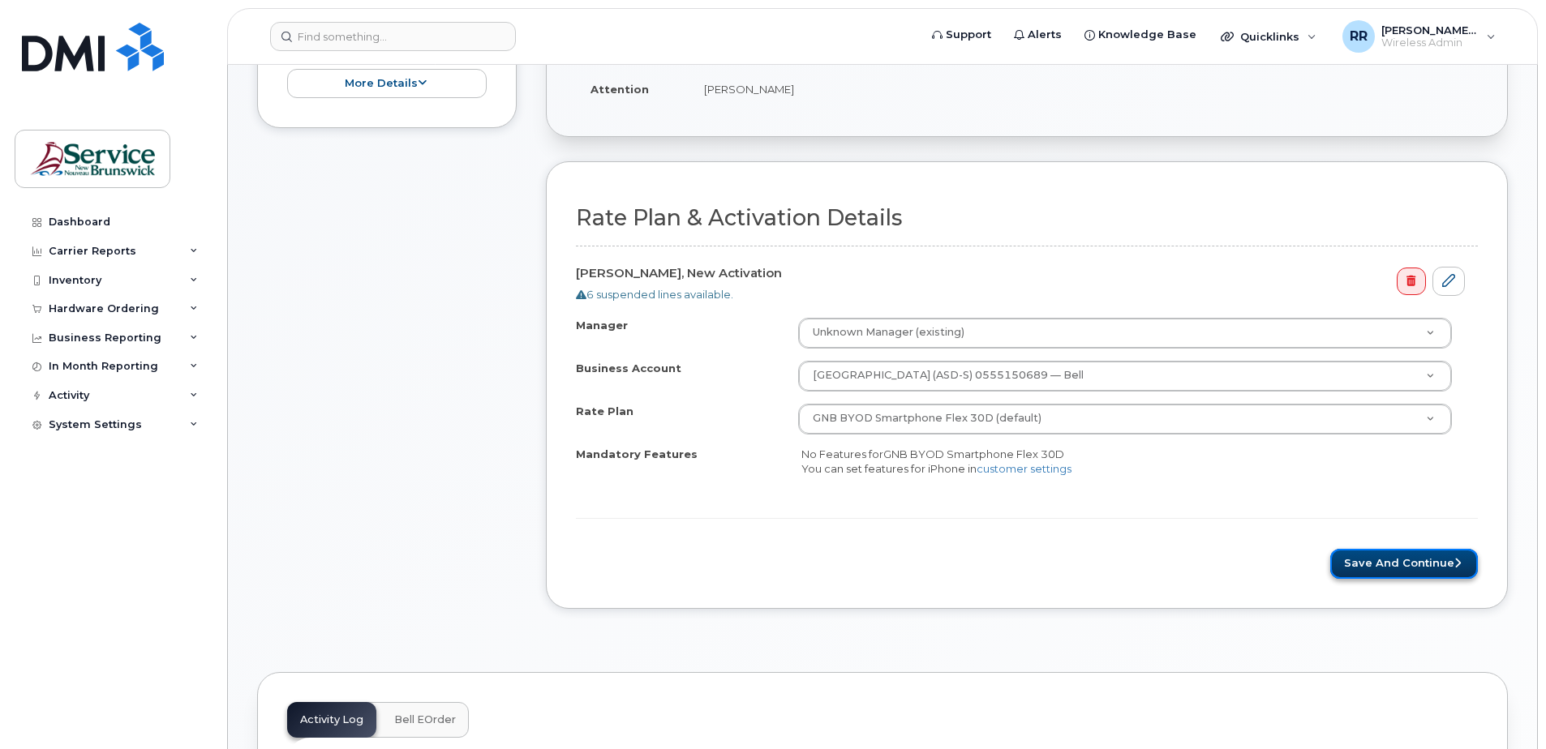
click at [1403, 564] on button "Save and Continue" at bounding box center [1404, 564] width 148 height 30
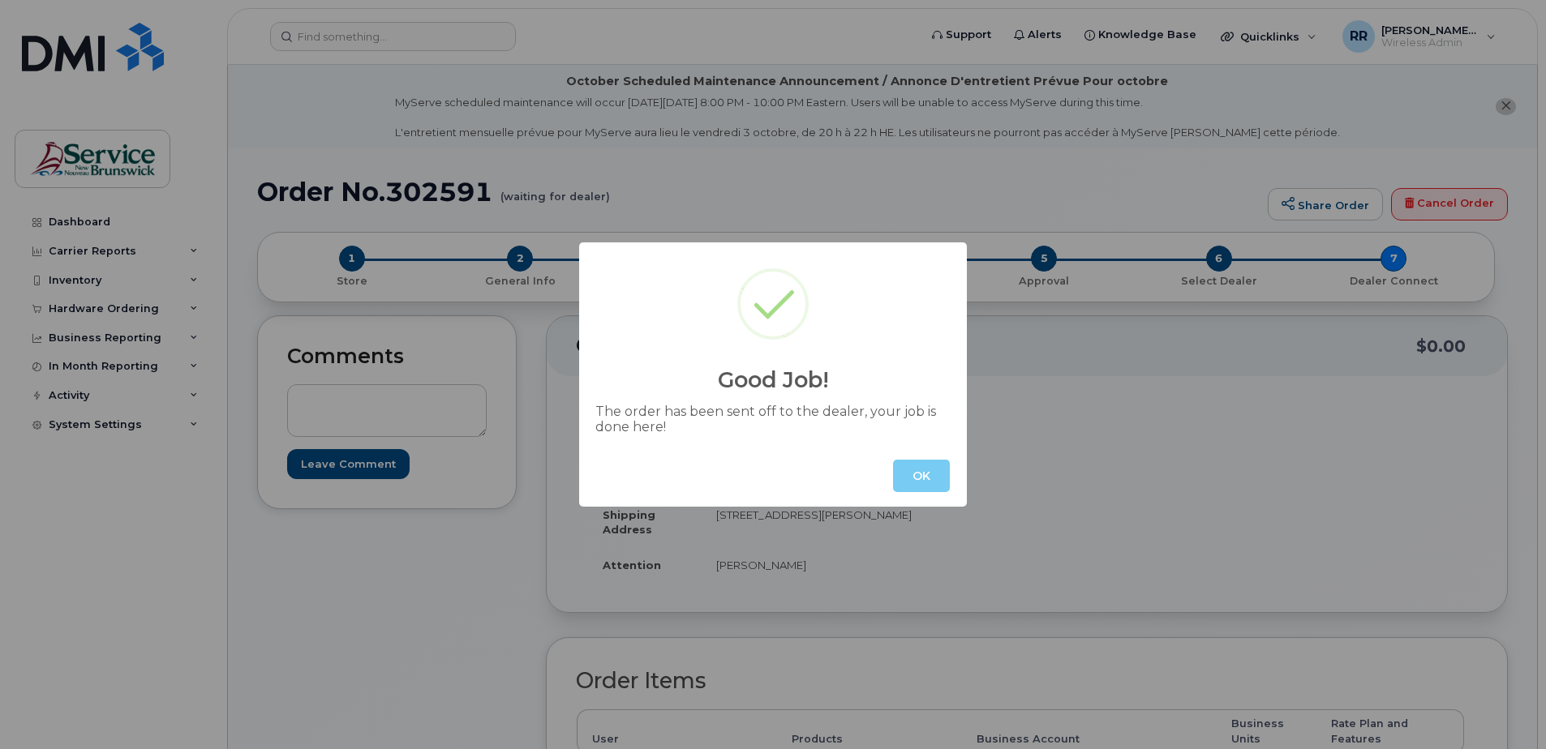
click at [928, 474] on button "OK" at bounding box center [921, 476] width 57 height 32
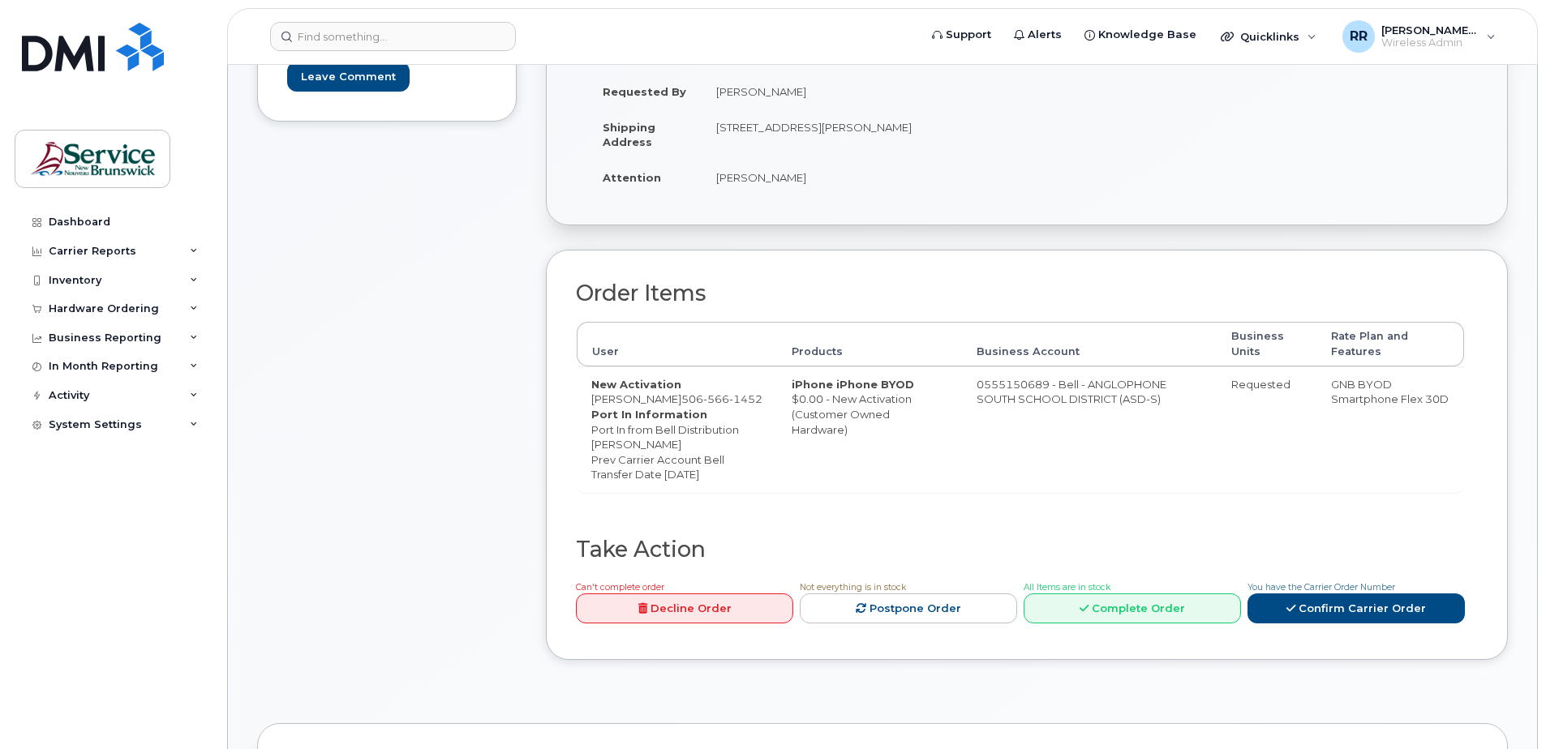
scroll to position [487, 0]
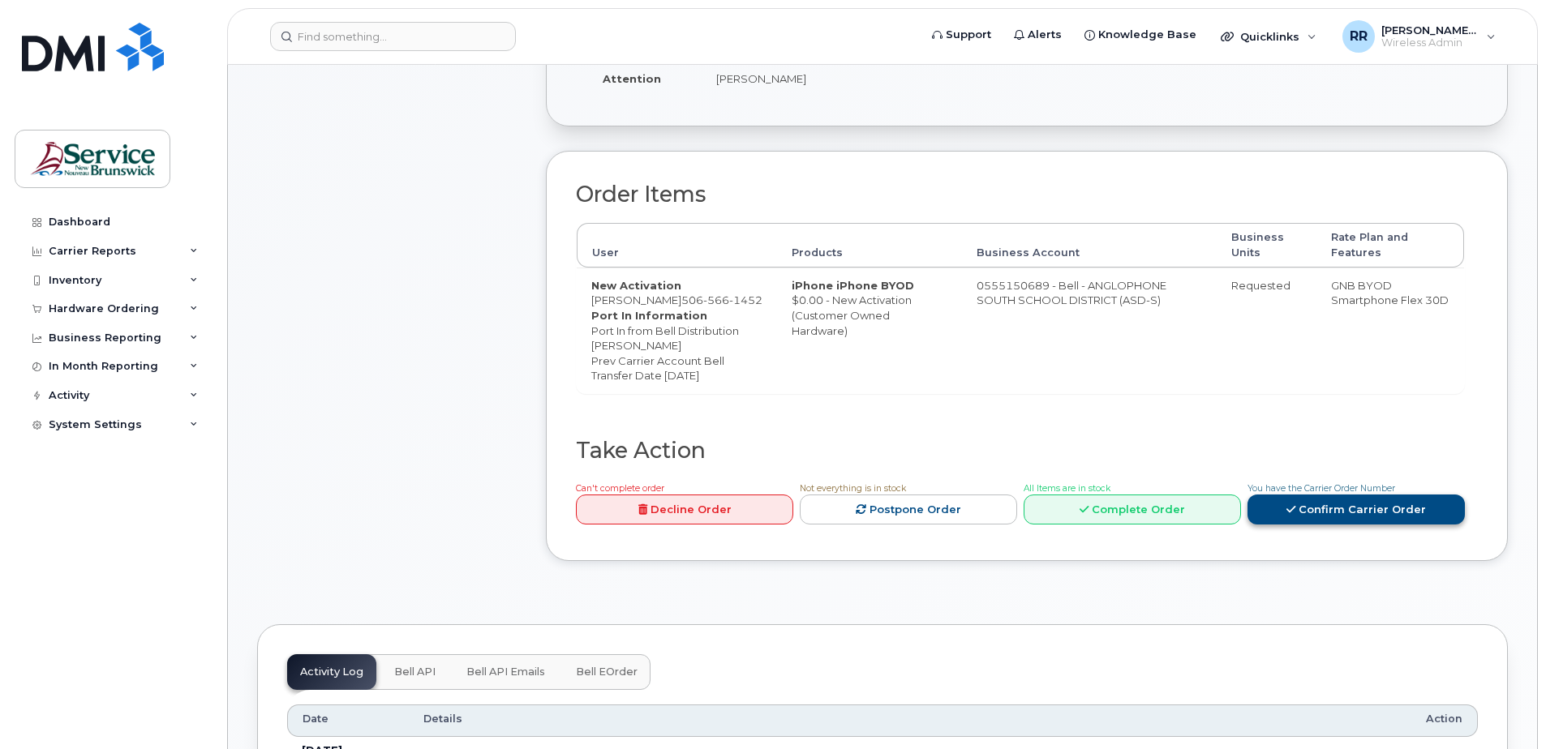
click at [1315, 525] on link "Confirm Carrier Order" at bounding box center [1356, 510] width 217 height 30
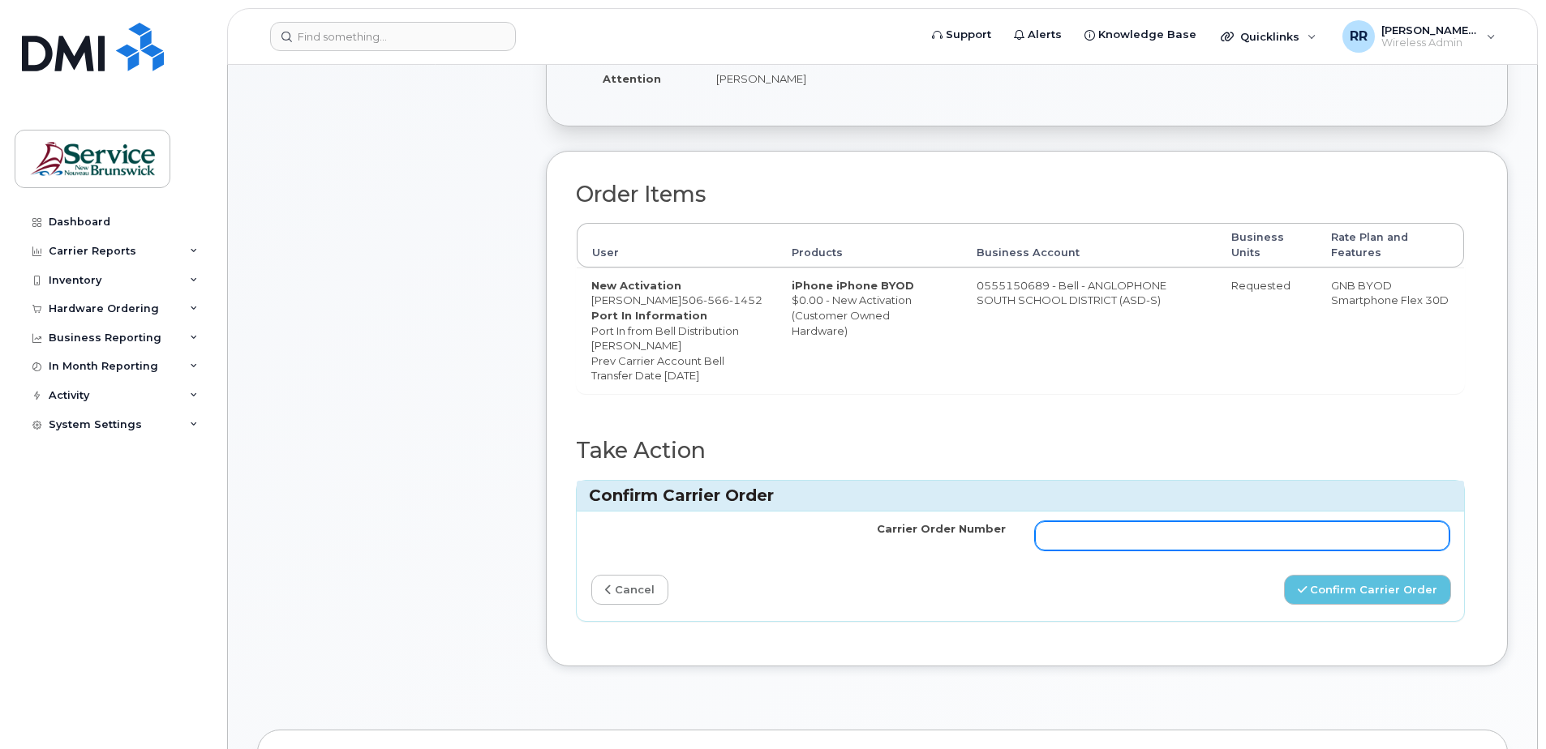
click at [1113, 551] on input "Carrier Order Number" at bounding box center [1242, 536] width 414 height 29
type input "302591"
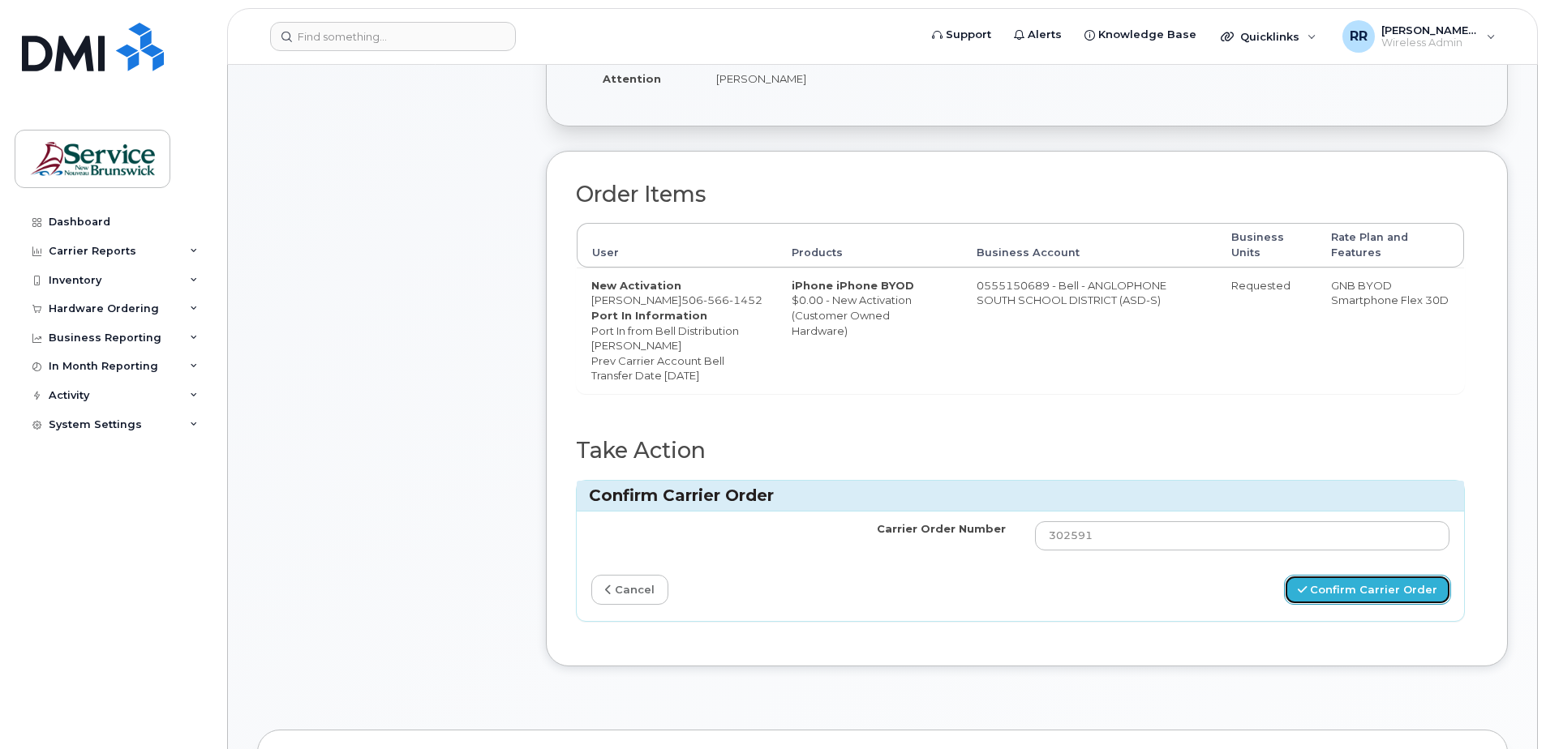
click at [1324, 605] on button "Confirm Carrier Order" at bounding box center [1367, 590] width 167 height 30
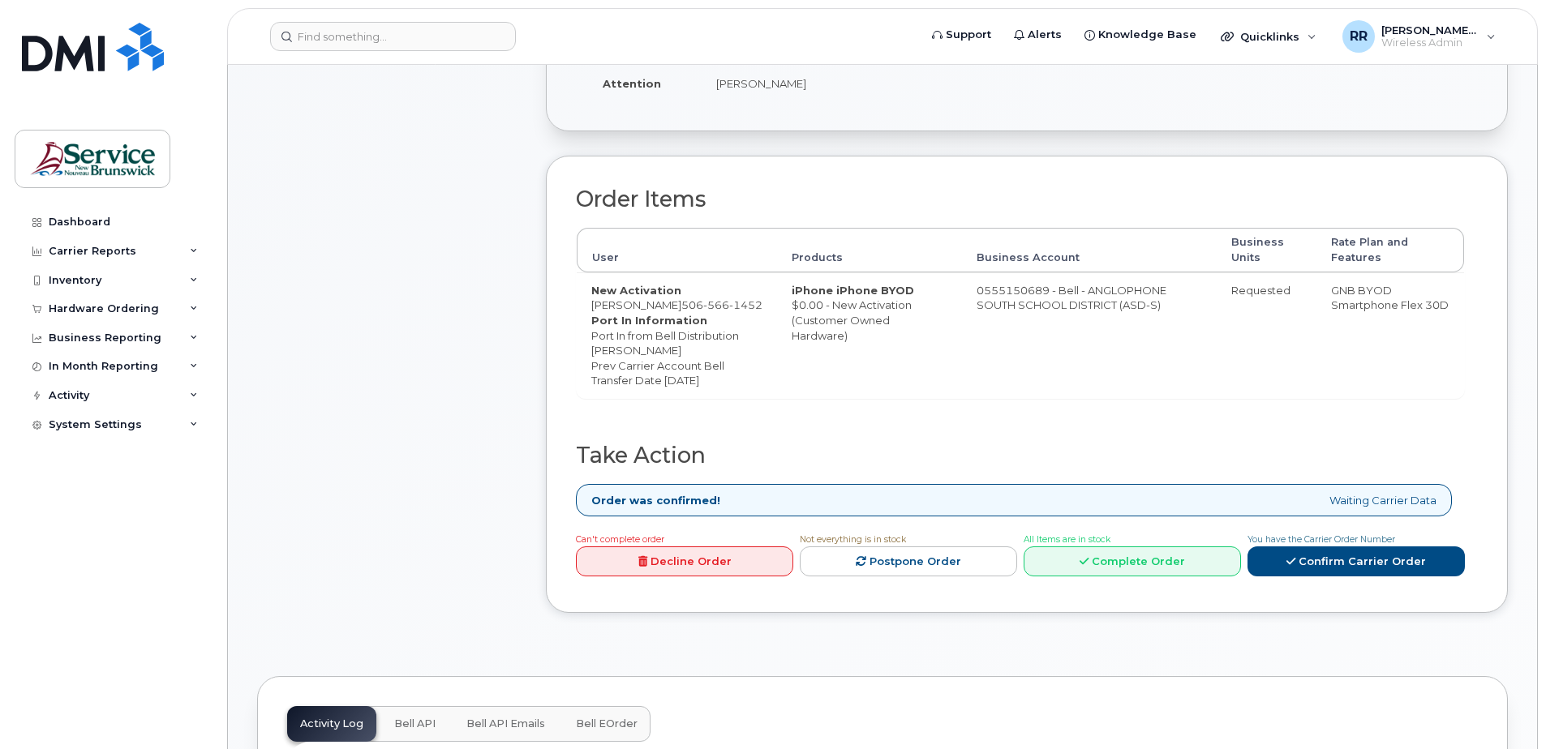
scroll to position [487, 0]
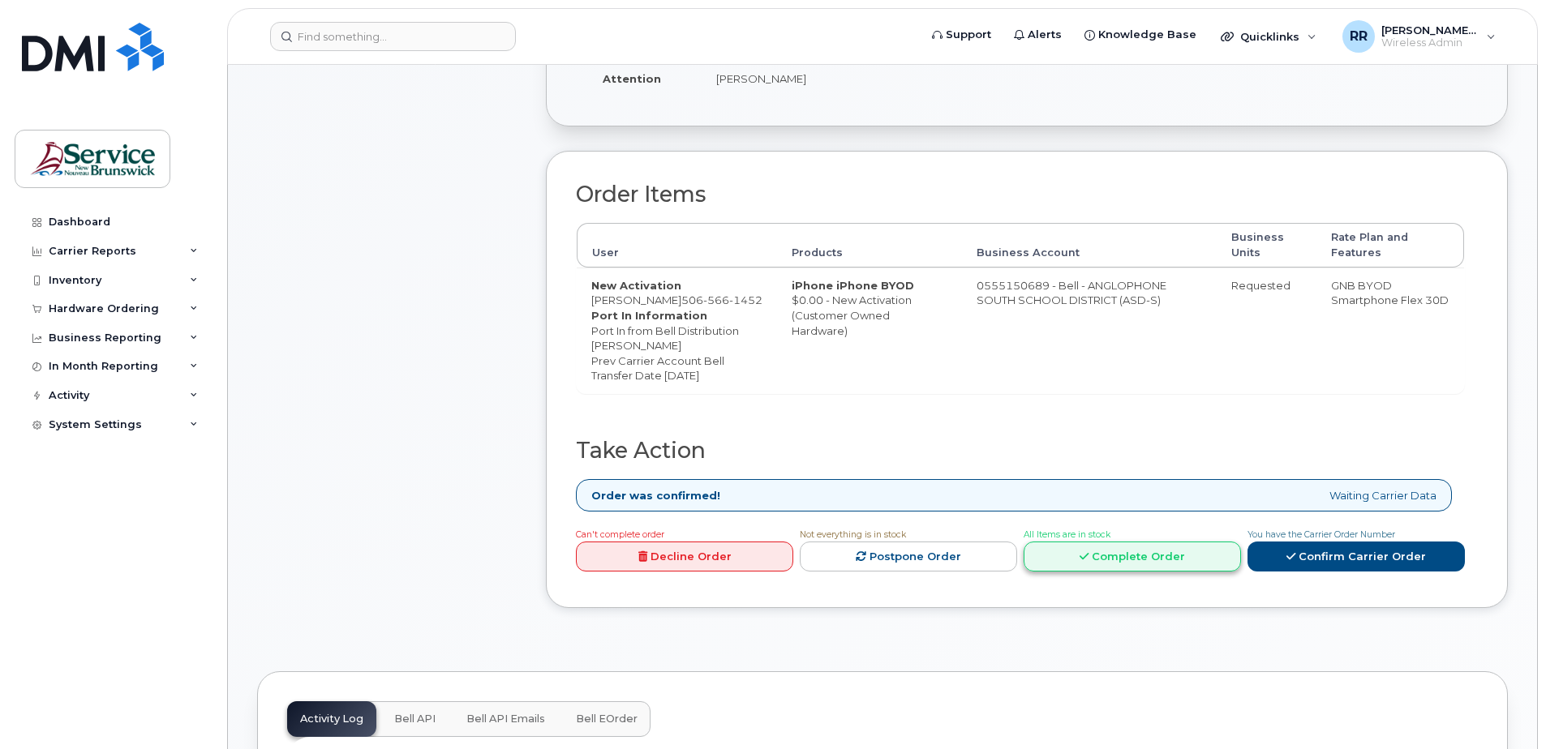
click at [1103, 572] on link "Complete Order" at bounding box center [1132, 557] width 217 height 30
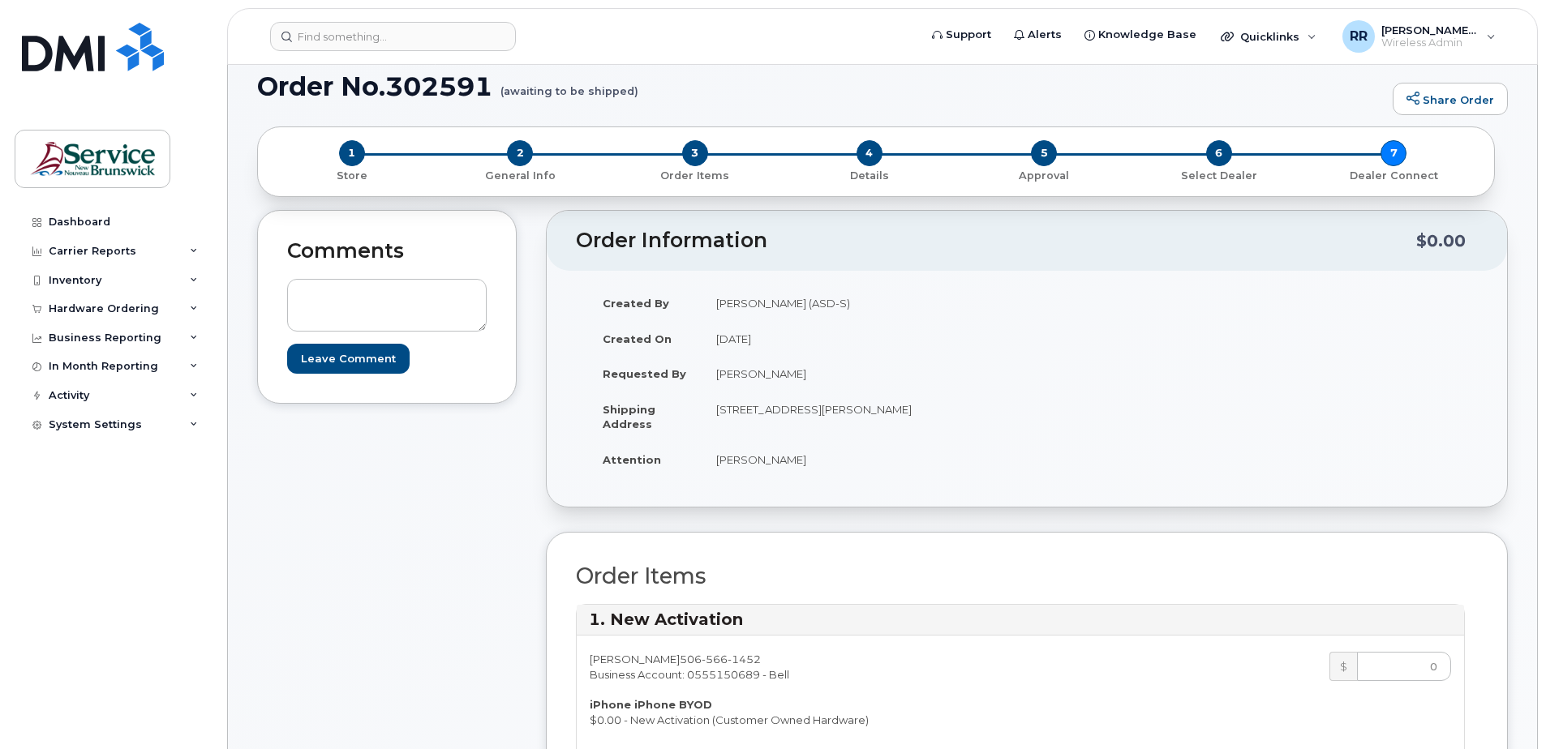
scroll to position [0, 0]
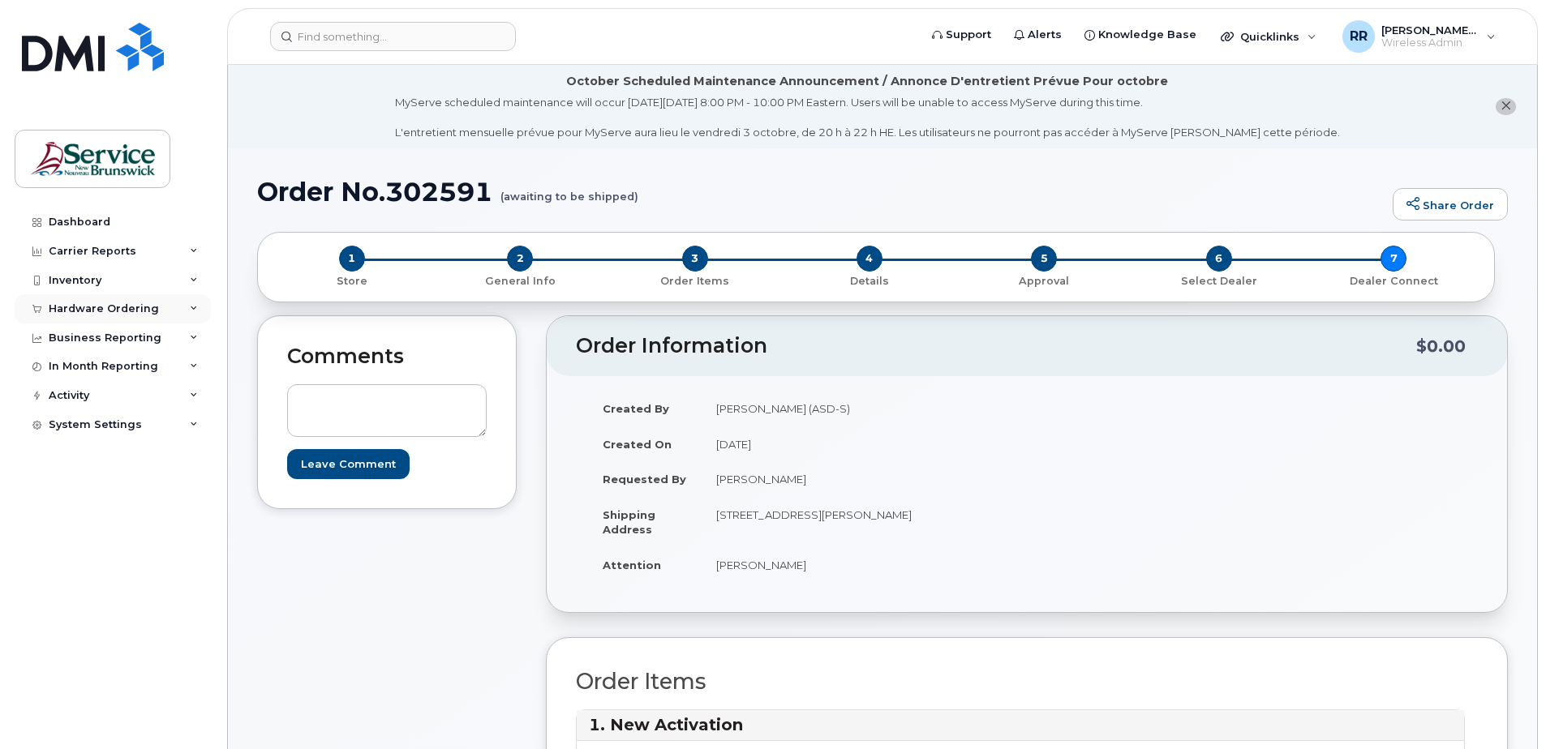
click at [148, 311] on div "Hardware Ordering" at bounding box center [104, 309] width 110 height 13
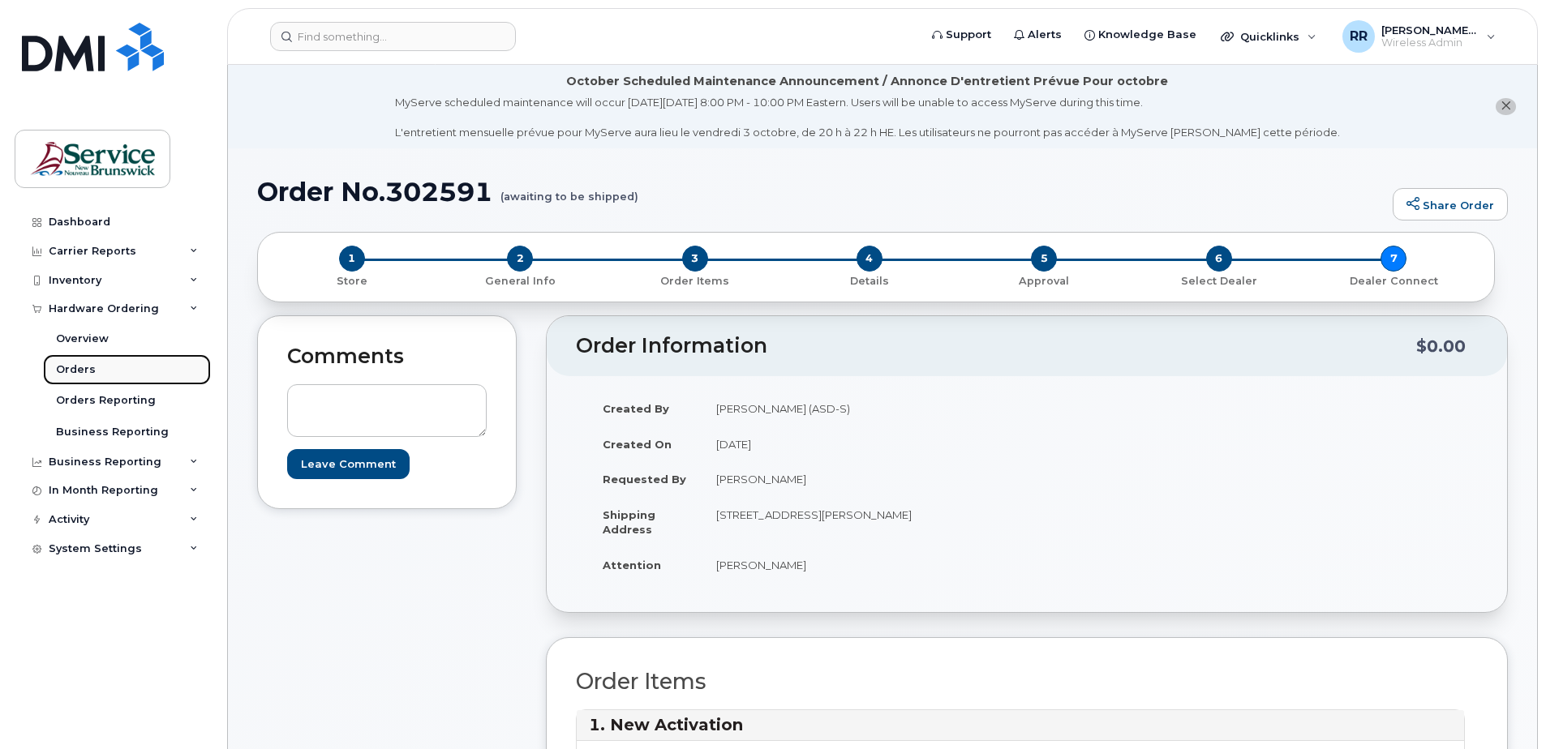
click at [69, 367] on div "Orders" at bounding box center [76, 370] width 40 height 15
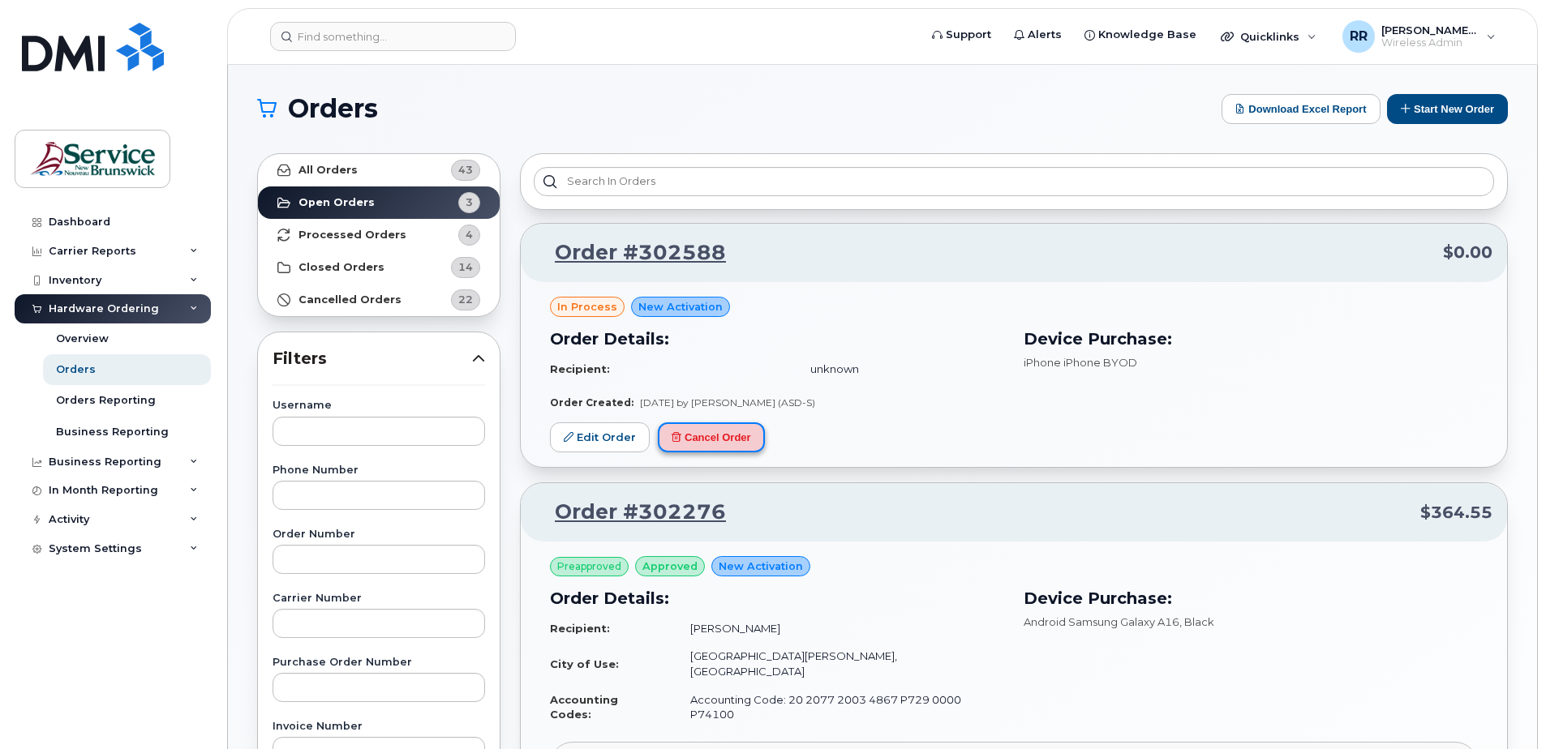
click at [719, 441] on button "Cancel Order" at bounding box center [711, 438] width 107 height 30
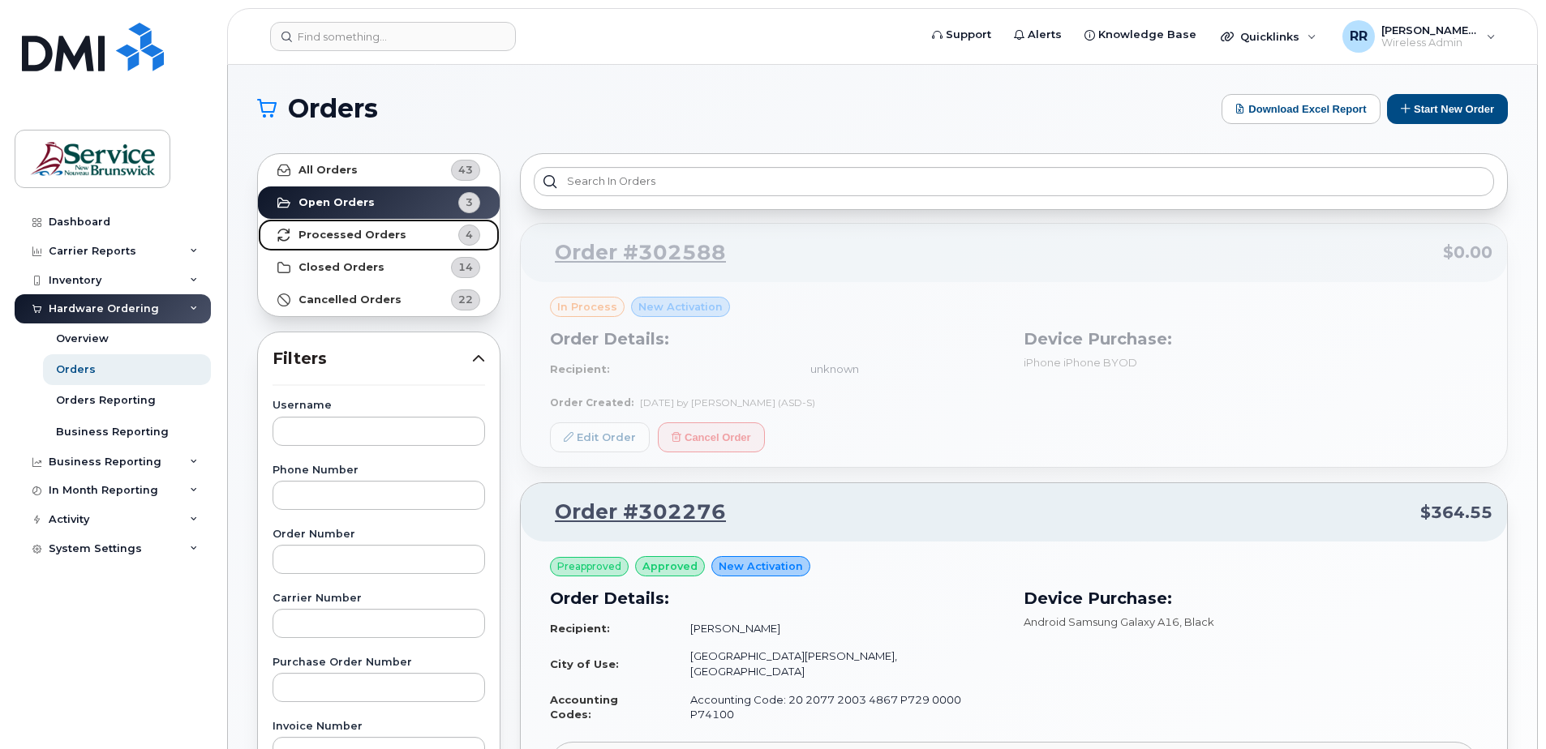
click at [393, 239] on strong "Processed Orders" at bounding box center [352, 235] width 108 height 13
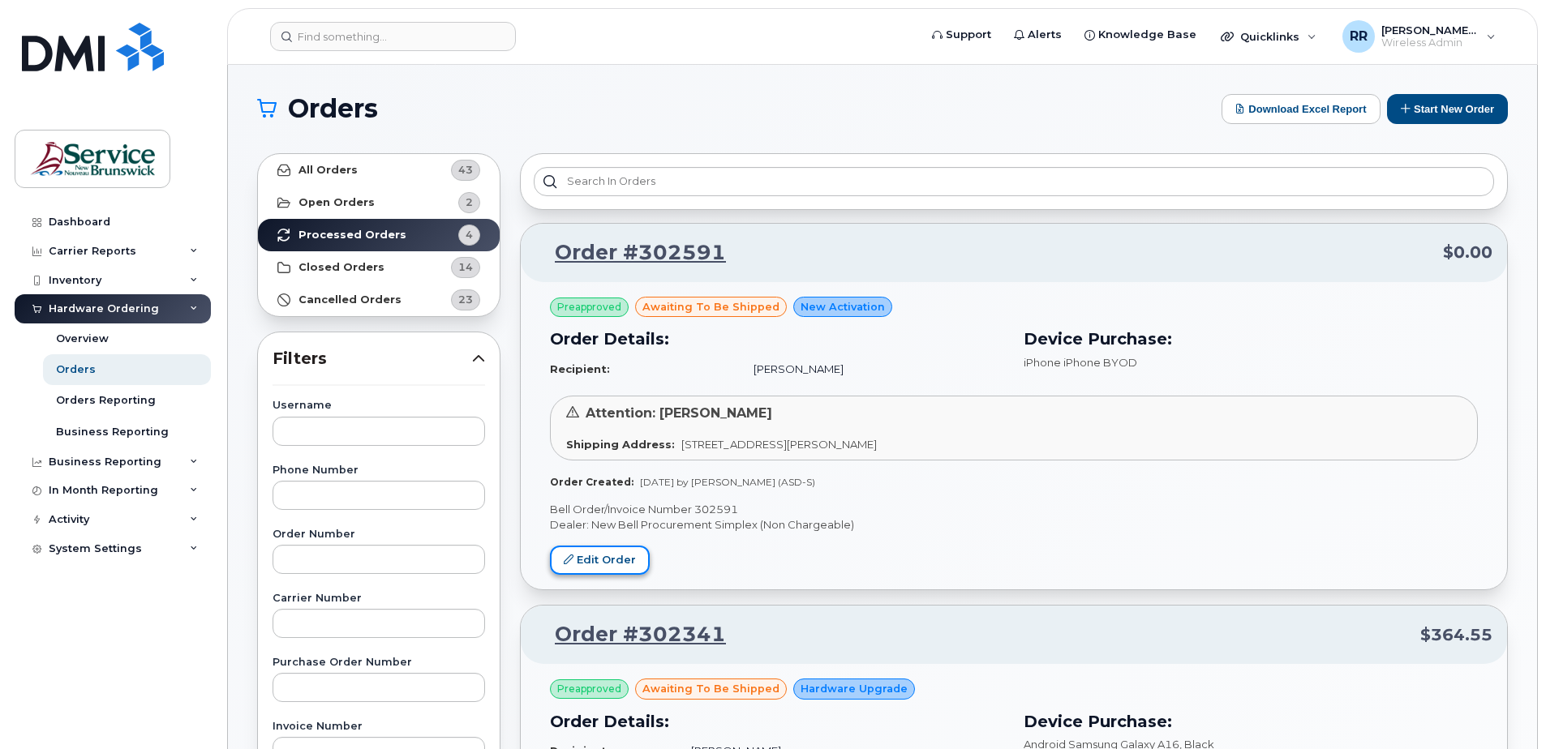
click at [633, 557] on link "Edit Order" at bounding box center [600, 561] width 100 height 30
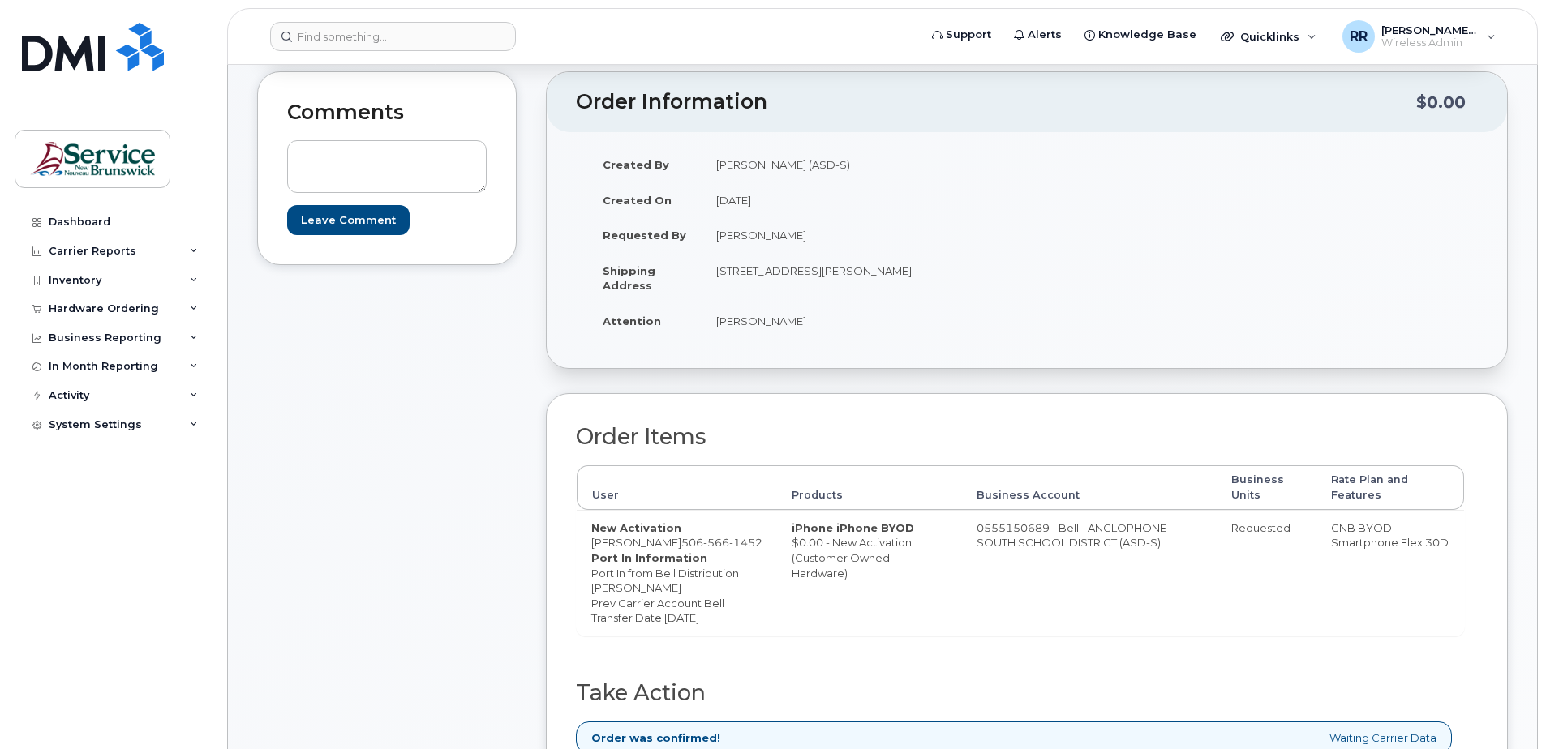
scroll to position [243, 0]
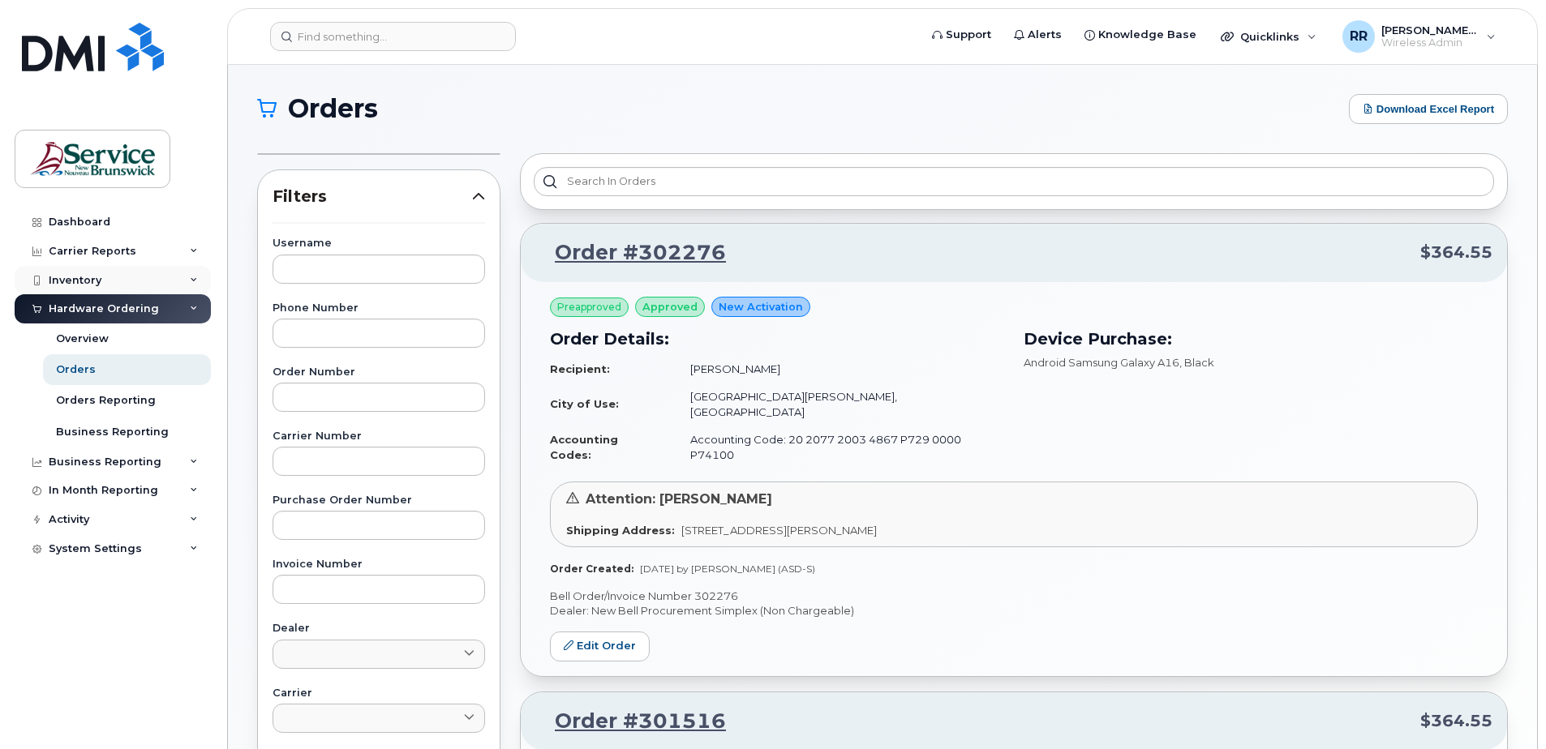
click at [75, 280] on div "Inventory" at bounding box center [75, 280] width 53 height 13
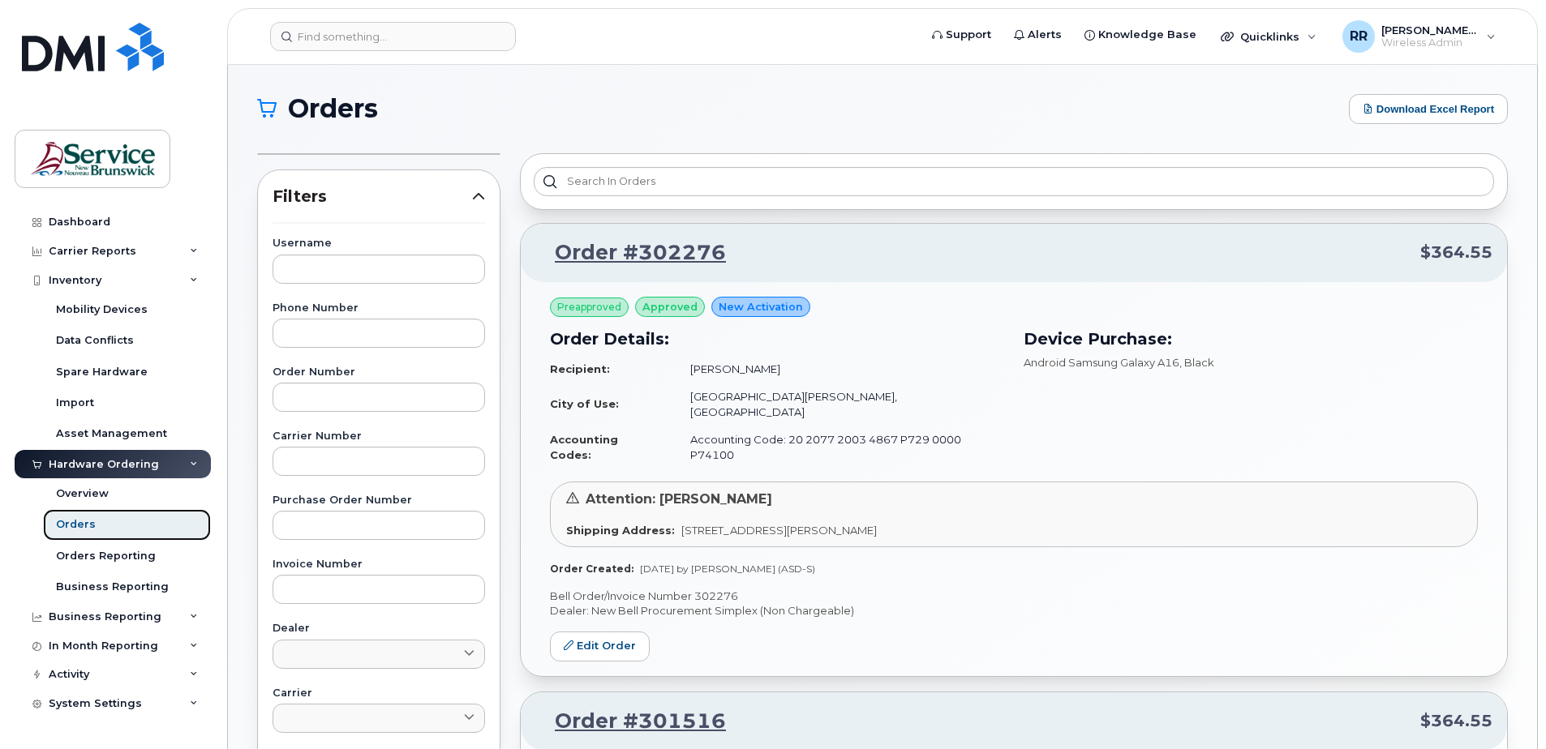
click at [97, 518] on link "Orders" at bounding box center [127, 524] width 168 height 31
click at [87, 522] on div "Orders" at bounding box center [76, 524] width 40 height 15
click at [78, 522] on div "Orders" at bounding box center [76, 524] width 40 height 15
click at [67, 520] on div "Orders" at bounding box center [76, 524] width 40 height 15
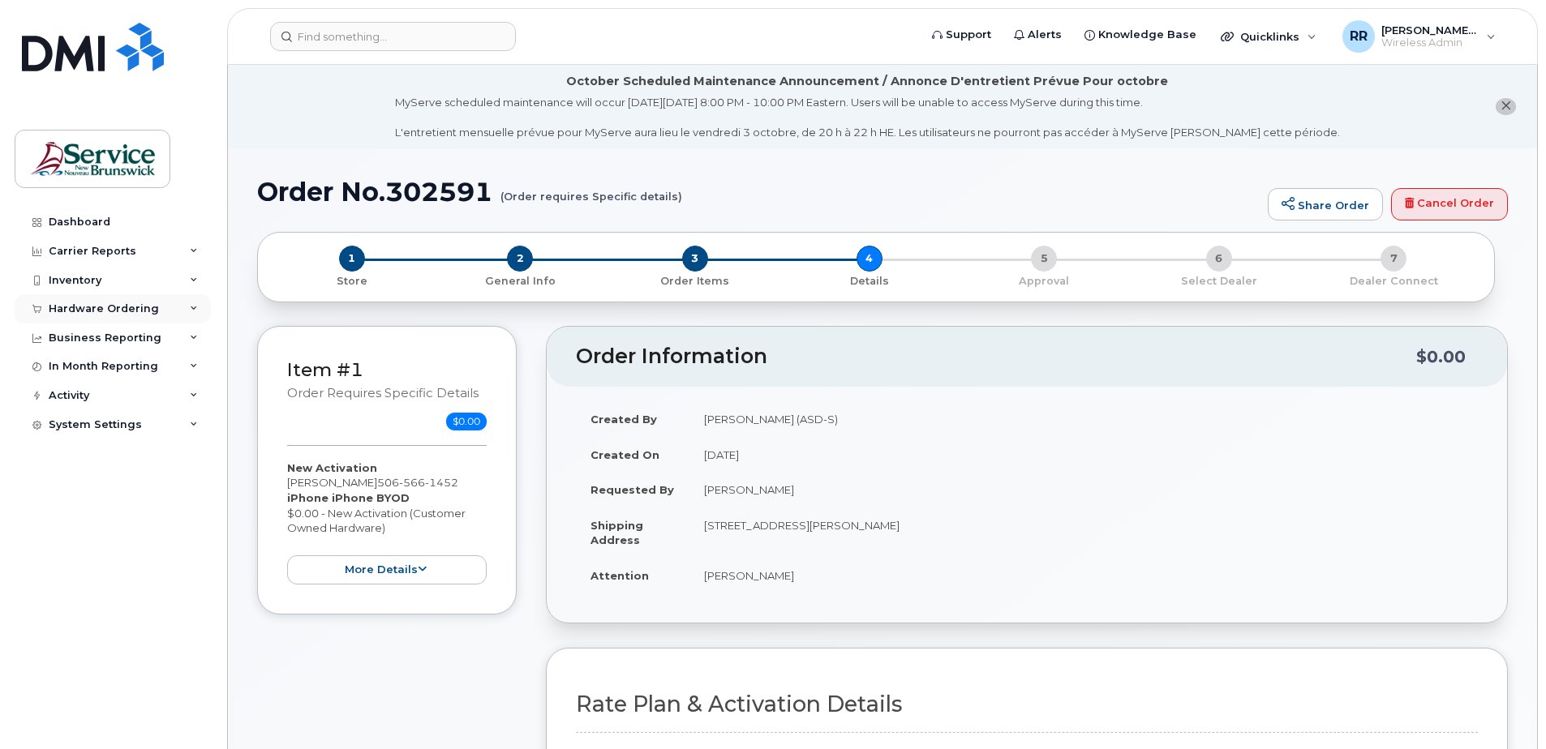
click at [82, 300] on div "Hardware Ordering" at bounding box center [113, 308] width 196 height 29
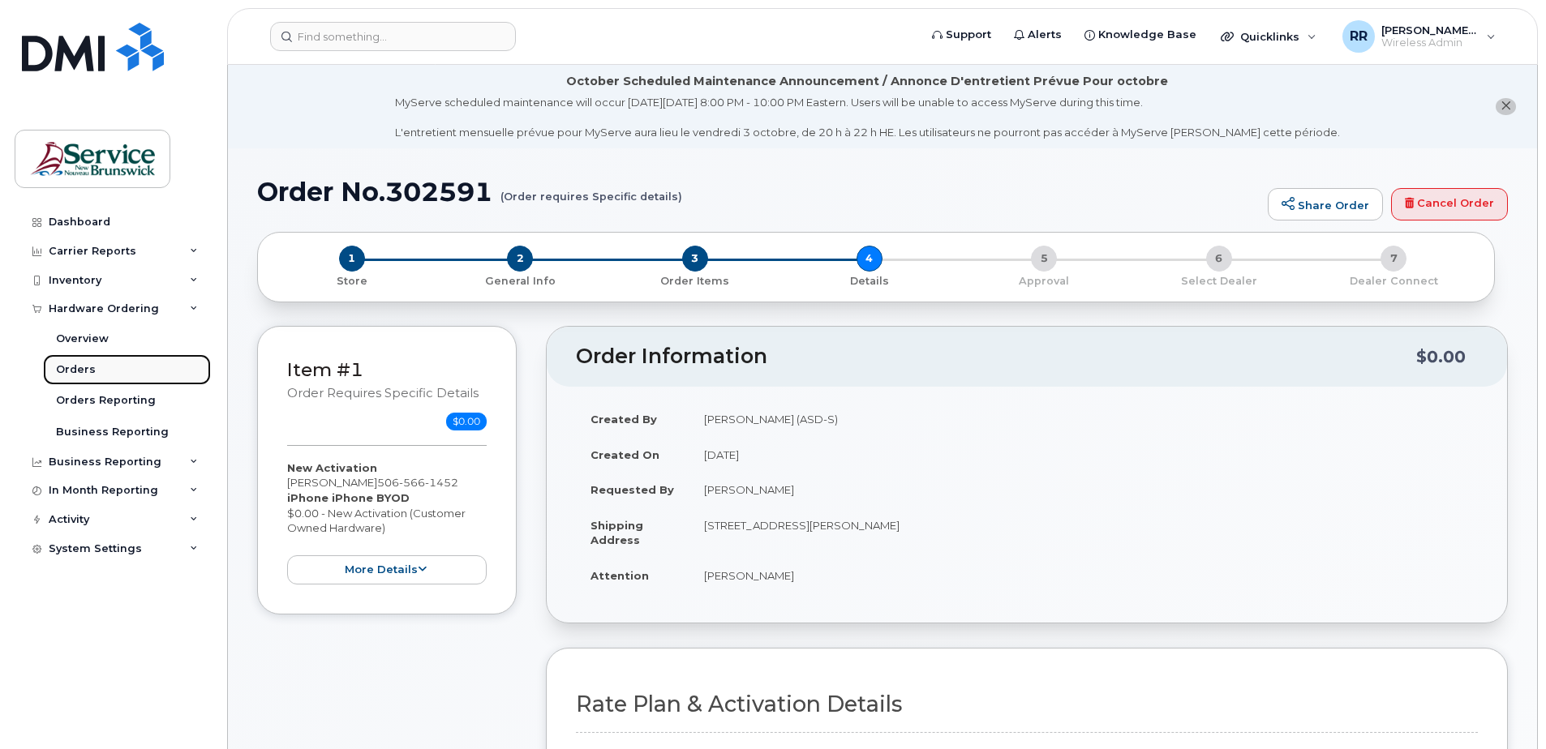
click at [83, 364] on div "Orders" at bounding box center [76, 370] width 40 height 15
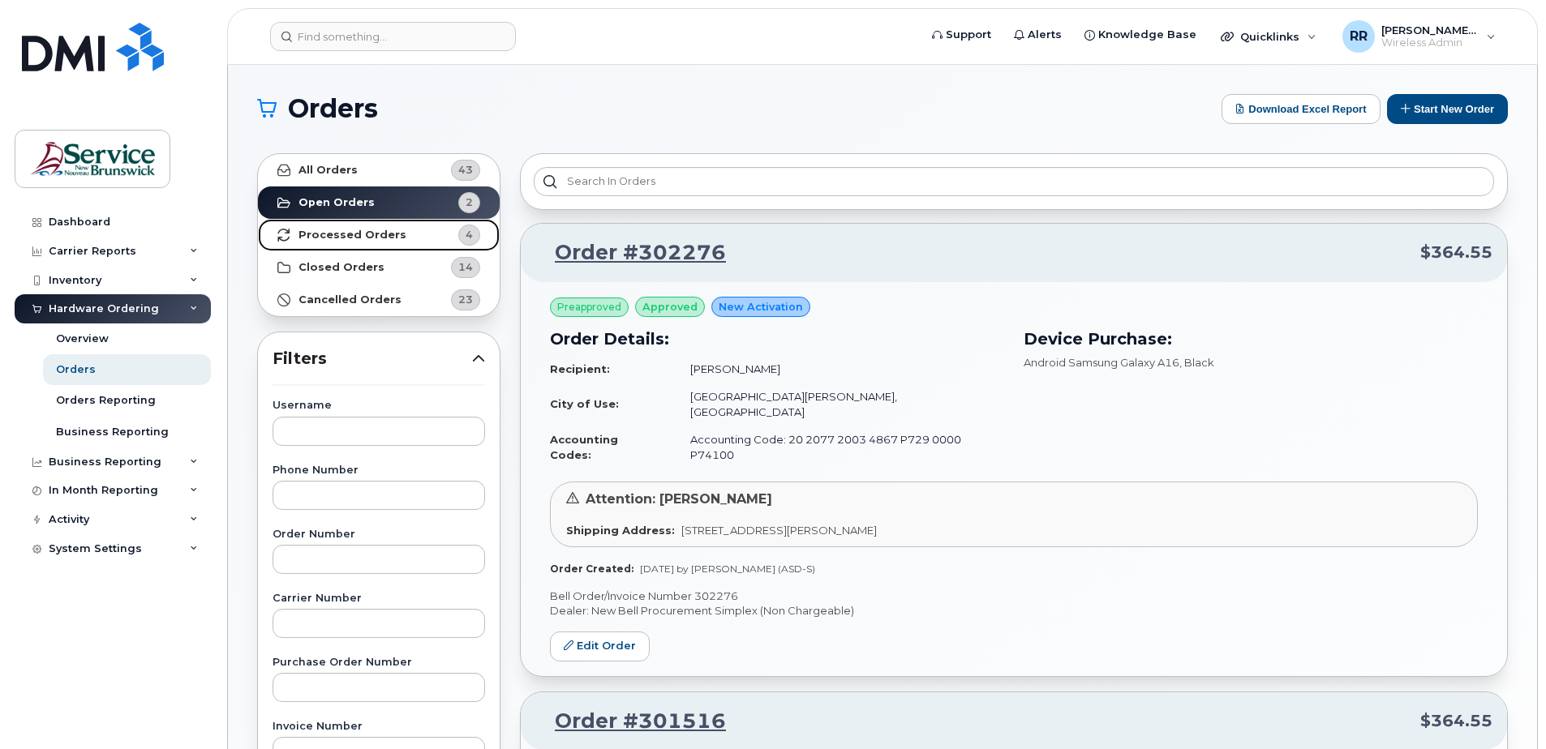
click at [398, 236] on link "Processed Orders 4" at bounding box center [379, 235] width 242 height 32
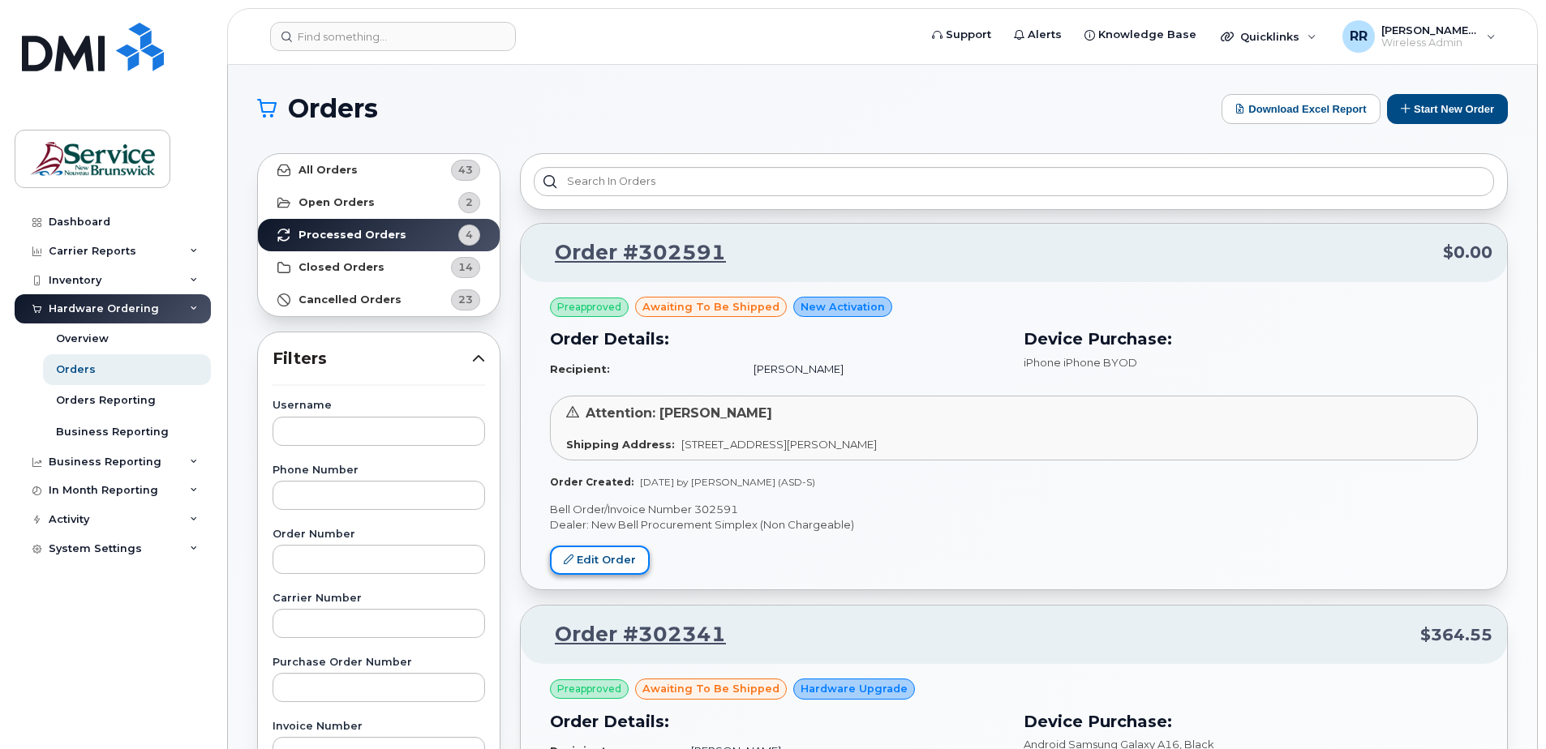
click at [630, 561] on link "Edit Order" at bounding box center [600, 561] width 100 height 30
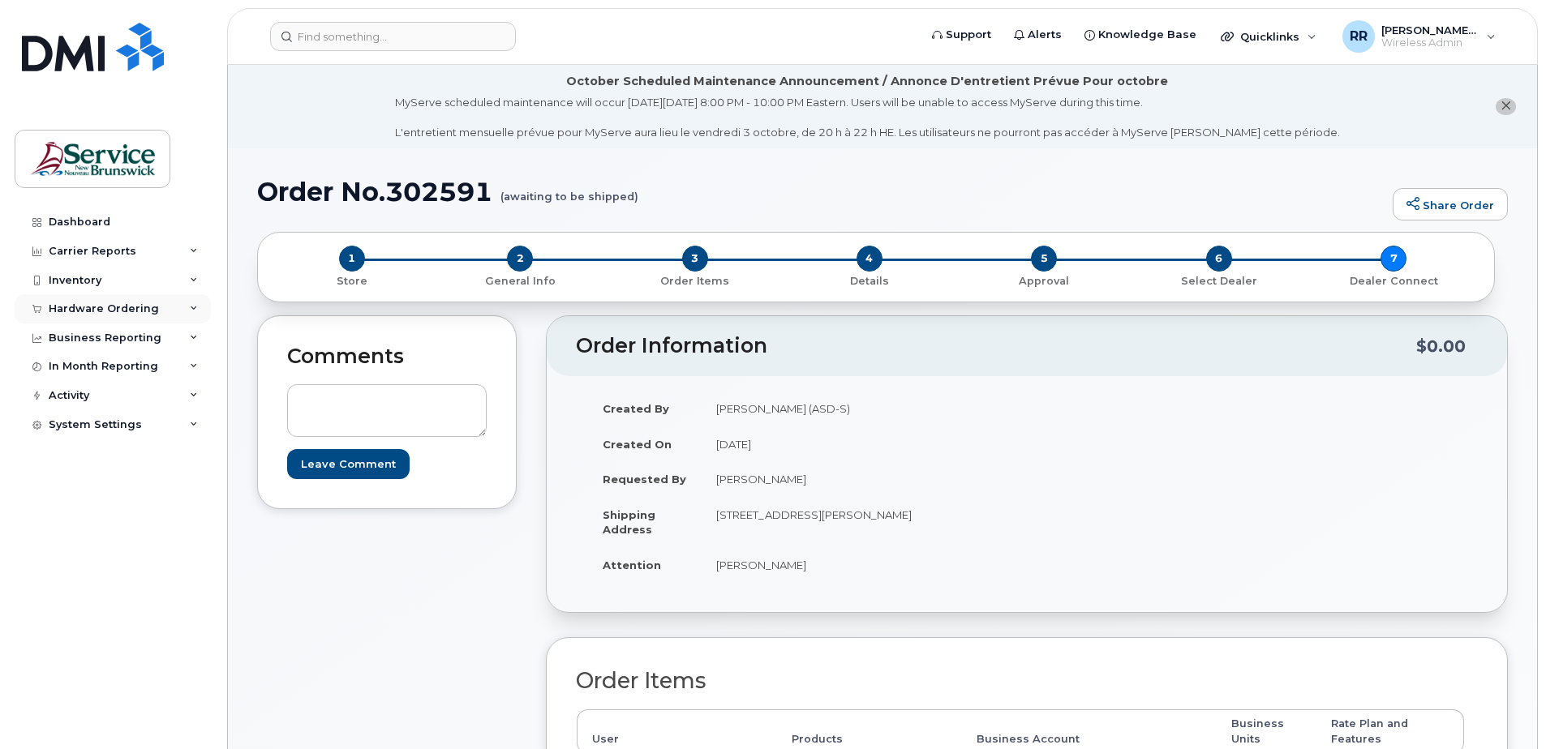
click at [94, 306] on div "Hardware Ordering" at bounding box center [104, 309] width 110 height 13
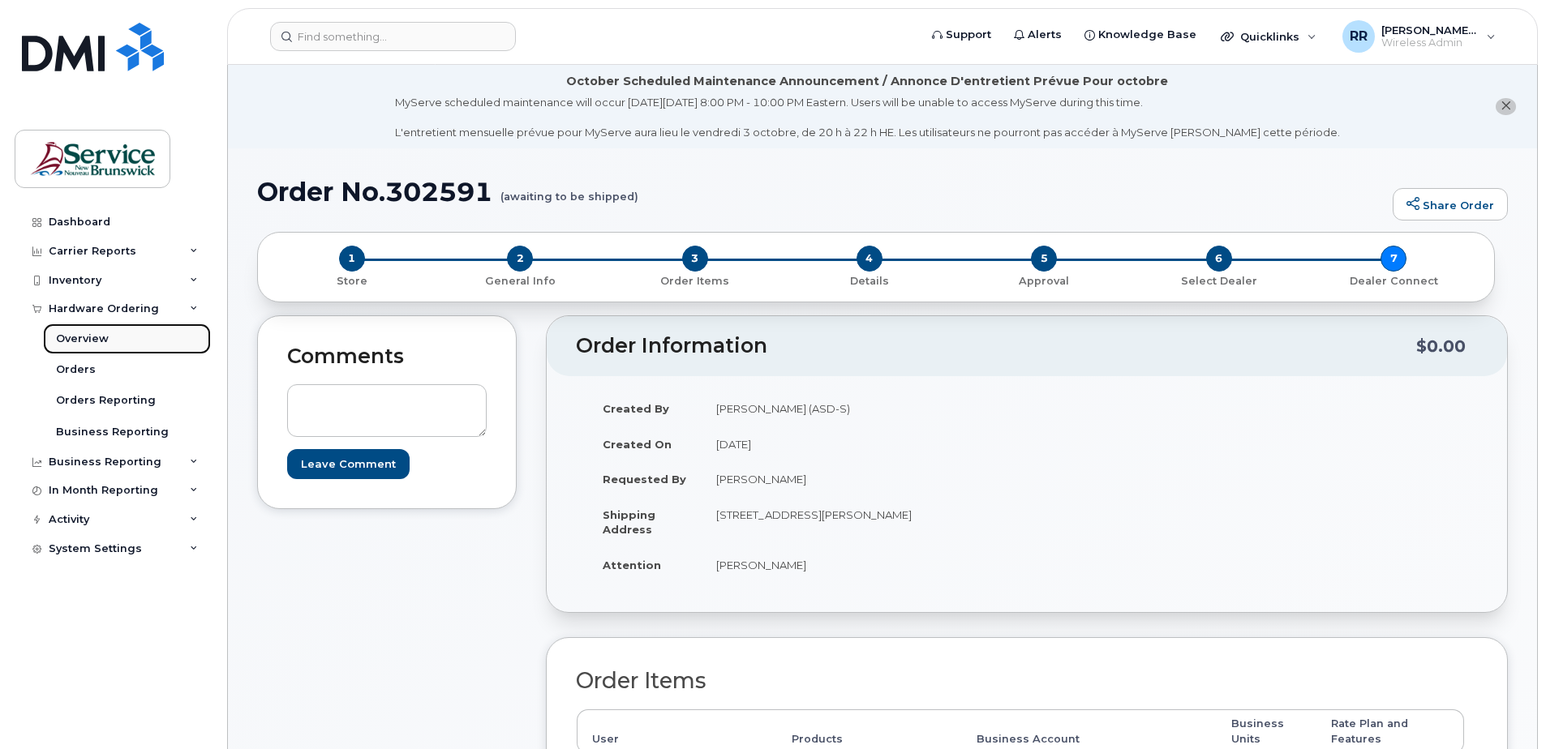
click at [78, 342] on div "Overview" at bounding box center [82, 339] width 53 height 15
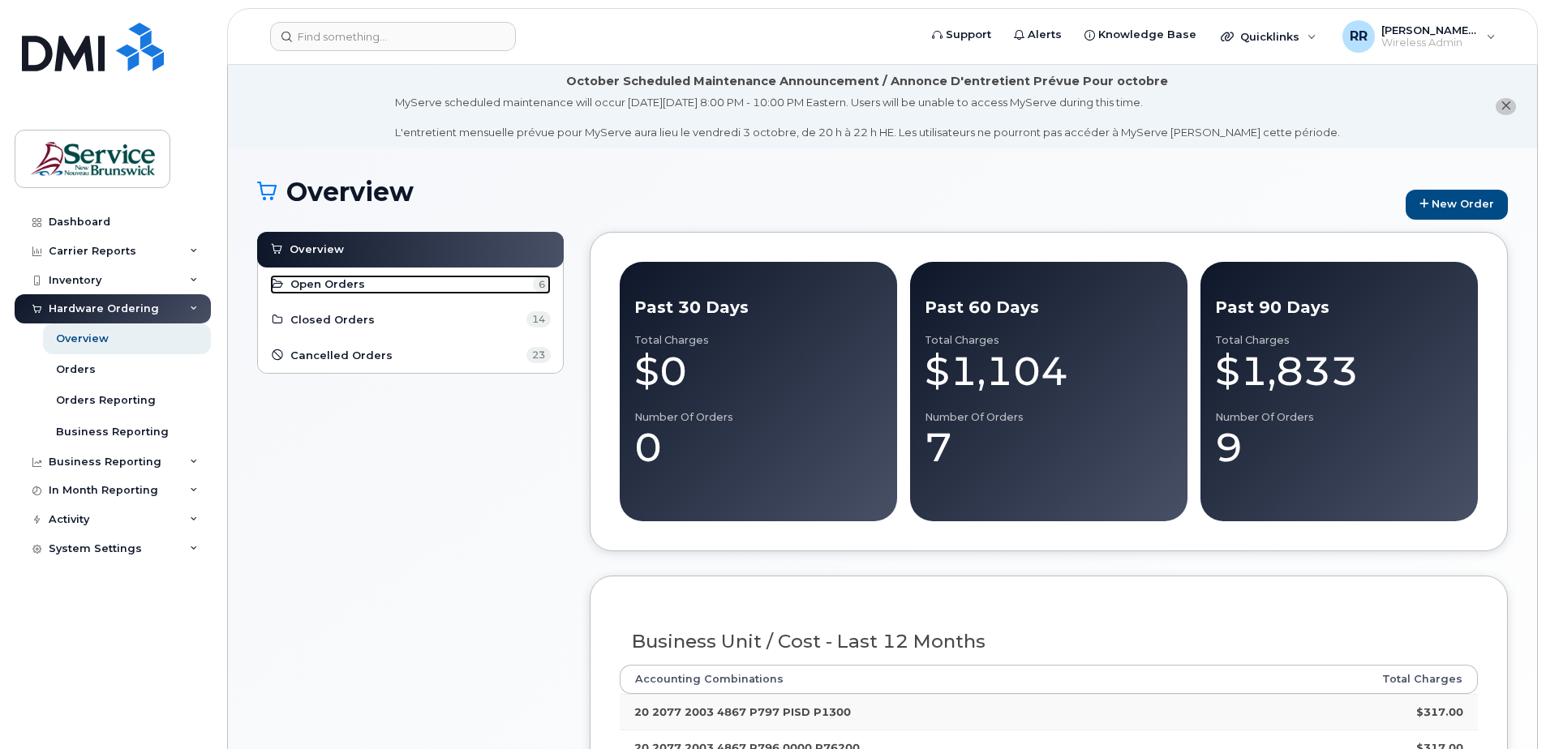
click at [344, 288] on span "Open Orders" at bounding box center [327, 284] width 75 height 15
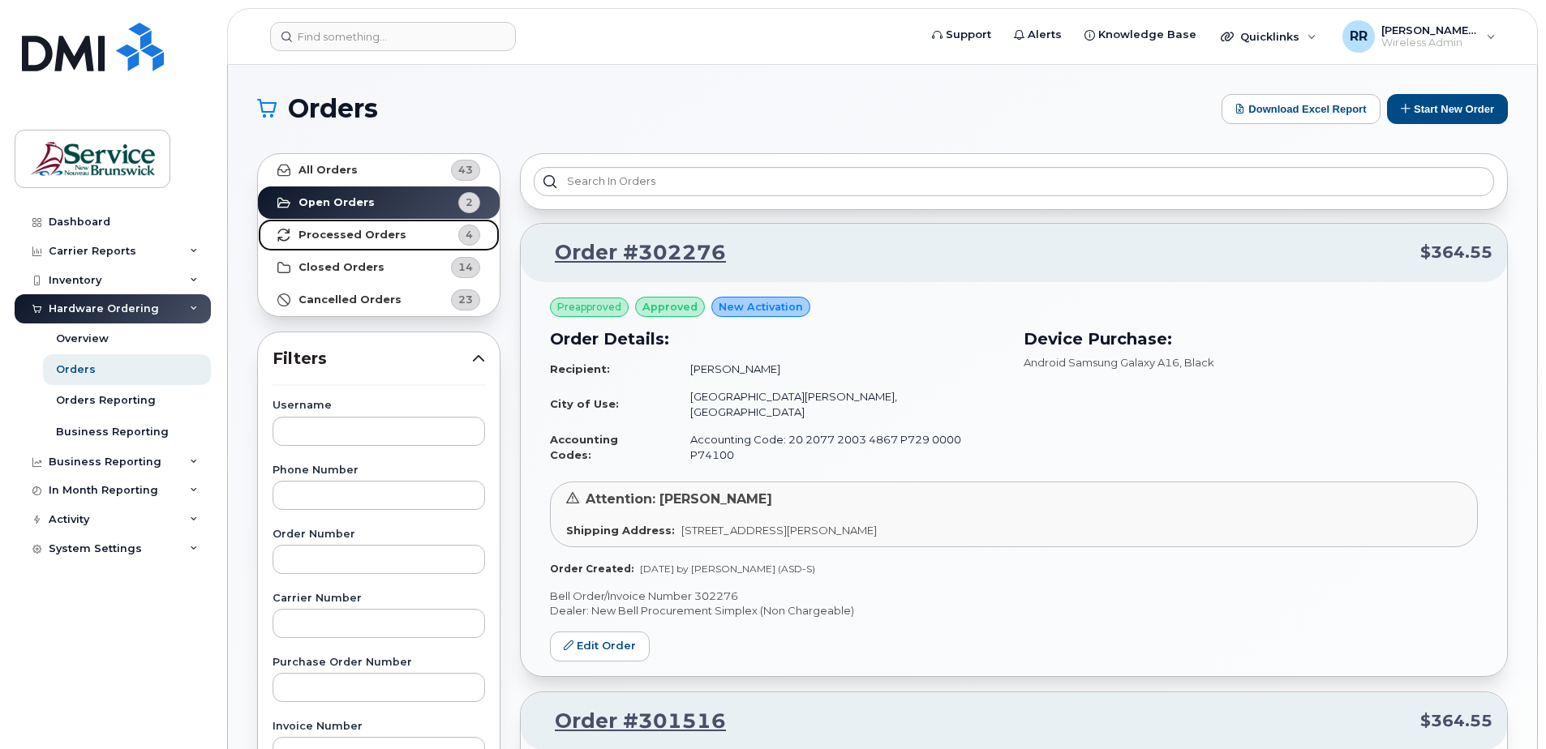
click at [369, 235] on strong "Processed Orders" at bounding box center [352, 235] width 108 height 13
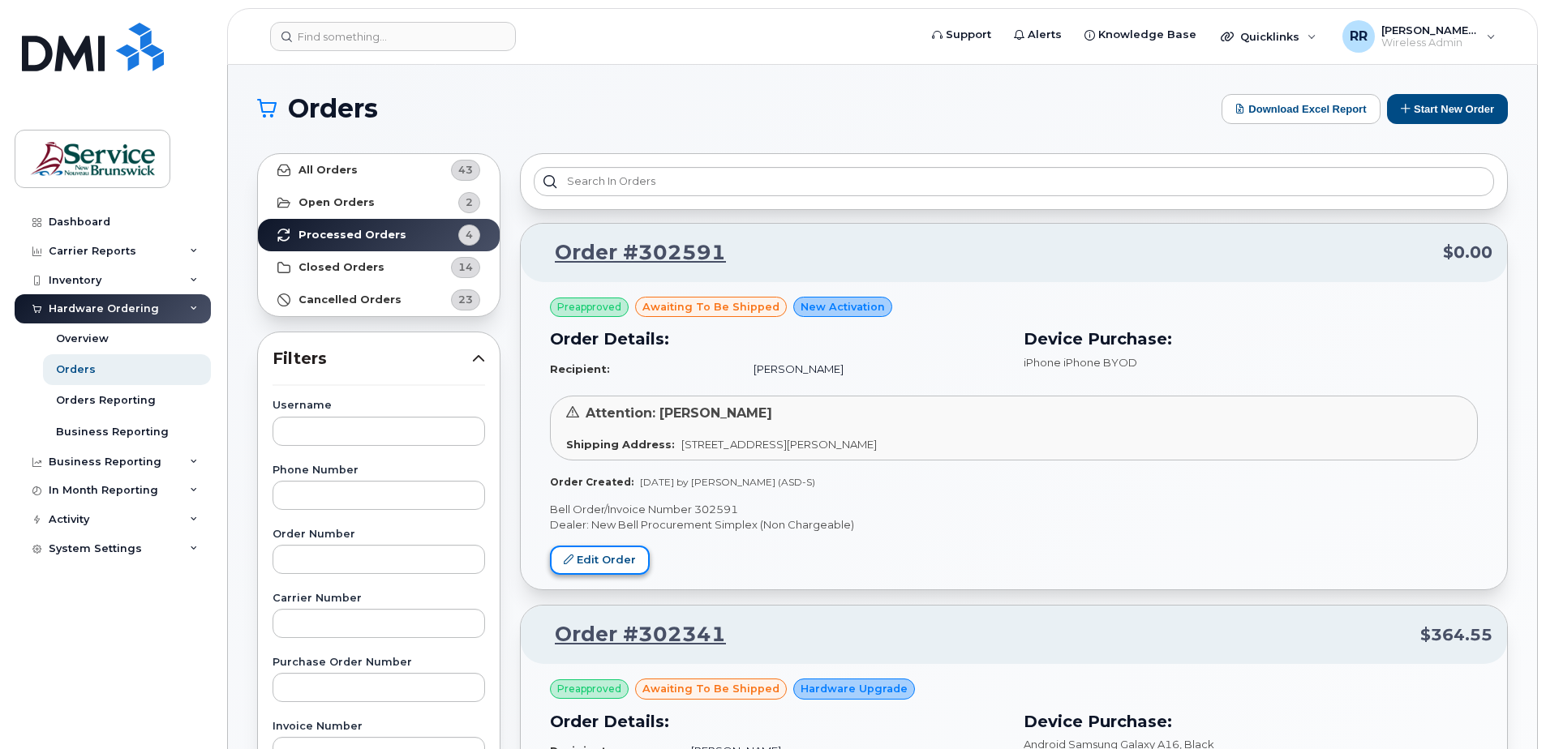
click at [596, 560] on link "Edit Order" at bounding box center [600, 561] width 100 height 30
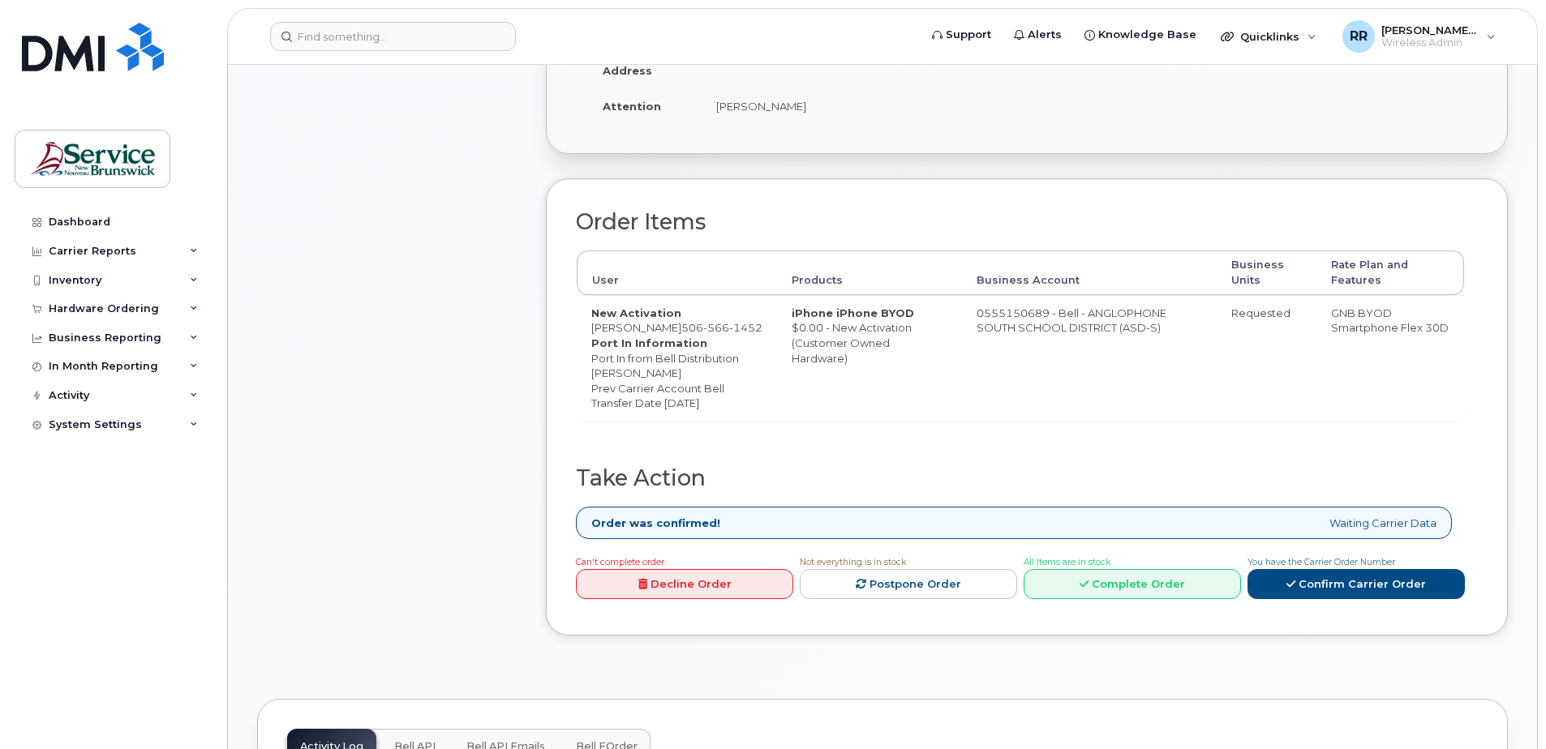
scroll to position [487, 0]
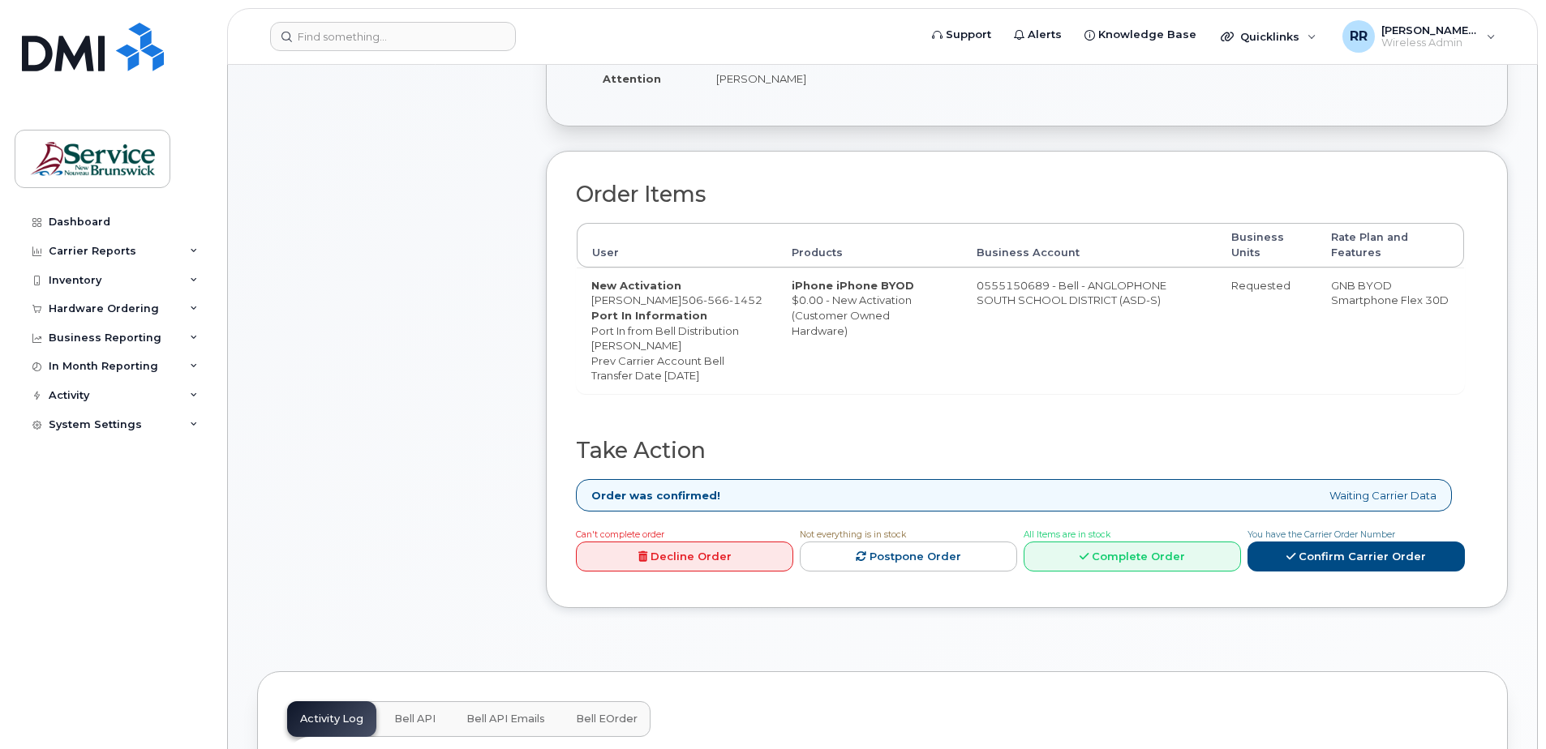
click at [651, 572] on link "Decline Order" at bounding box center [684, 557] width 217 height 30
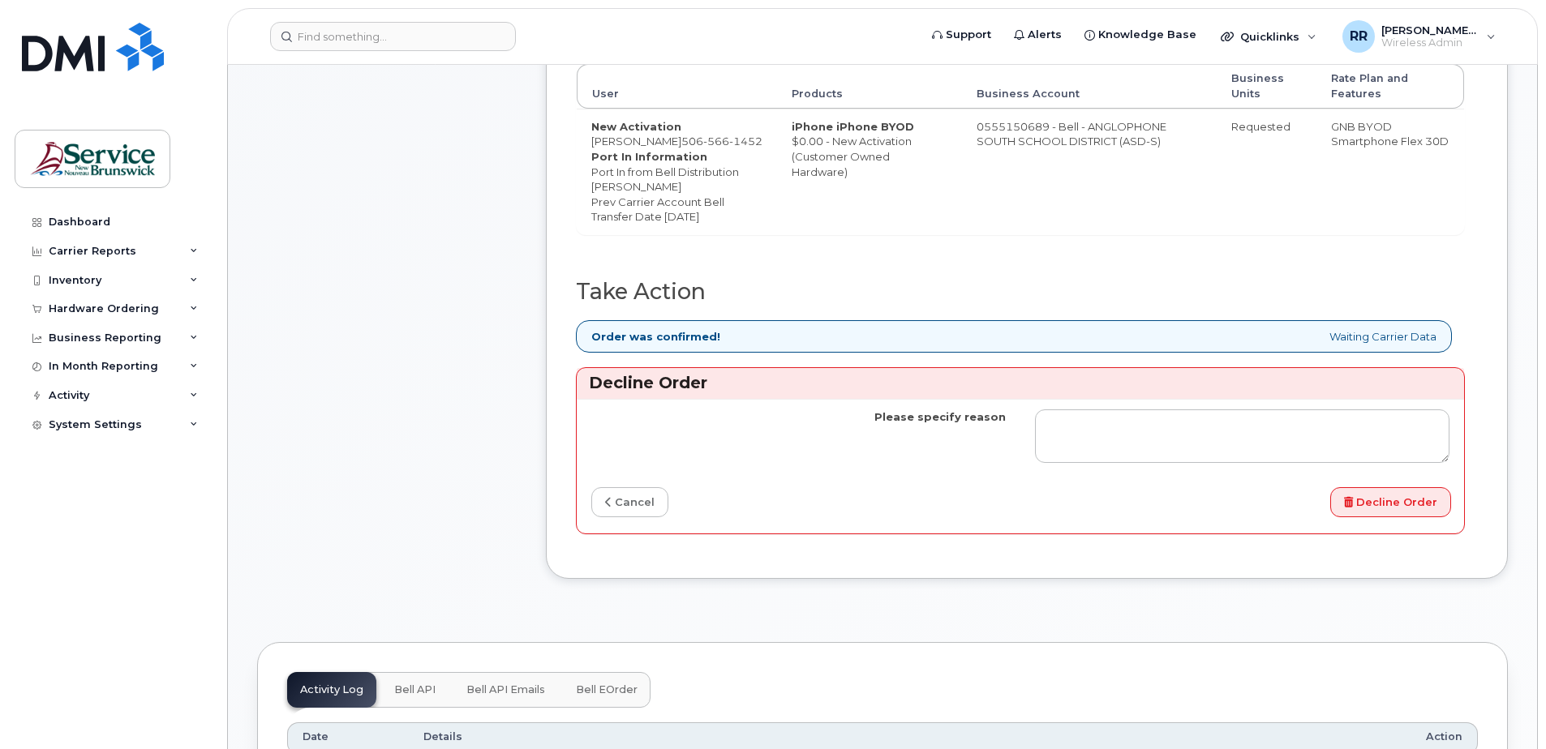
scroll to position [649, 0]
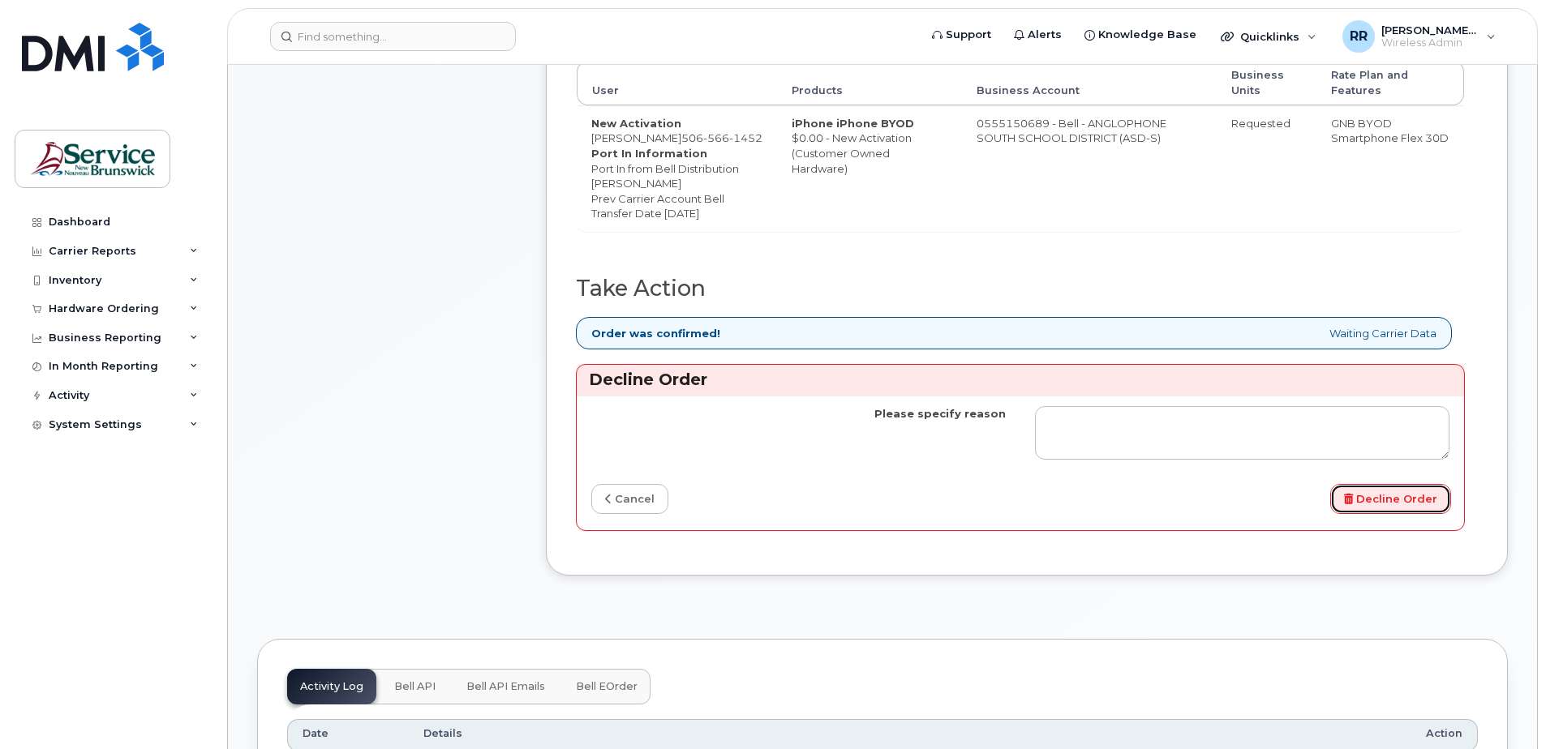
click at [1383, 514] on button "Decline Order" at bounding box center [1390, 499] width 121 height 30
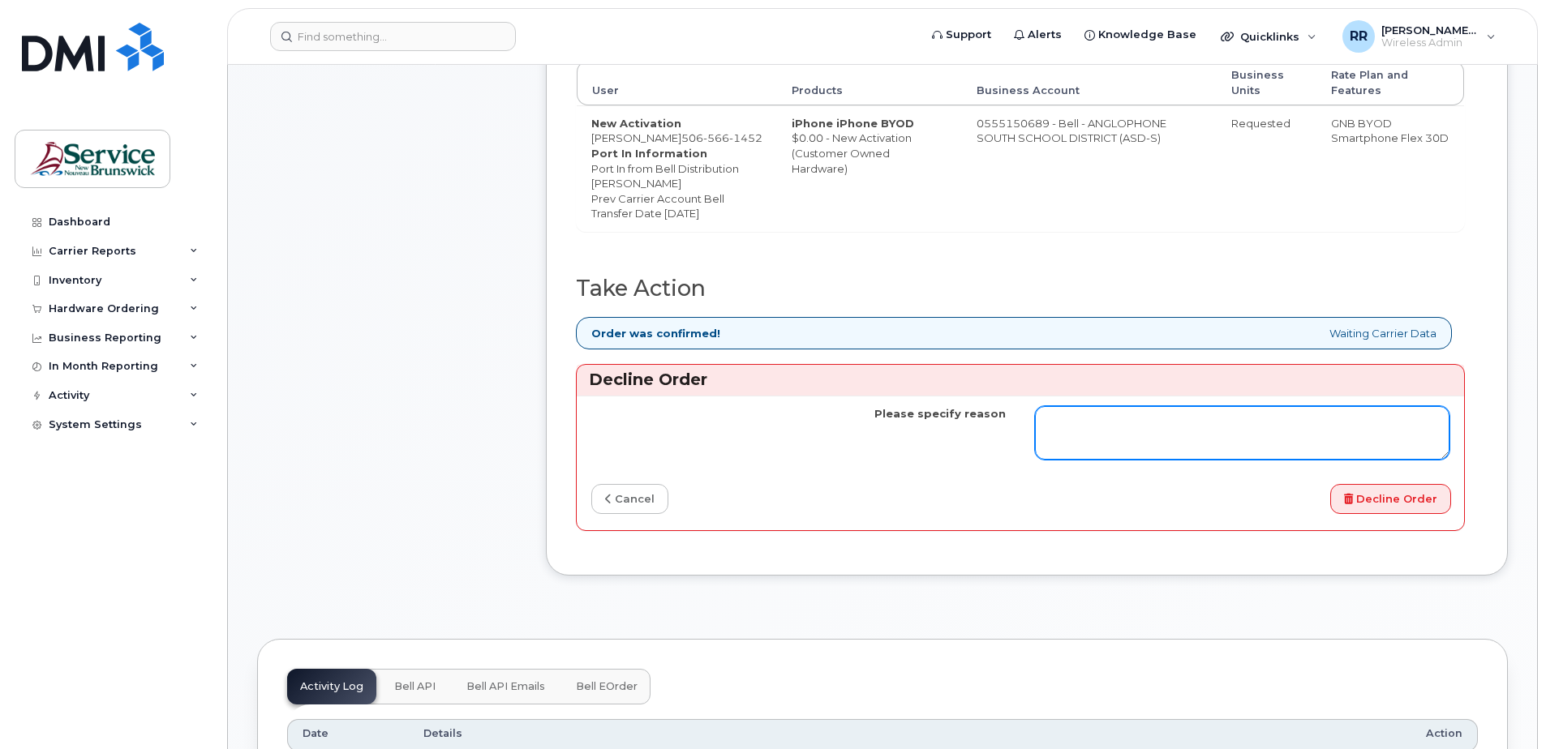
click at [1123, 460] on textarea "Please specify reason" at bounding box center [1242, 433] width 414 height 54
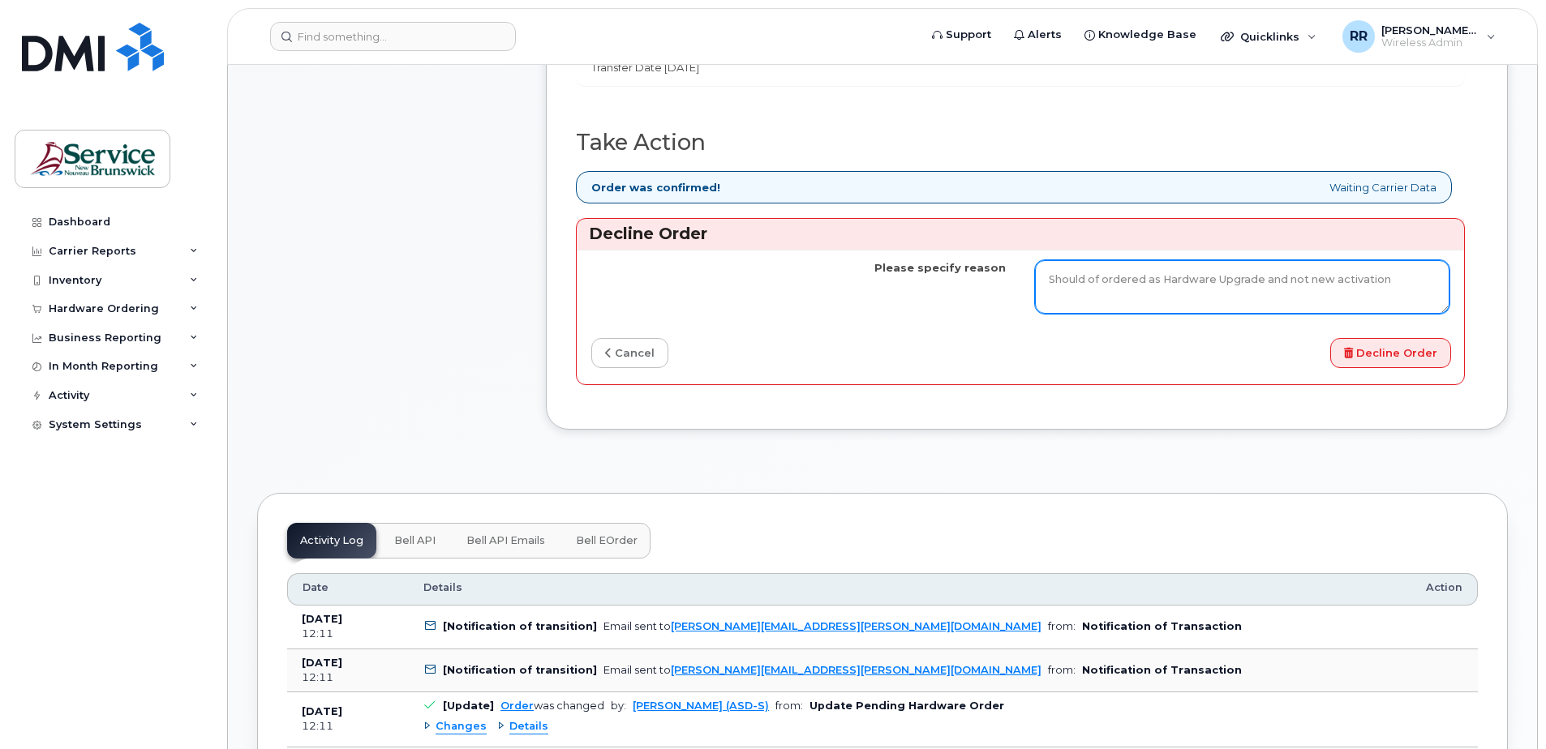
scroll to position [892, 0]
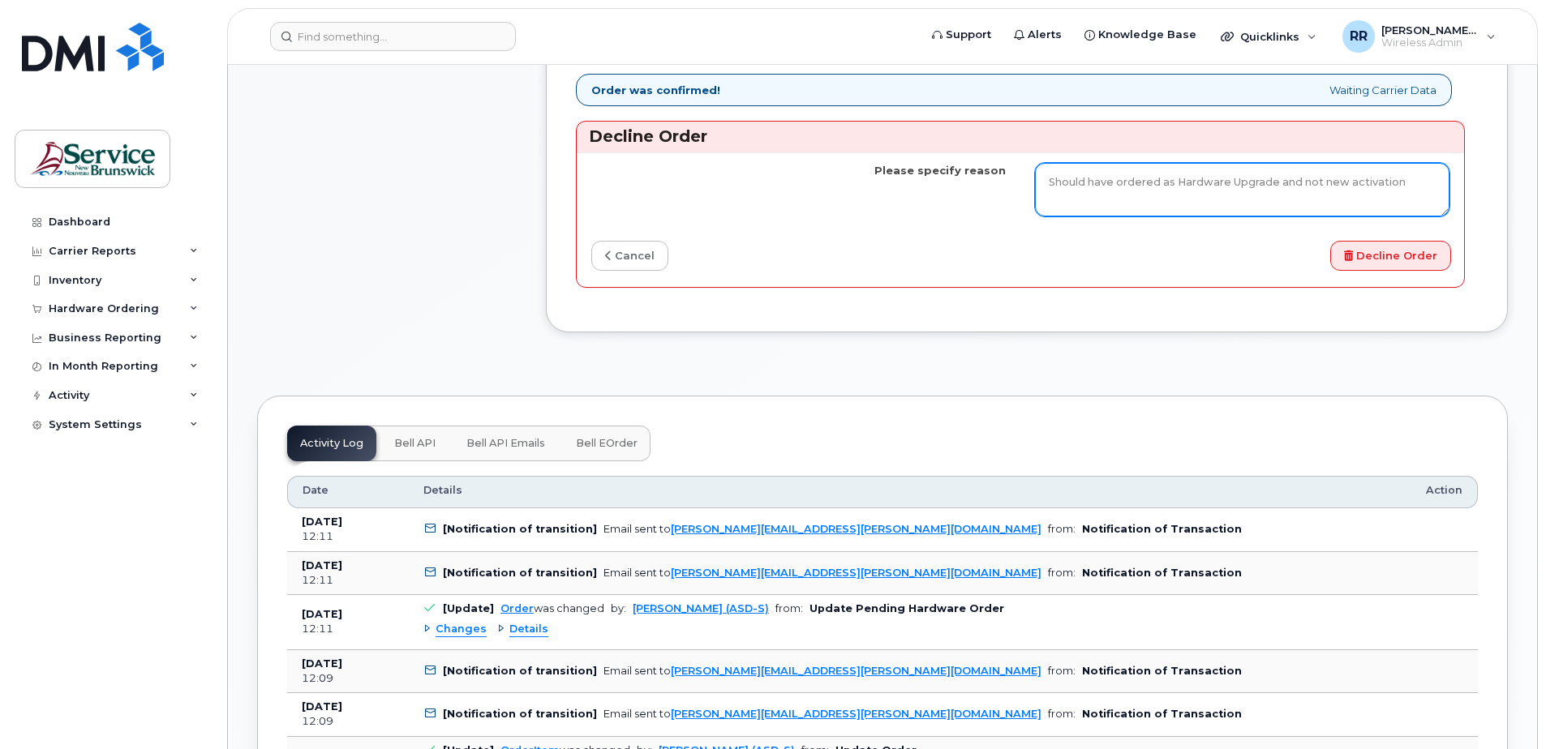
type textarea "Should have ordered as Hardware Upgrade and not new activation"
click at [1089, 226] on td "Should have ordered as Hardware Upgrade and not new activation" at bounding box center [1242, 189] width 444 height 74
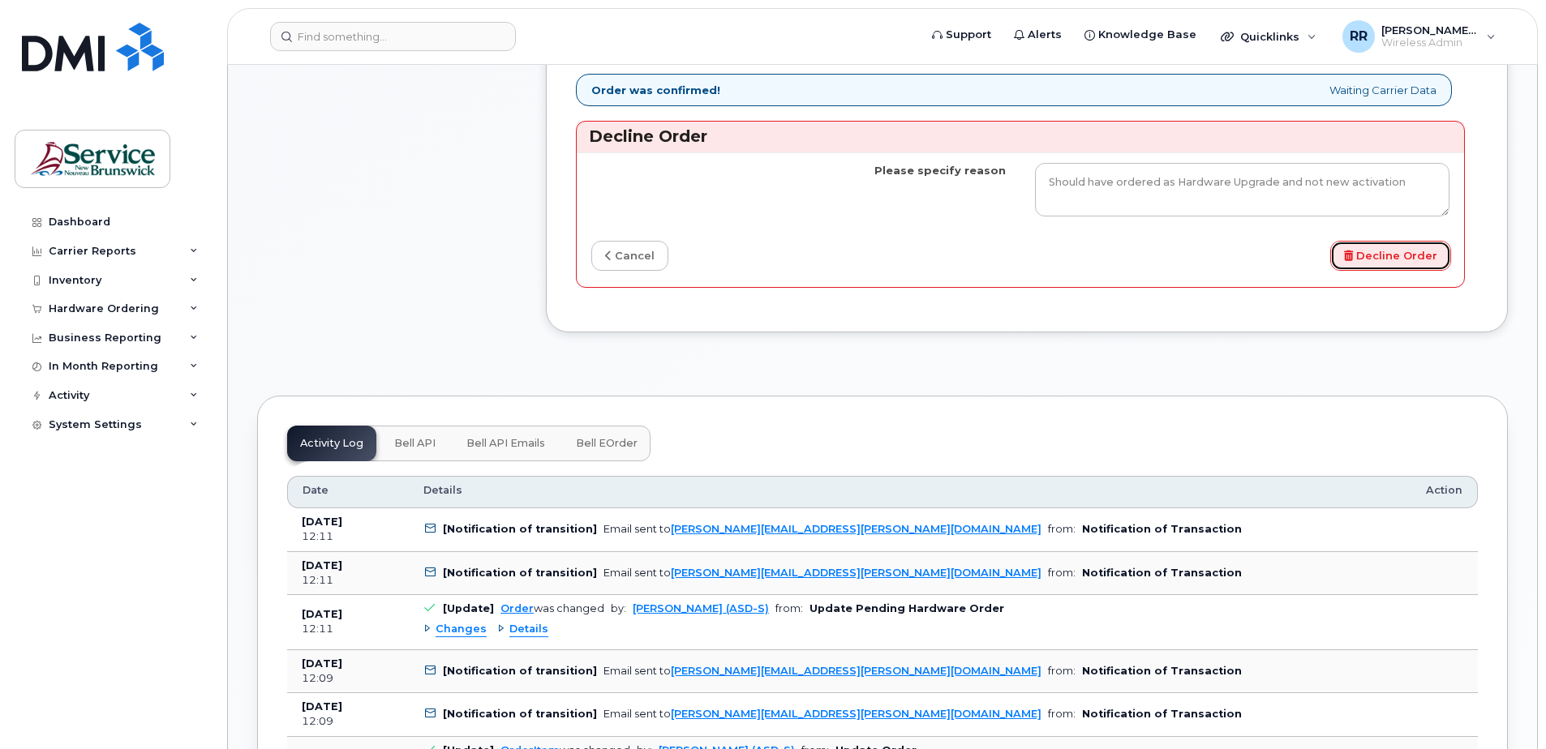
click at [1438, 271] on button "Decline Order" at bounding box center [1390, 256] width 121 height 30
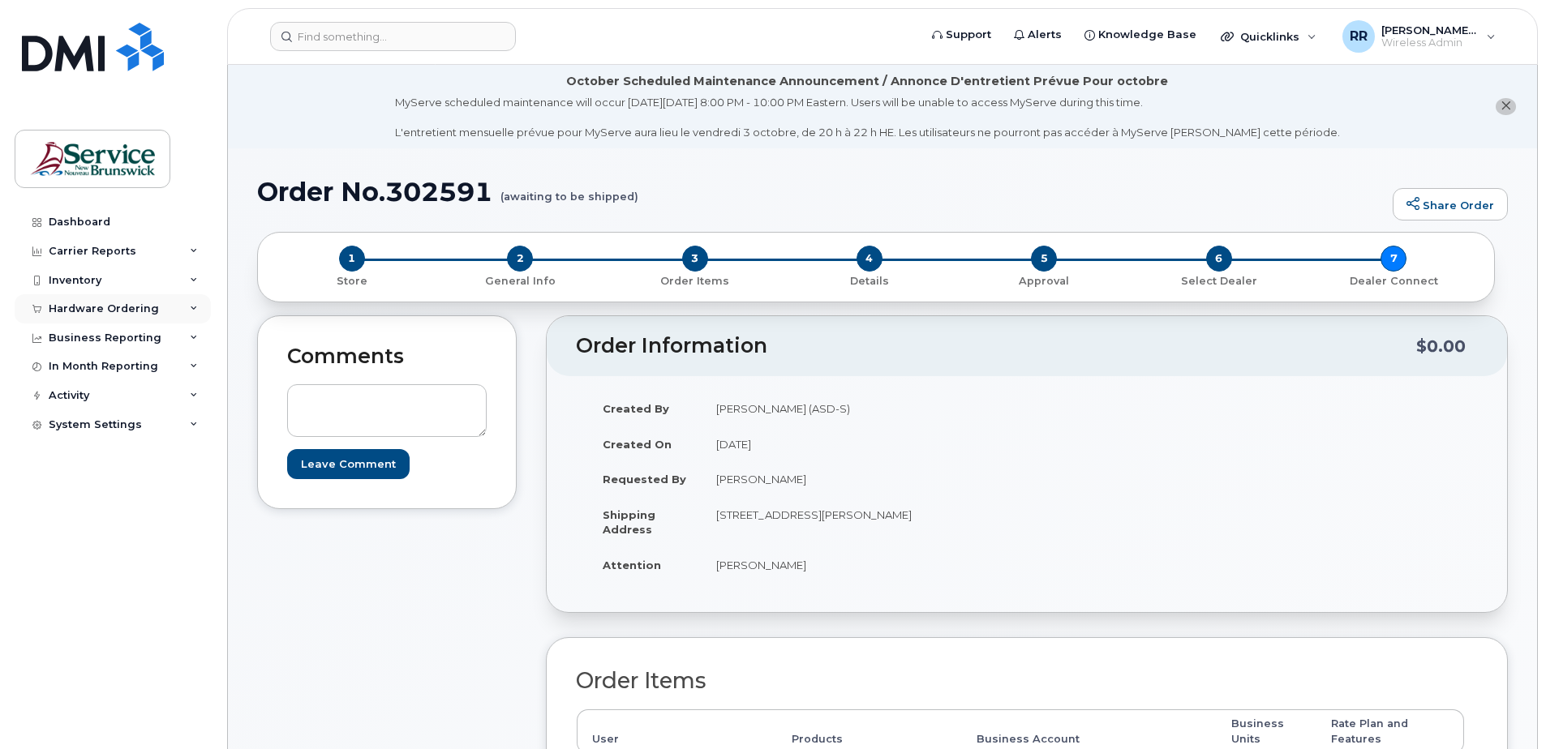
click at [79, 307] on div "Hardware Ordering" at bounding box center [104, 309] width 110 height 13
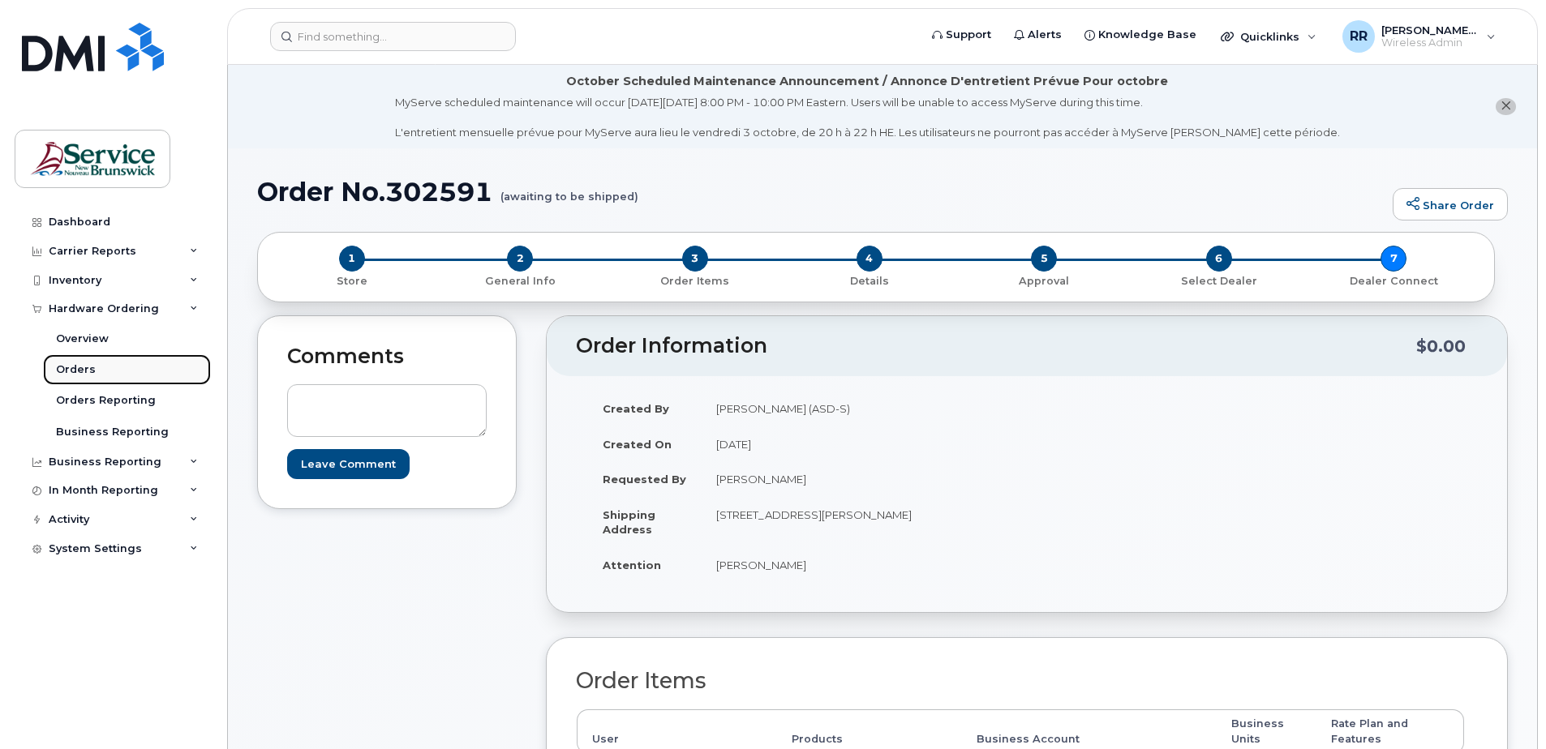
click at [79, 371] on div "Orders" at bounding box center [76, 370] width 40 height 15
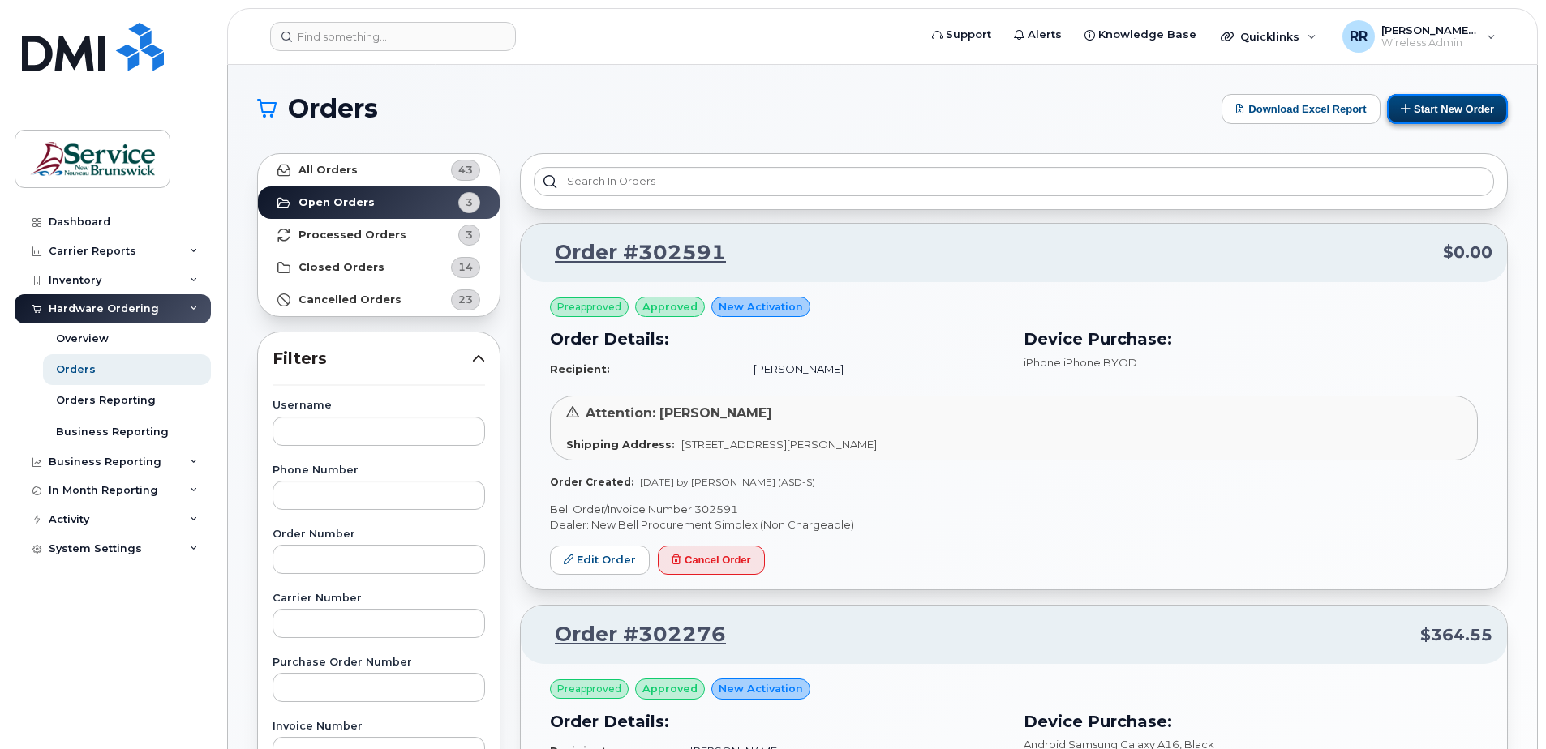
click at [1478, 112] on button "Start New Order" at bounding box center [1447, 109] width 121 height 30
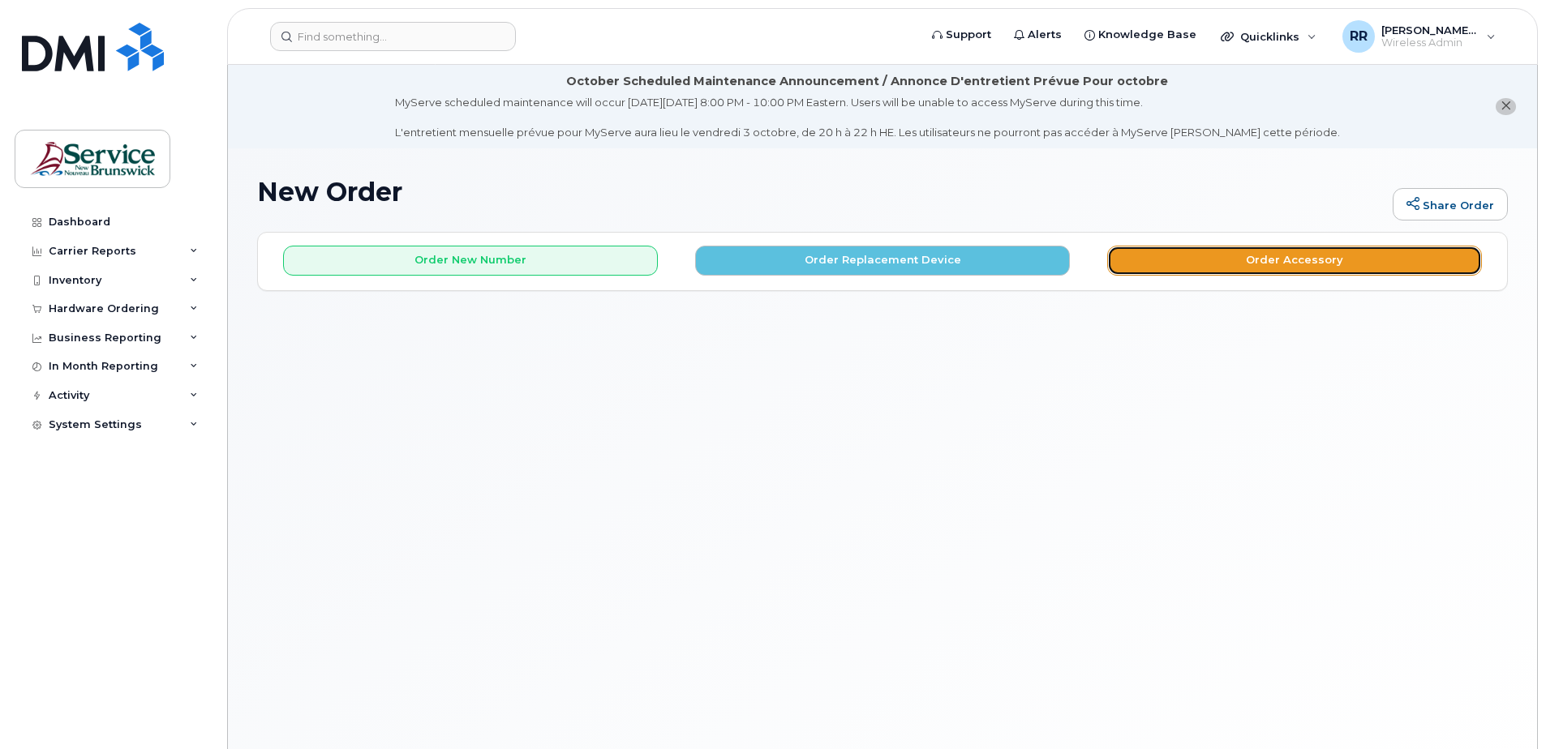
click at [1301, 264] on button "Order Accessory" at bounding box center [1294, 261] width 375 height 30
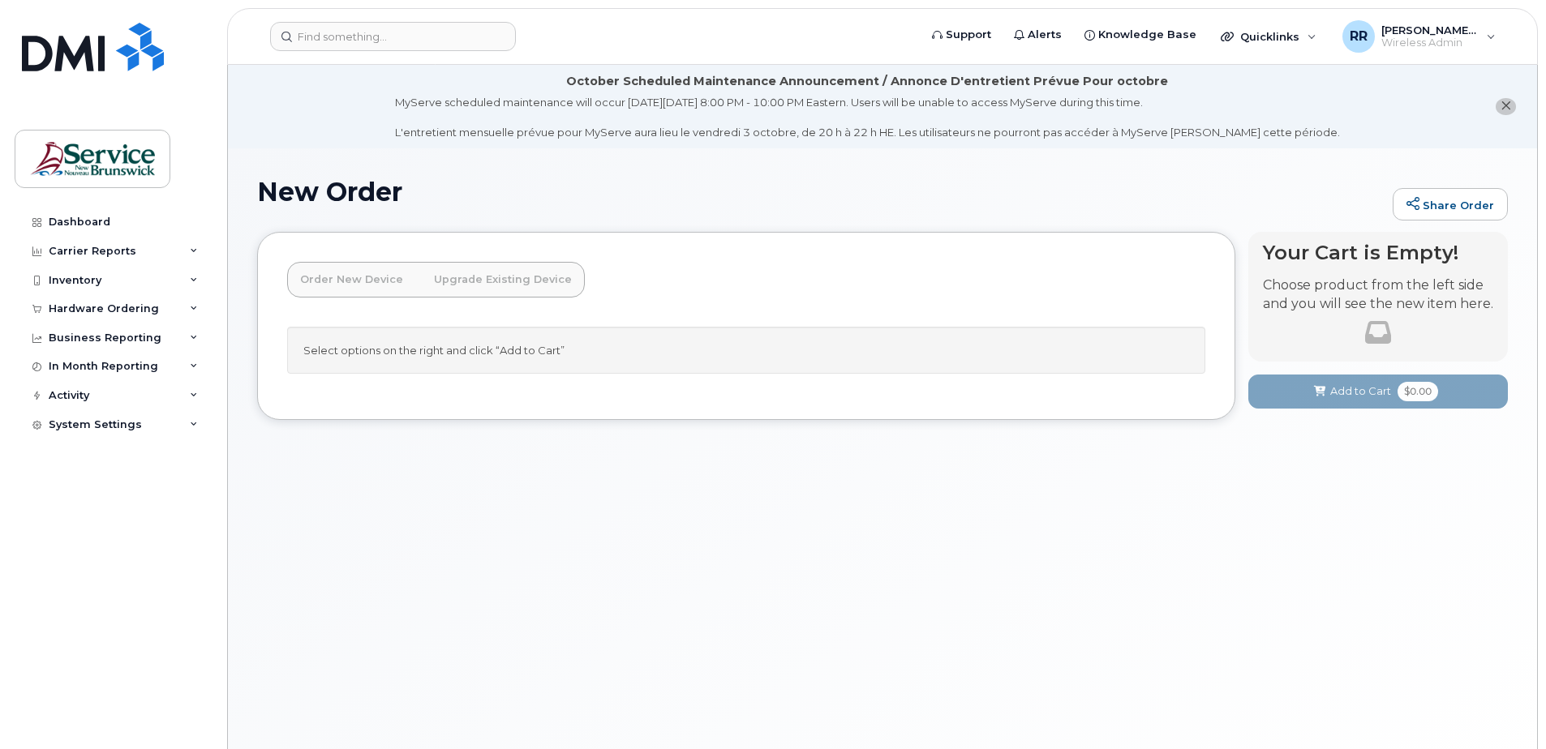
click at [440, 285] on link "Upgrade Existing Device" at bounding box center [503, 280] width 164 height 36
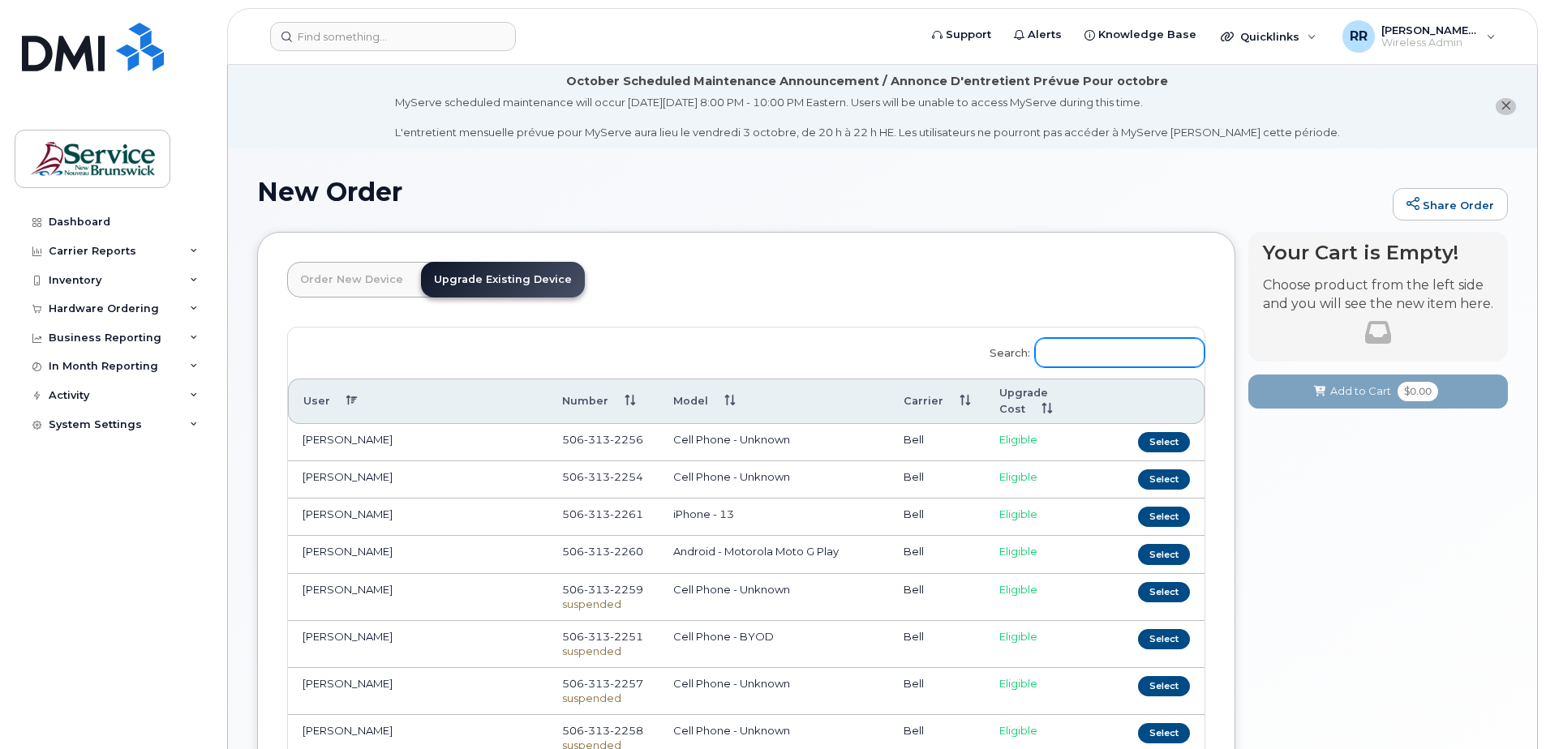
click at [1108, 348] on input "Search:" at bounding box center [1120, 352] width 170 height 29
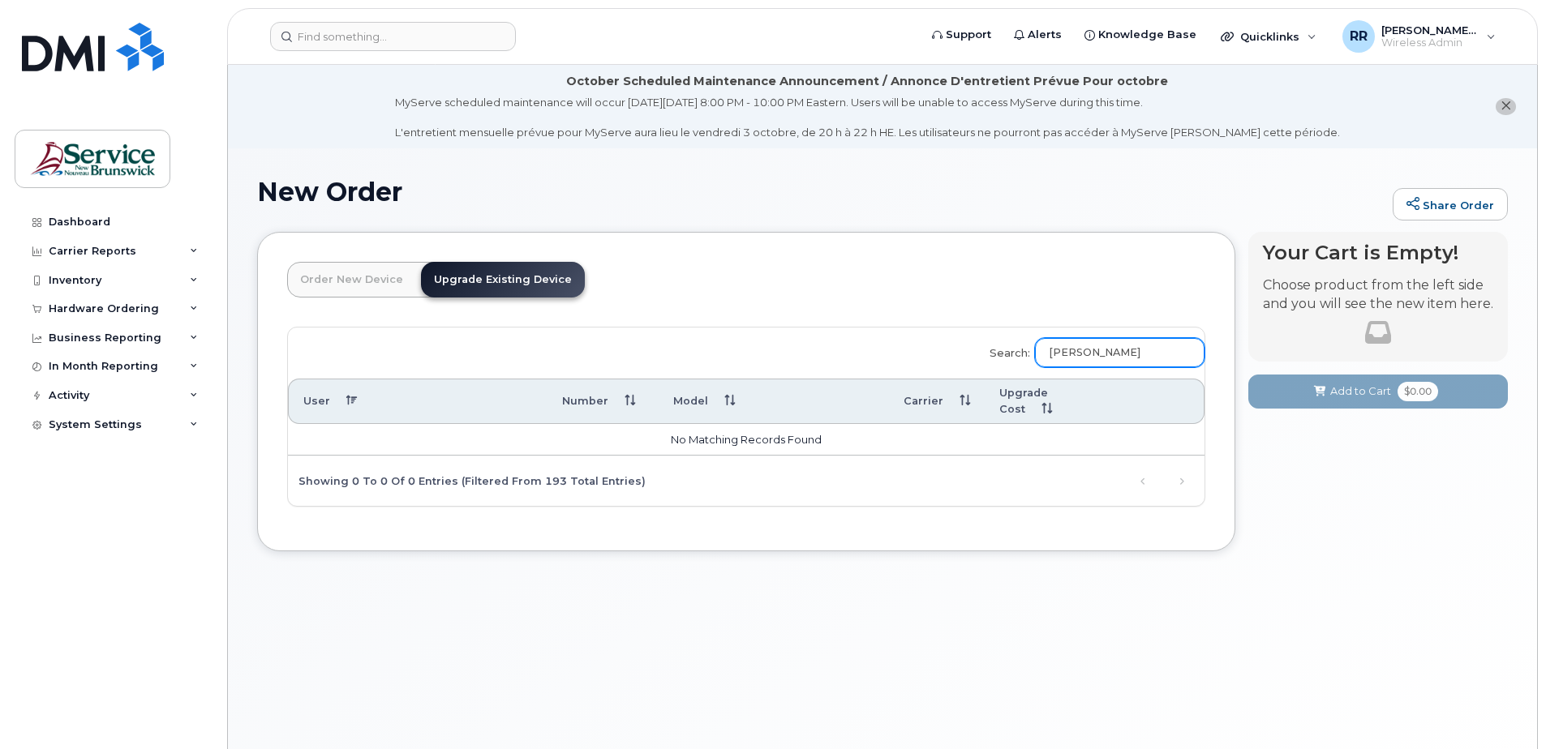
click at [1149, 359] on input "MacDonald Brad" at bounding box center [1120, 352] width 170 height 29
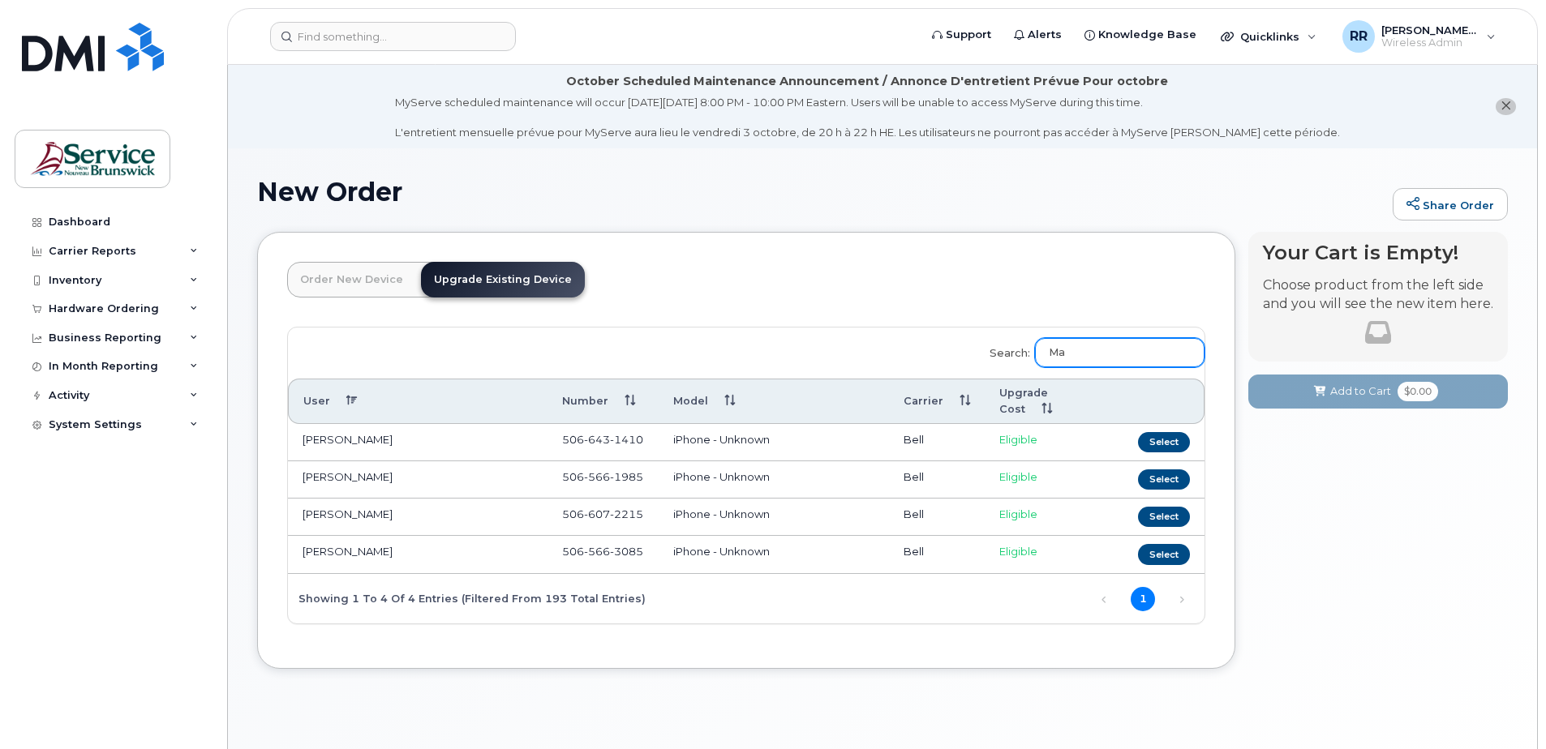
type input "M"
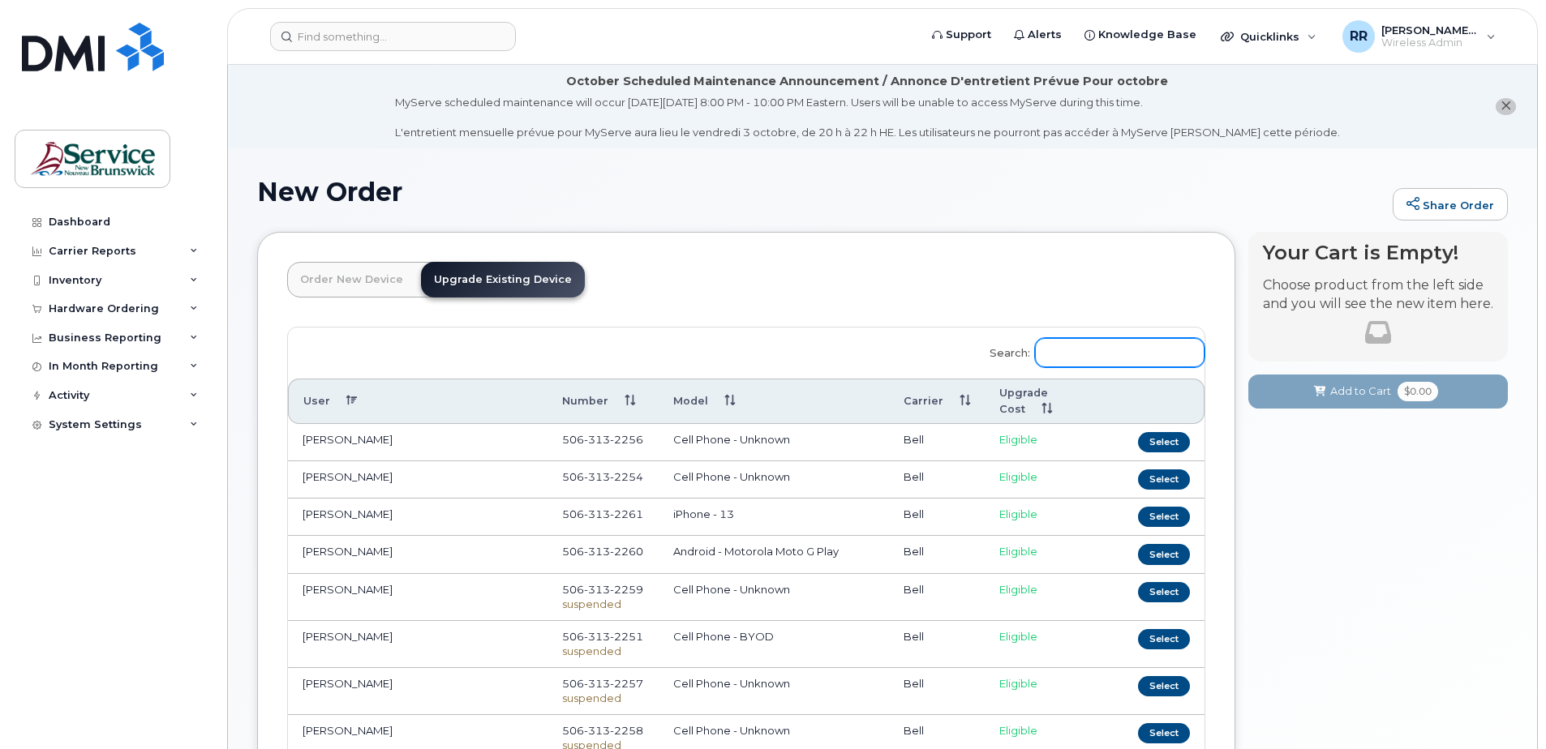
click at [1161, 351] on input "Search:" at bounding box center [1120, 352] width 170 height 29
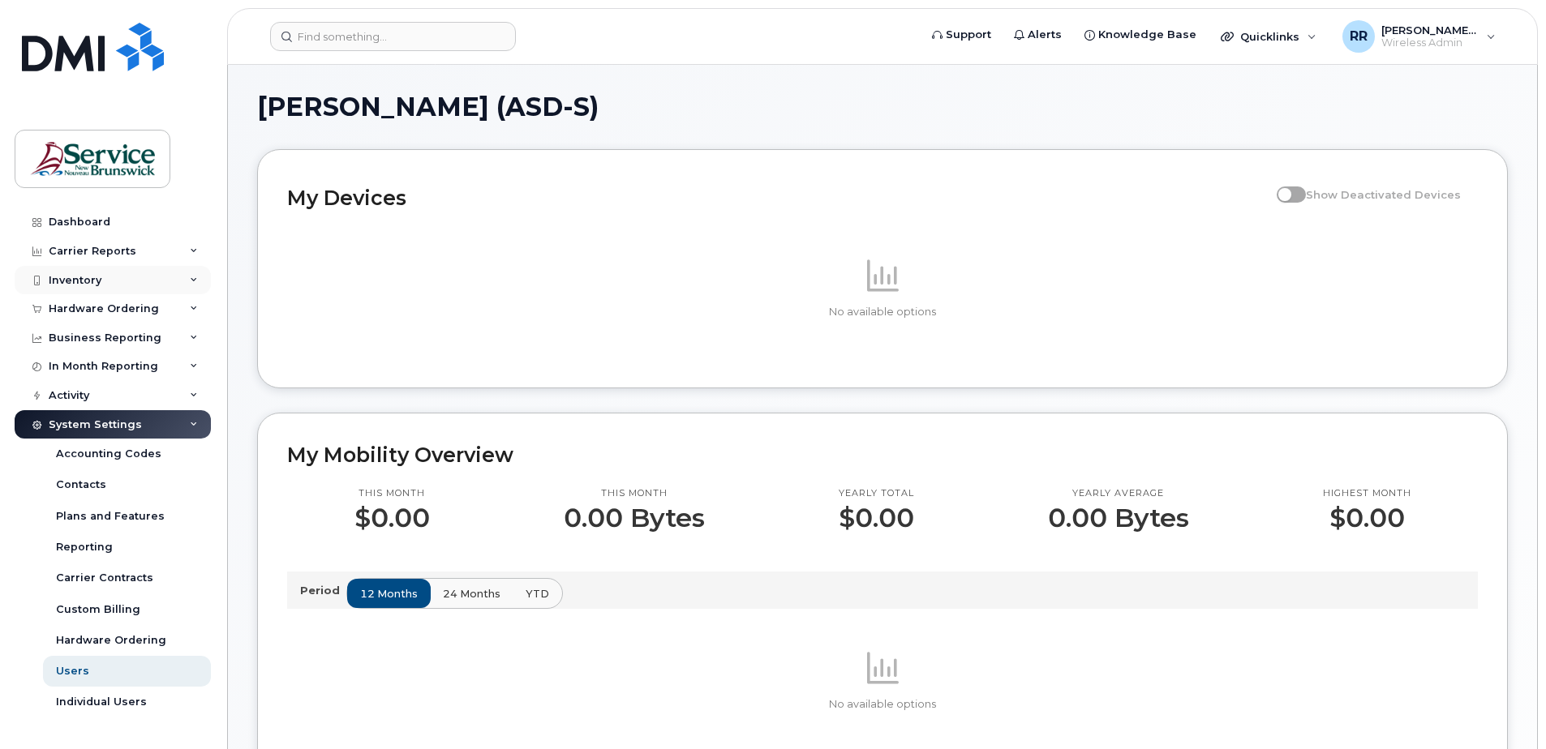
click at [68, 275] on div "Inventory" at bounding box center [75, 280] width 53 height 13
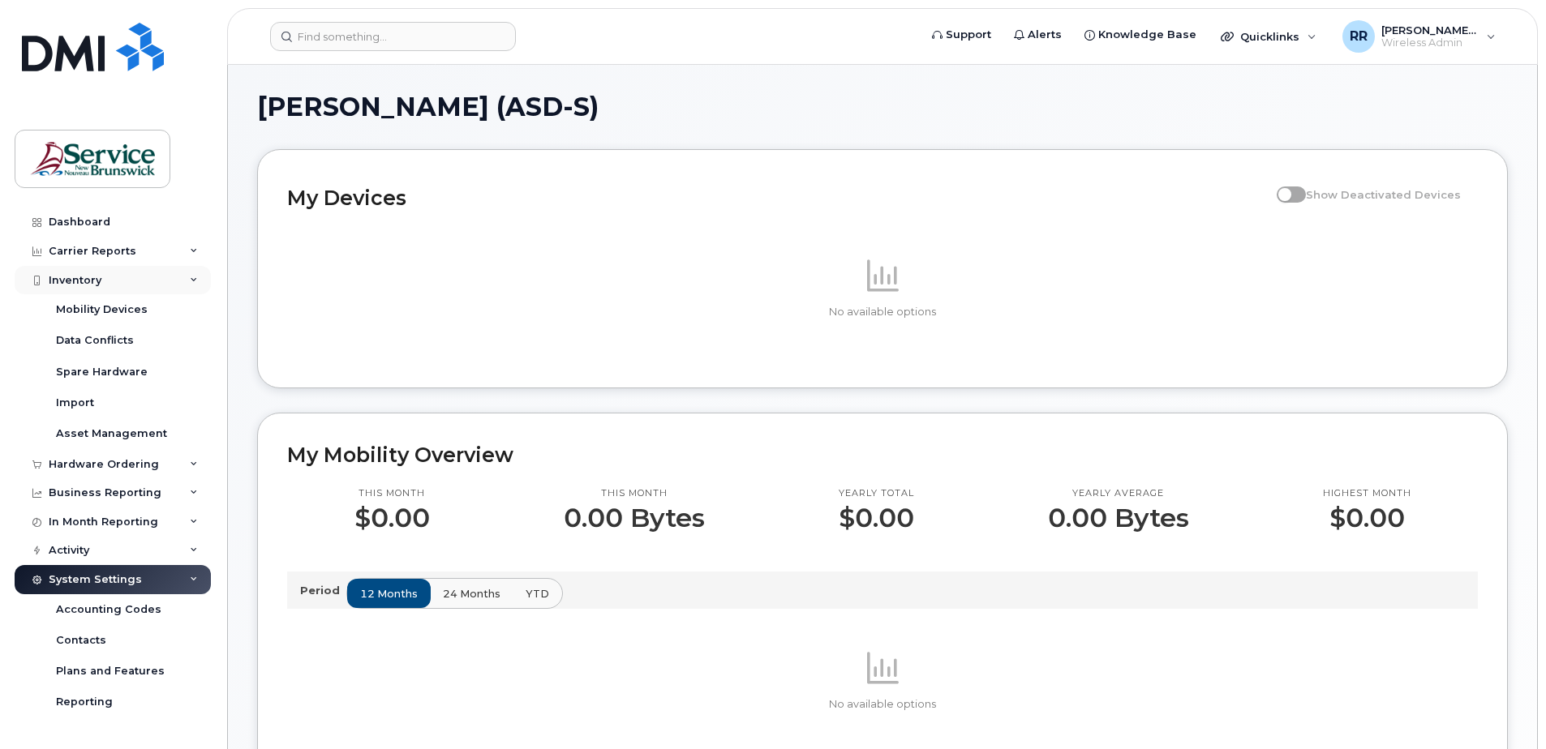
click at [75, 276] on div "Inventory" at bounding box center [75, 280] width 53 height 13
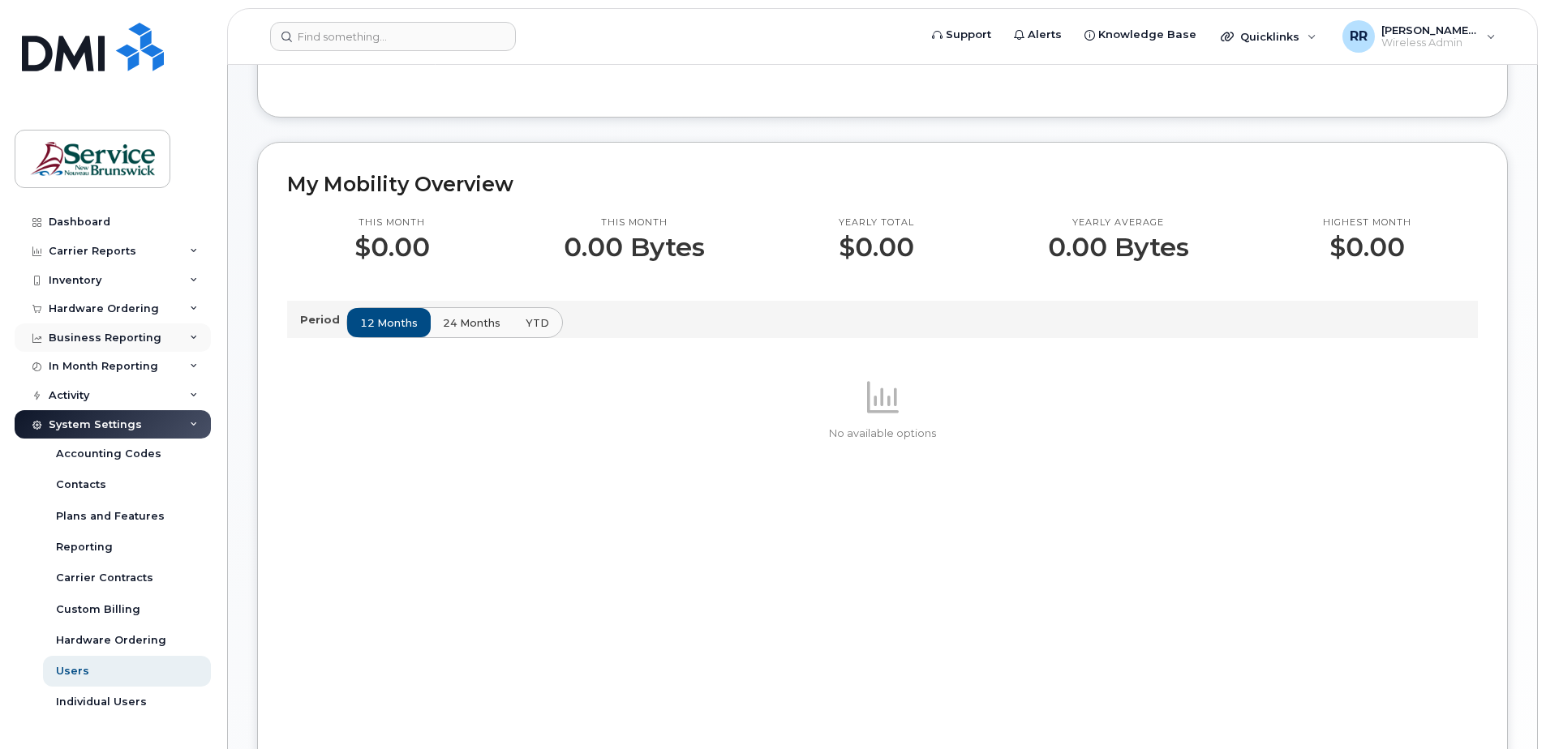
scroll to position [243, 0]
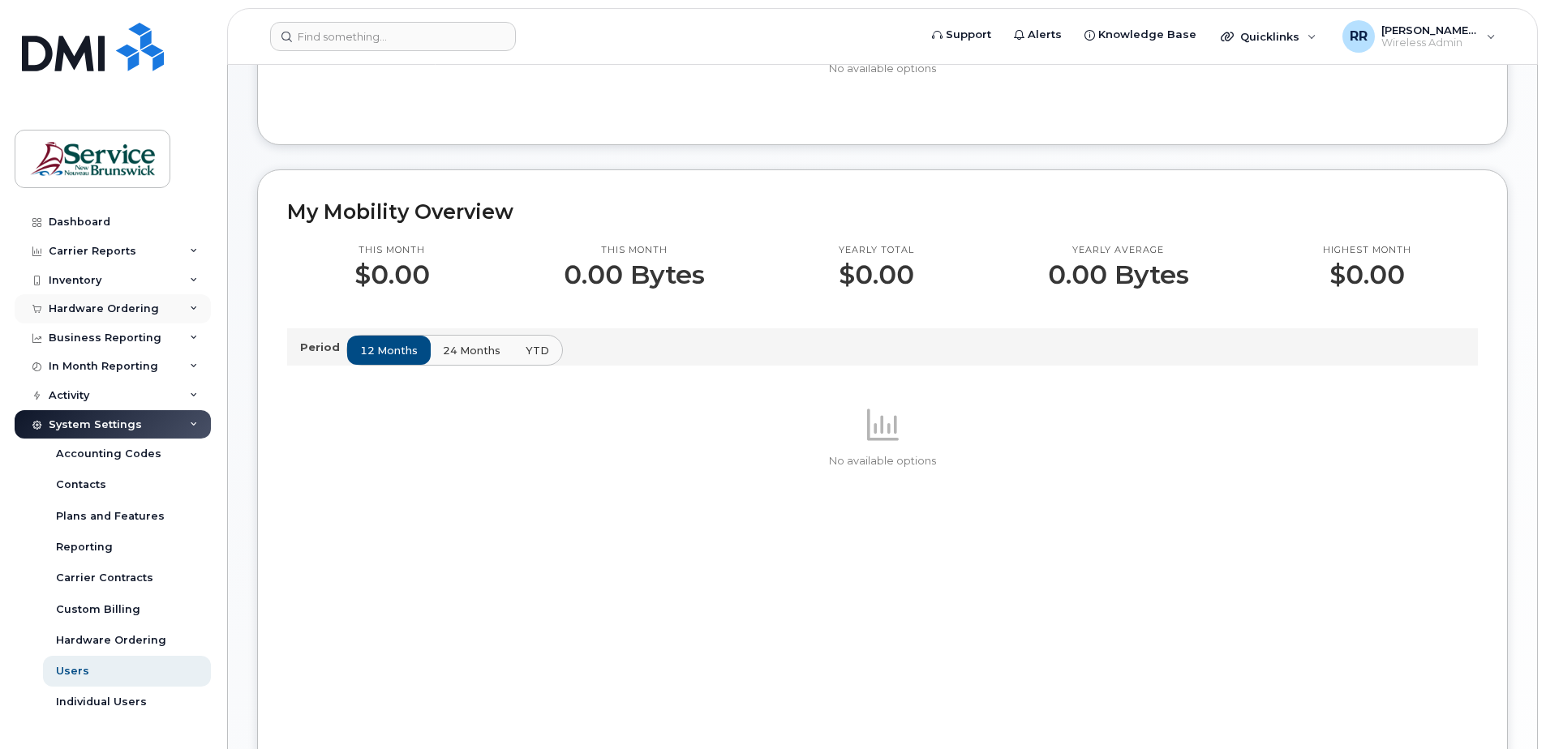
click at [108, 300] on div "Hardware Ordering" at bounding box center [113, 308] width 196 height 29
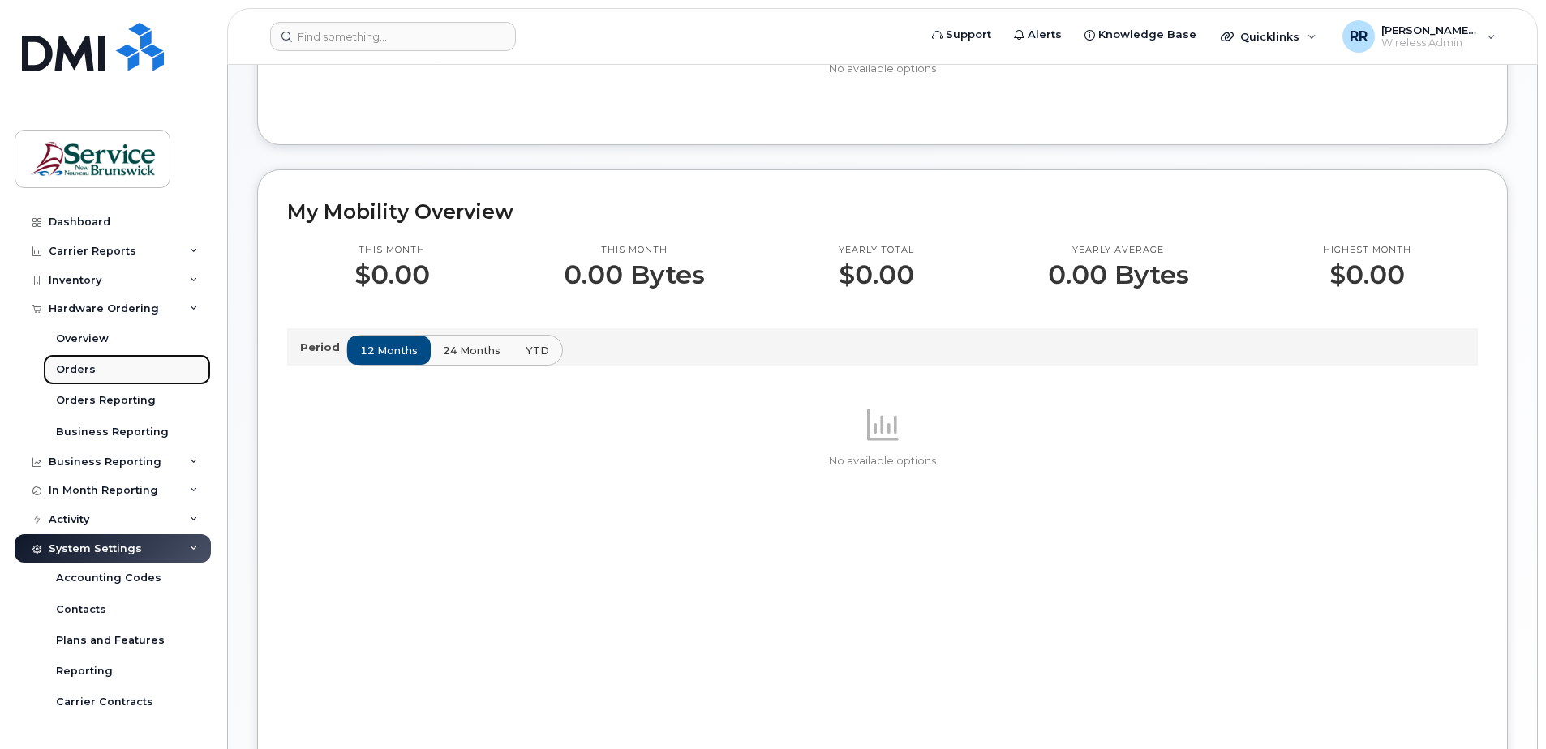
click at [63, 371] on div "Orders" at bounding box center [76, 370] width 40 height 15
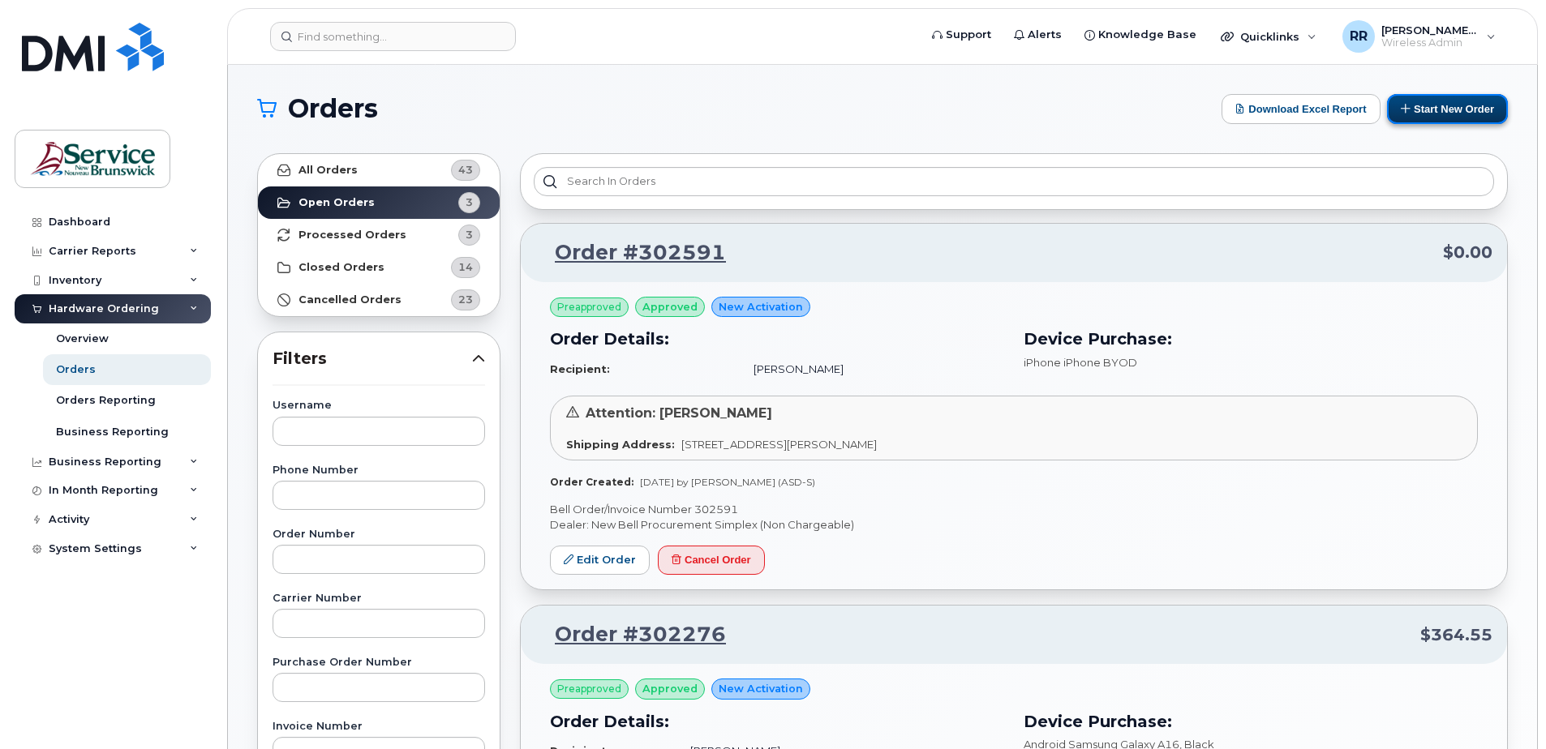
click at [1423, 114] on button "Start New Order" at bounding box center [1447, 109] width 121 height 30
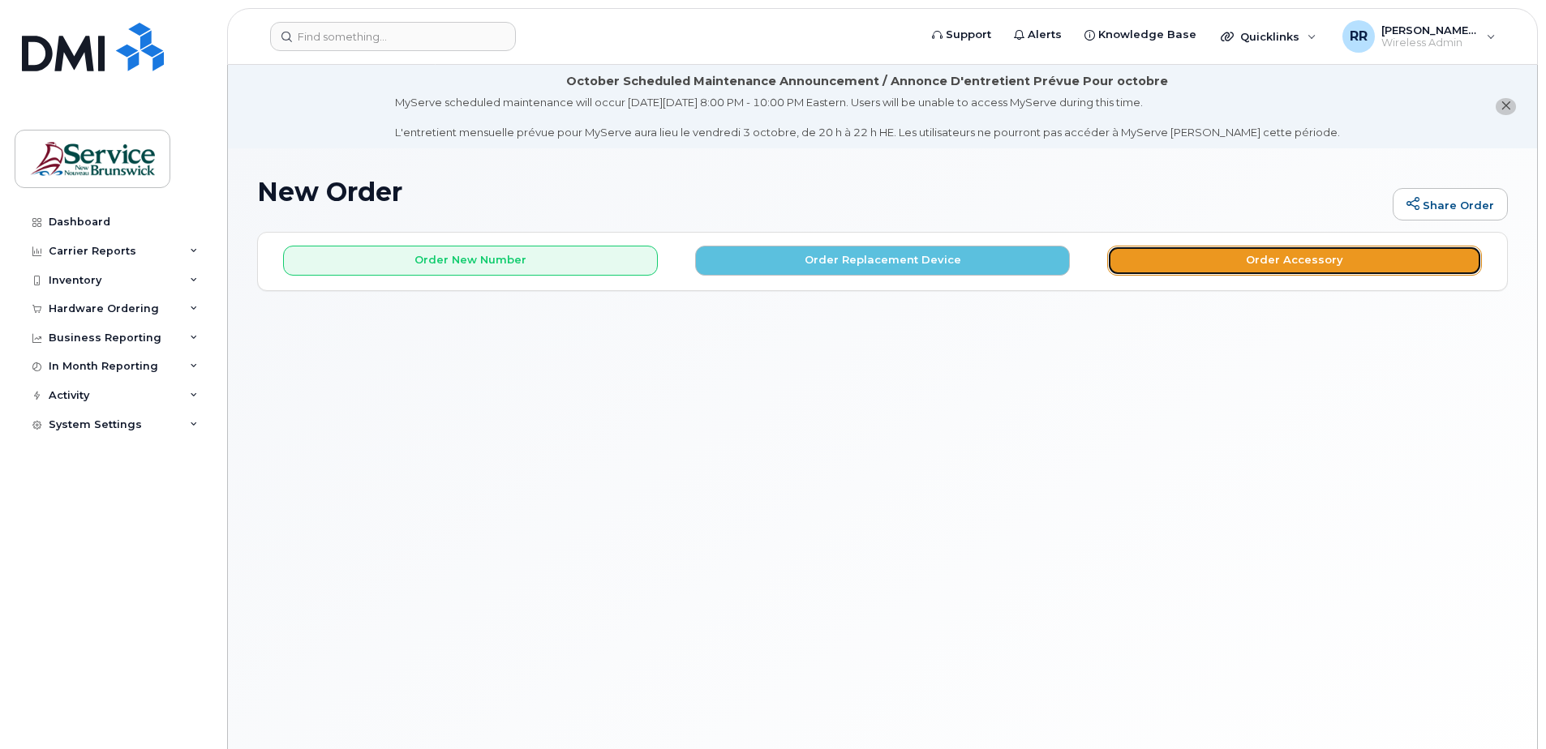
click at [1320, 262] on button "Order Accessory" at bounding box center [1294, 261] width 375 height 30
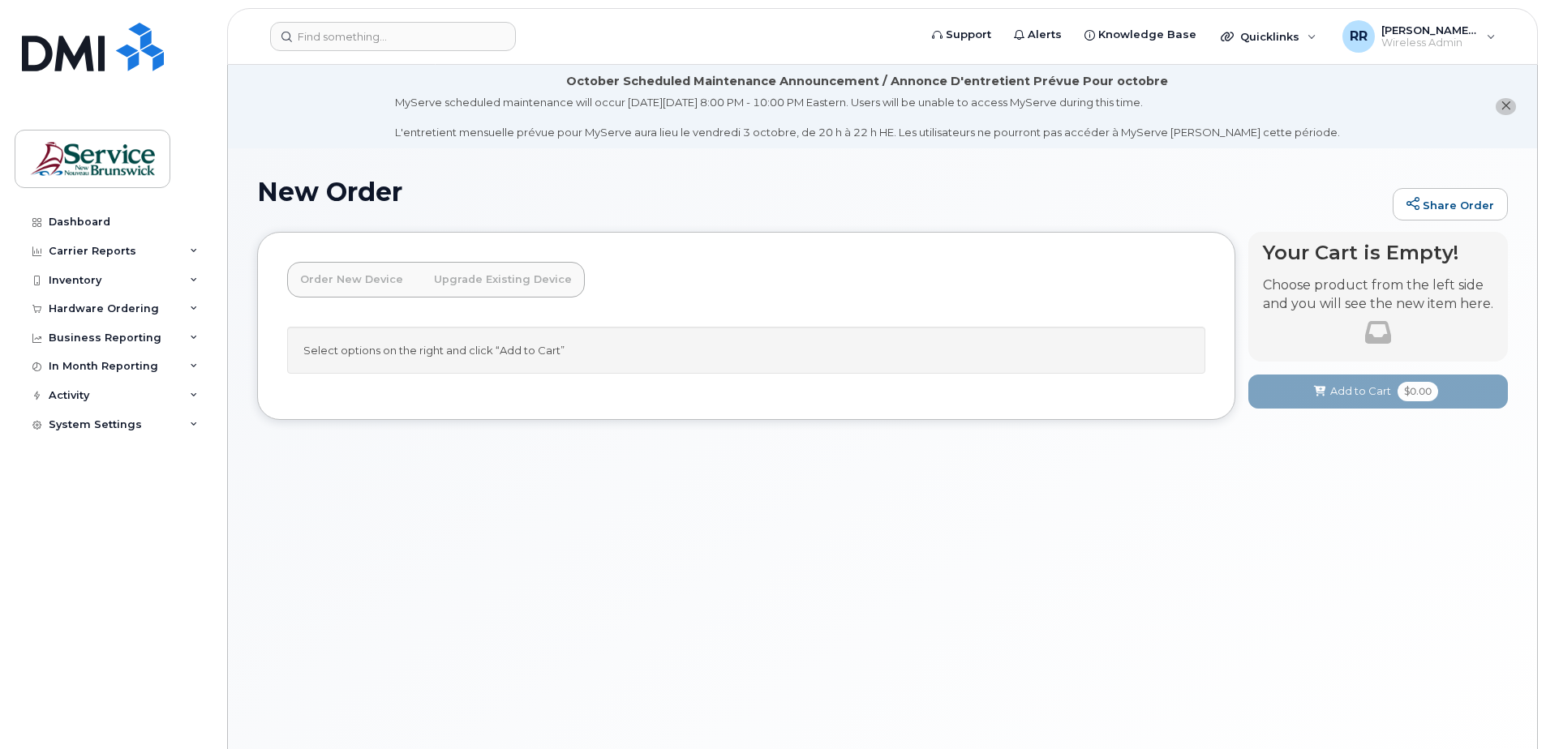
click at [495, 285] on link "Upgrade Existing Device" at bounding box center [503, 280] width 164 height 36
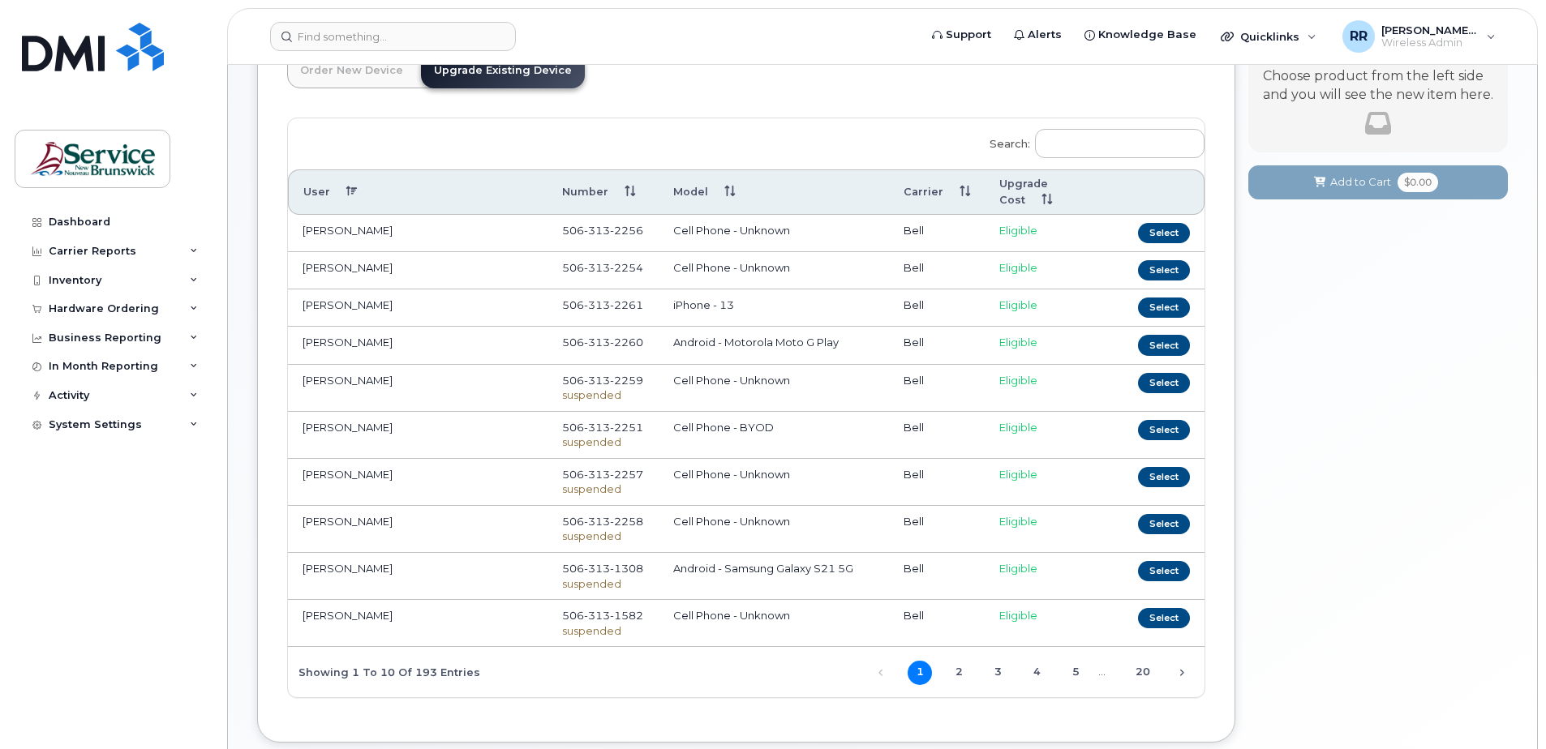
scroll to position [243, 0]
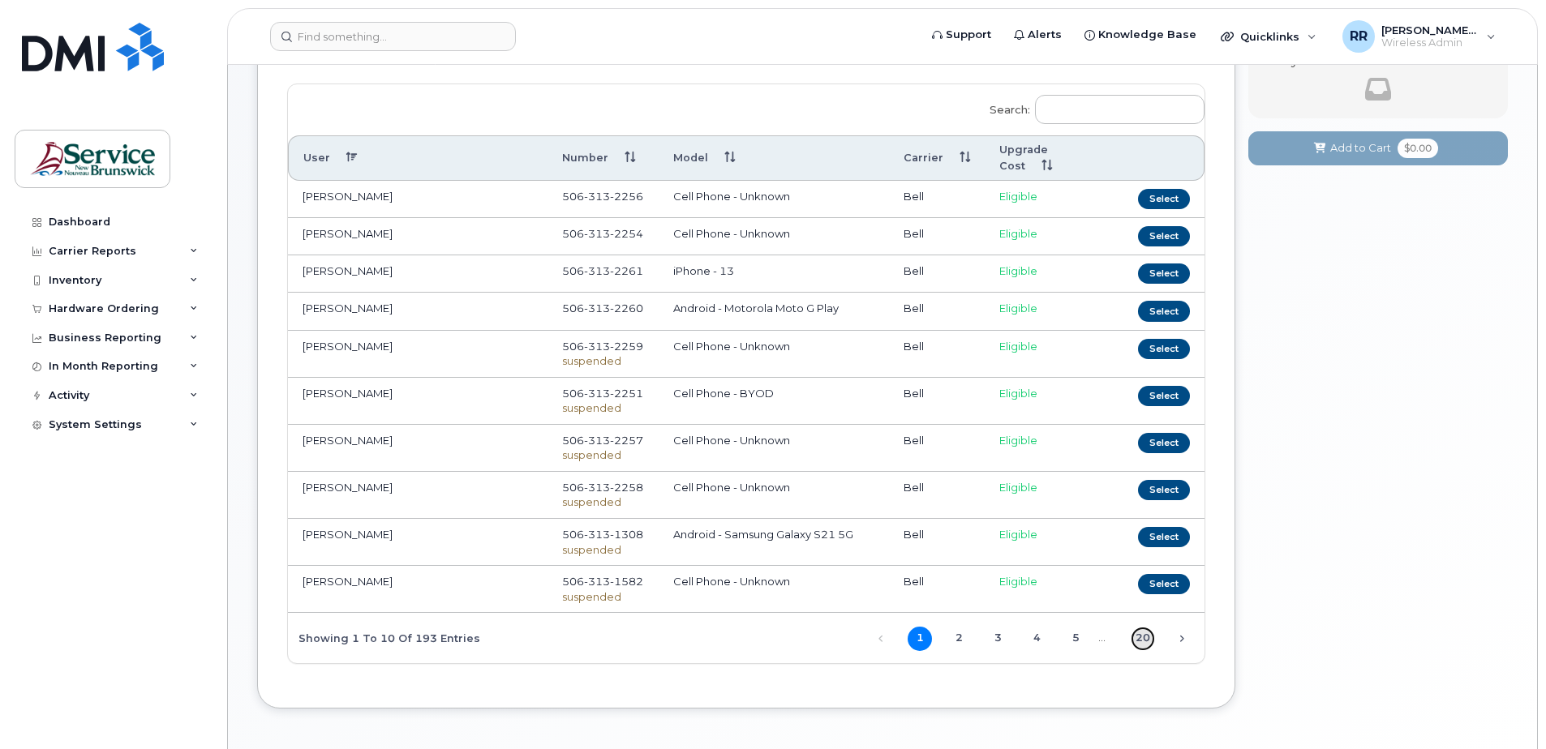
click at [1145, 637] on link "20" at bounding box center [1143, 639] width 24 height 24
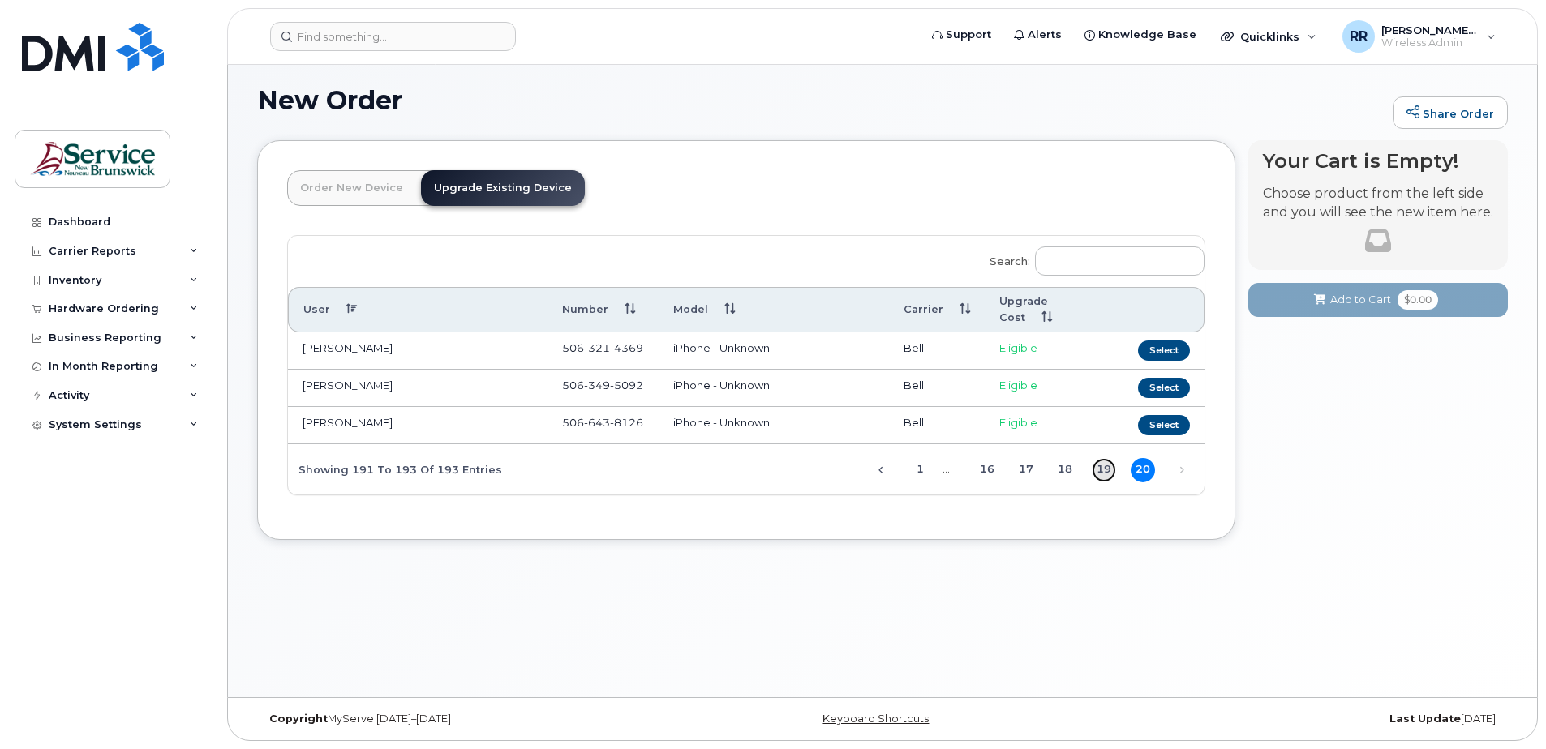
click at [1102, 474] on link "19" at bounding box center [1104, 470] width 24 height 24
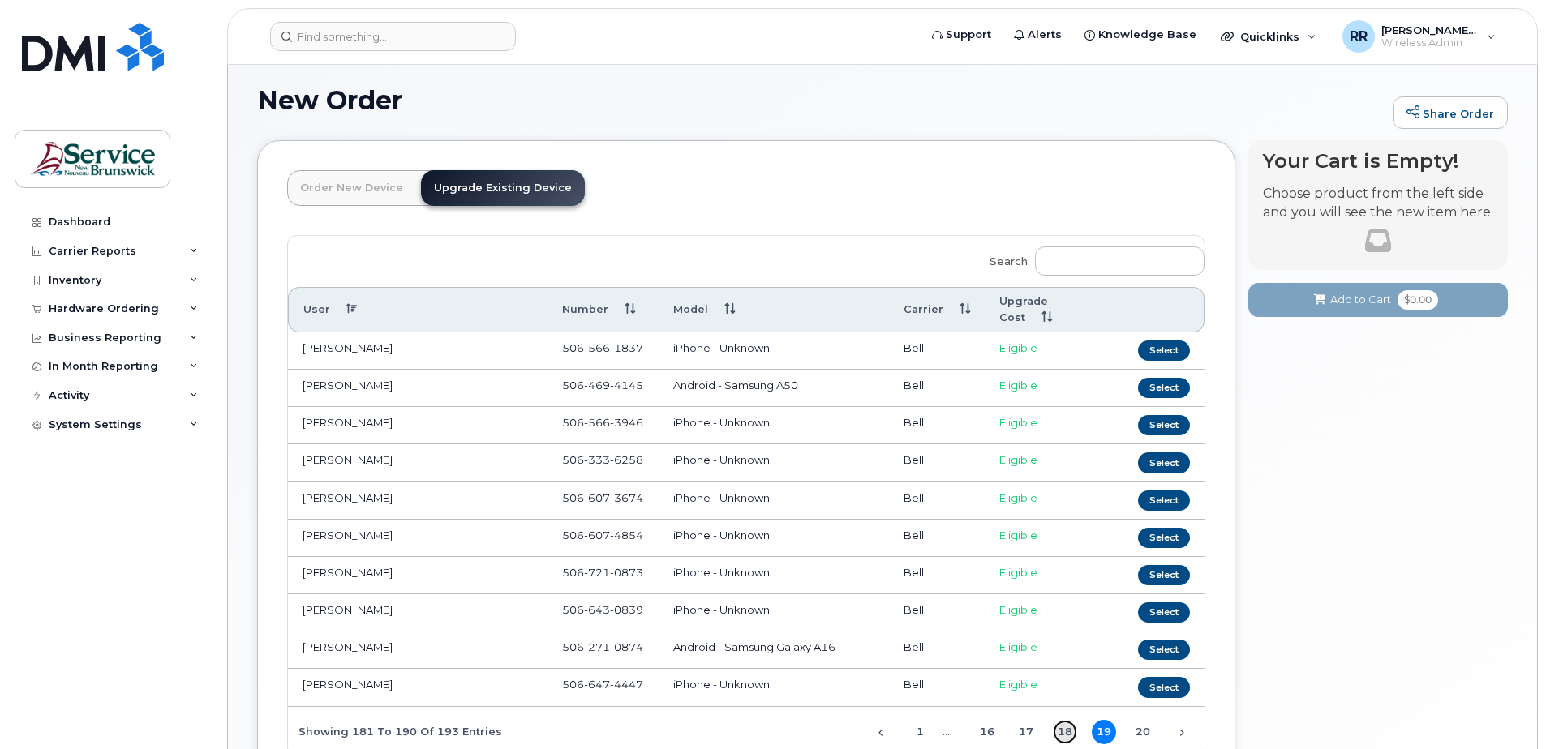
click at [1067, 732] on link "18" at bounding box center [1065, 732] width 24 height 24
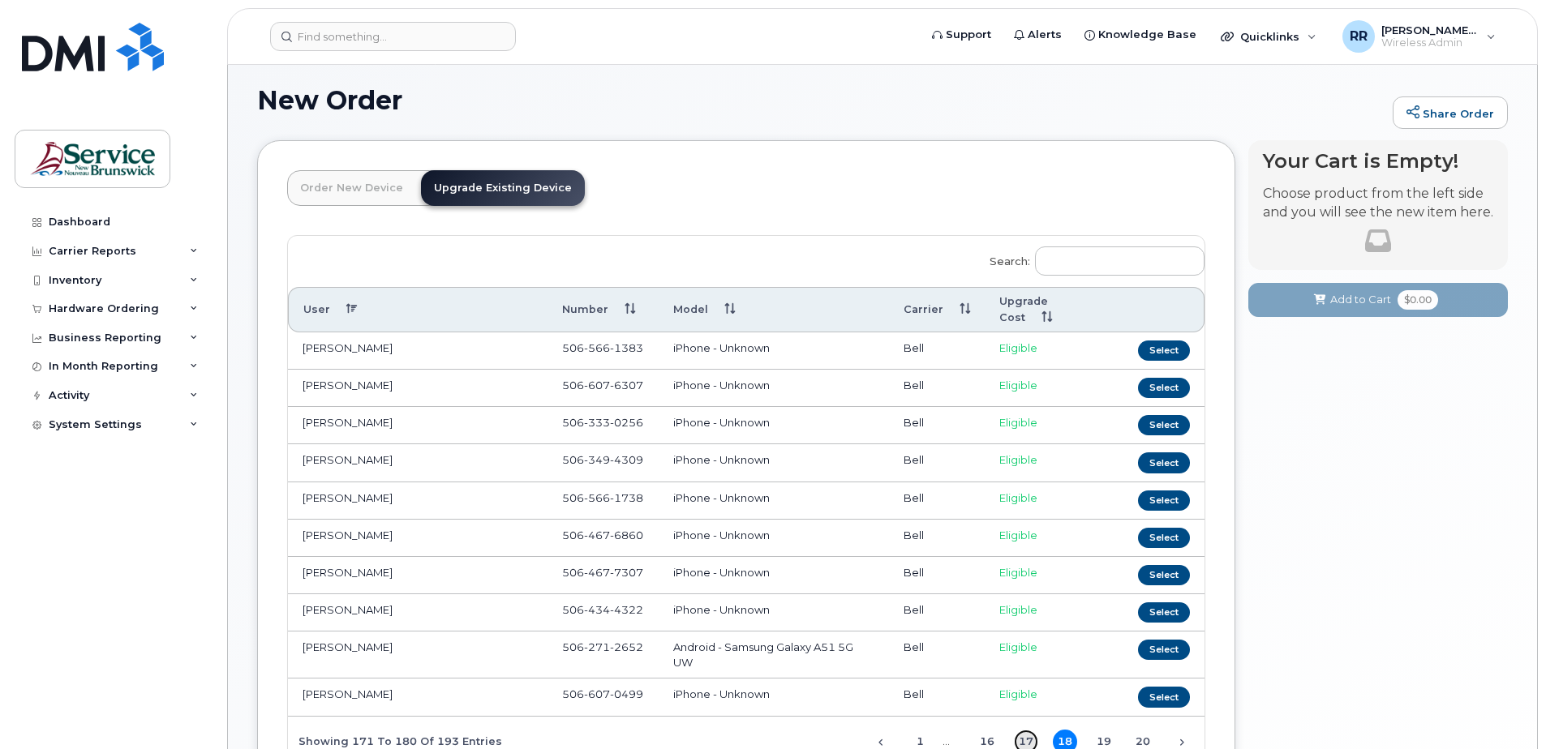
click at [1031, 738] on link "17" at bounding box center [1026, 742] width 24 height 24
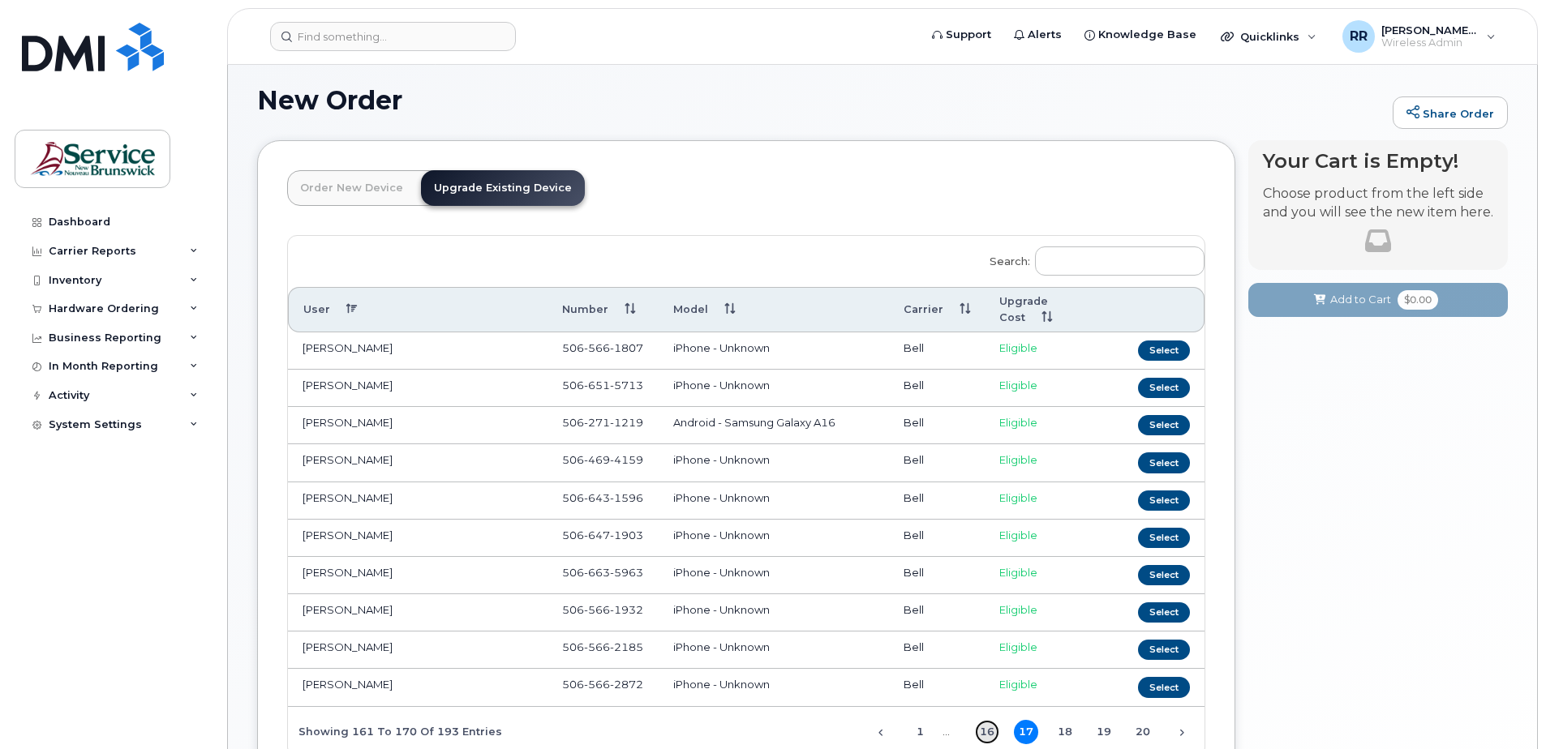
click at [986, 730] on link "16" at bounding box center [987, 732] width 24 height 24
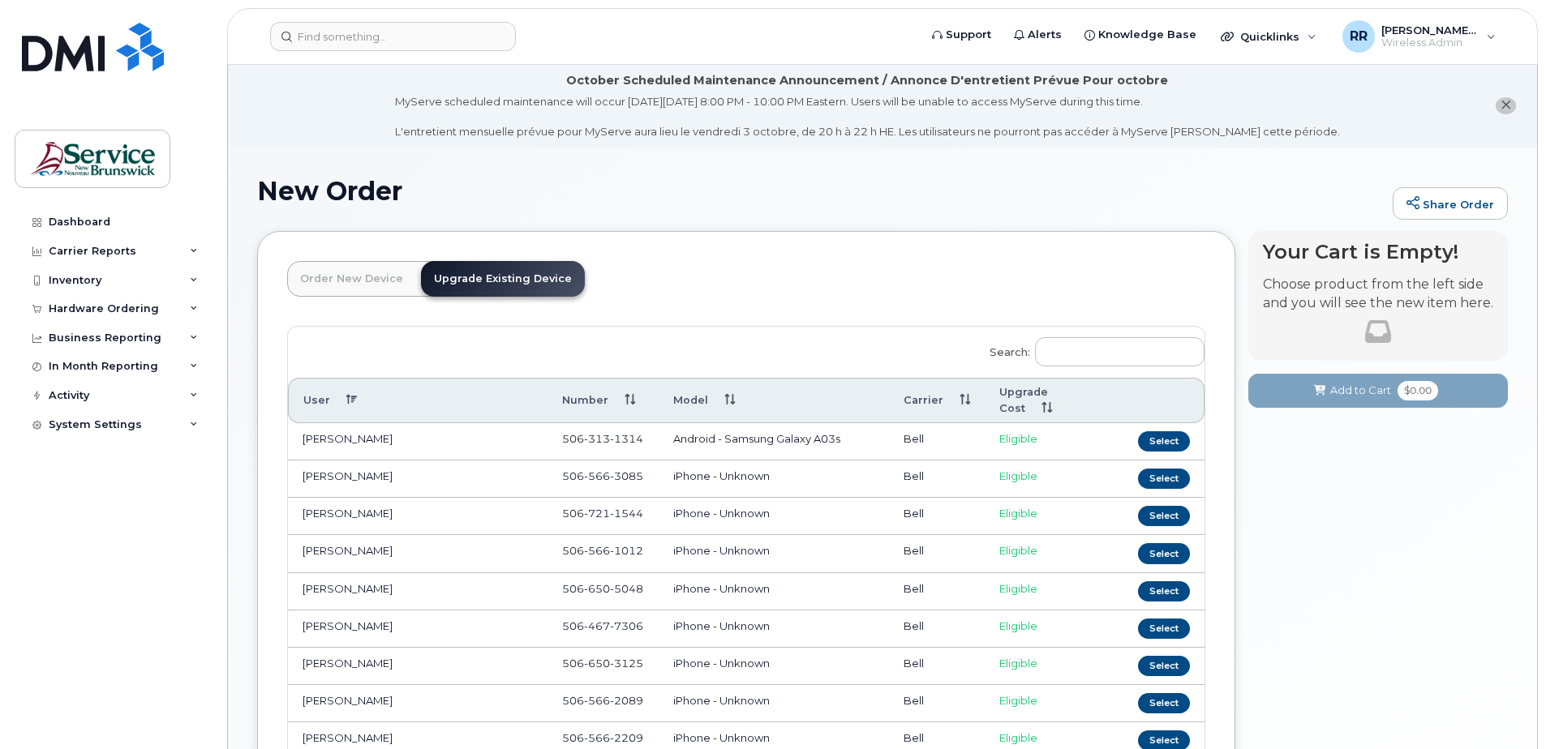
scroll to position [0, 0]
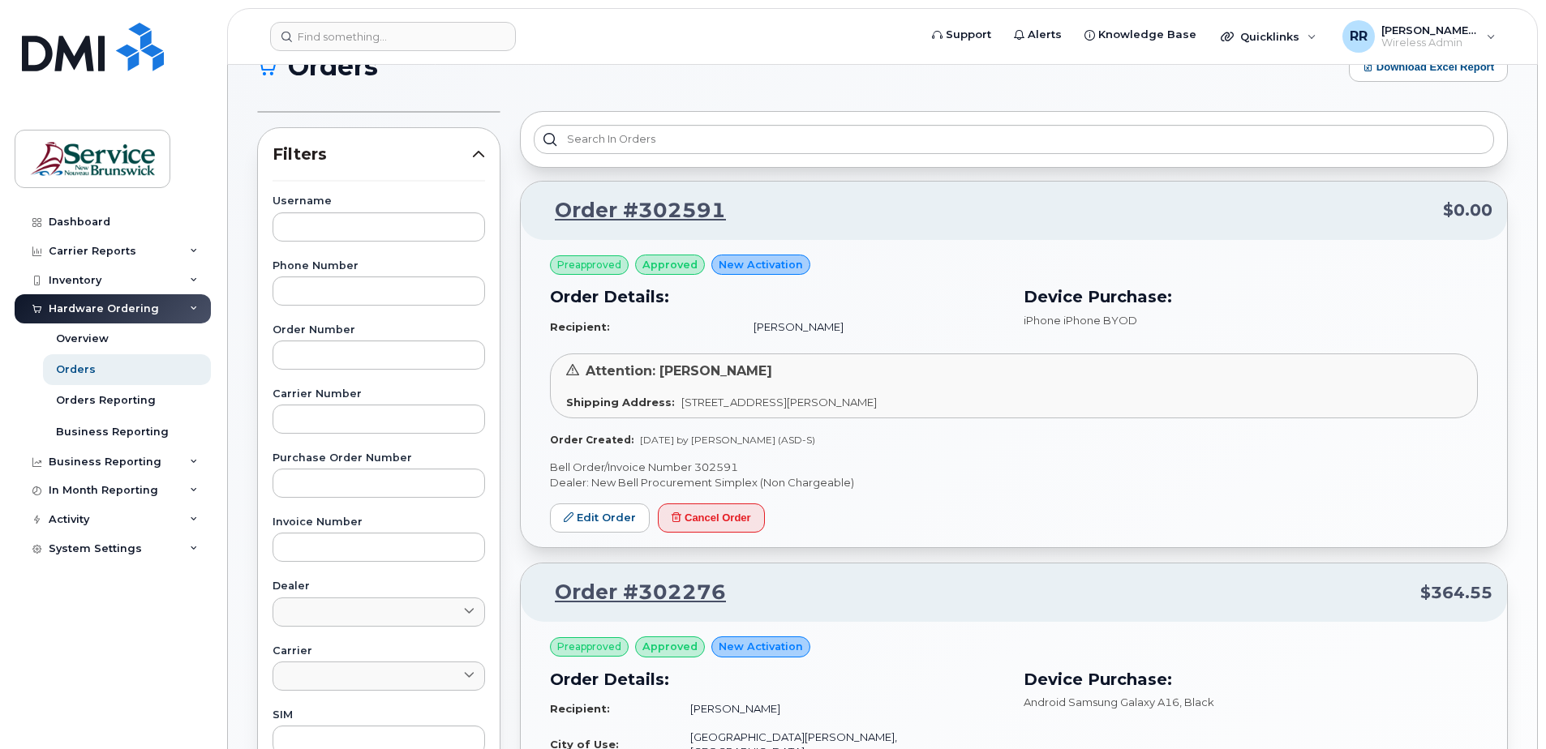
scroll to position [81, 0]
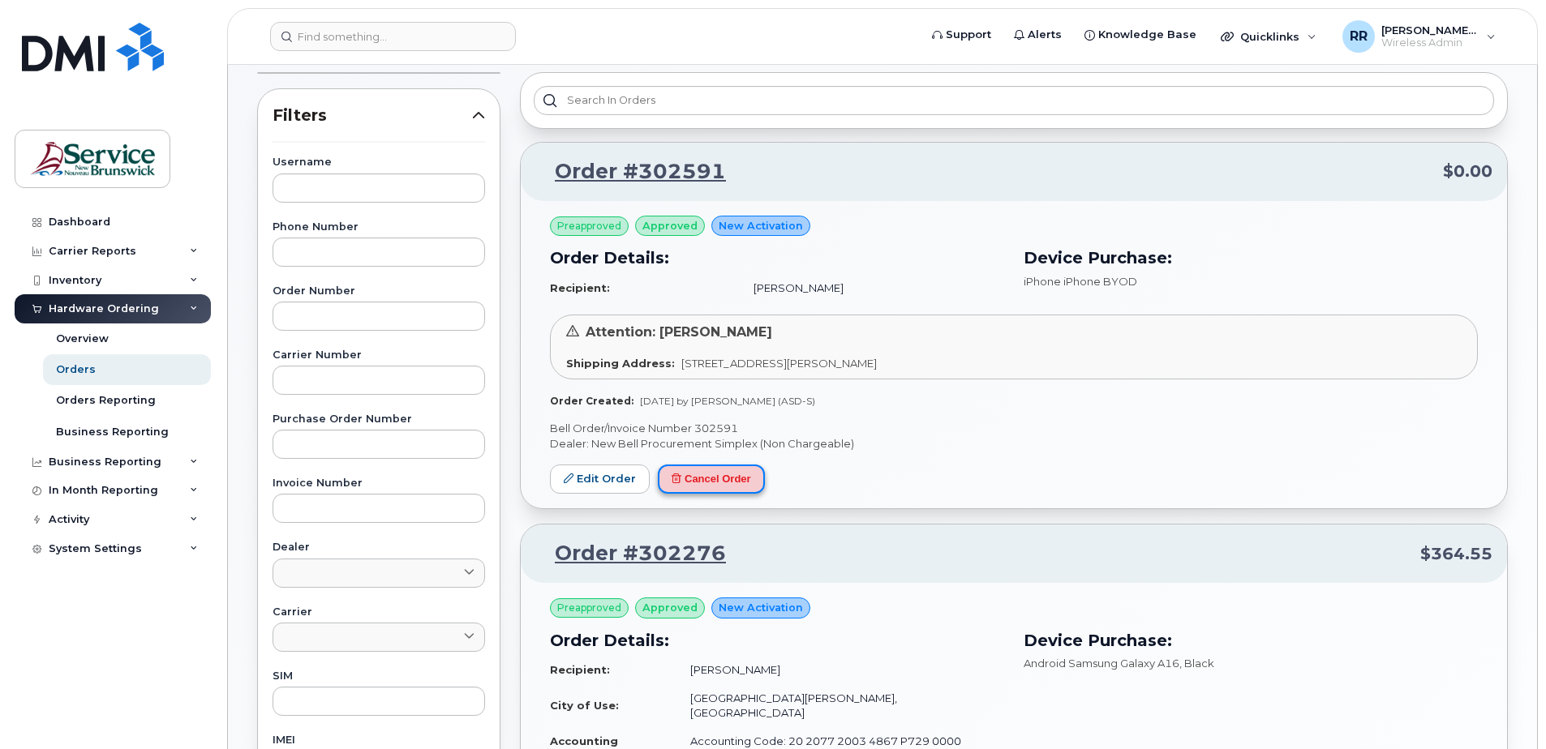
click at [725, 479] on button "Cancel Order" at bounding box center [711, 480] width 107 height 30
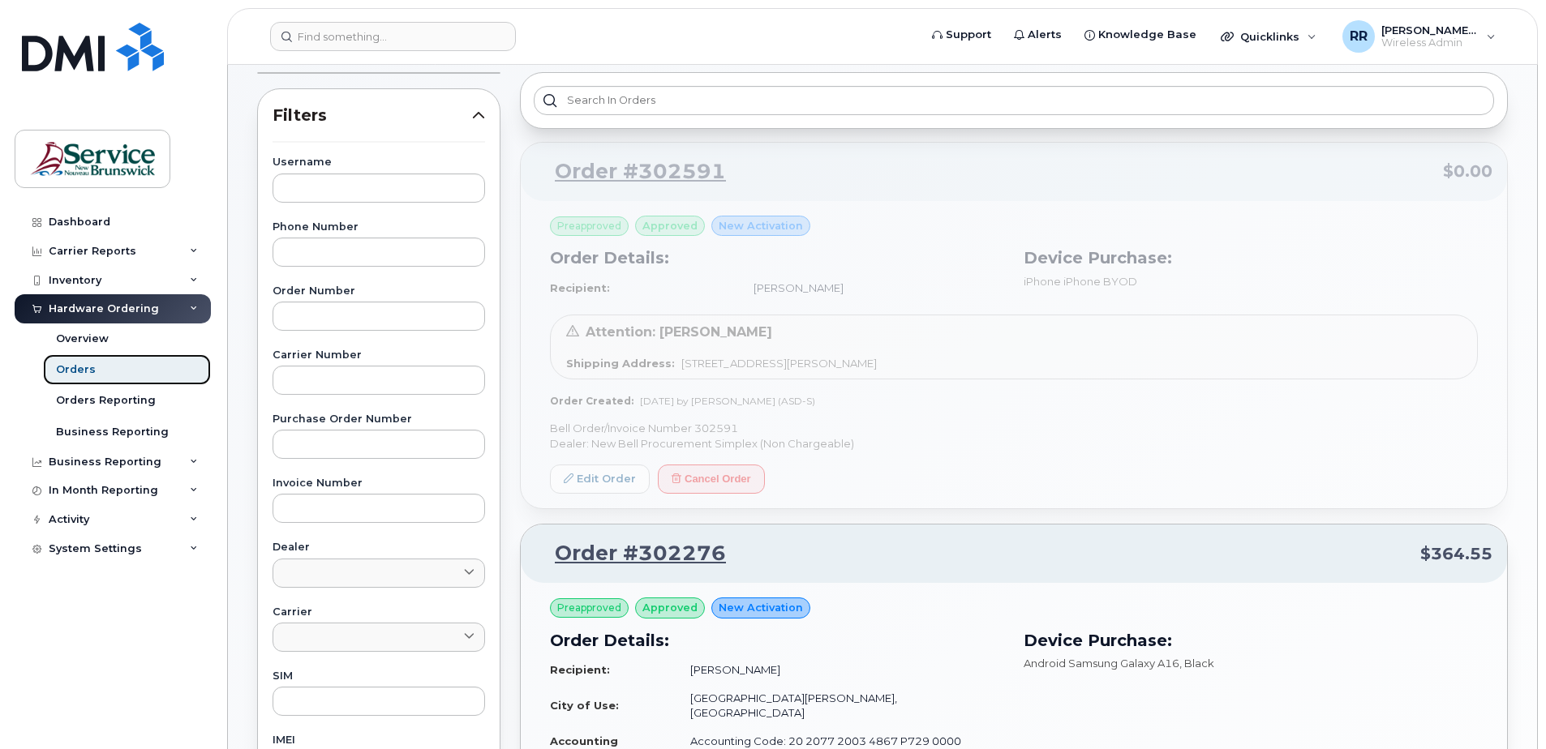
click at [81, 371] on div "Orders" at bounding box center [76, 370] width 40 height 15
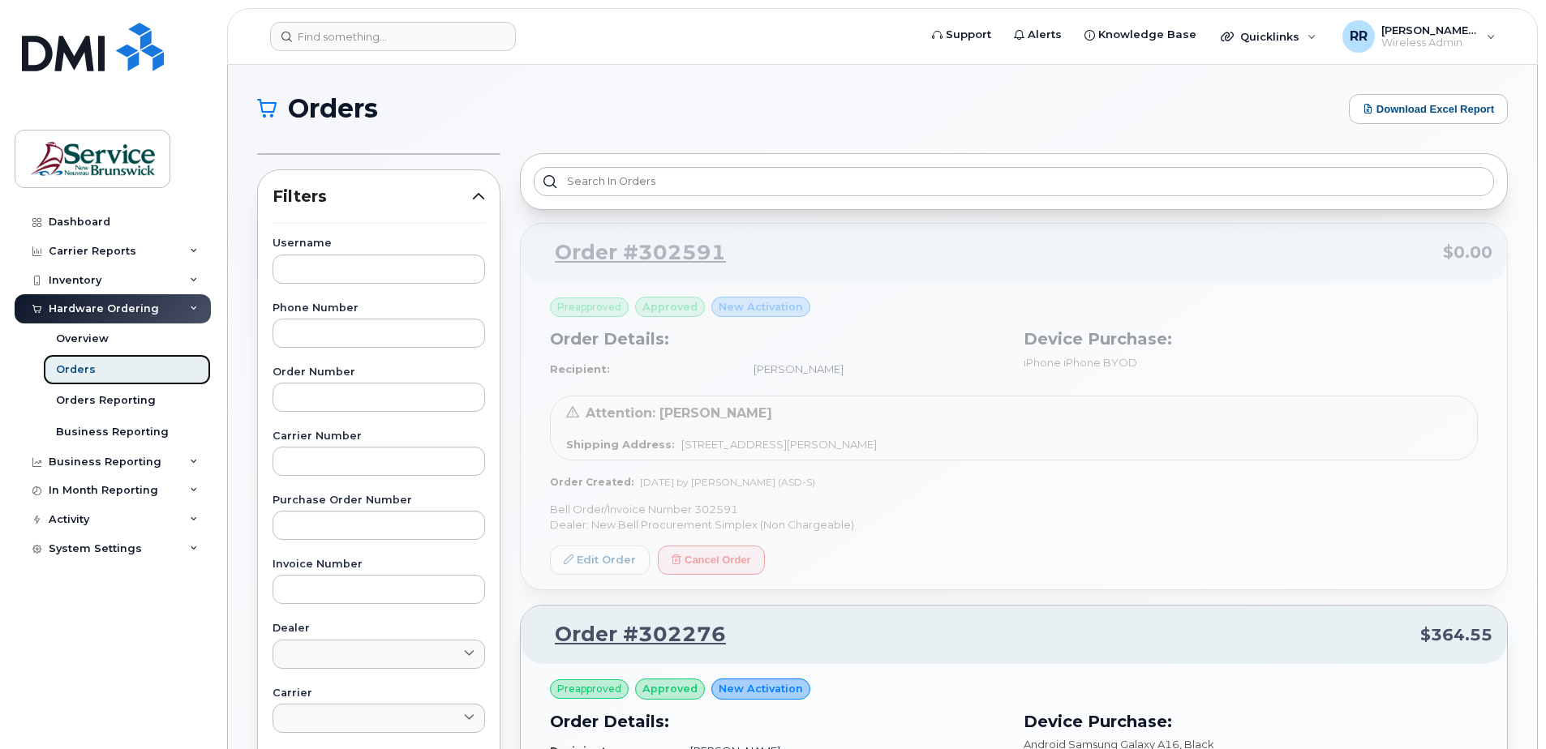
click at [65, 359] on link "Orders" at bounding box center [127, 369] width 168 height 31
click at [92, 301] on div "Hardware Ordering" at bounding box center [113, 308] width 196 height 29
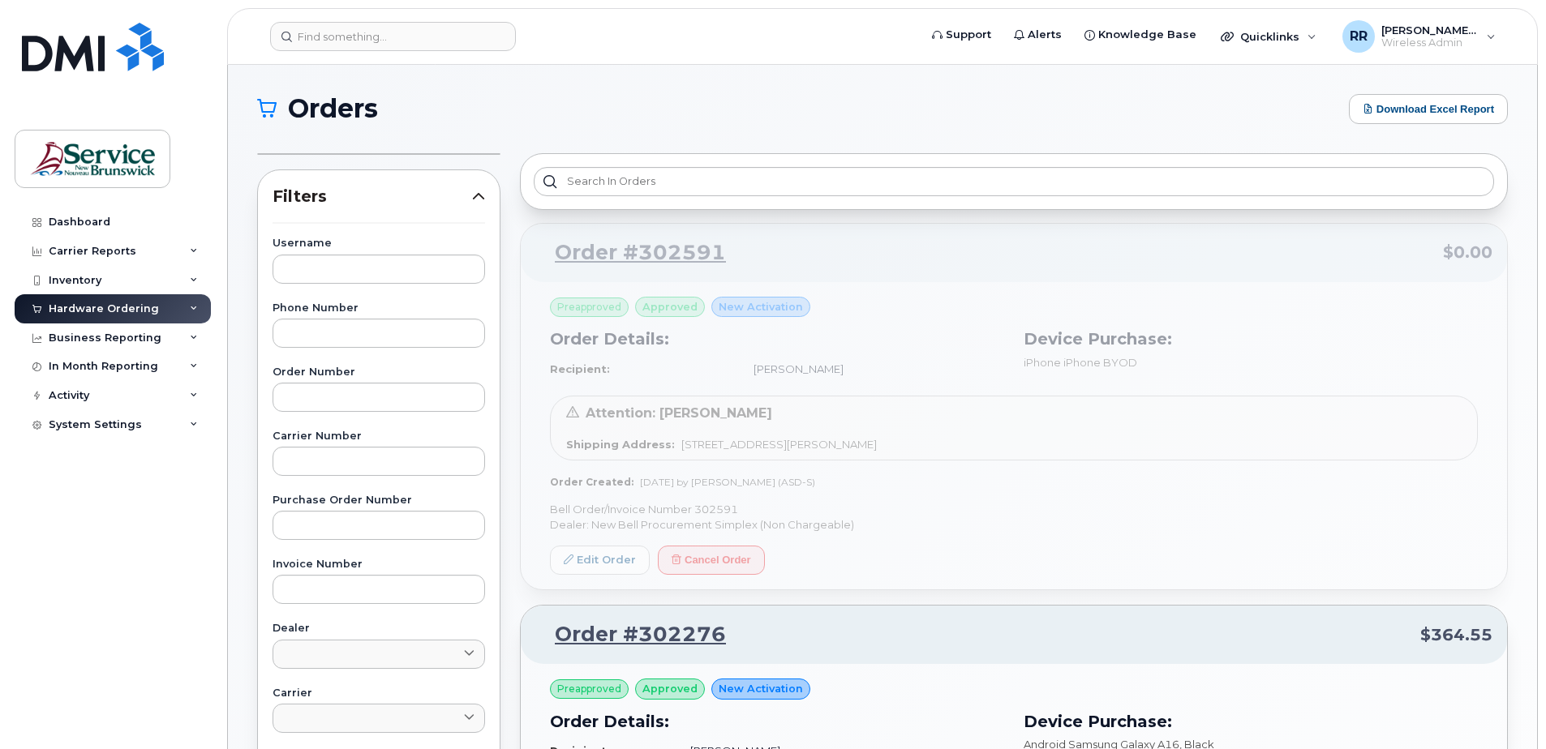
click at [61, 308] on div "Hardware Ordering" at bounding box center [104, 309] width 110 height 13
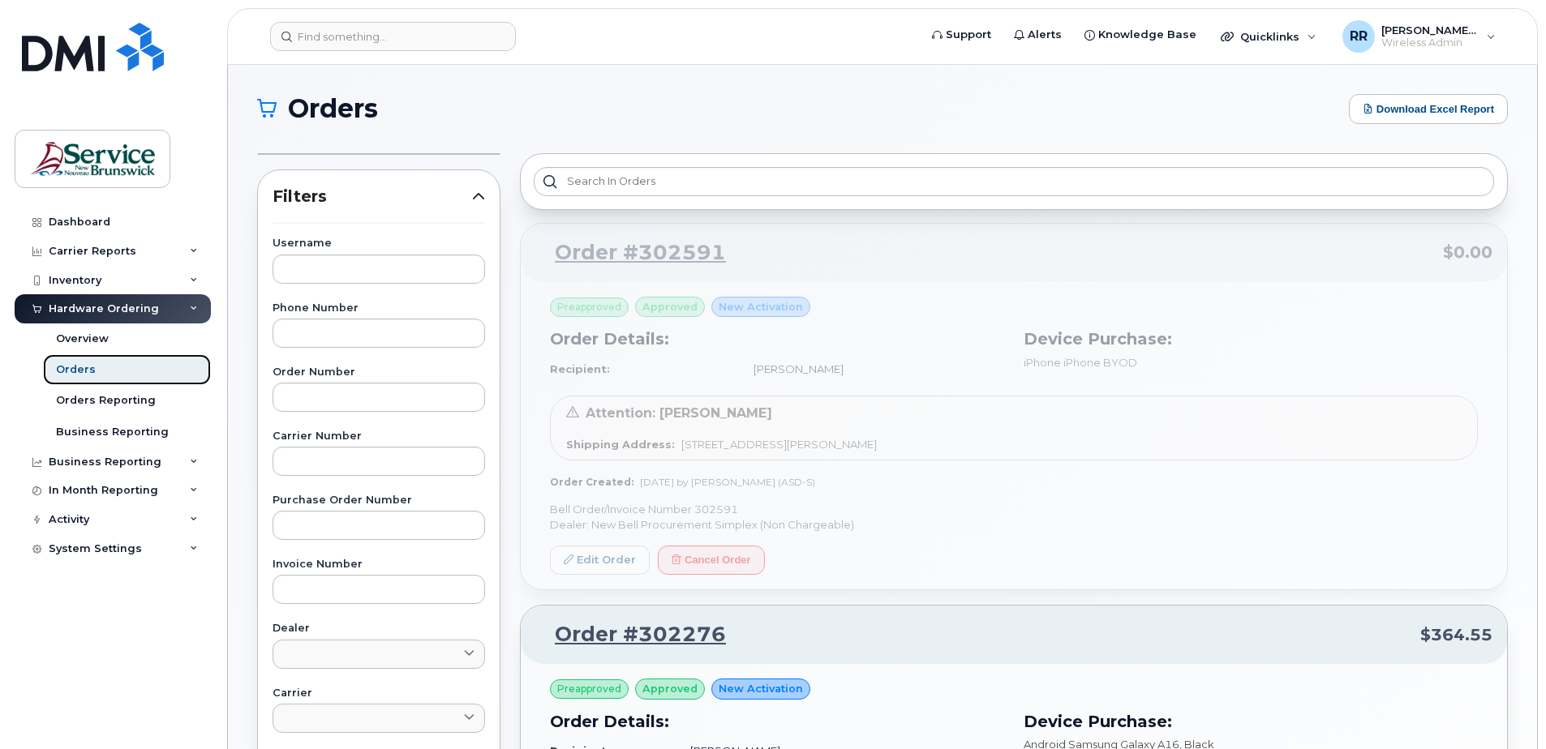
click at [81, 371] on div "Orders" at bounding box center [76, 370] width 40 height 15
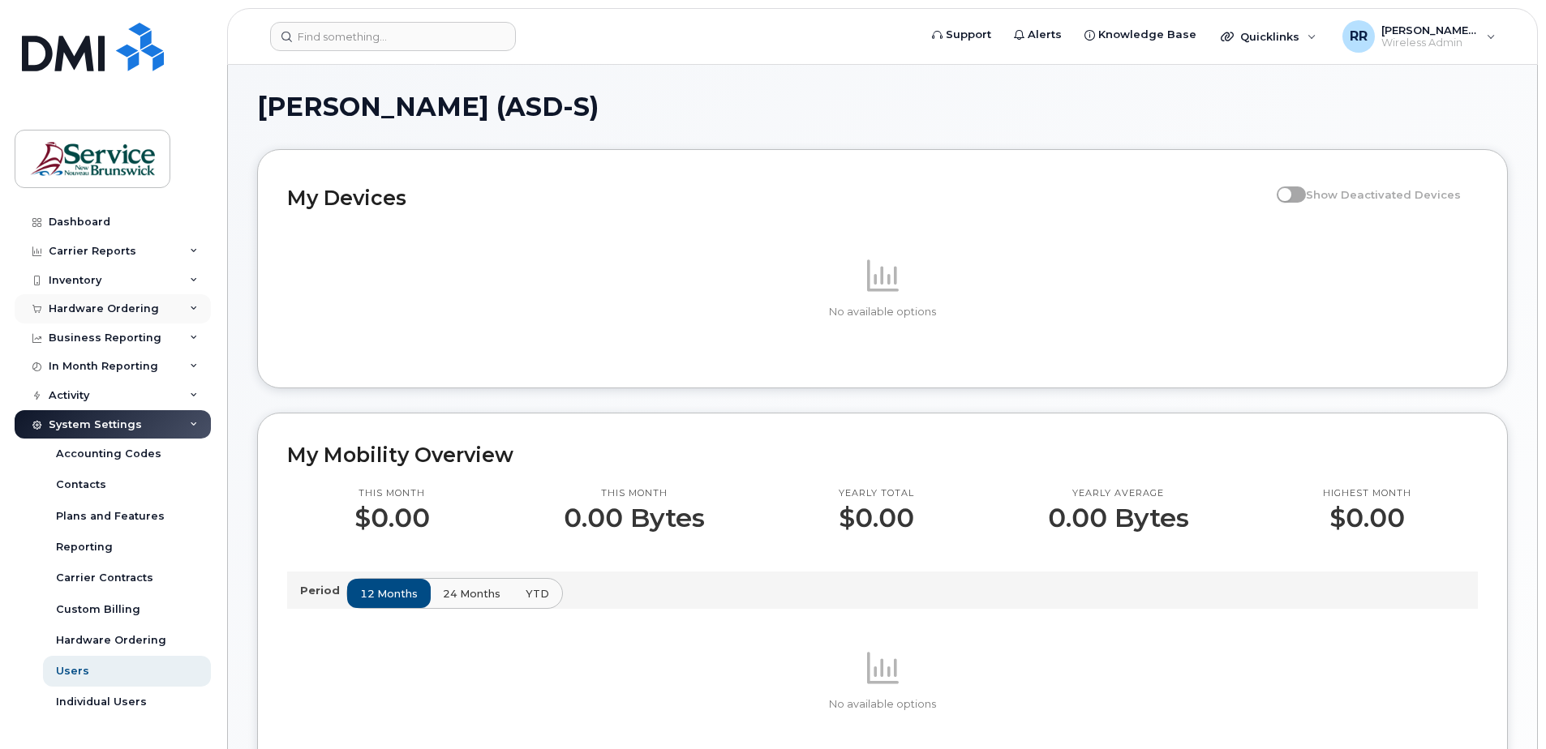
click at [77, 309] on div "Hardware Ordering" at bounding box center [104, 309] width 110 height 13
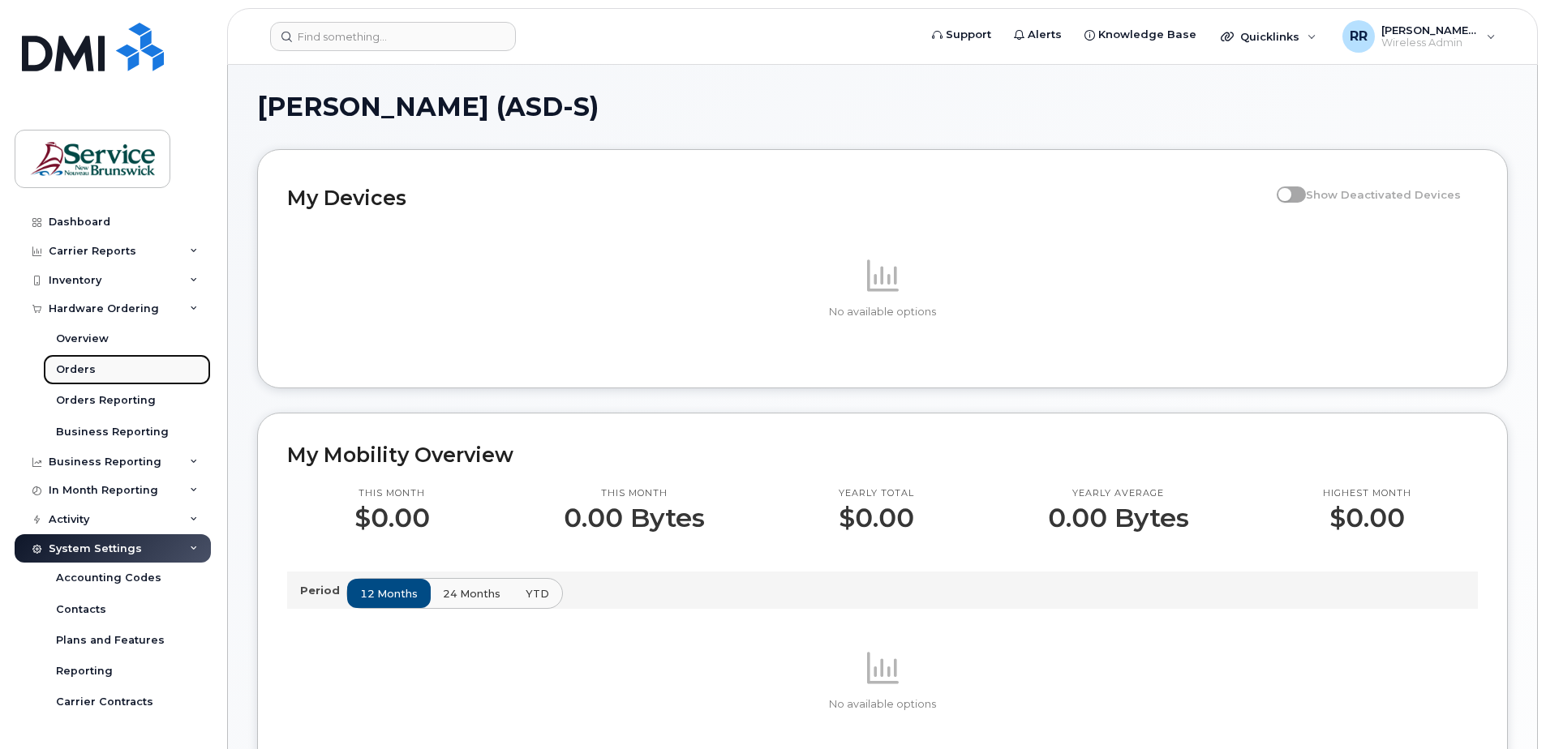
click at [79, 365] on div "Orders" at bounding box center [76, 370] width 40 height 15
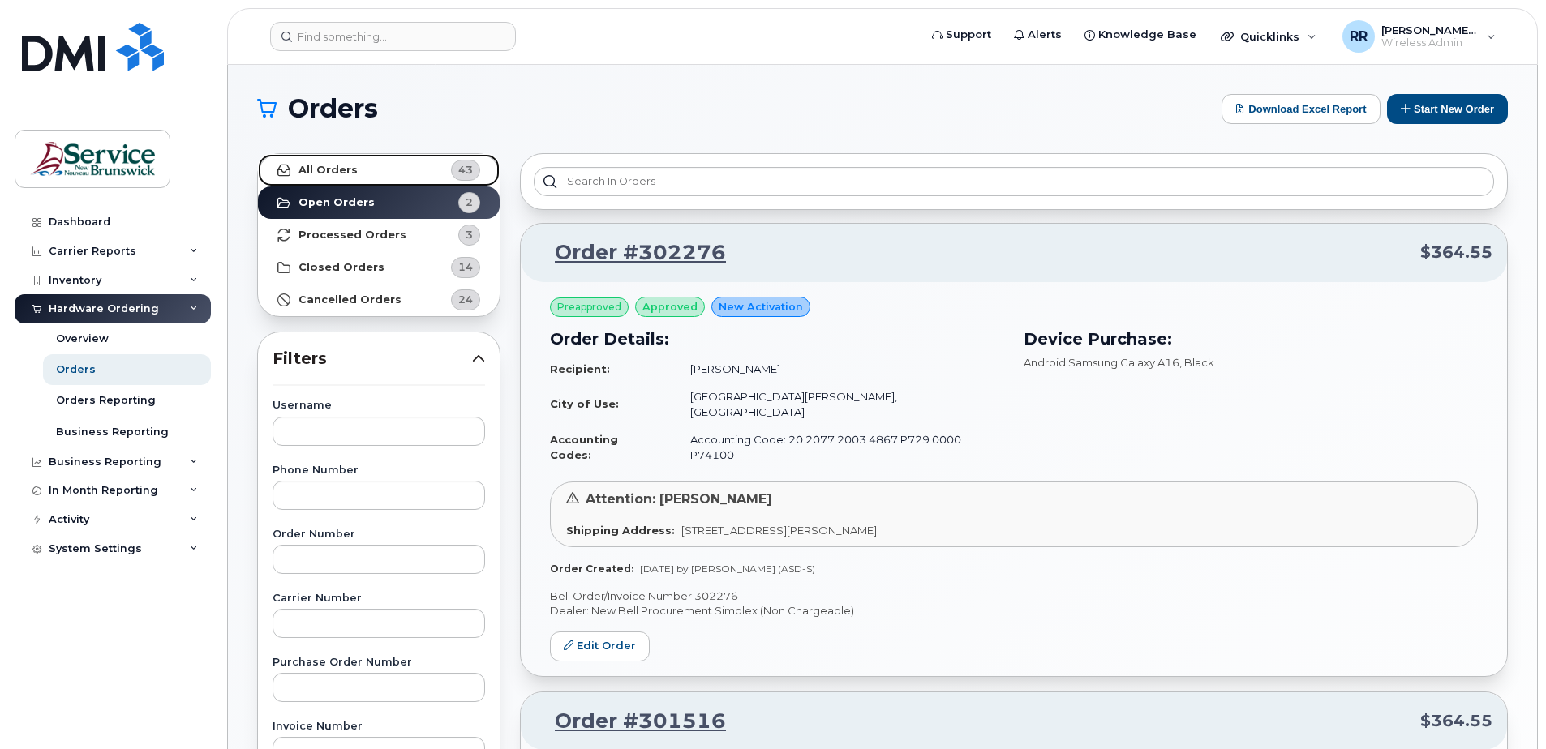
click at [339, 170] on strong "All Orders" at bounding box center [327, 170] width 59 height 13
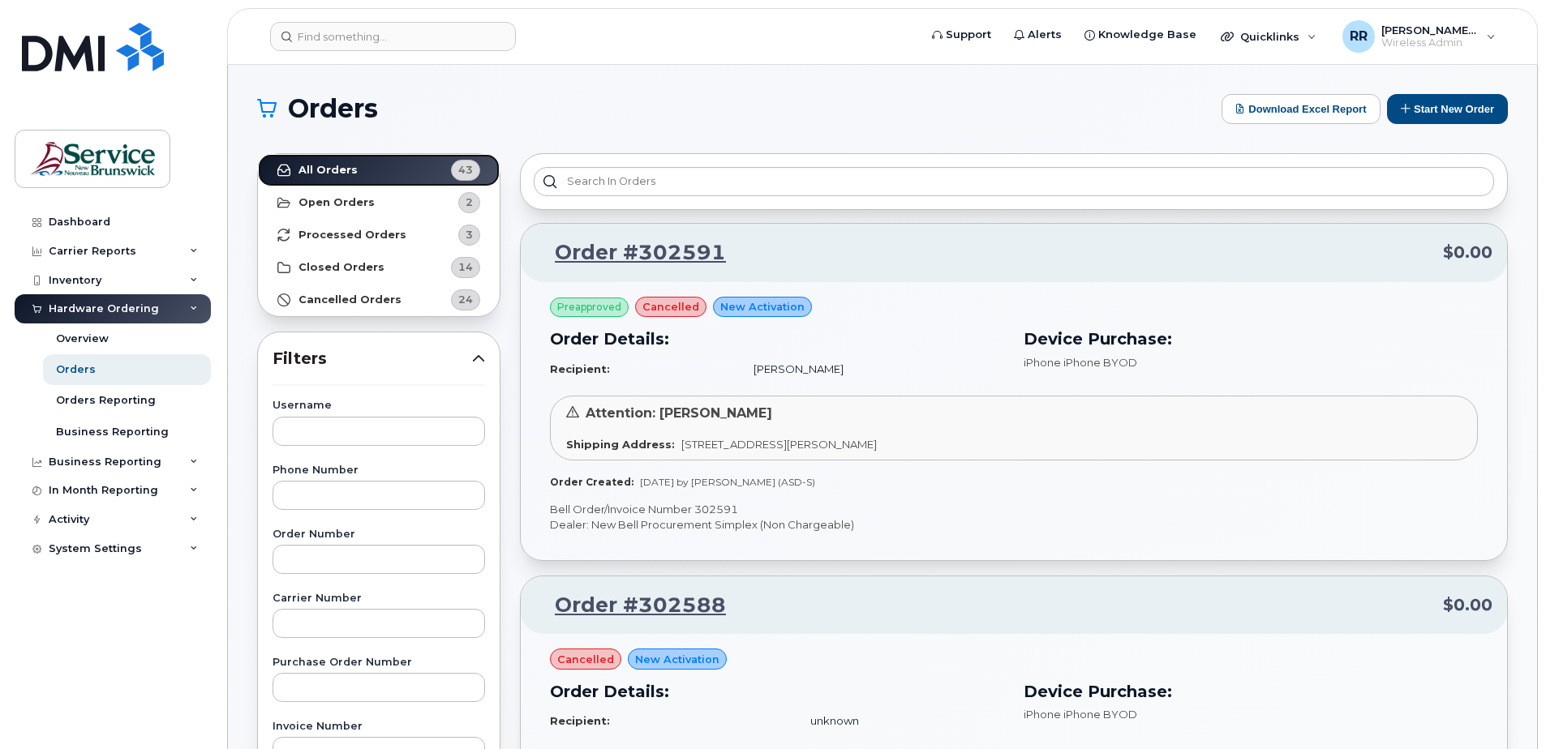
click at [325, 174] on strong "All Orders" at bounding box center [327, 170] width 59 height 13
click at [325, 173] on strong "All Orders" at bounding box center [327, 170] width 59 height 13
click at [349, 235] on strong "Processed Orders" at bounding box center [352, 235] width 108 height 13
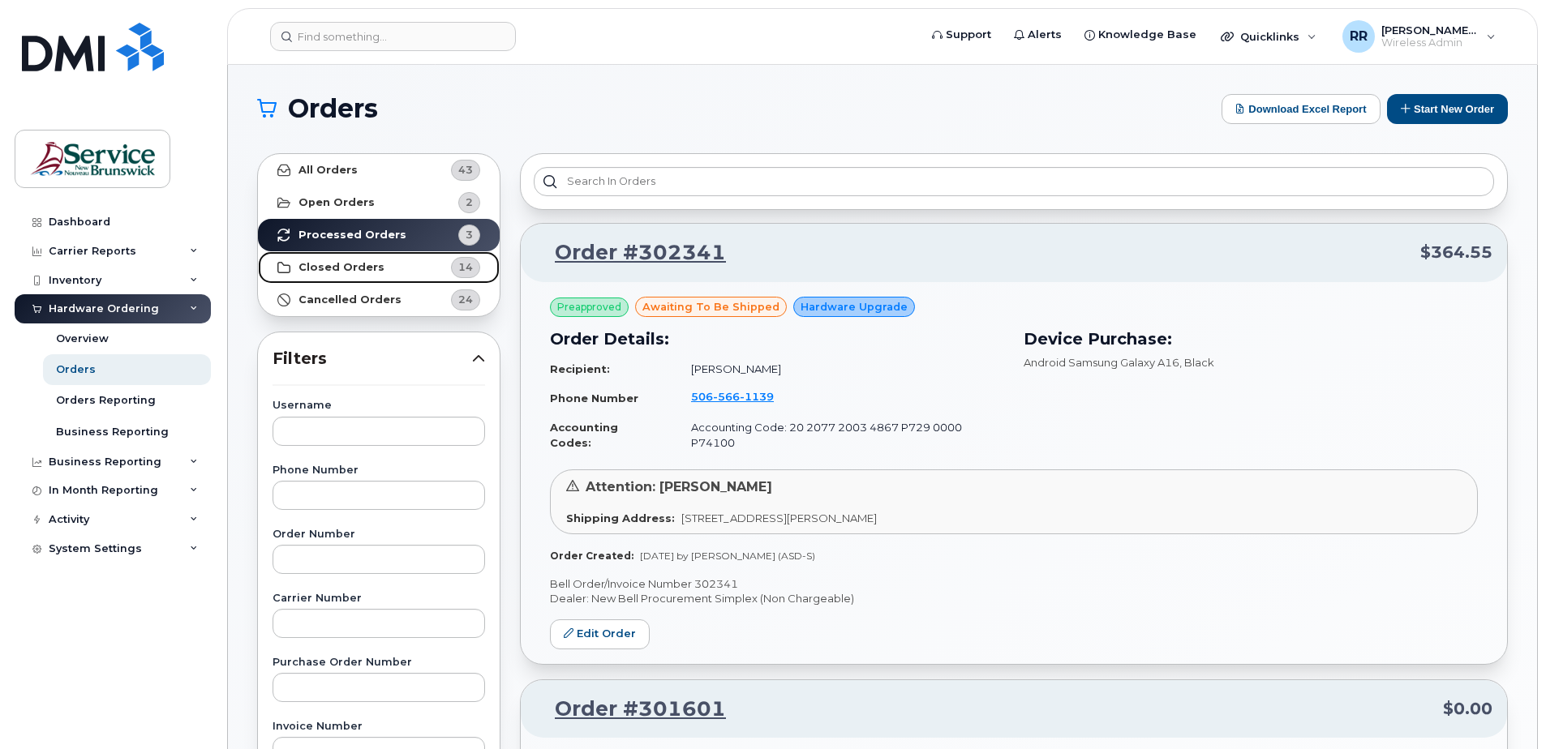
click at [363, 271] on strong "Closed Orders" at bounding box center [341, 267] width 86 height 13
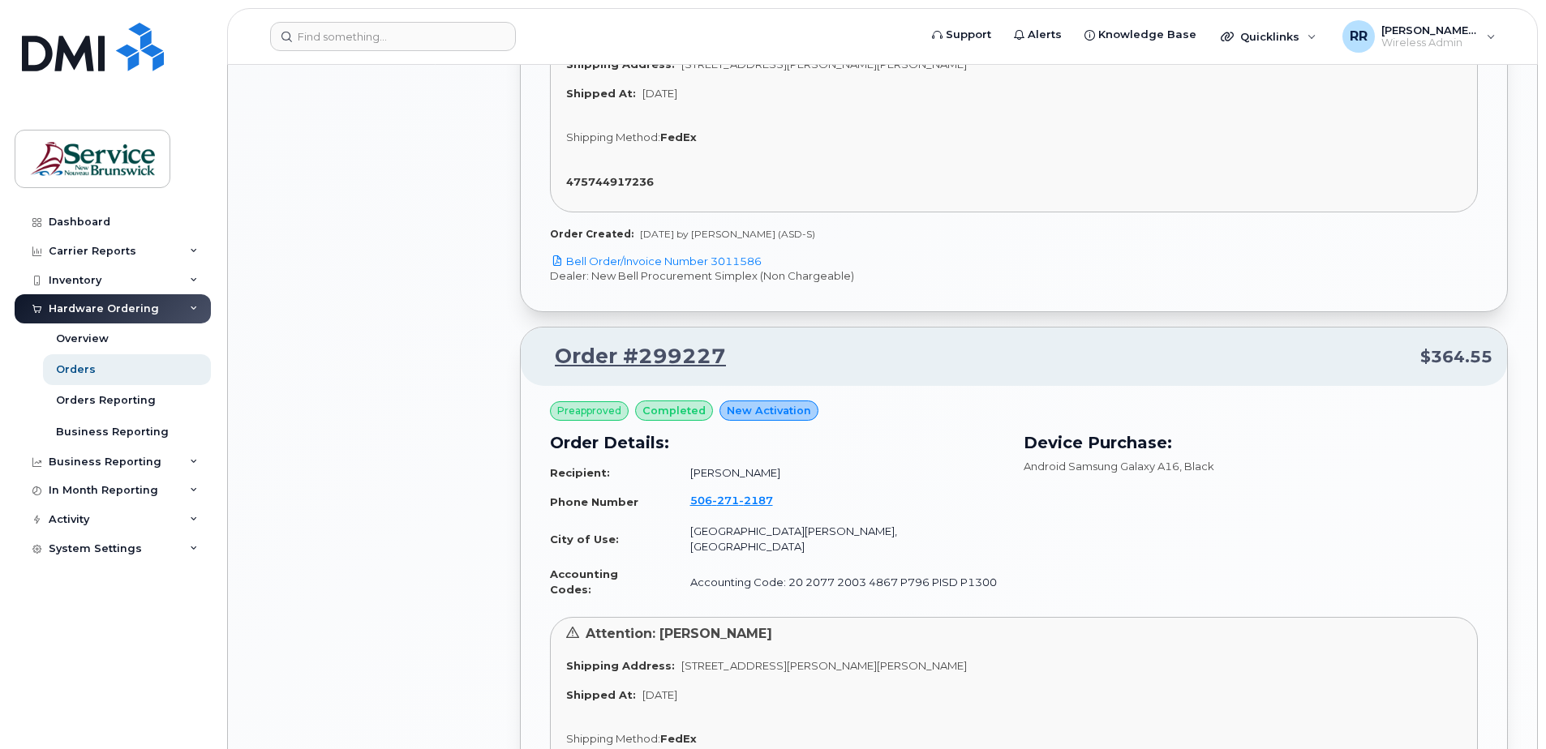
scroll to position [1947, 0]
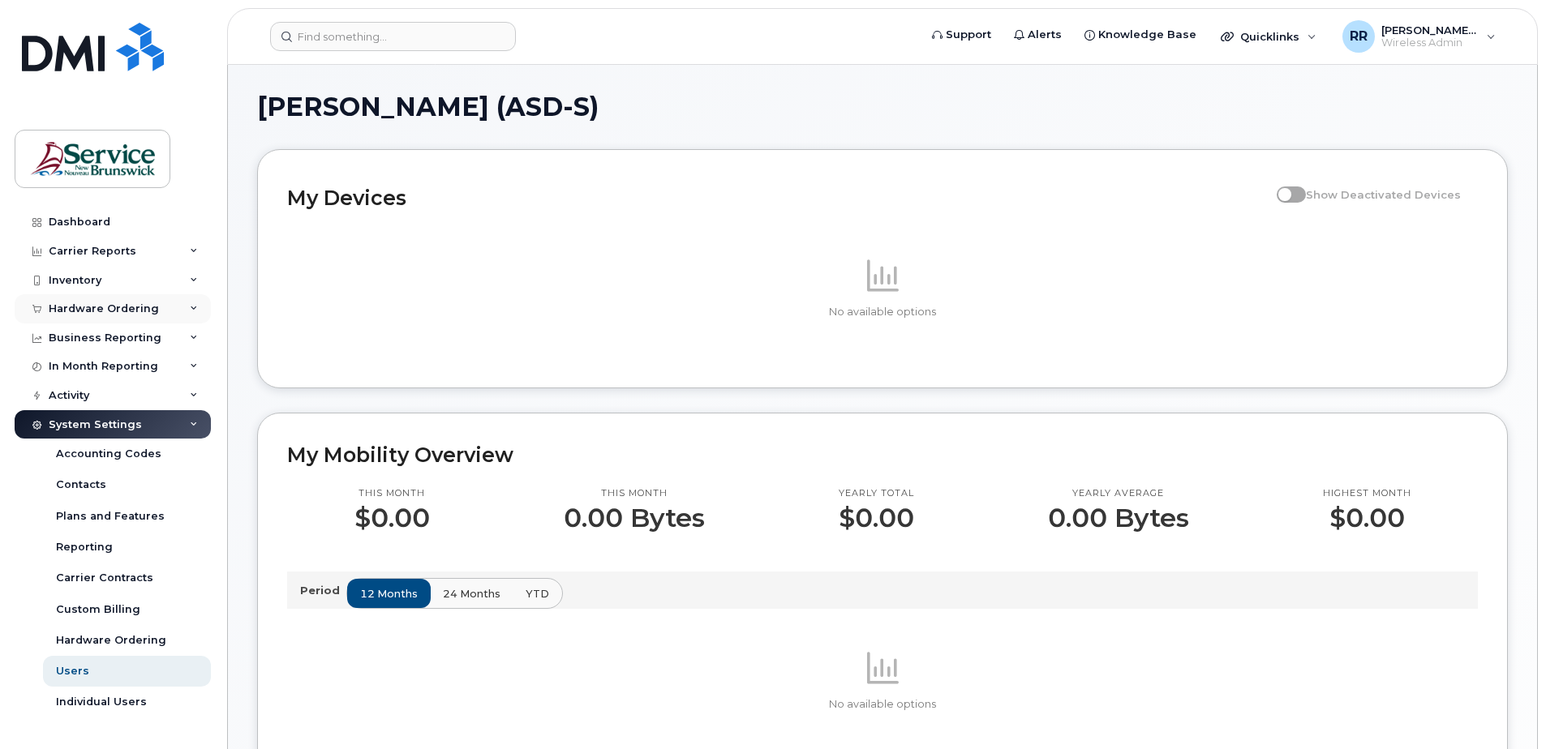
click at [146, 303] on div "Hardware Ordering" at bounding box center [104, 309] width 110 height 13
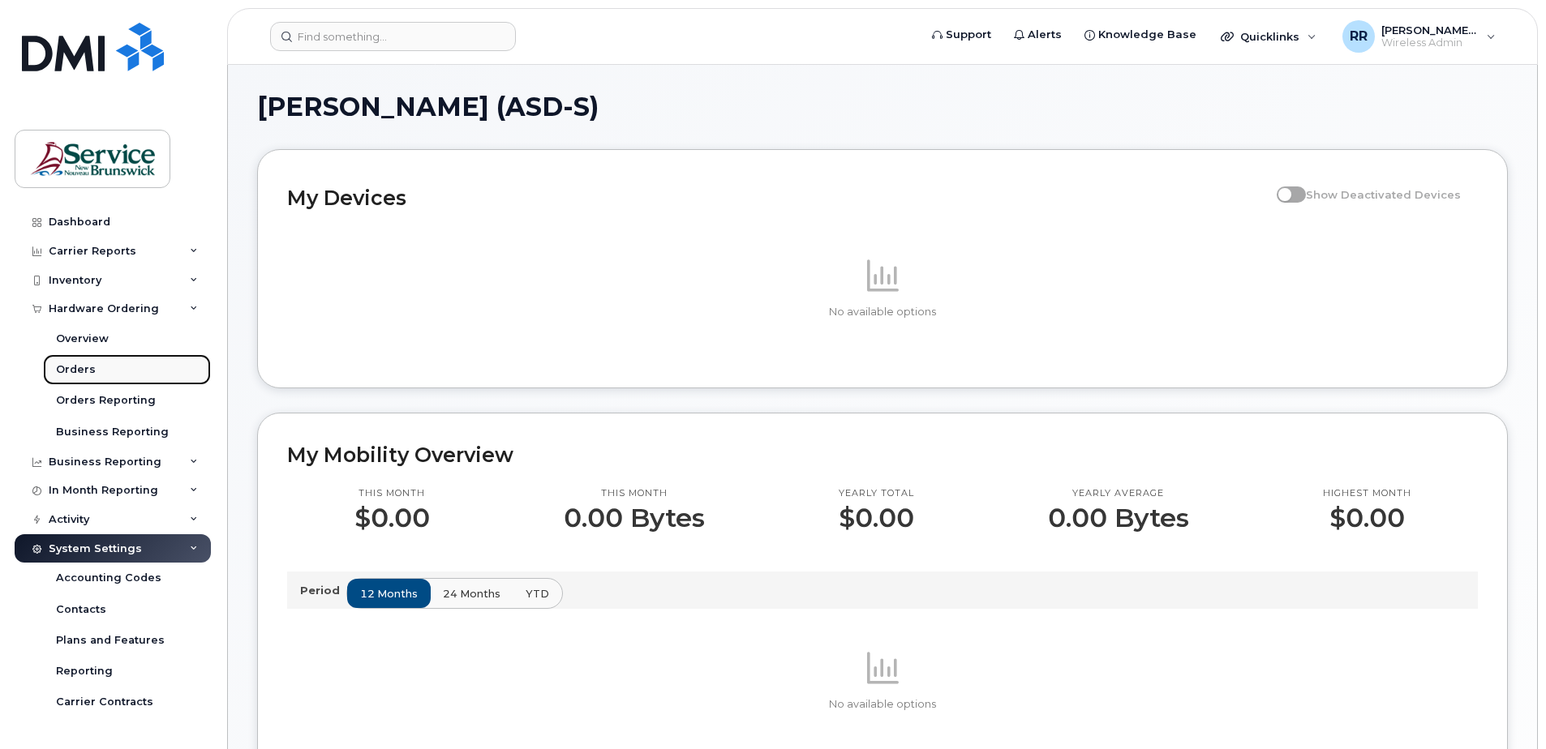
click at [93, 363] on link "Orders" at bounding box center [127, 369] width 168 height 31
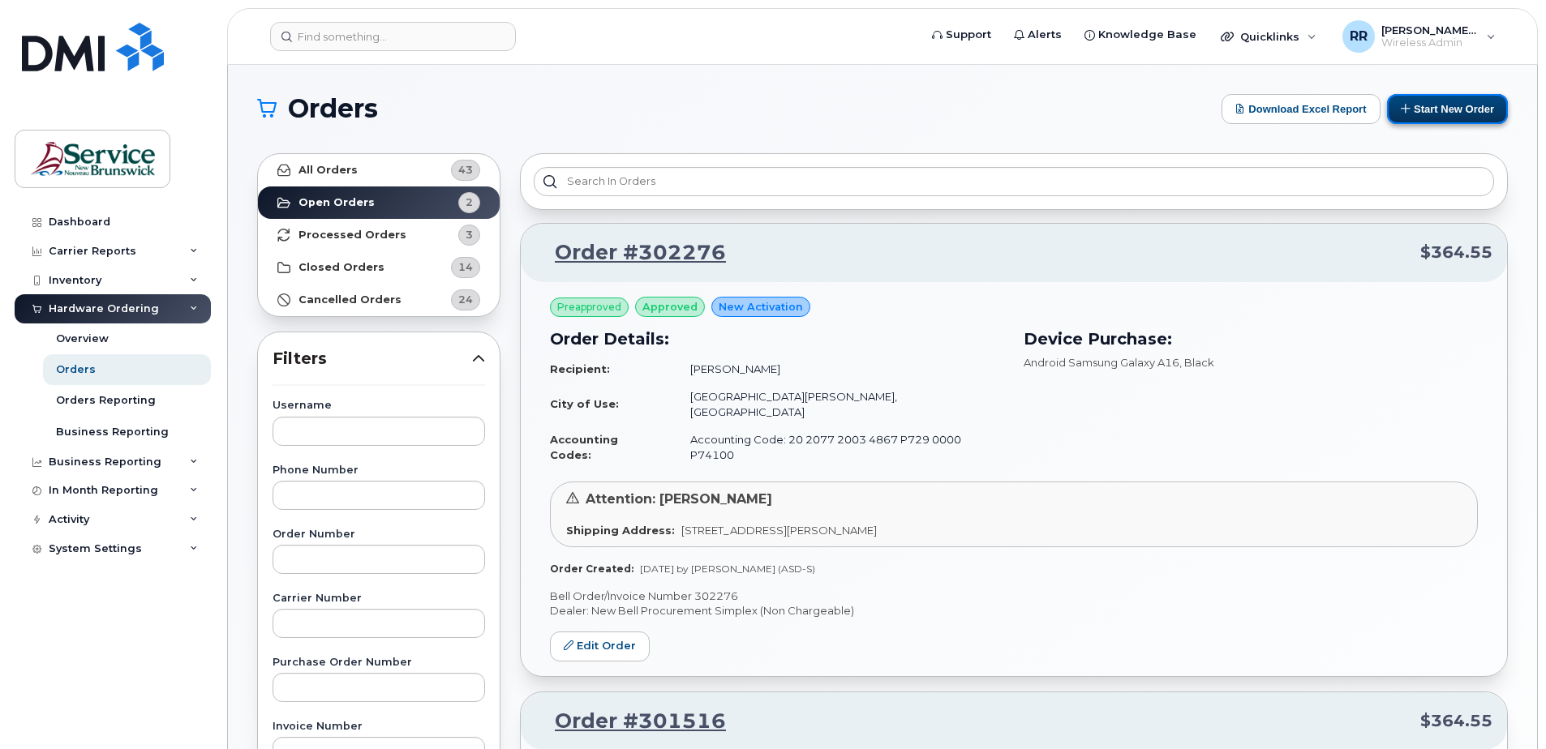
click at [1449, 108] on button "Start New Order" at bounding box center [1447, 109] width 121 height 30
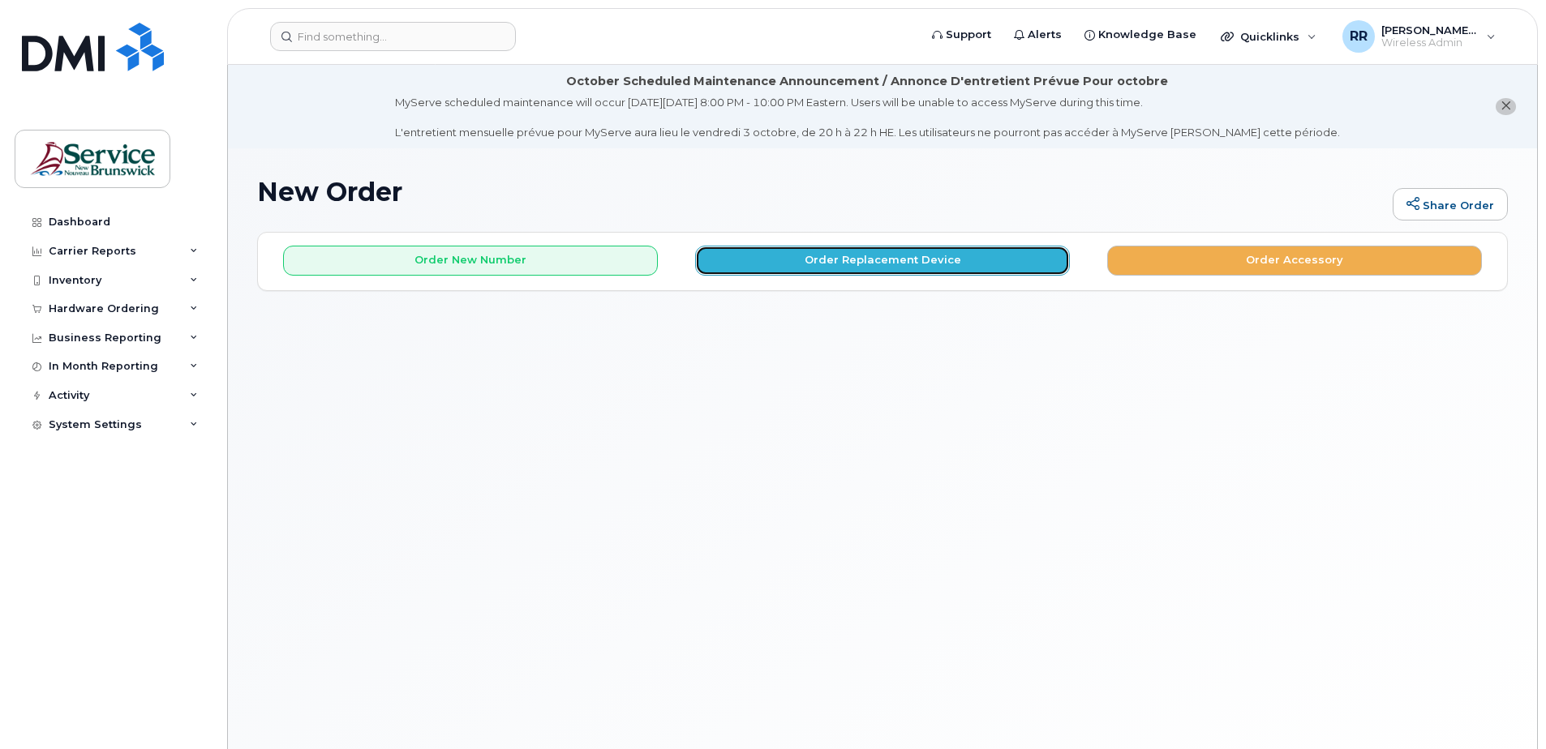
click at [1015, 266] on button "Order Replacement Device" at bounding box center [882, 261] width 375 height 30
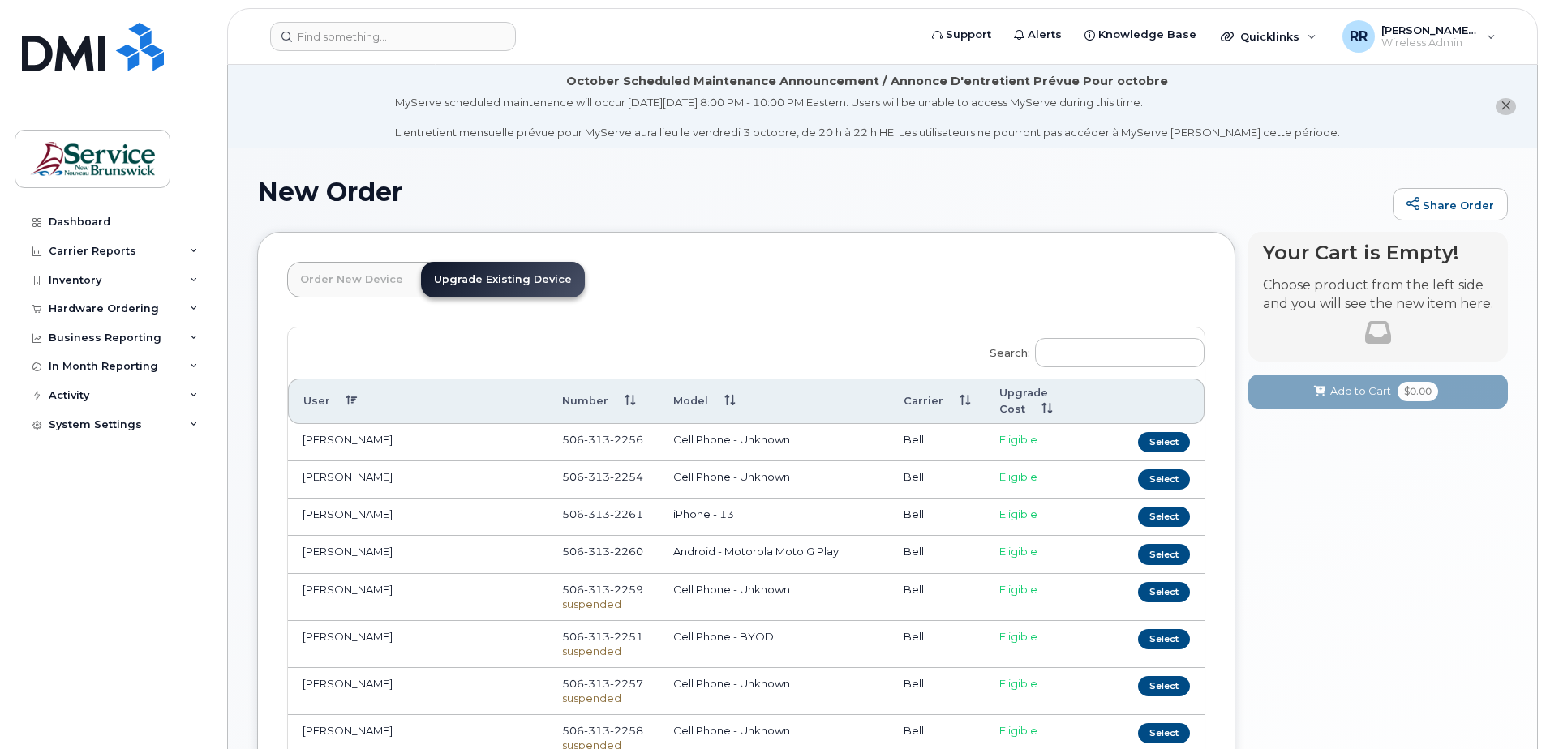
click at [516, 286] on link "Upgrade Existing Device" at bounding box center [503, 280] width 164 height 36
click at [1083, 359] on input "Search:" at bounding box center [1120, 352] width 170 height 29
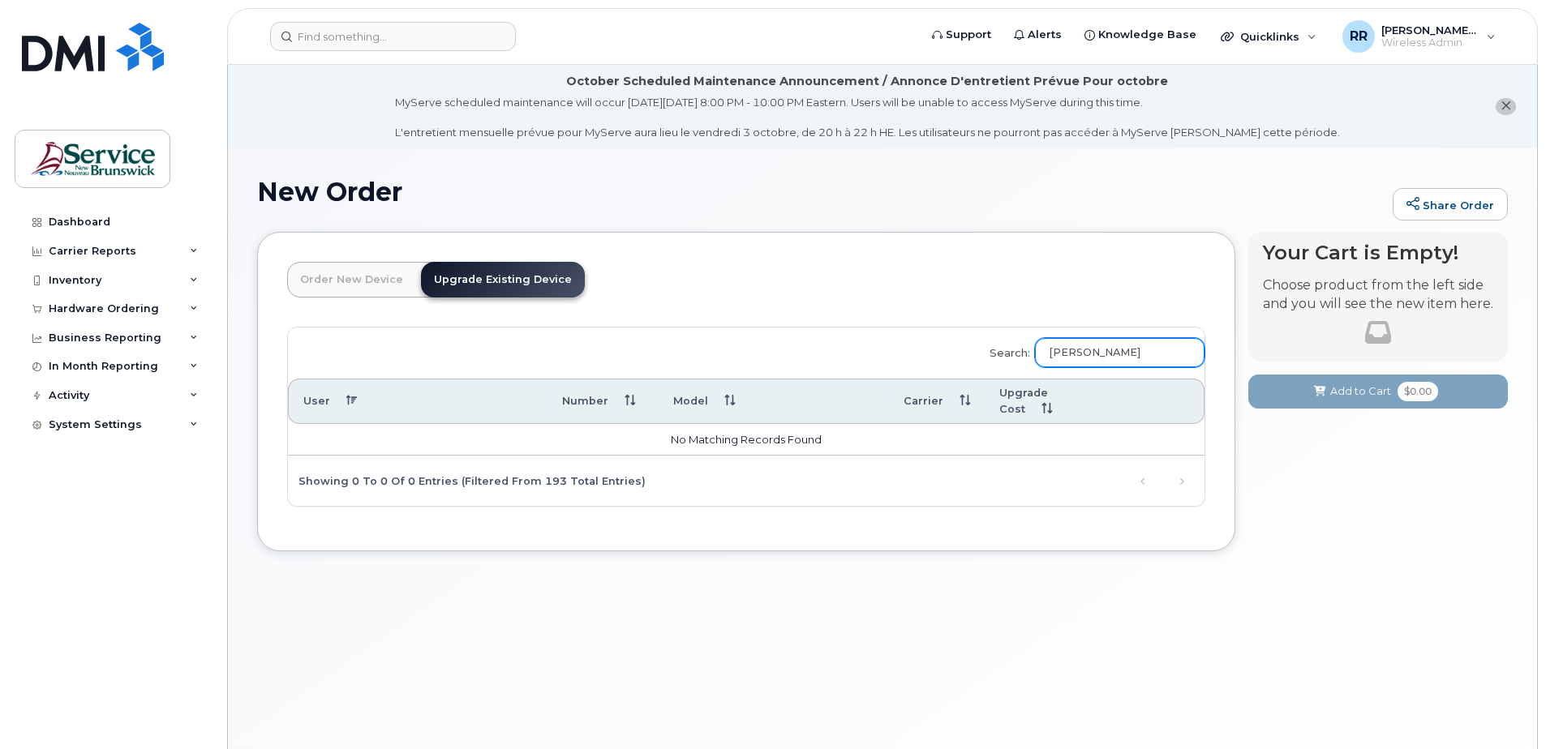
drag, startPoint x: 1095, startPoint y: 354, endPoint x: 1067, endPoint y: 363, distance: 30.0
click at [1067, 363] on input "brad" at bounding box center [1120, 352] width 170 height 29
type input "Brad Macdonald"
drag, startPoint x: 1166, startPoint y: 361, endPoint x: 1053, endPoint y: 374, distance: 114.3
click at [1053, 374] on div "Search: Brad Macdonald" at bounding box center [1091, 354] width 225 height 52
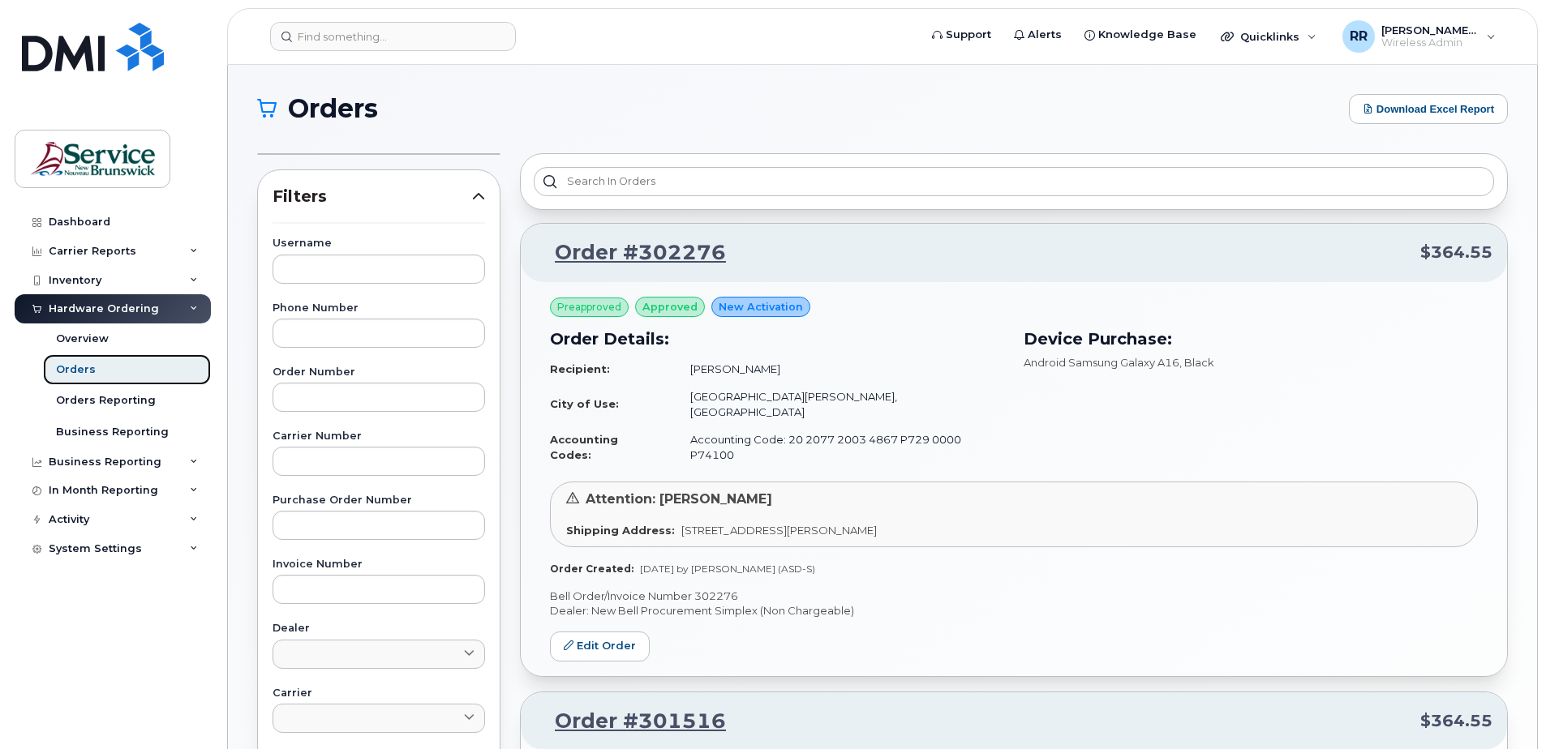
click at [67, 362] on link "Orders" at bounding box center [127, 369] width 168 height 31
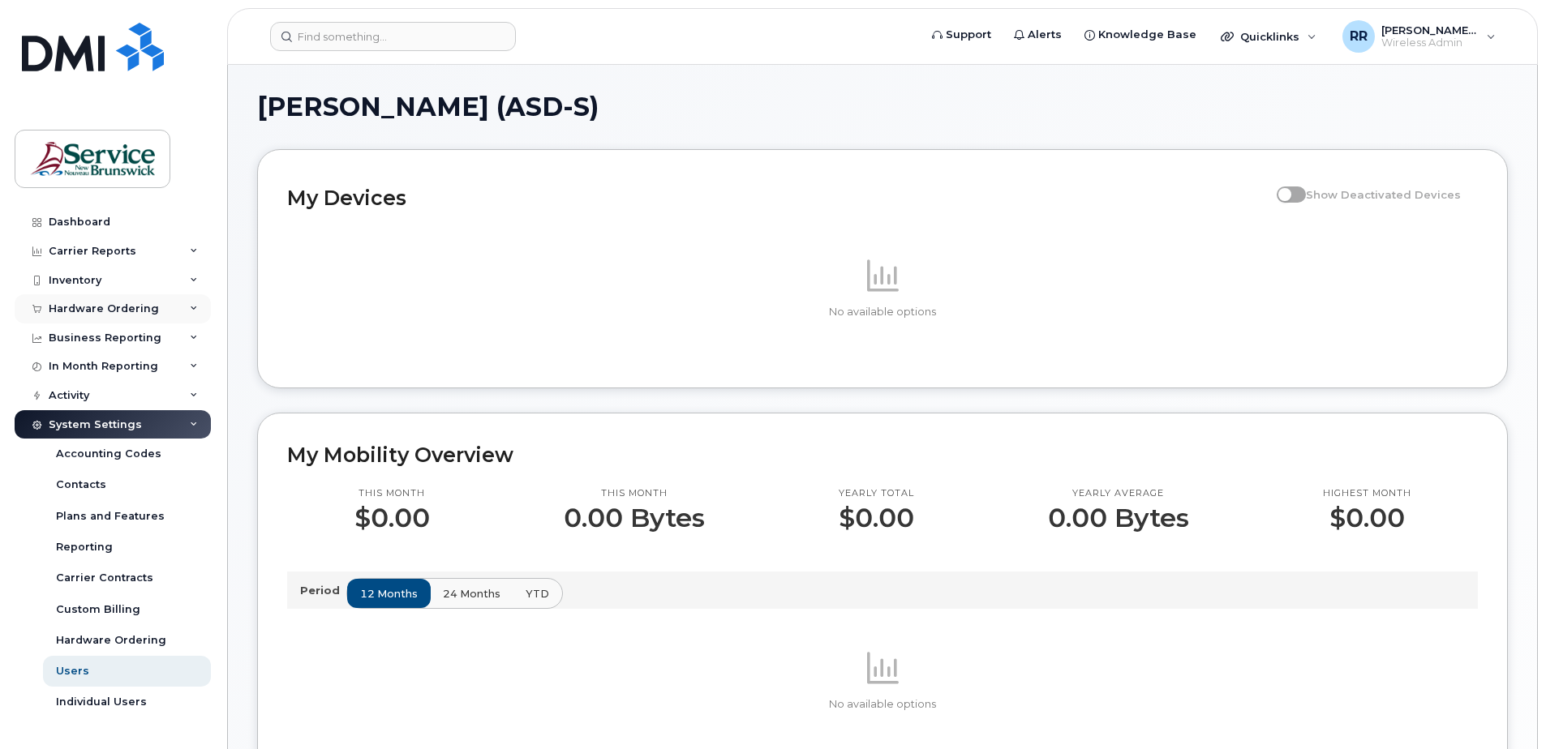
click at [94, 315] on div "Hardware Ordering" at bounding box center [104, 309] width 110 height 13
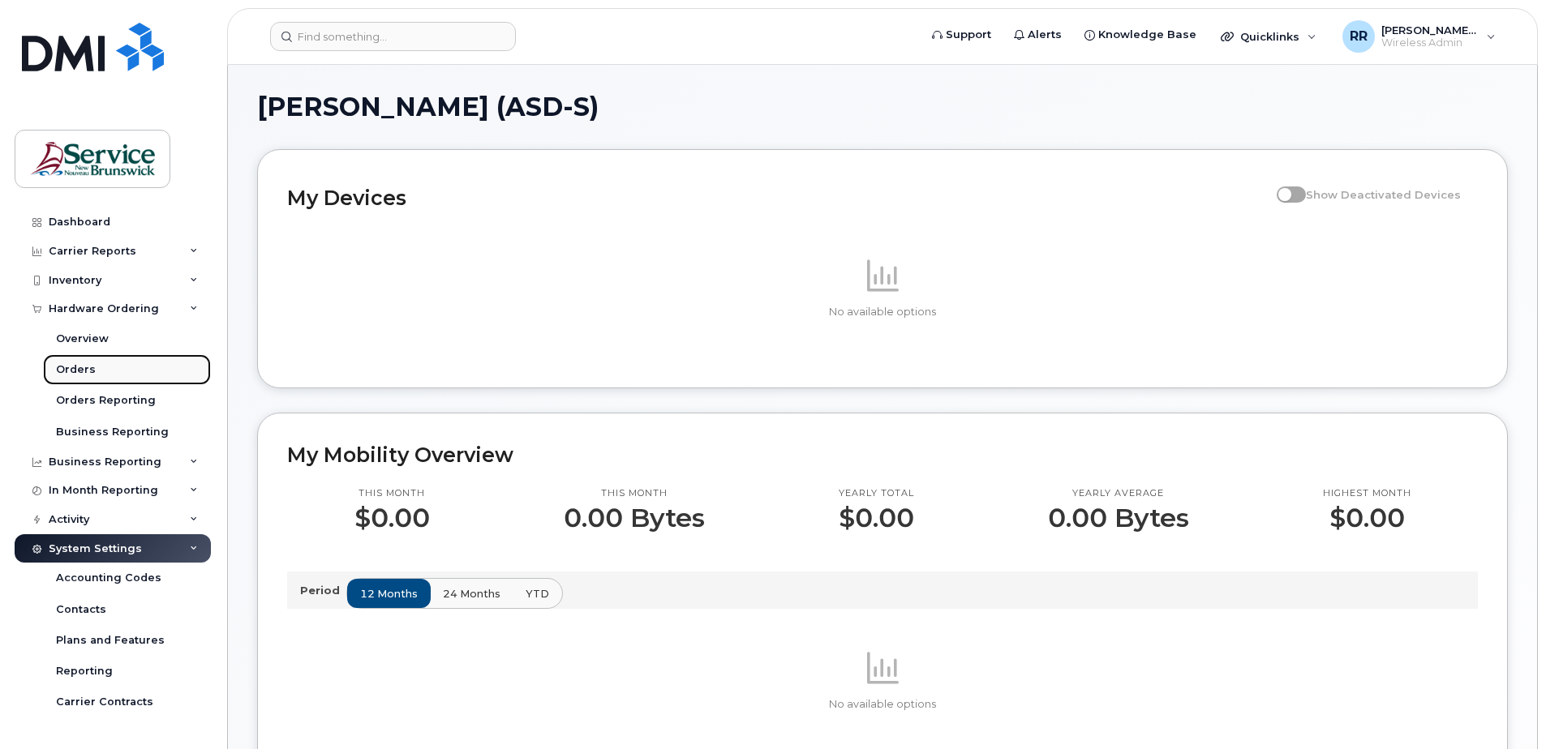
click at [76, 371] on div "Orders" at bounding box center [76, 370] width 40 height 15
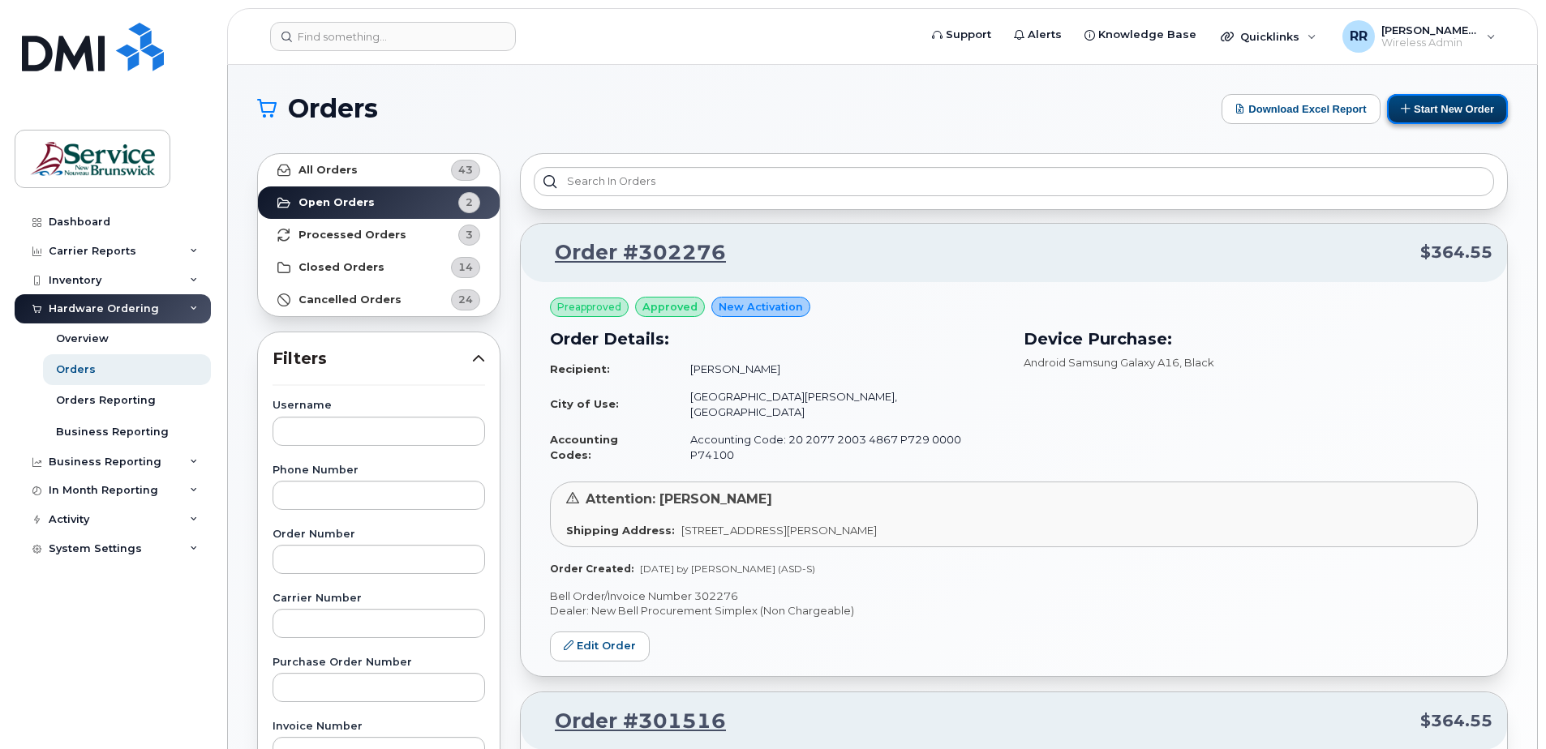
click at [1462, 110] on button "Start New Order" at bounding box center [1447, 109] width 121 height 30
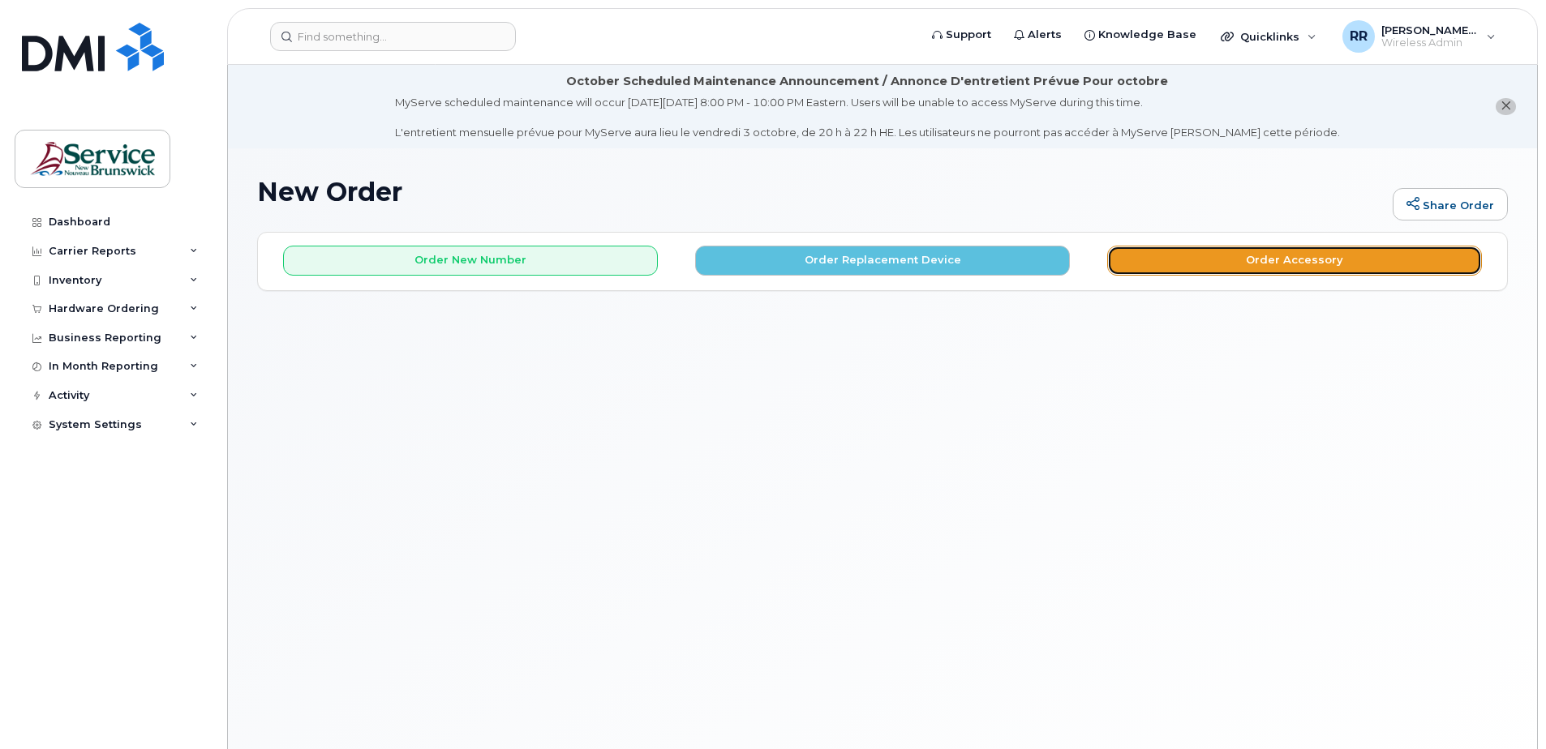
click at [1316, 260] on button "Order Accessory" at bounding box center [1294, 261] width 375 height 30
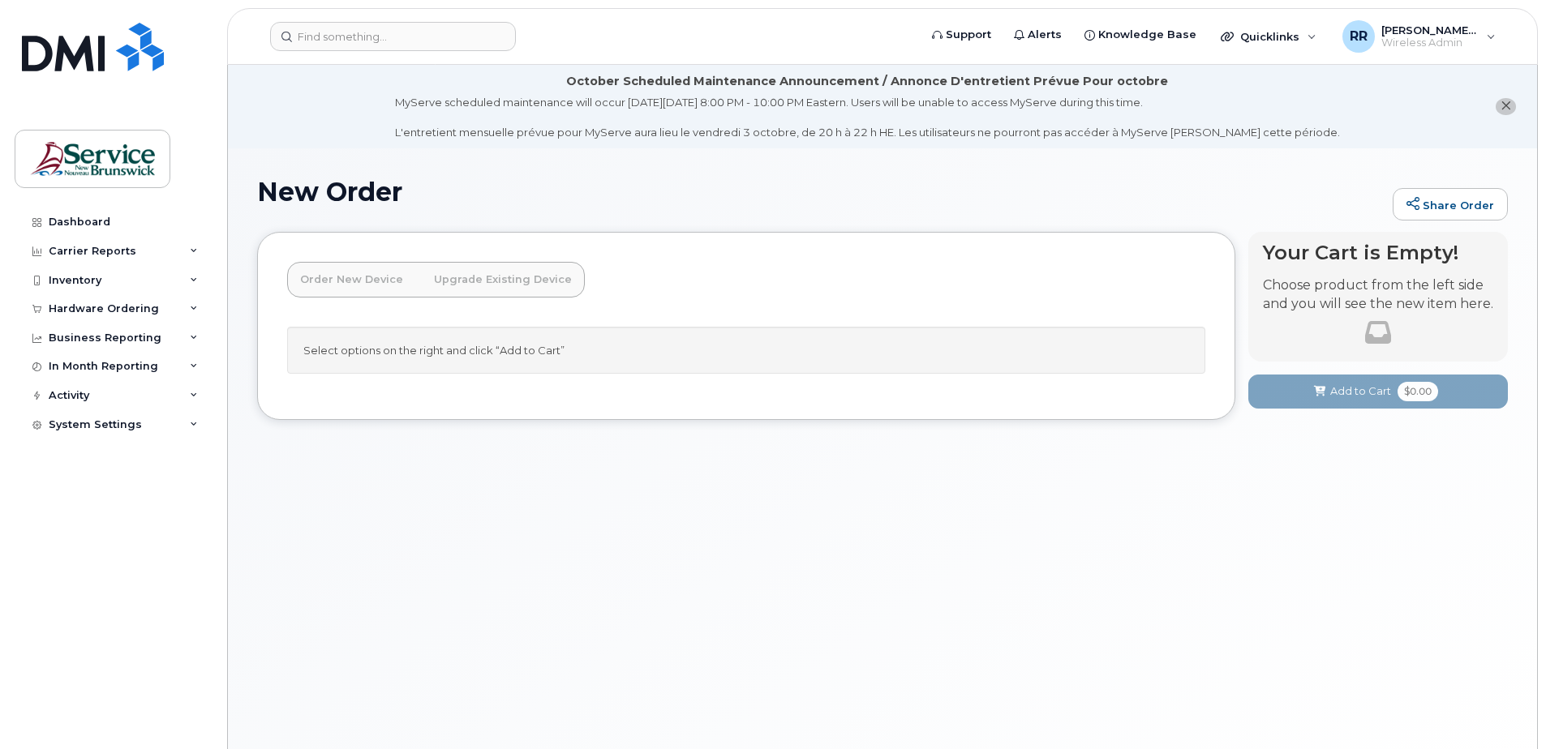
click at [506, 277] on link "Upgrade Existing Device" at bounding box center [503, 280] width 164 height 36
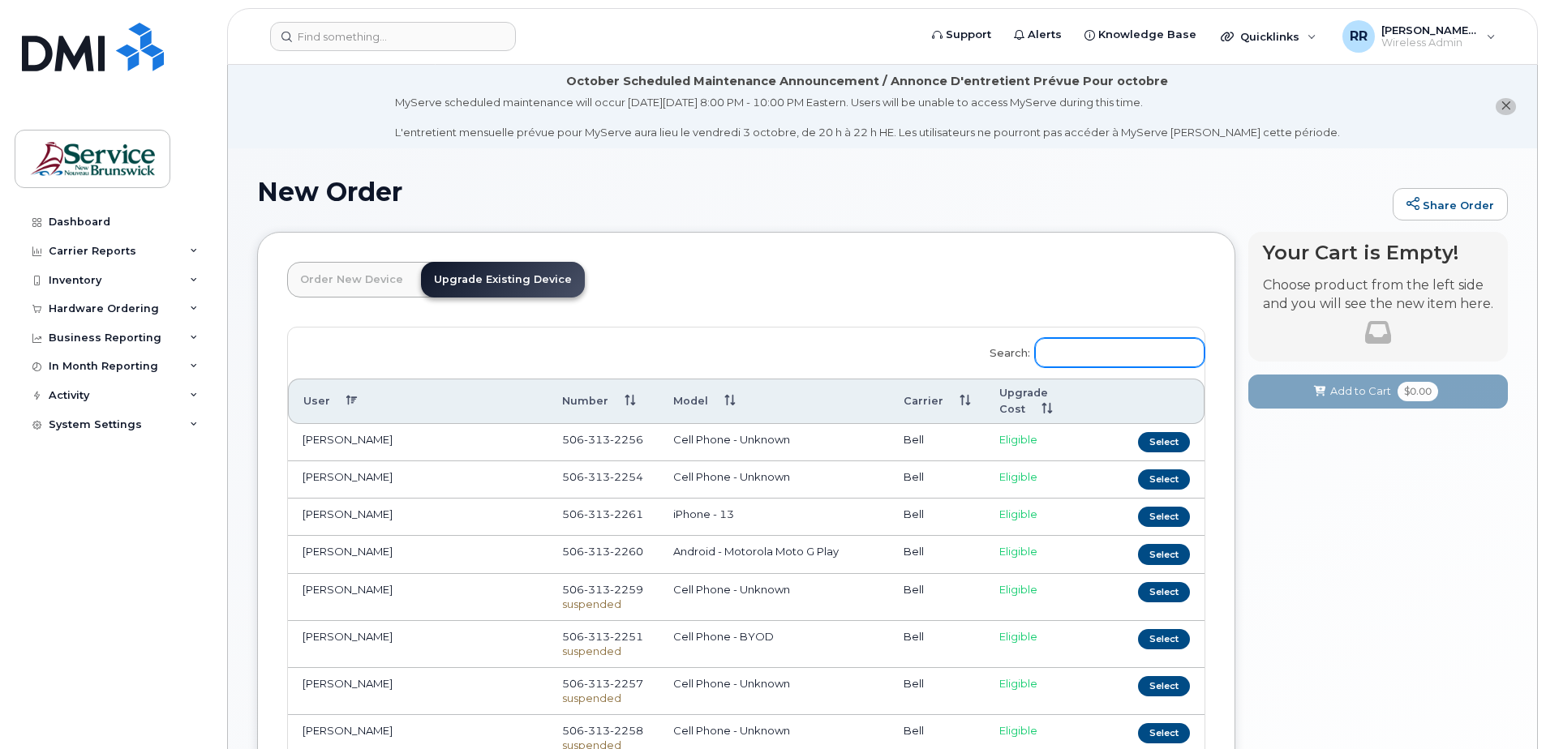
click at [1078, 349] on input "Search:" at bounding box center [1120, 352] width 170 height 29
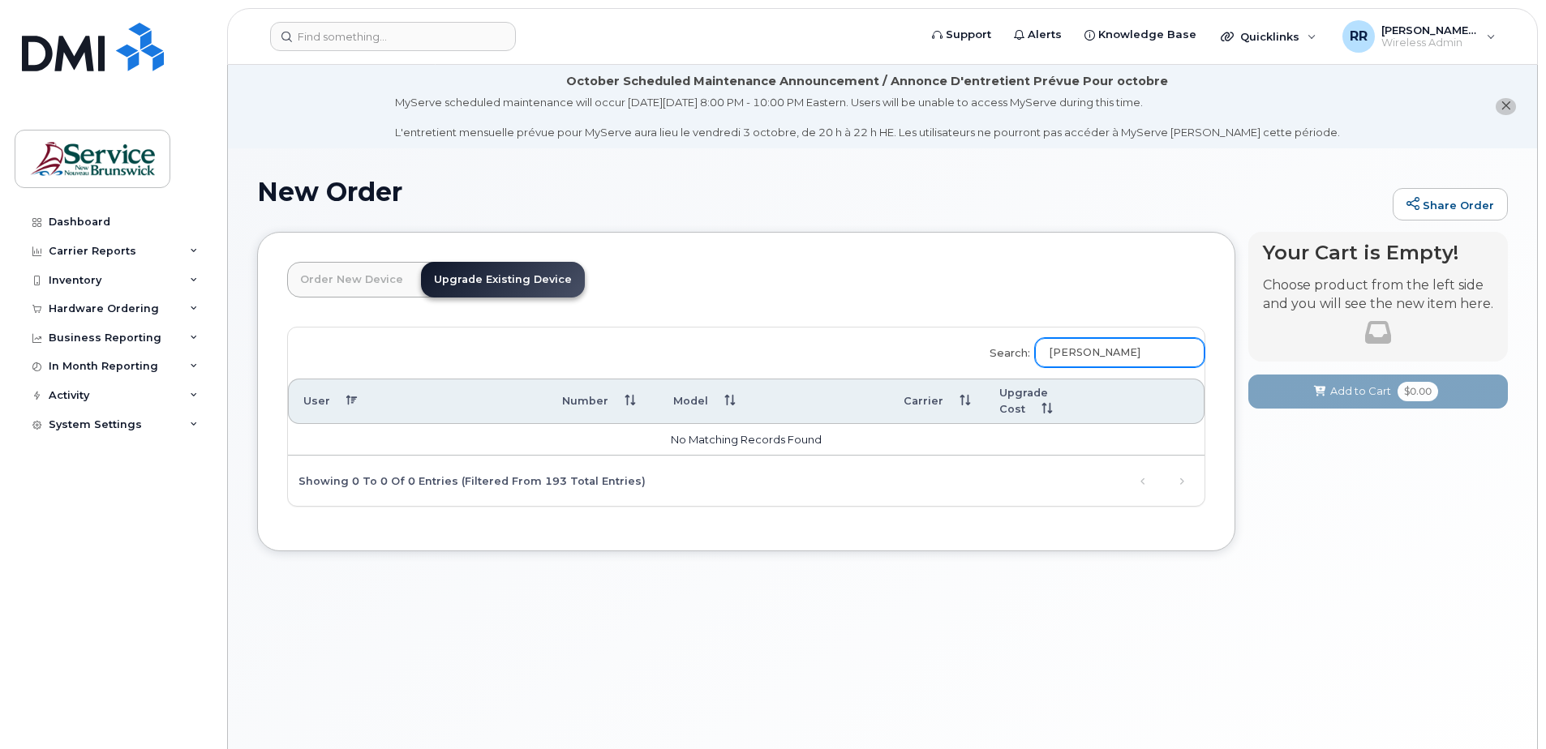
click at [1193, 364] on input "Brad MacDonald" at bounding box center [1120, 352] width 170 height 29
type input "Brad MacDonald"
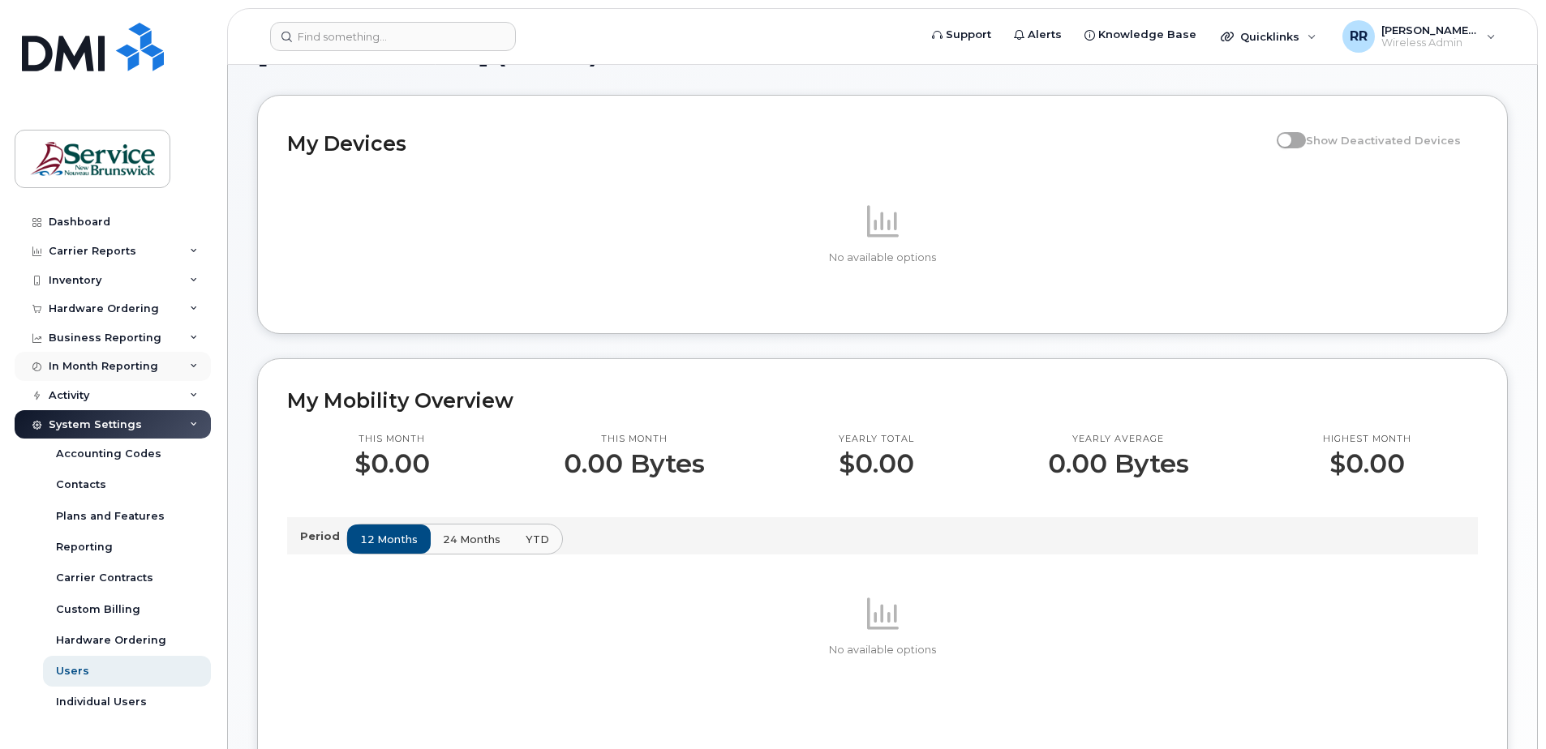
scroll to position [81, 0]
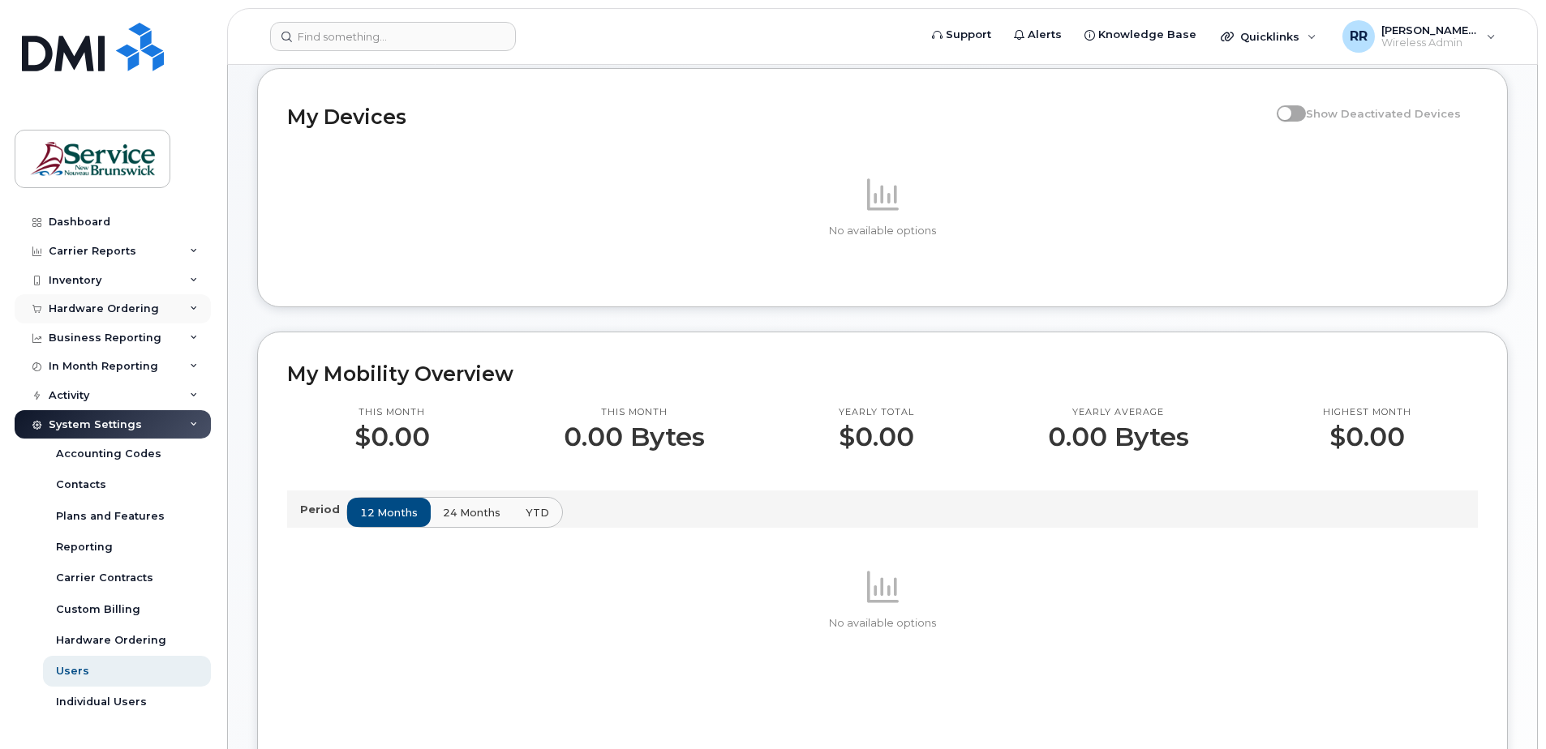
click at [97, 306] on div "Hardware Ordering" at bounding box center [104, 309] width 110 height 13
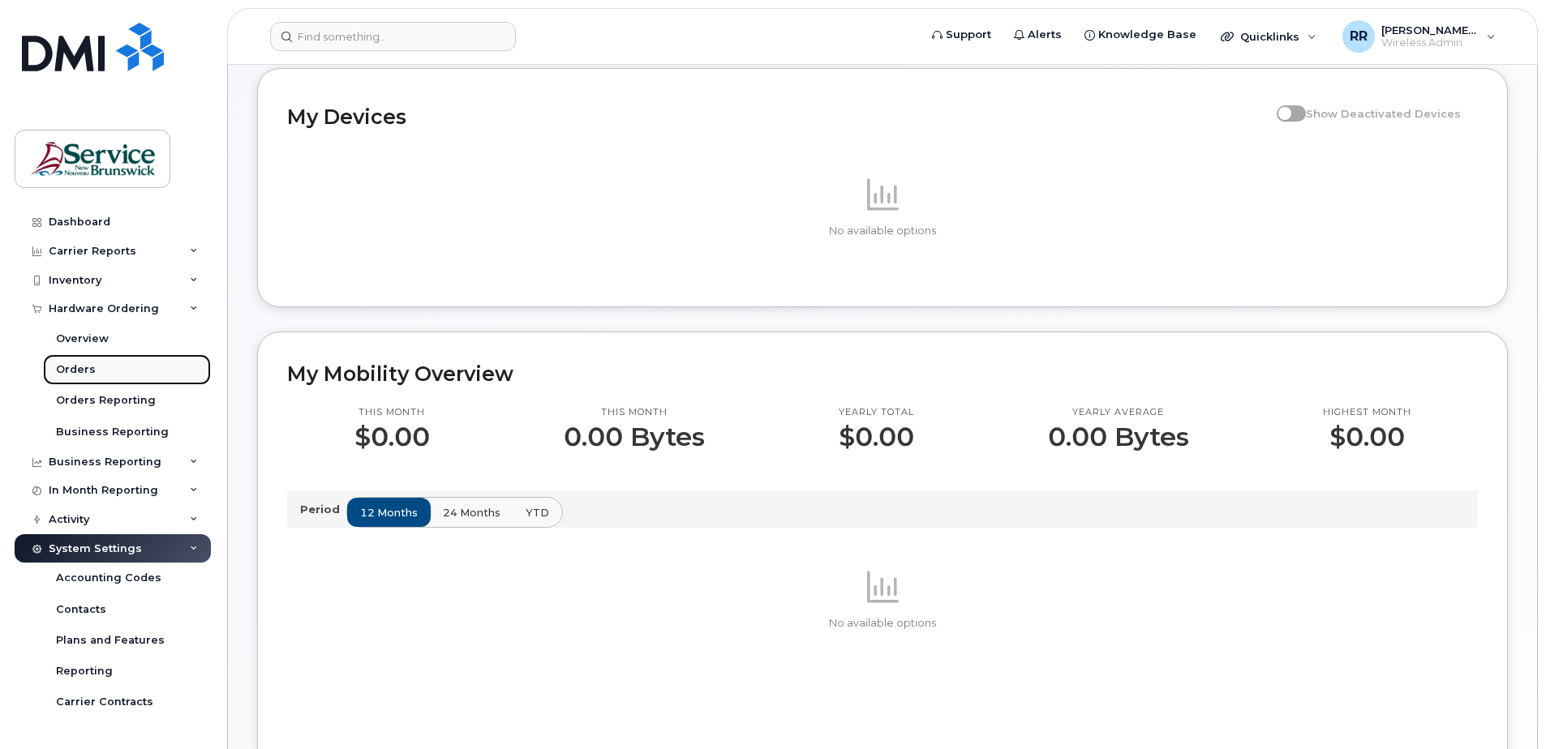
click at [82, 367] on div "Orders" at bounding box center [76, 370] width 40 height 15
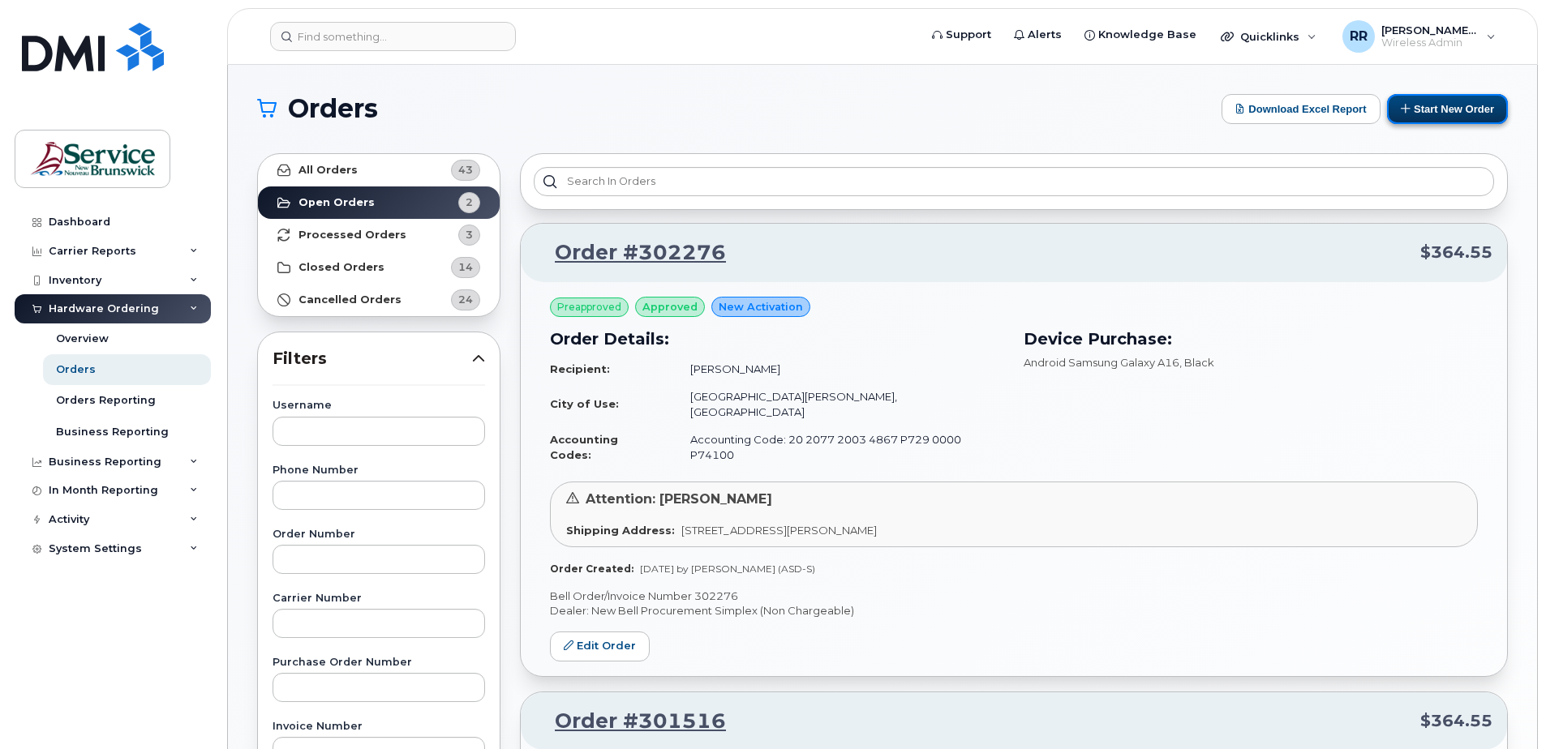
click at [1445, 112] on button "Start New Order" at bounding box center [1447, 109] width 121 height 30
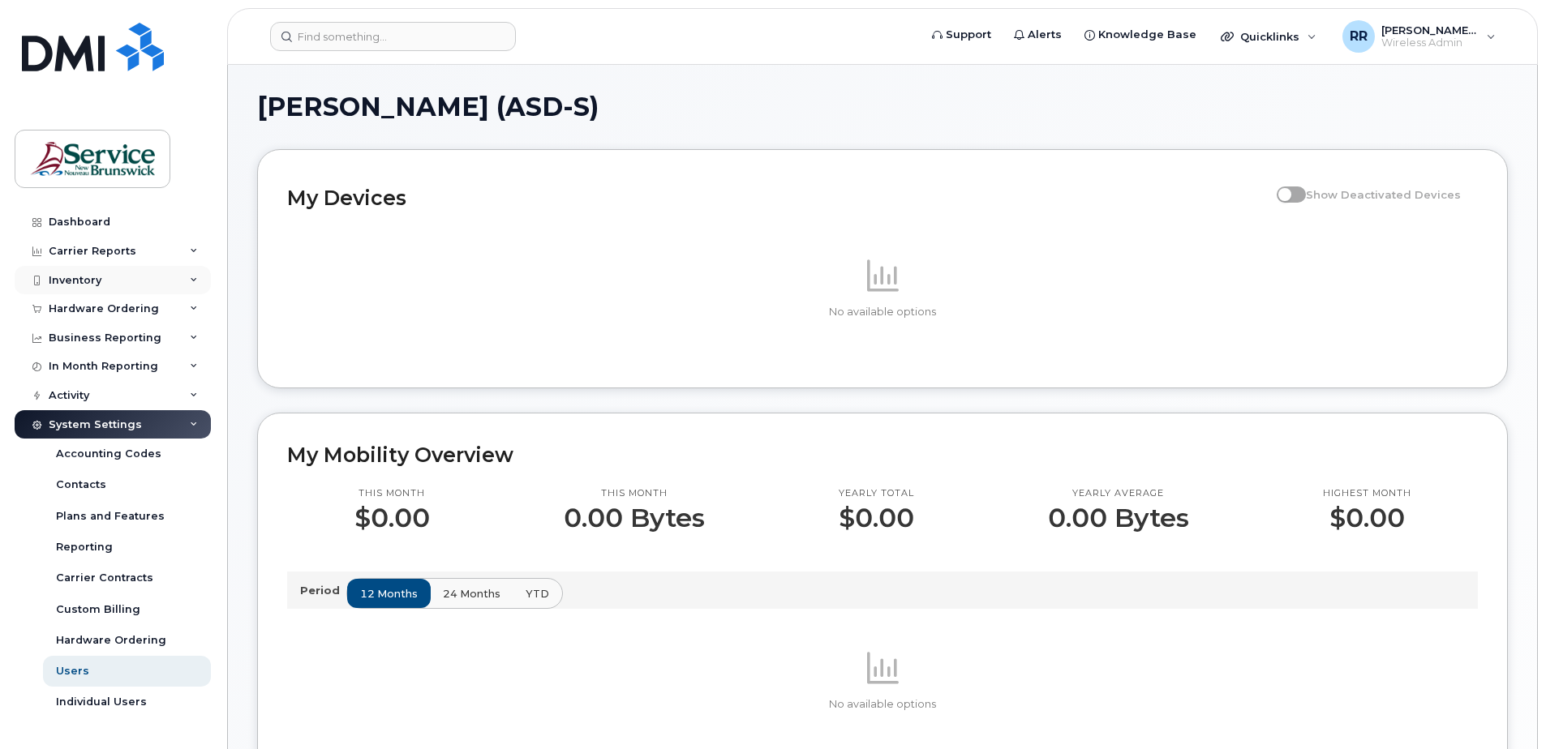
click at [97, 274] on div "Inventory" at bounding box center [75, 280] width 53 height 13
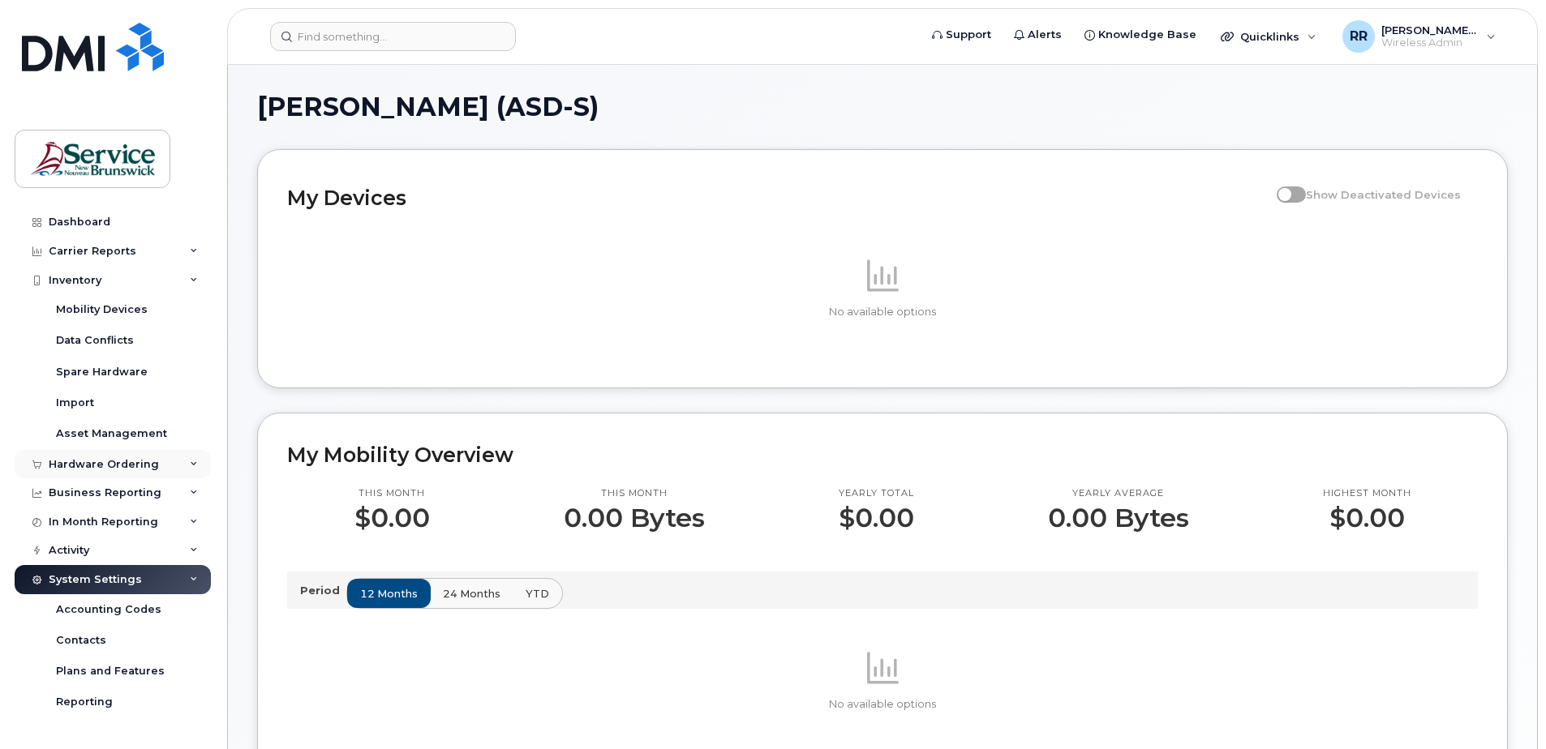
click at [118, 469] on div "Hardware Ordering" at bounding box center [104, 464] width 110 height 13
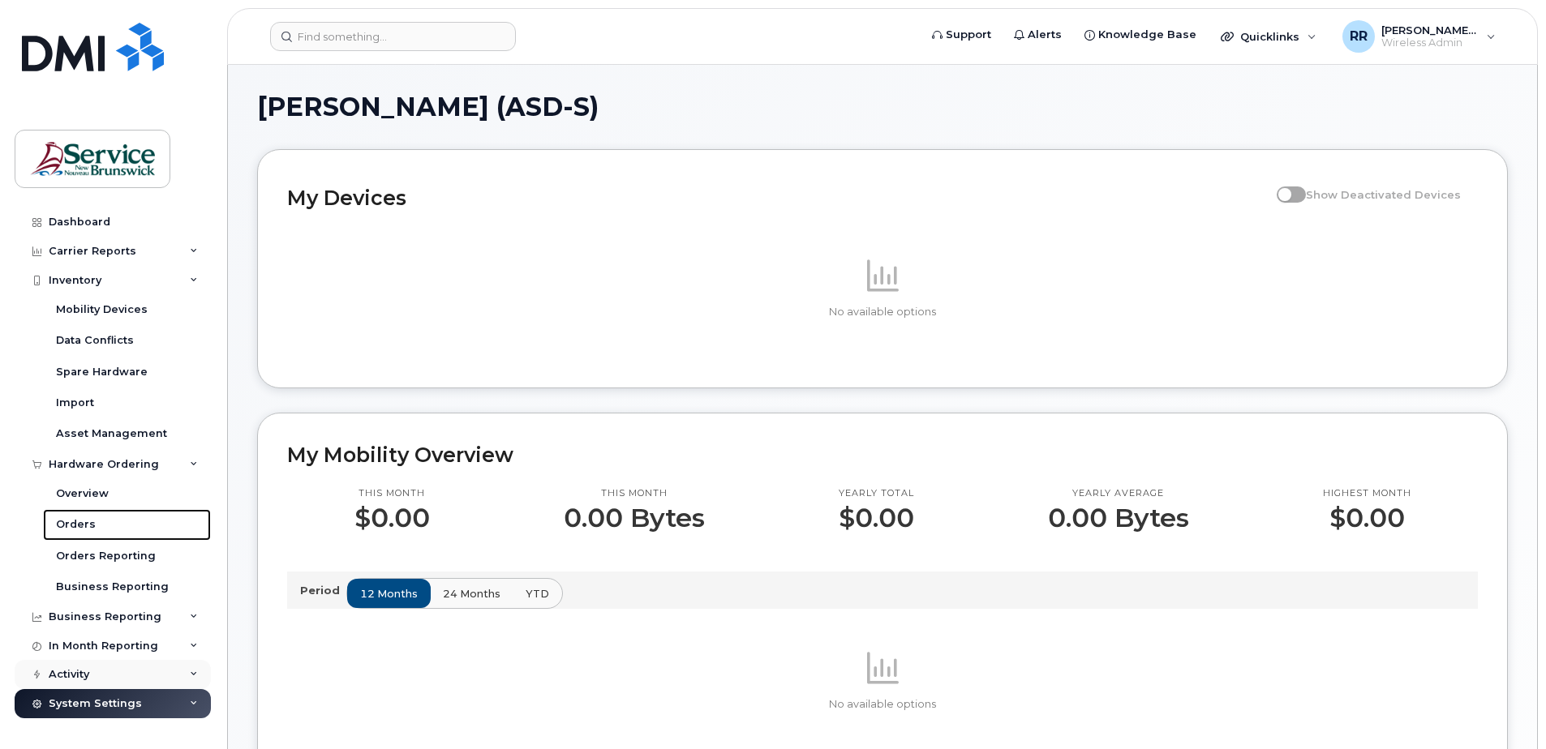
click at [78, 519] on div "Orders" at bounding box center [76, 524] width 40 height 15
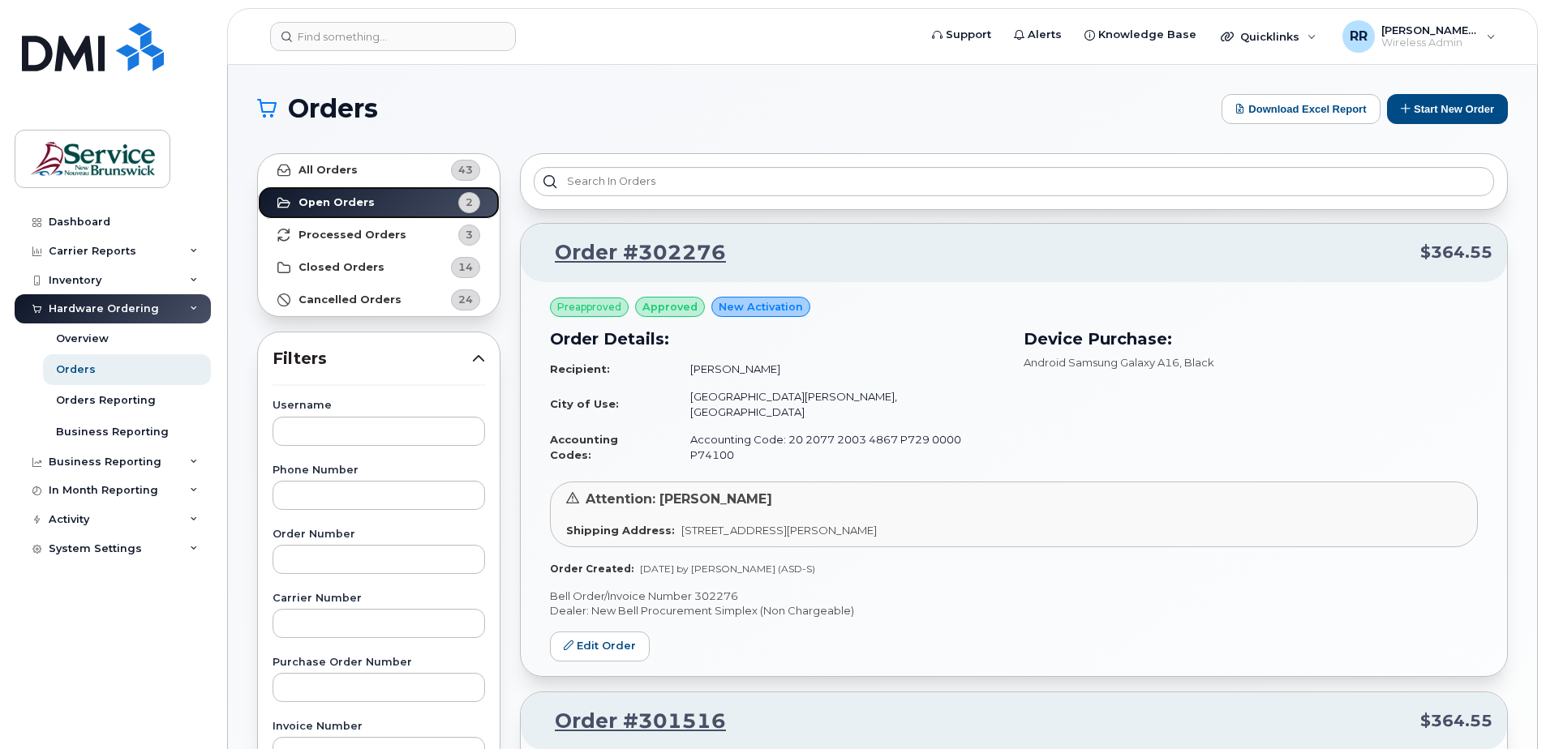
click at [329, 204] on strong "Open Orders" at bounding box center [336, 202] width 76 height 13
click at [92, 278] on div "Inventory" at bounding box center [75, 280] width 53 height 13
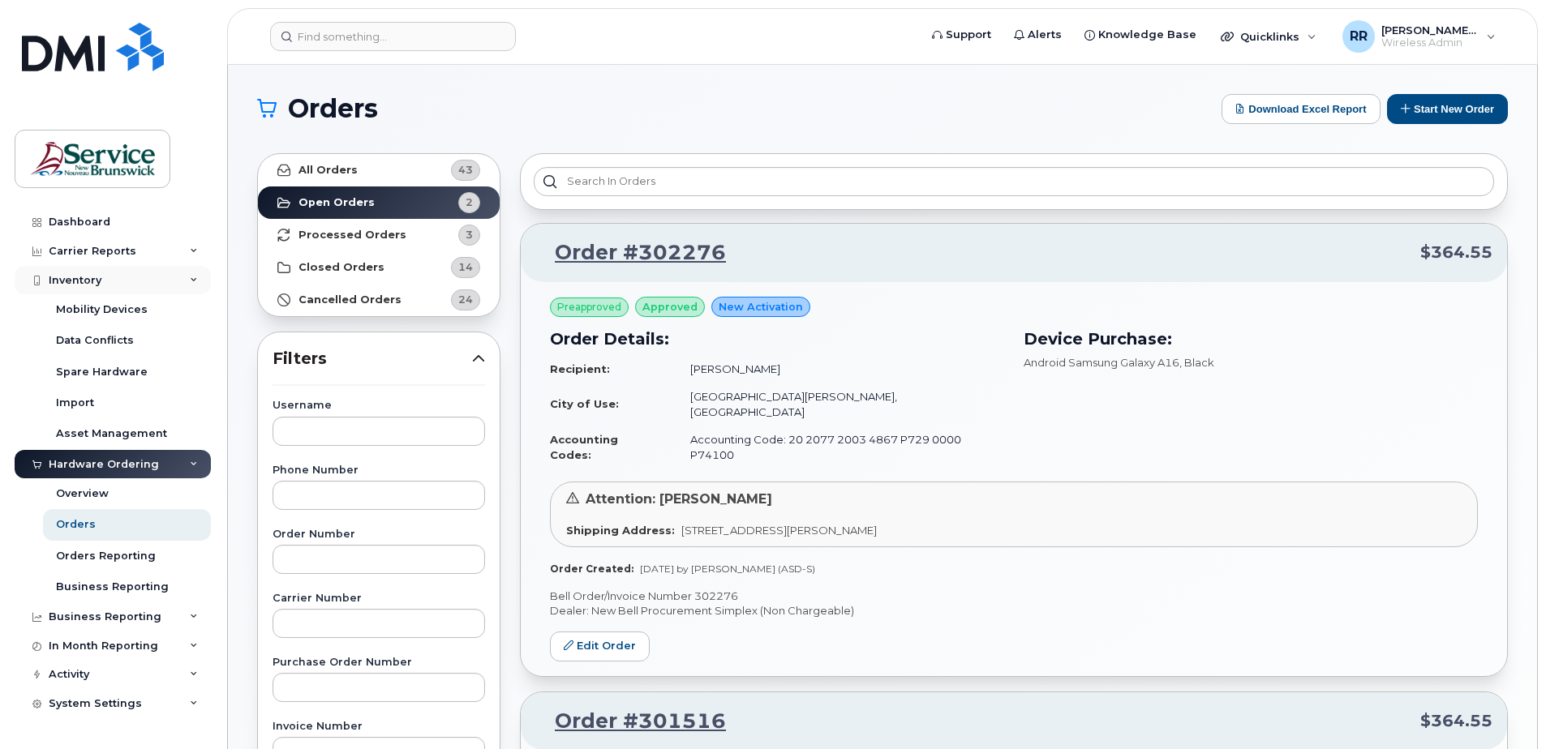
click at [71, 281] on div "Inventory" at bounding box center [75, 280] width 53 height 13
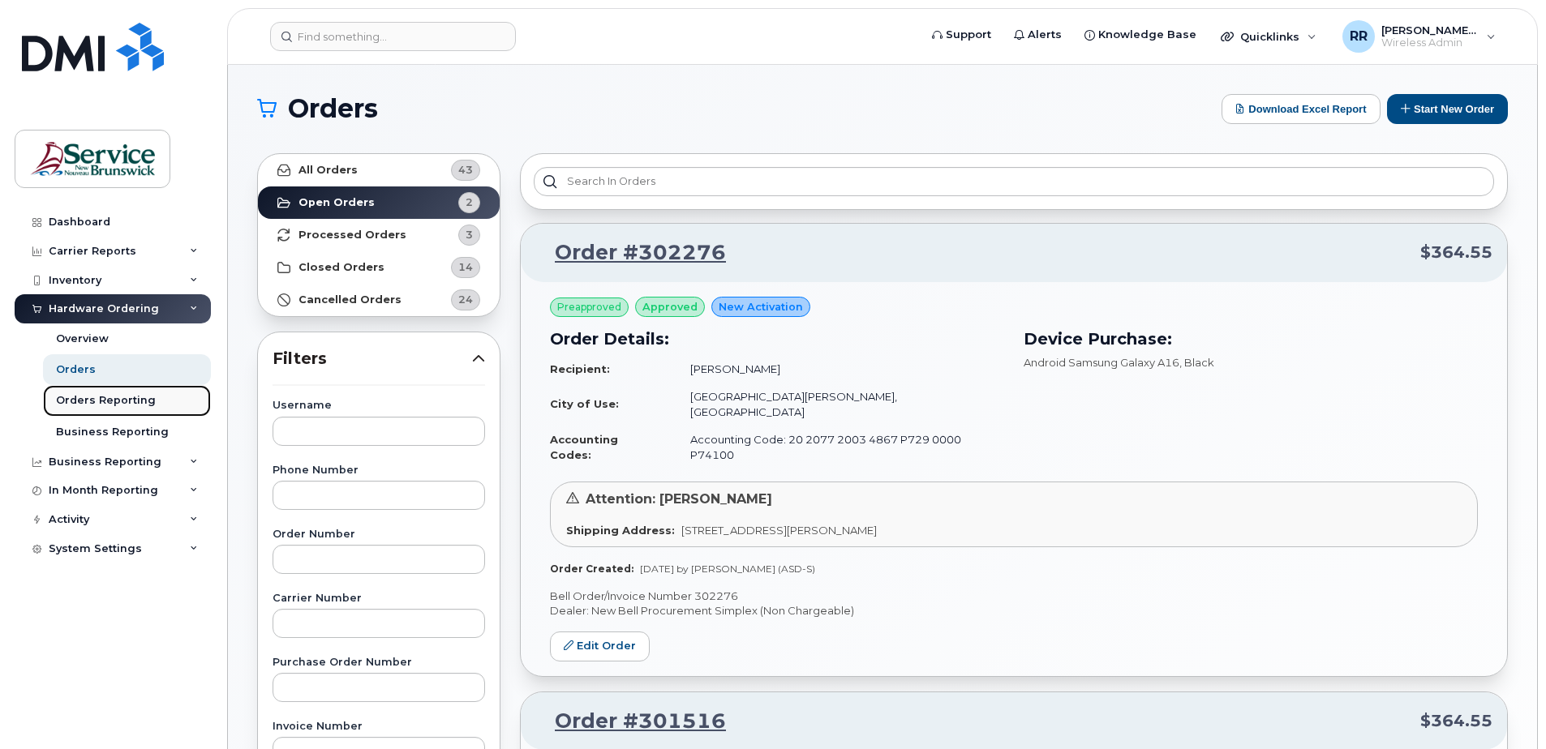
click at [80, 402] on div "Orders Reporting" at bounding box center [106, 400] width 100 height 15
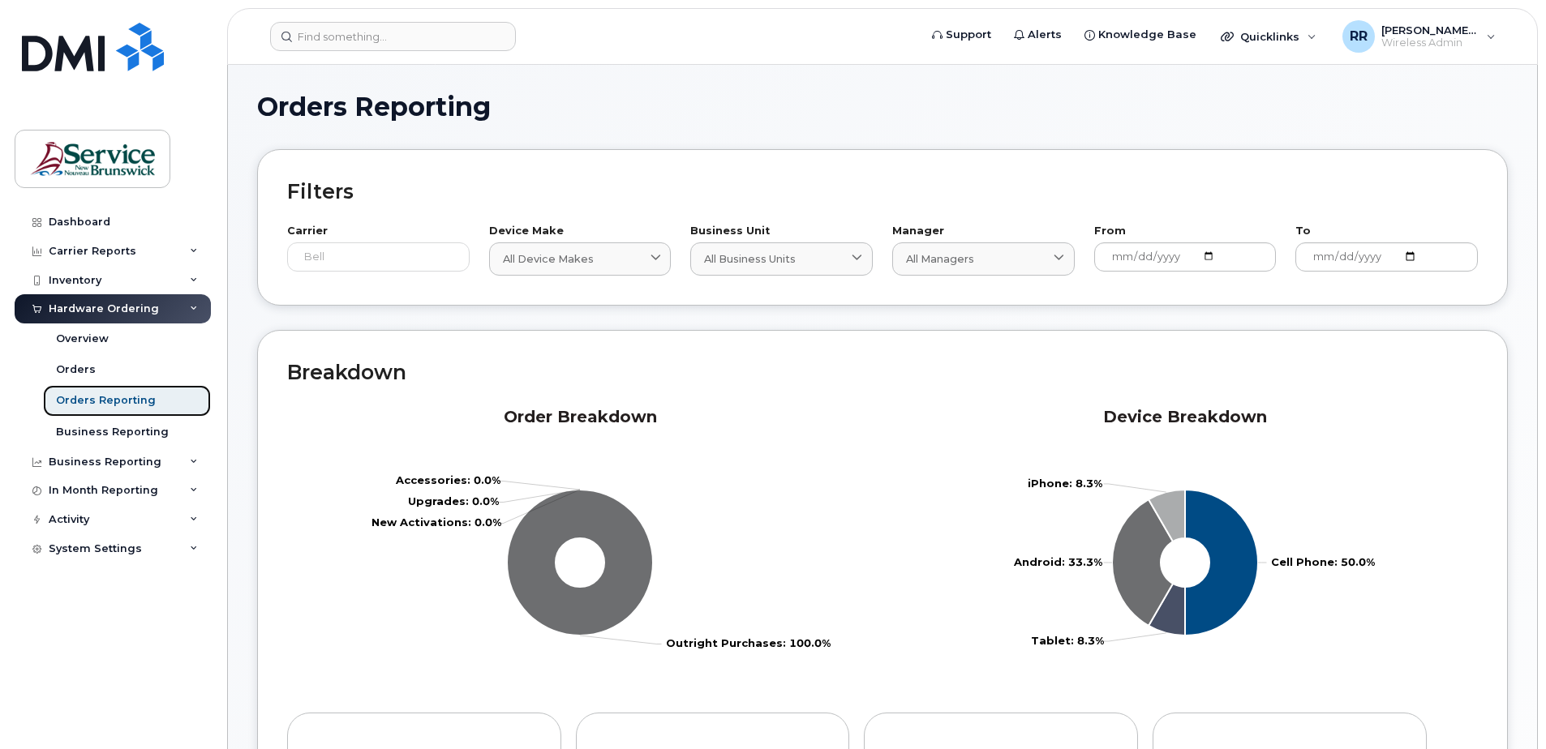
click at [80, 402] on div "Orders Reporting" at bounding box center [106, 400] width 100 height 15
click at [82, 308] on div "Hardware Ordering" at bounding box center [104, 309] width 110 height 13
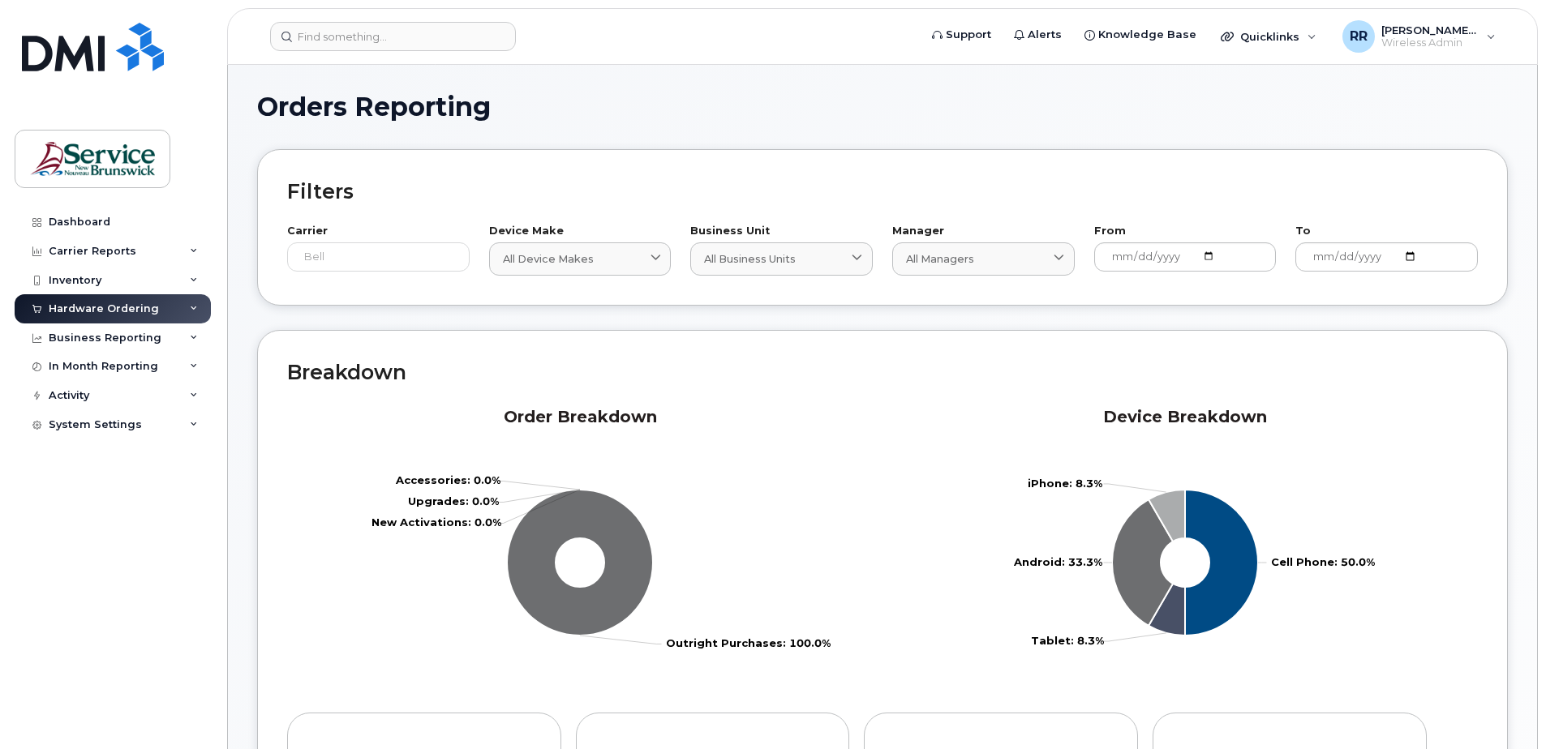
click at [67, 308] on div "Hardware Ordering" at bounding box center [104, 309] width 110 height 13
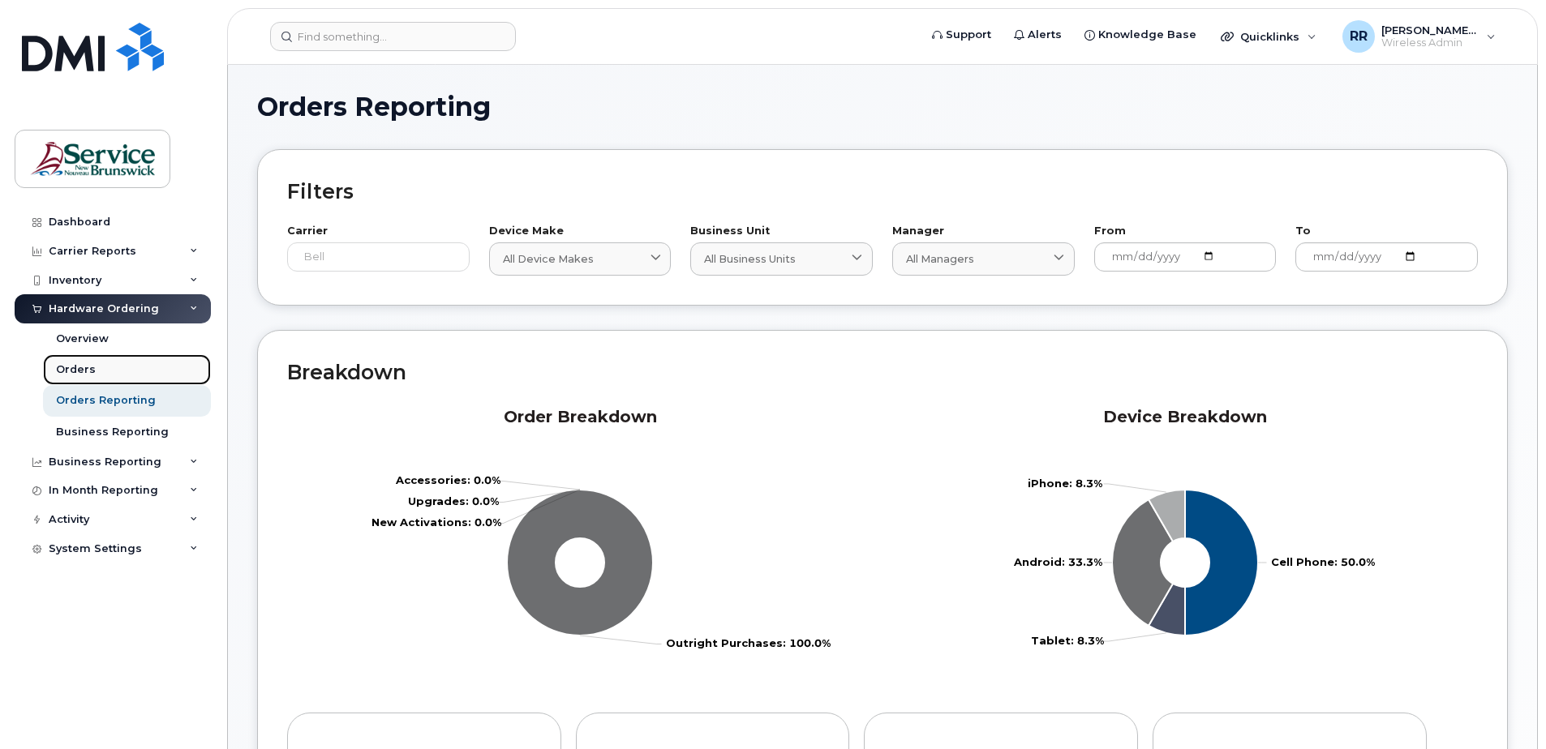
click at [67, 368] on div "Orders" at bounding box center [76, 370] width 40 height 15
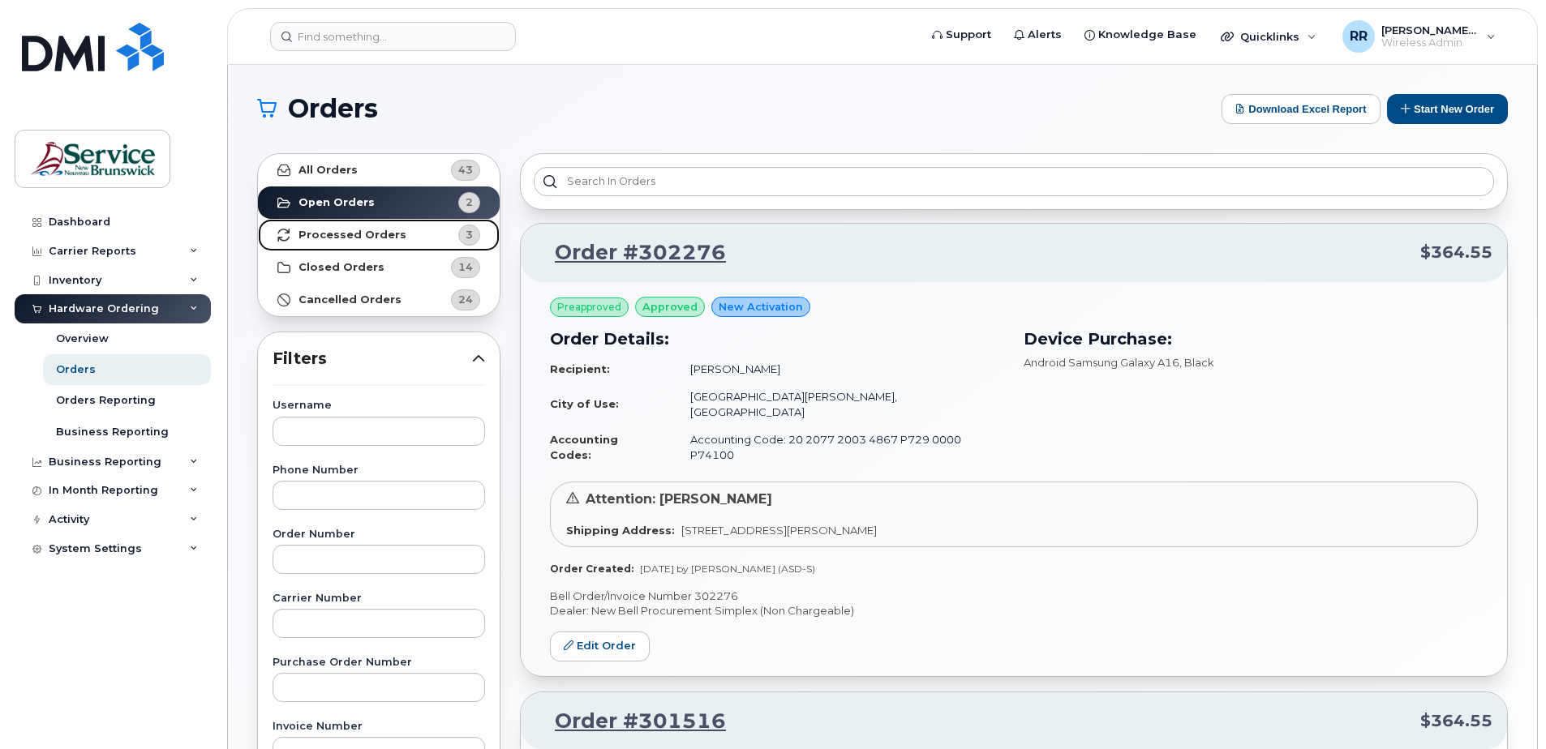
click at [349, 231] on strong "Processed Orders" at bounding box center [352, 235] width 108 height 13
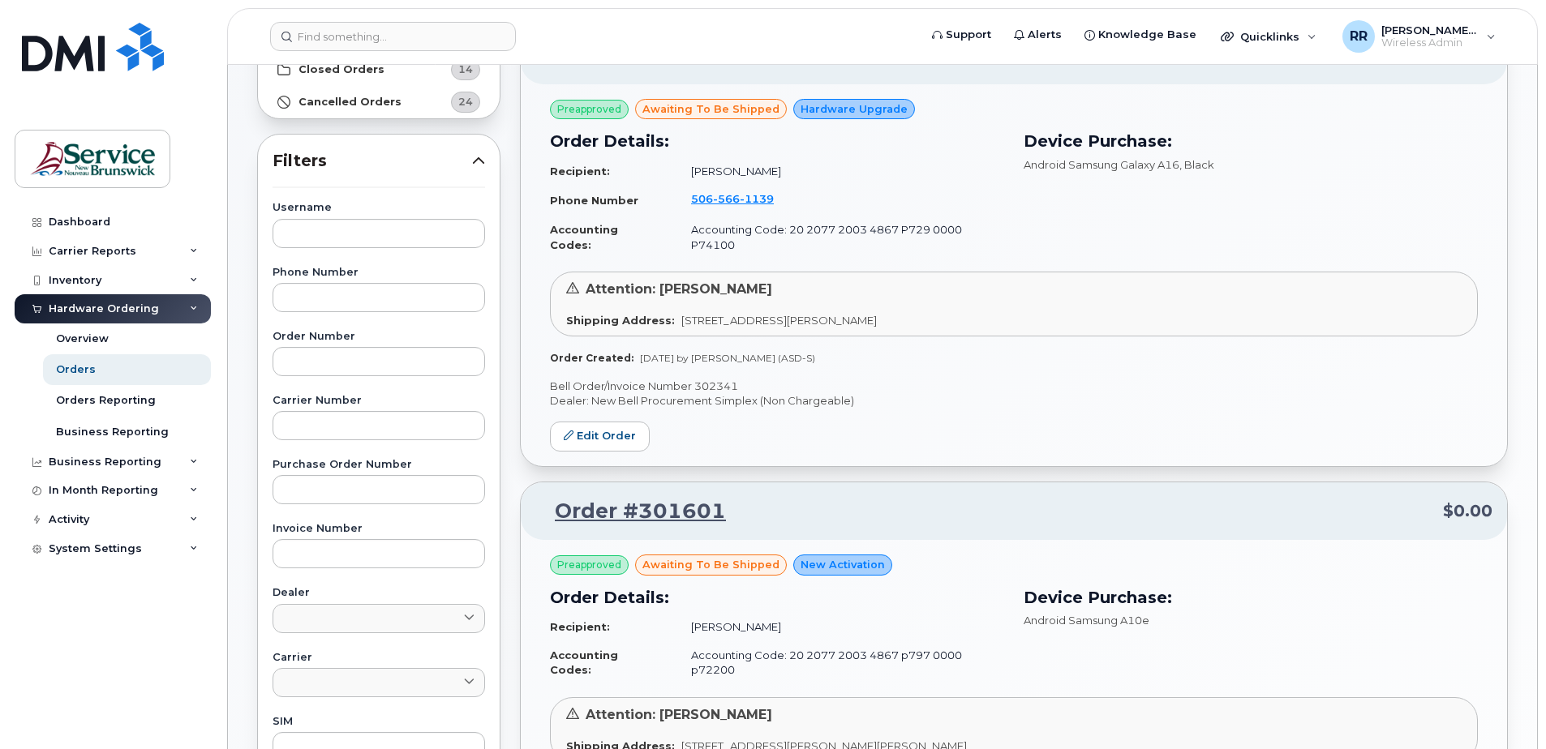
scroll to position [243, 0]
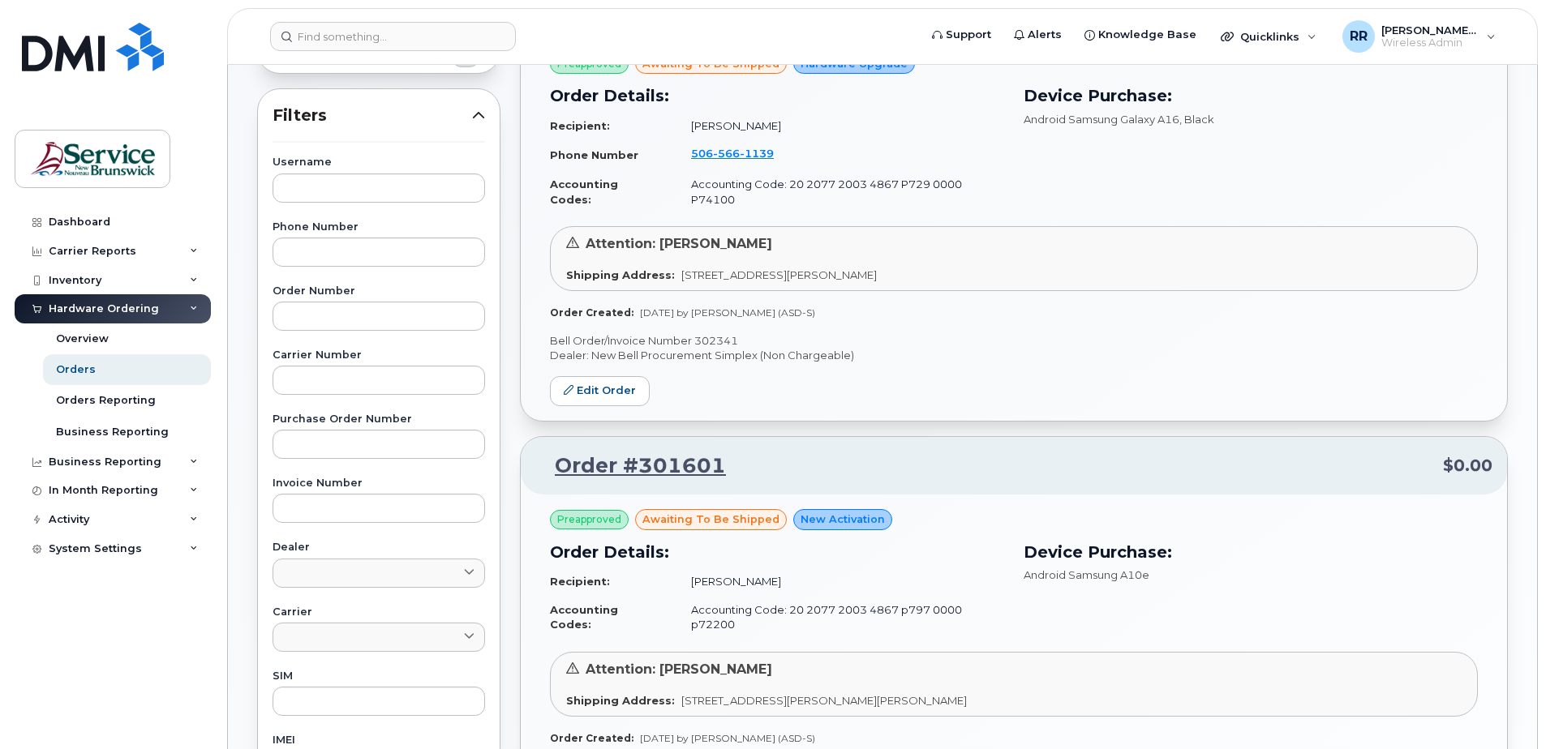
click at [140, 306] on div "Hardware Ordering" at bounding box center [104, 309] width 110 height 13
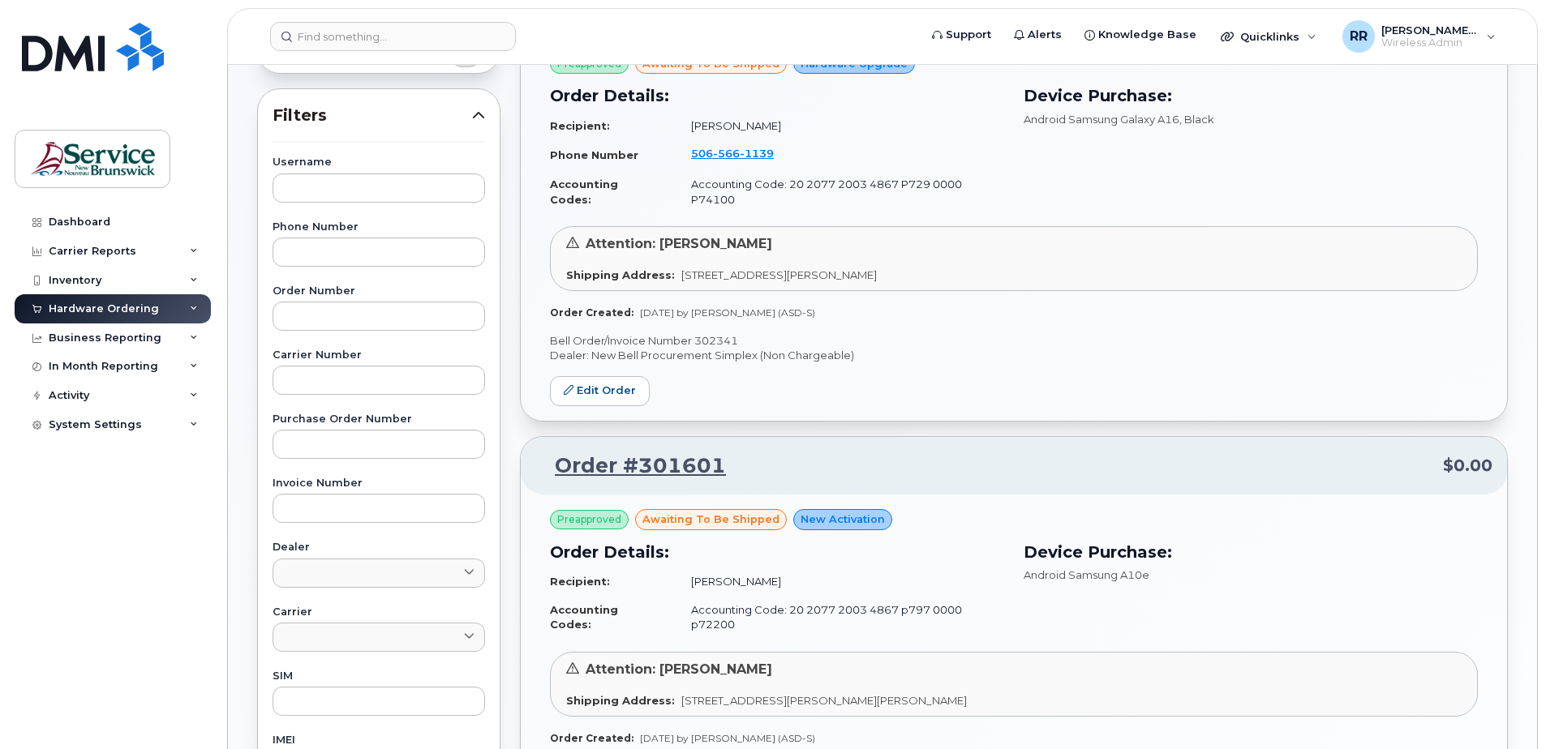
click at [140, 306] on div "Hardware Ordering" at bounding box center [104, 309] width 110 height 13
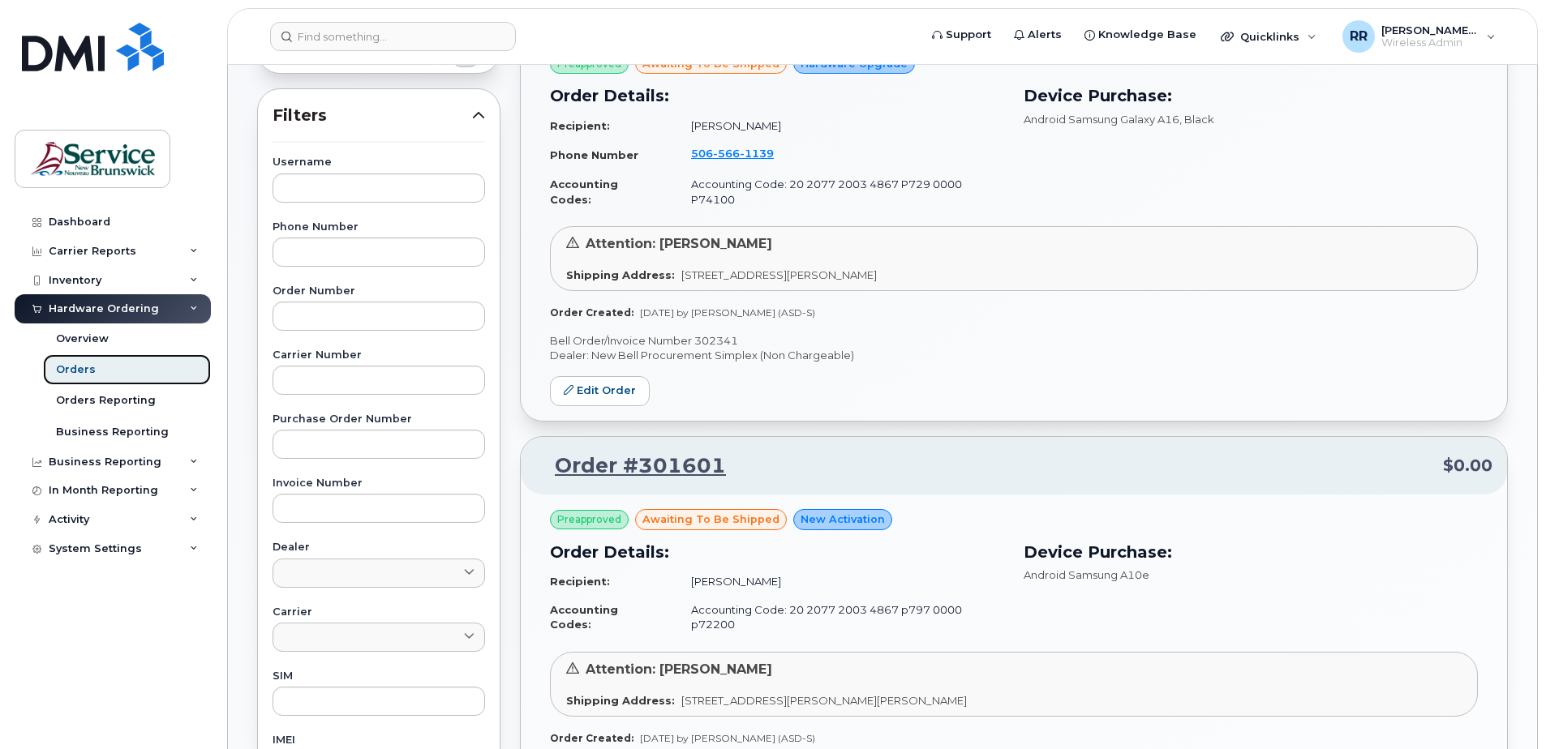
click at [80, 373] on div "Orders" at bounding box center [76, 370] width 40 height 15
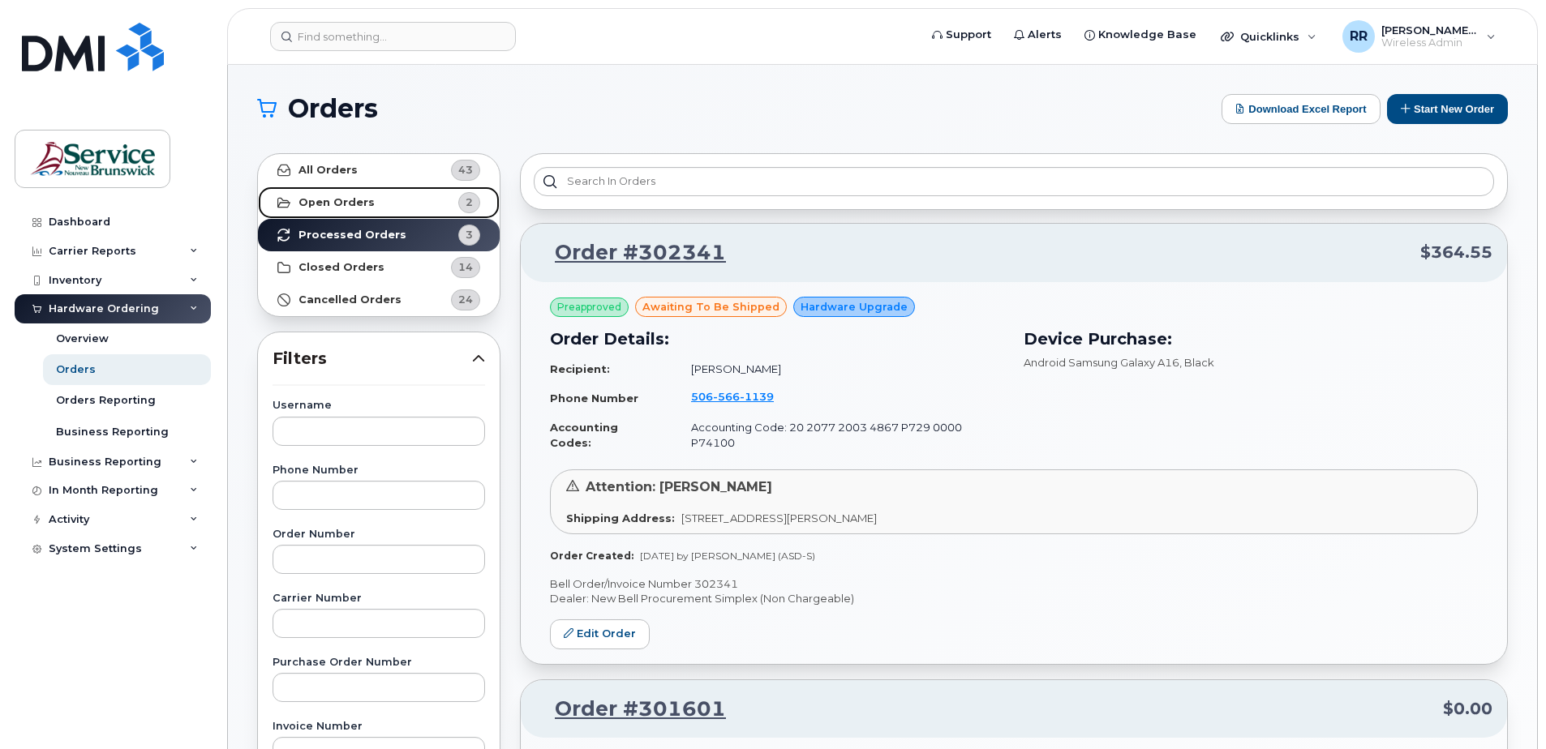
click at [326, 198] on strong "Open Orders" at bounding box center [336, 202] width 76 height 13
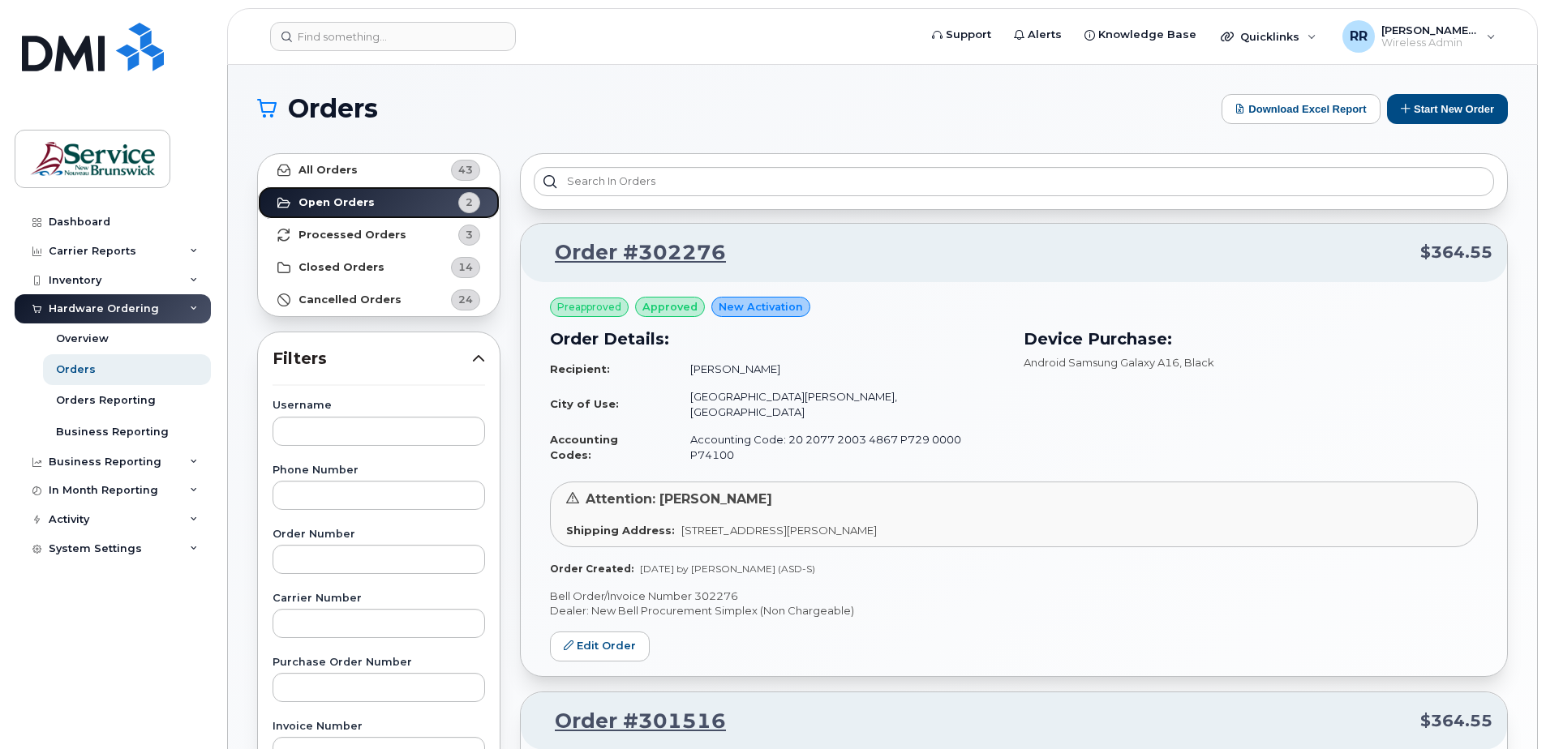
click at [327, 198] on strong "Open Orders" at bounding box center [336, 202] width 76 height 13
